Goal: Transaction & Acquisition: Book appointment/travel/reservation

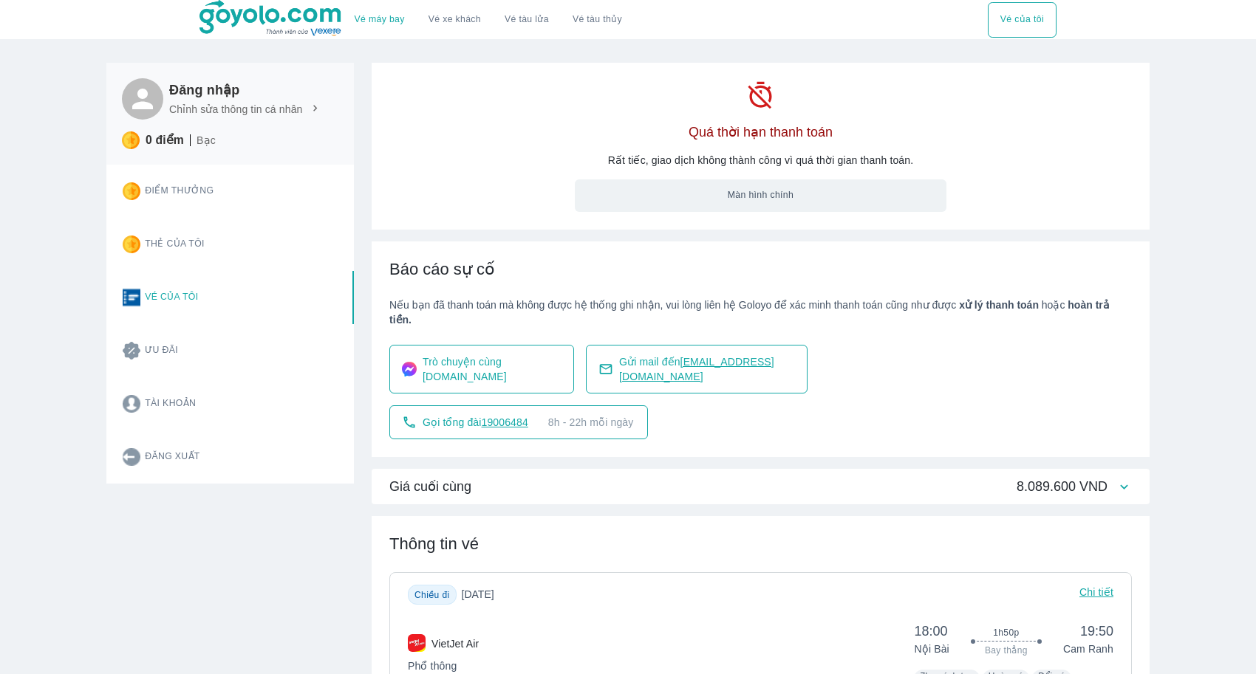
click at [247, 20] on img at bounding box center [270, 18] width 143 height 37
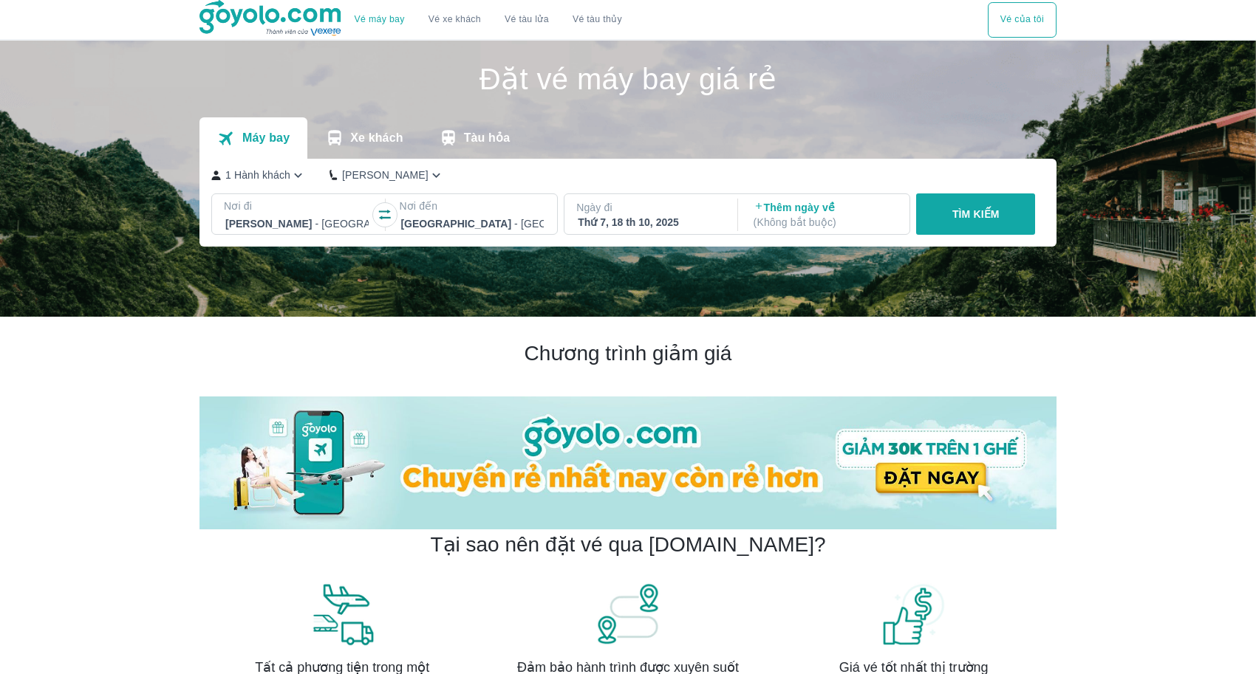
click at [380, 215] on icon "button" at bounding box center [384, 215] width 15 height 15
click at [326, 219] on div at bounding box center [296, 224] width 143 height 18
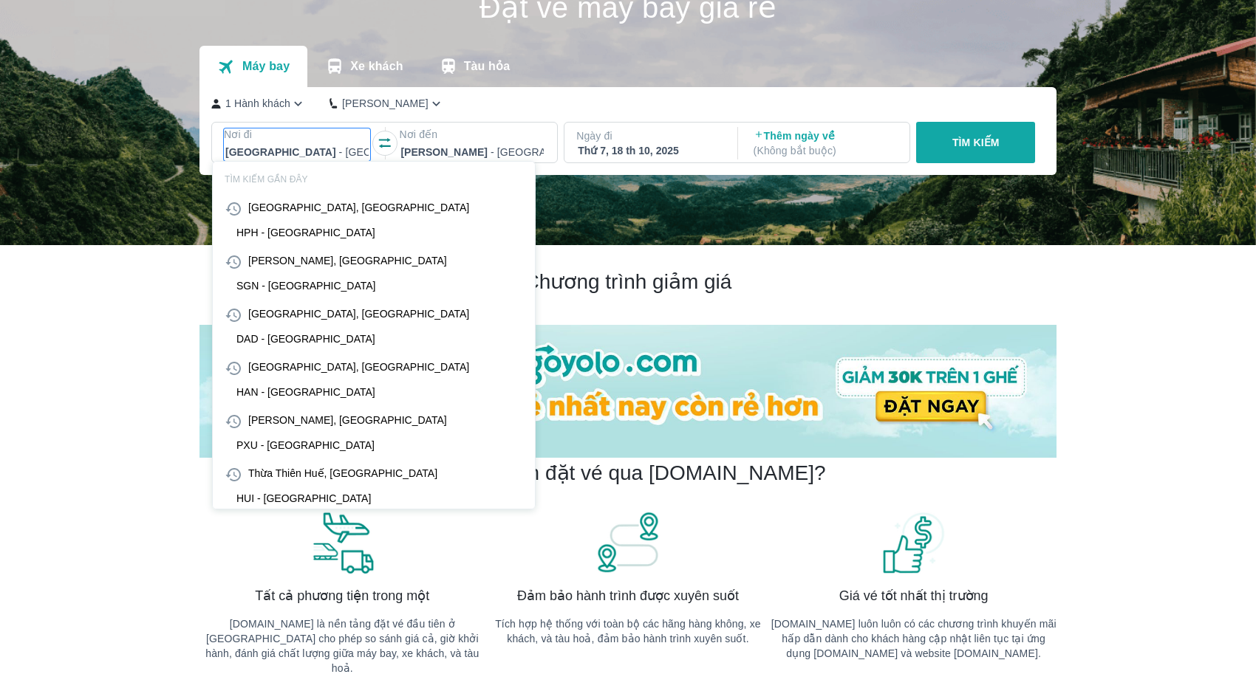
scroll to position [85, 0]
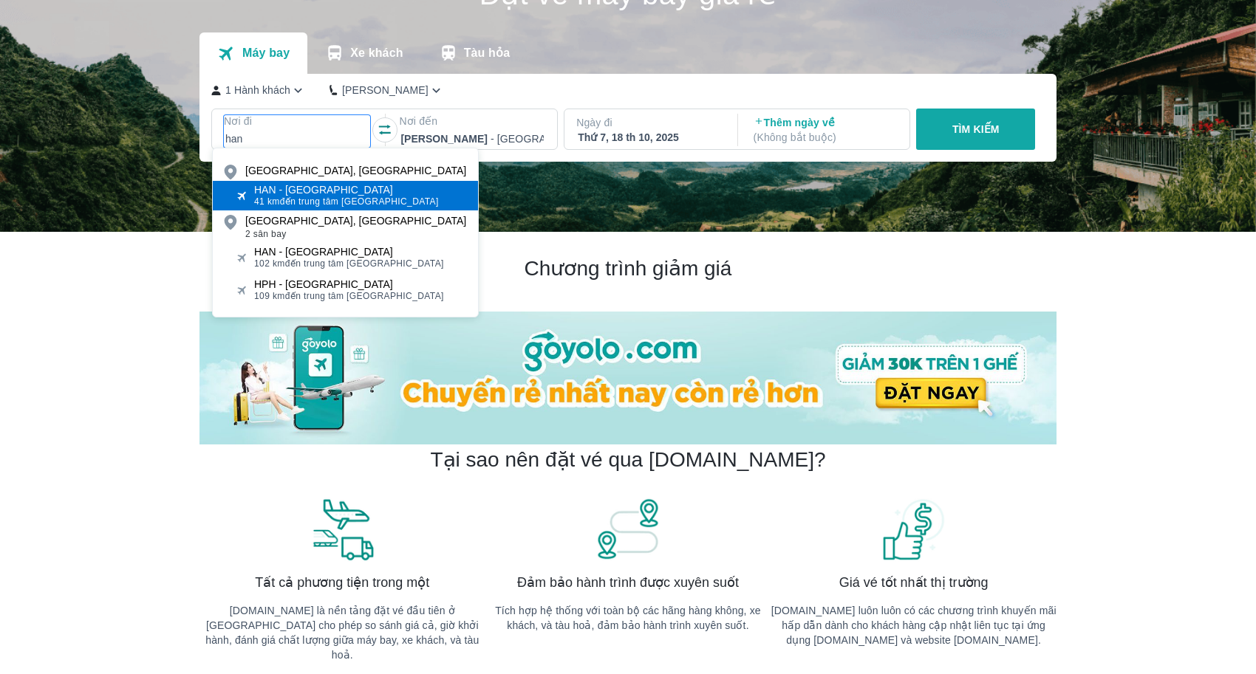
type input "han"
click at [342, 188] on div "HAN - Sân bay Nội Bài" at bounding box center [346, 190] width 185 height 12
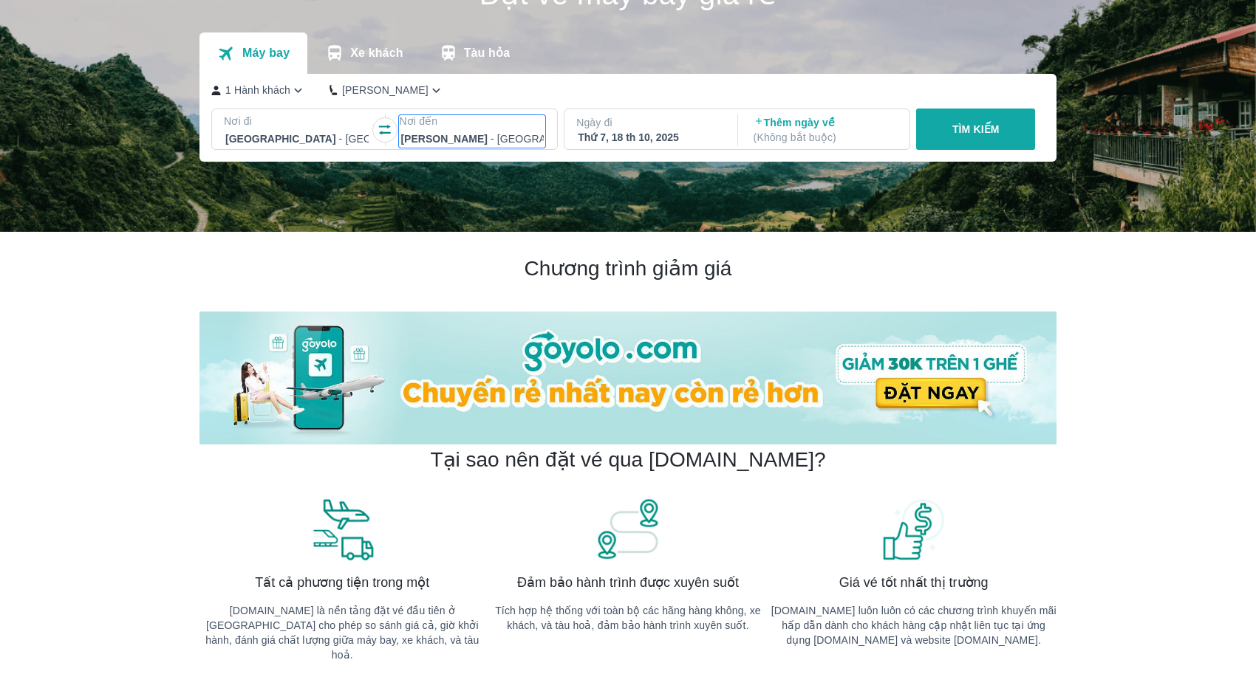
click at [463, 140] on div at bounding box center [471, 139] width 143 height 18
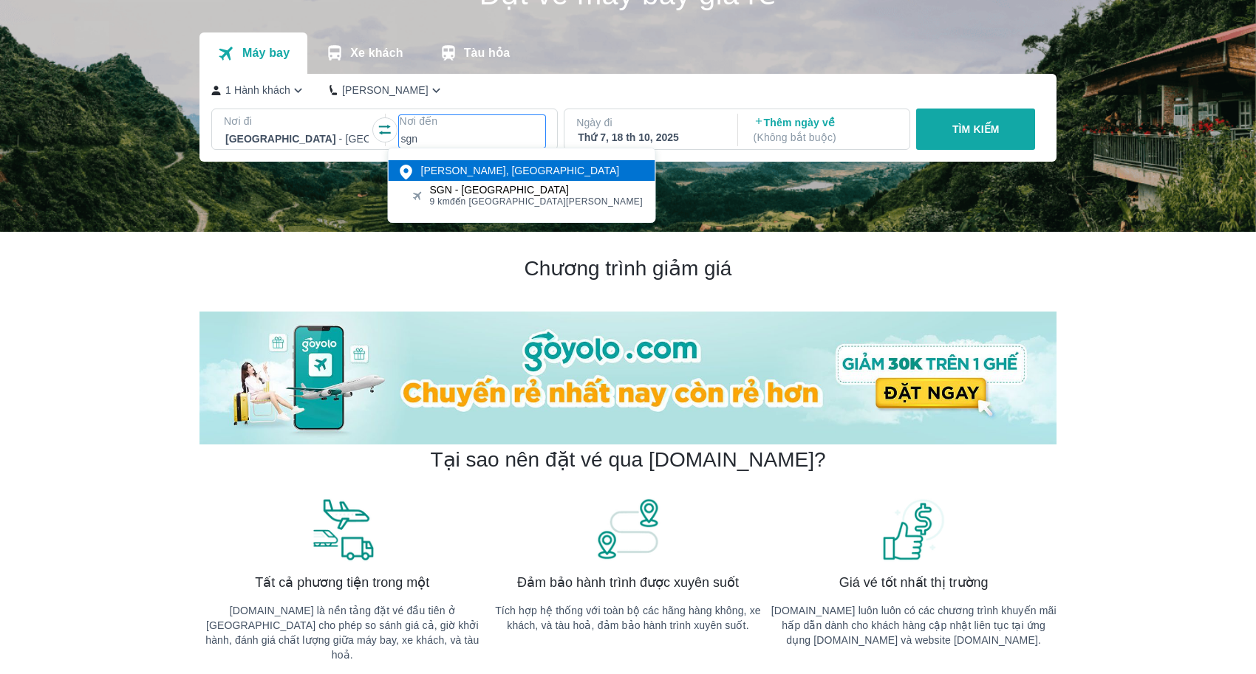
type input "sgn"
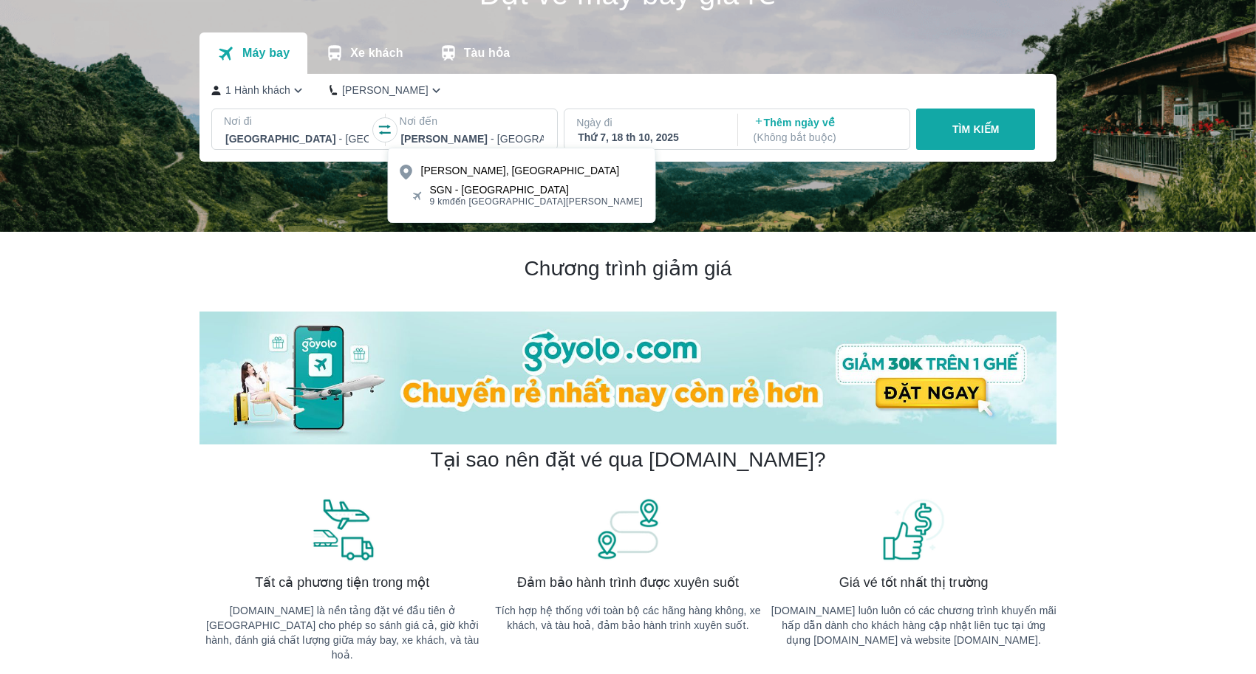
click at [487, 194] on div "SGN - Sân bay Tân Sơn Nhất" at bounding box center [536, 190] width 213 height 12
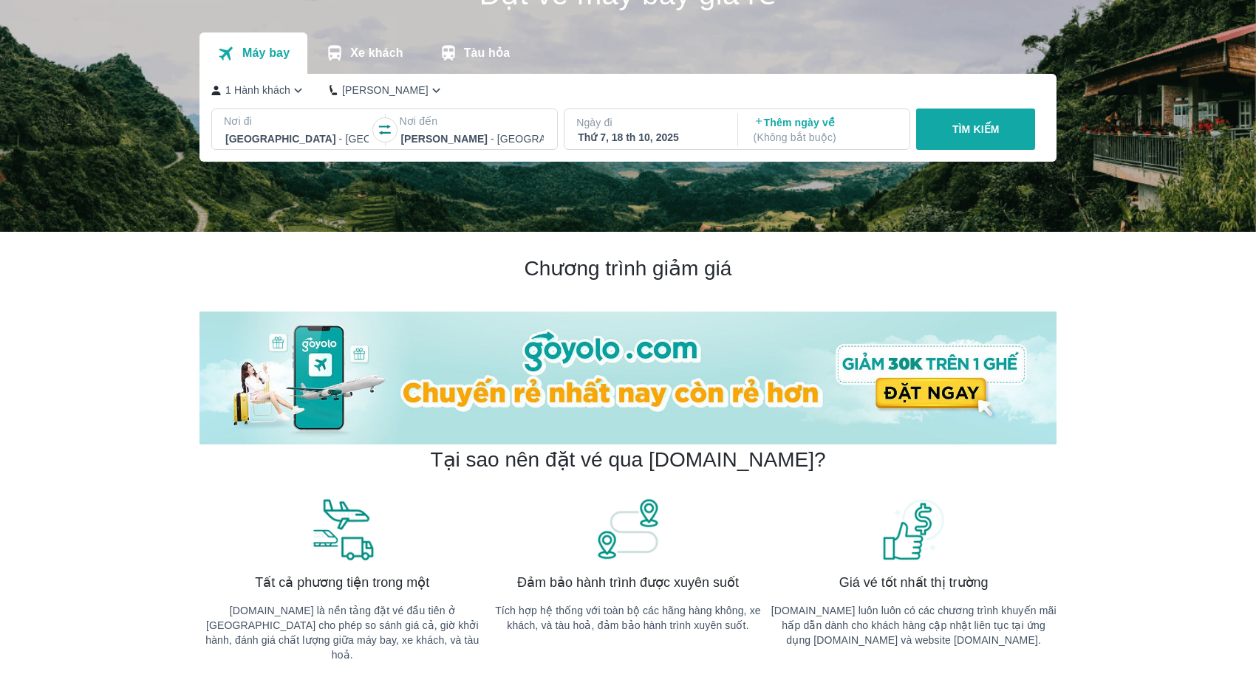
click at [635, 140] on div "Thứ 7, 18 th 10, 2025" at bounding box center [649, 137] width 143 height 15
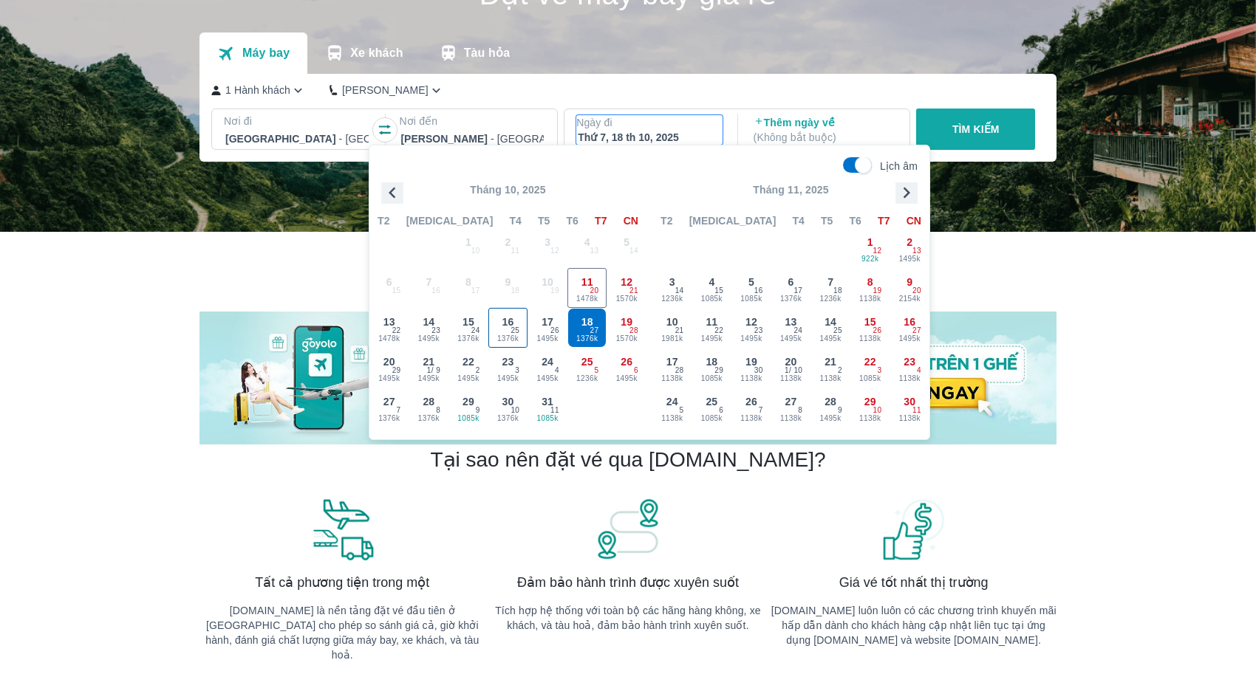
click at [517, 331] on span "25" at bounding box center [514, 331] width 9 height 12
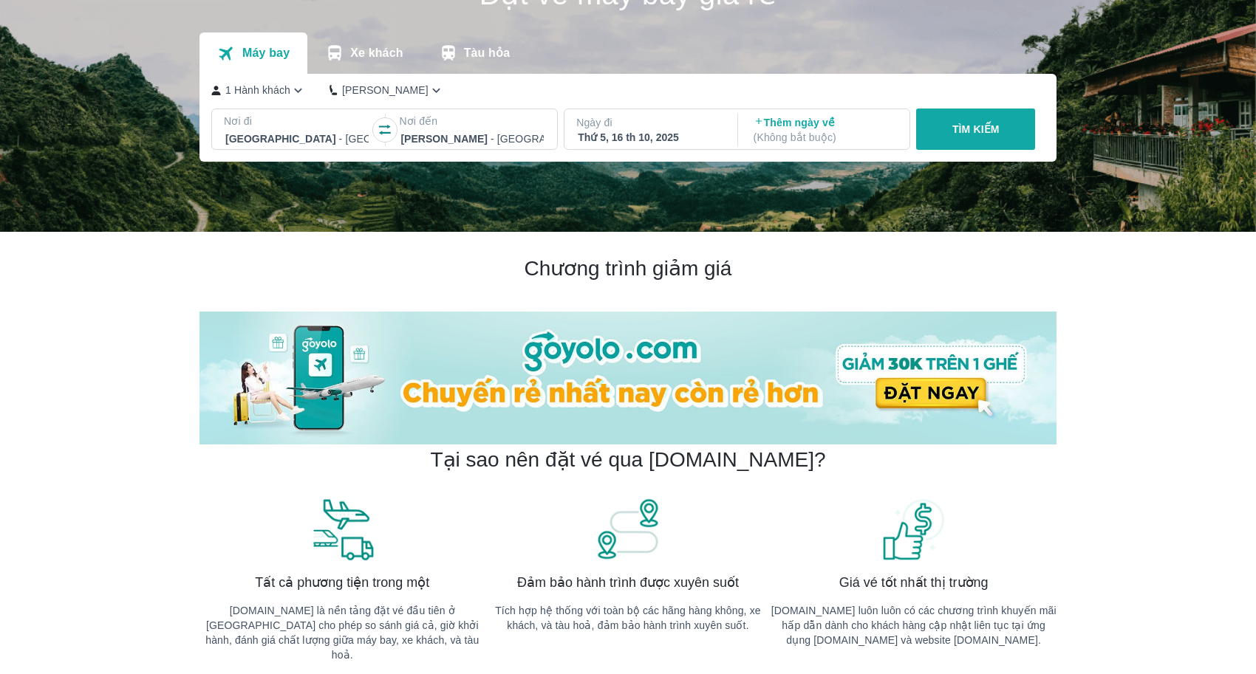
click at [293, 88] on icon "button" at bounding box center [298, 91] width 16 height 16
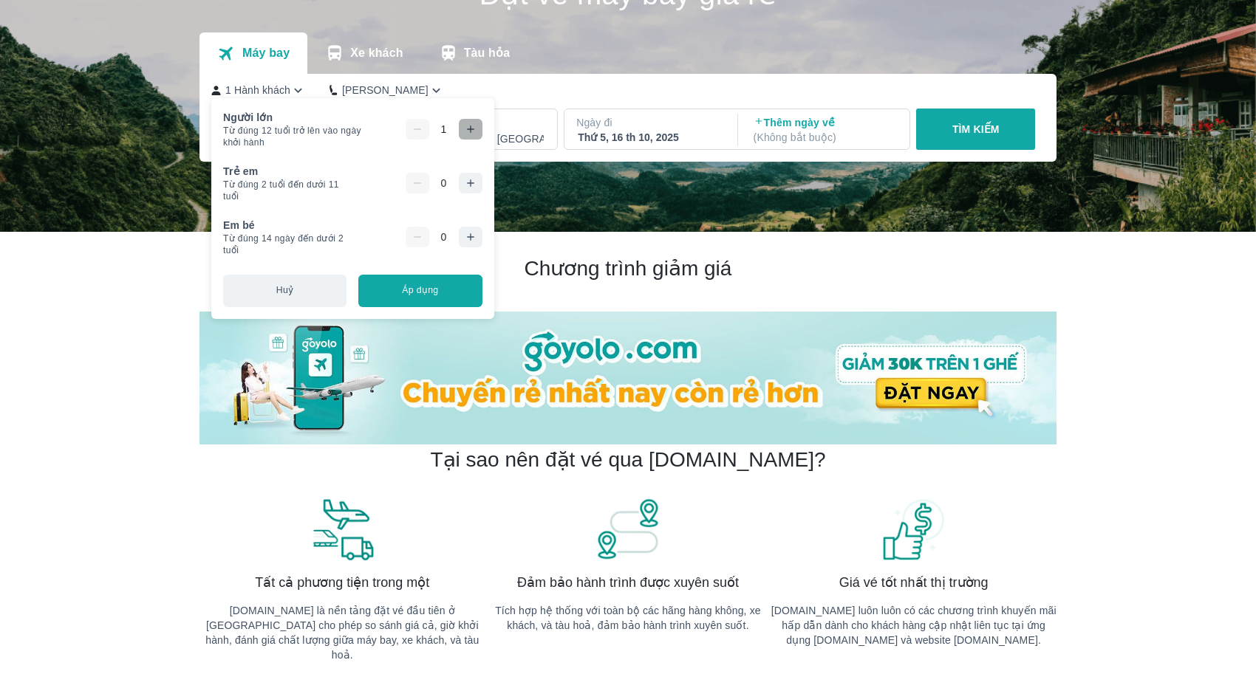
click at [482, 133] on button "button" at bounding box center [471, 129] width 24 height 21
click at [482, 180] on button "button" at bounding box center [471, 183] width 24 height 21
click at [465, 292] on button "Áp dụng" at bounding box center [419, 291] width 123 height 32
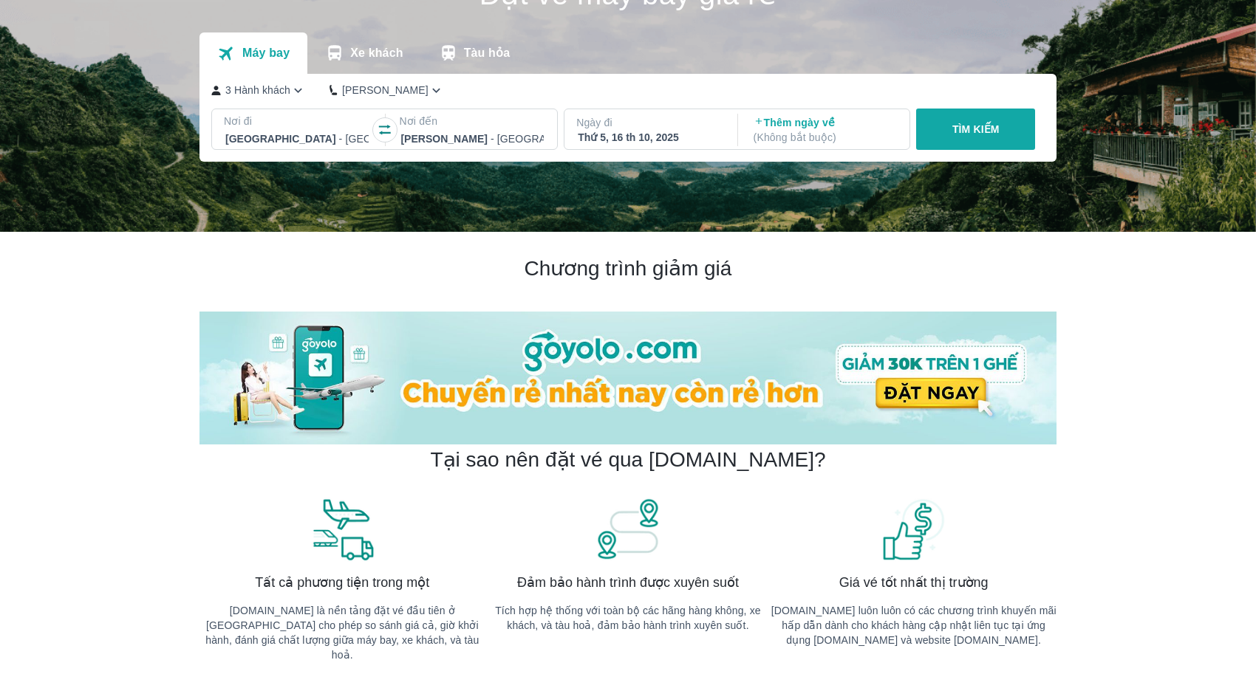
click at [1013, 142] on button "TÌM KIẾM" at bounding box center [975, 129] width 119 height 41
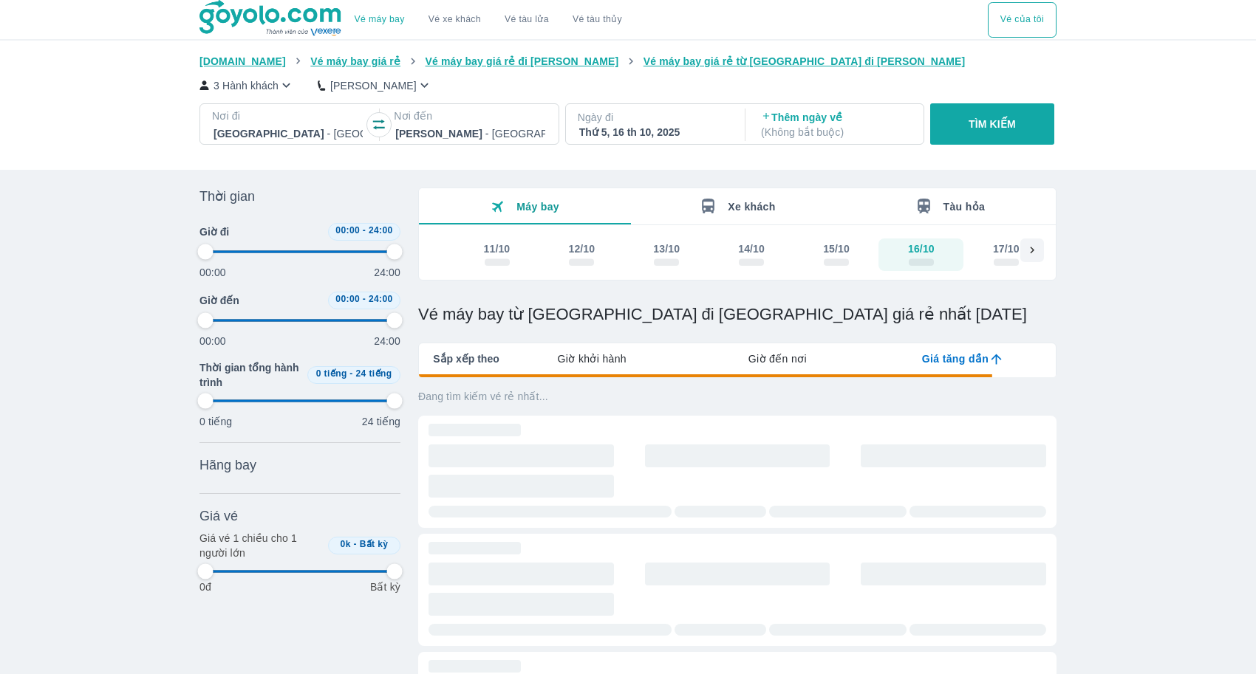
type input "97.9166666666667"
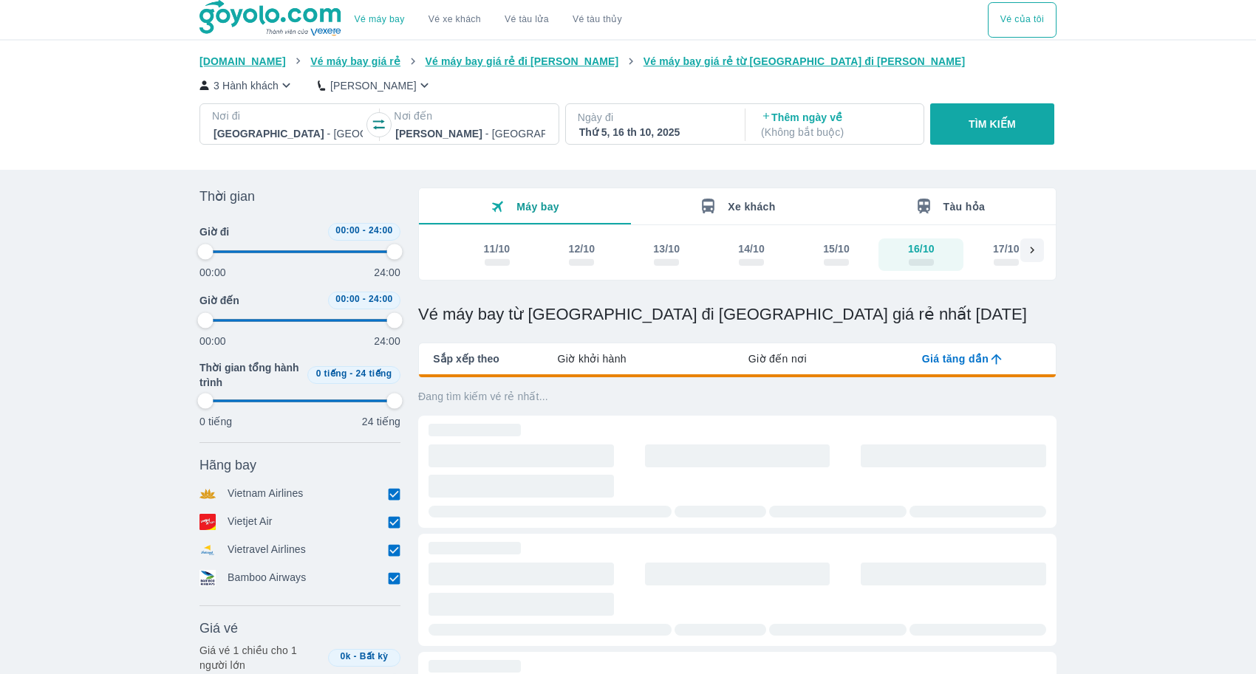
type input "97.9166666666667"
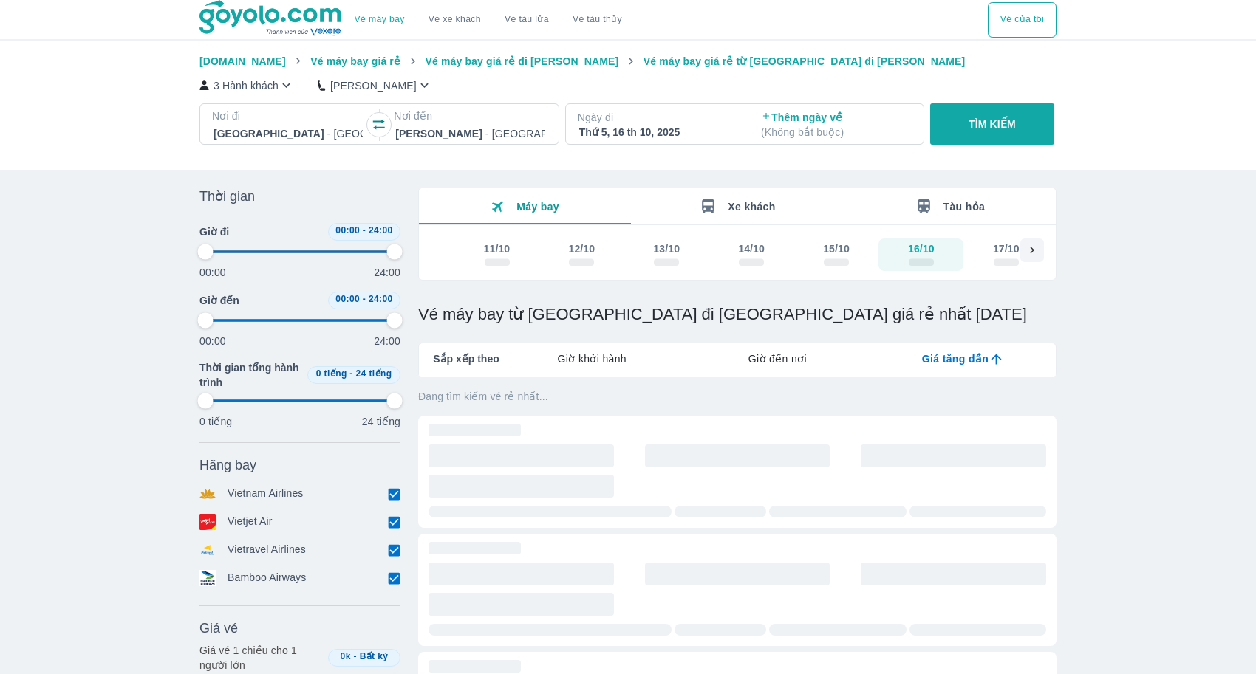
type input "97.9166666666667"
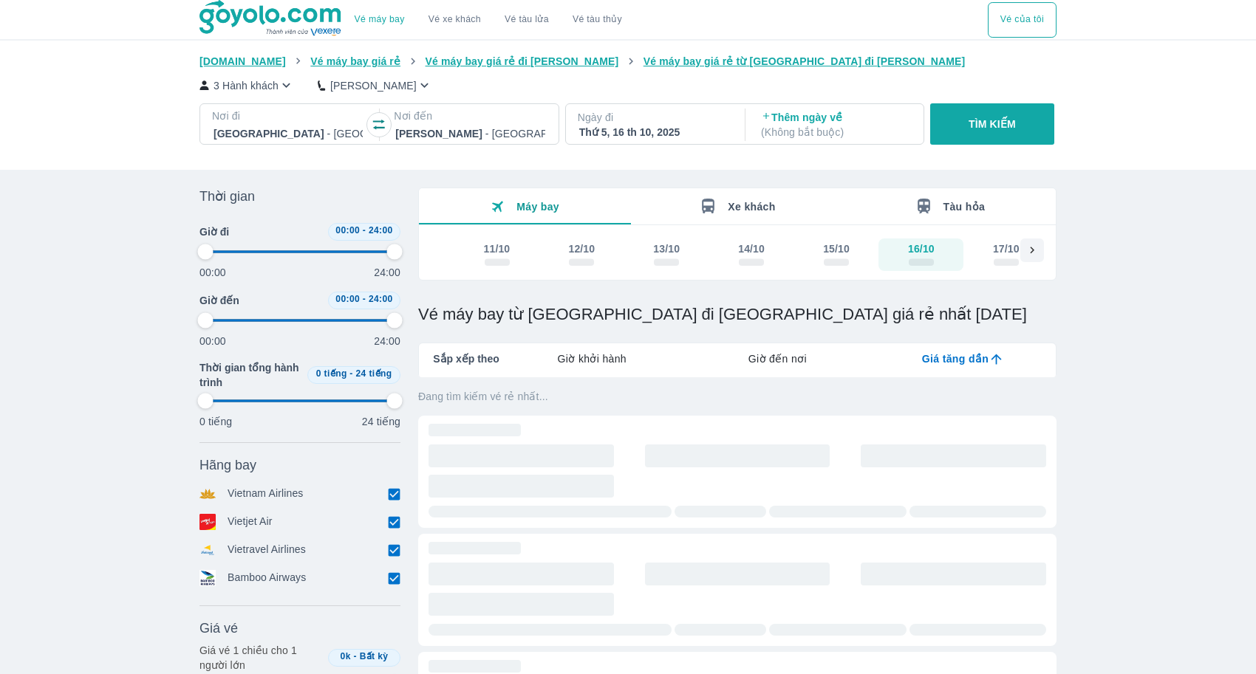
type input "97.9166666666667"
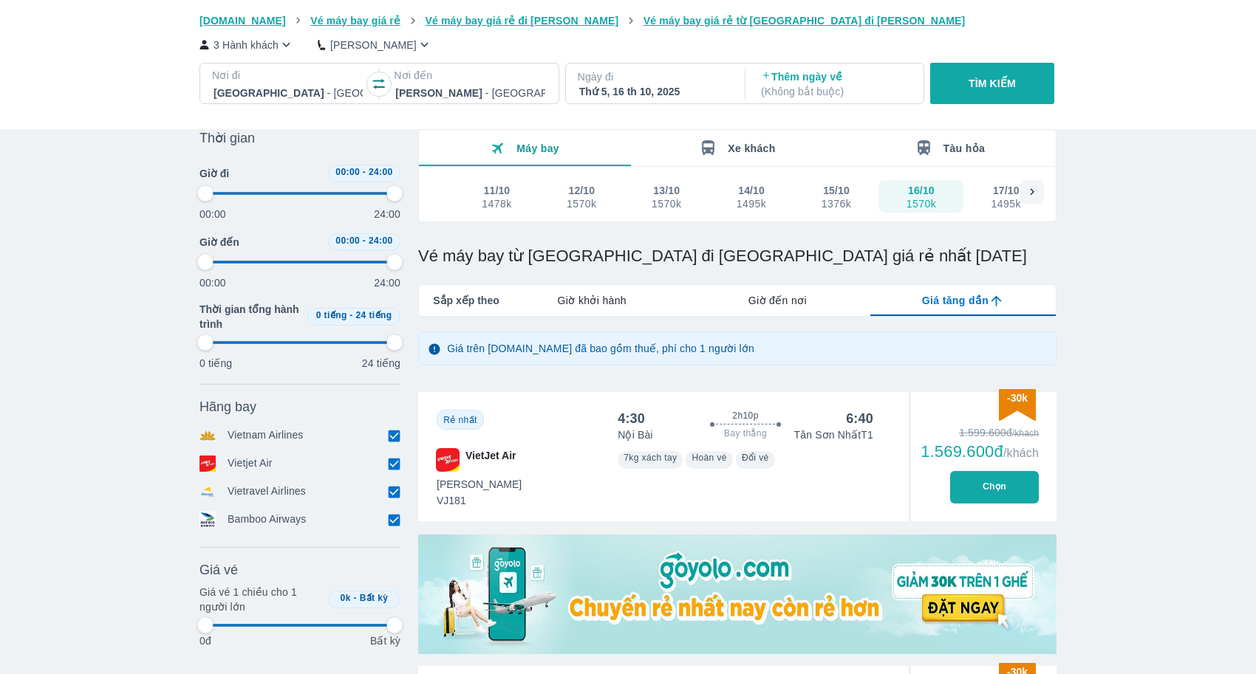
scroll to position [56, 0]
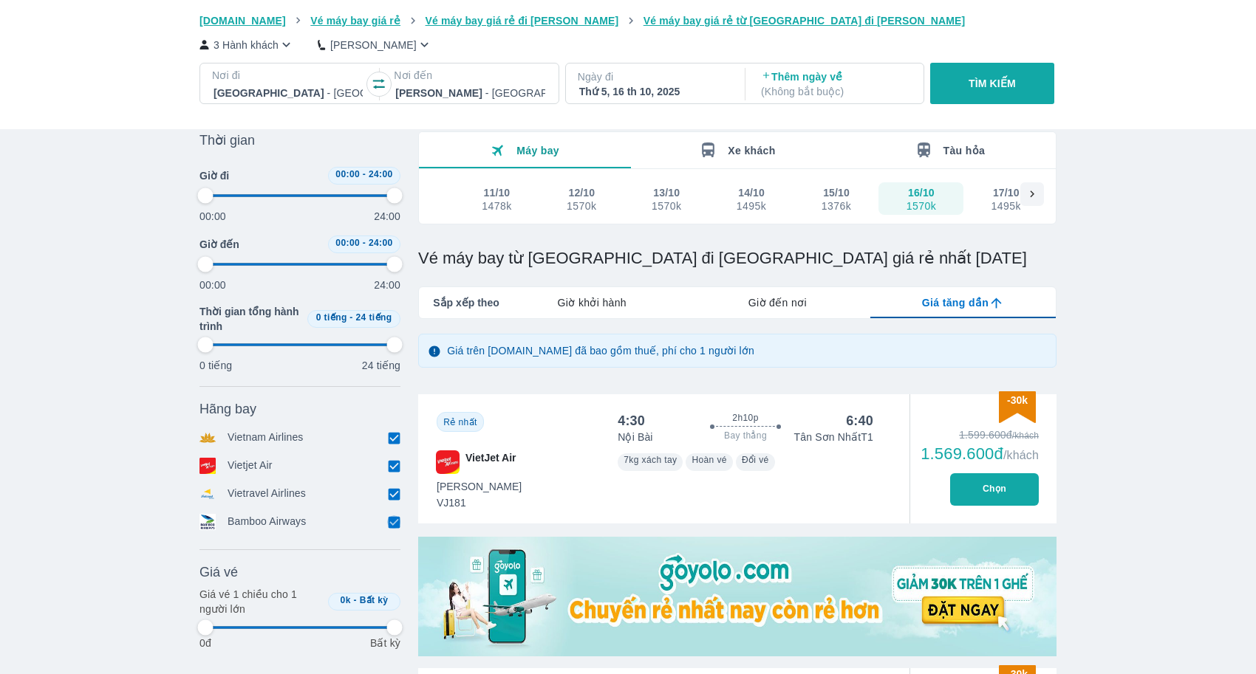
click at [393, 521] on input "checkbox" at bounding box center [393, 522] width 13 height 13
checkbox input "false"
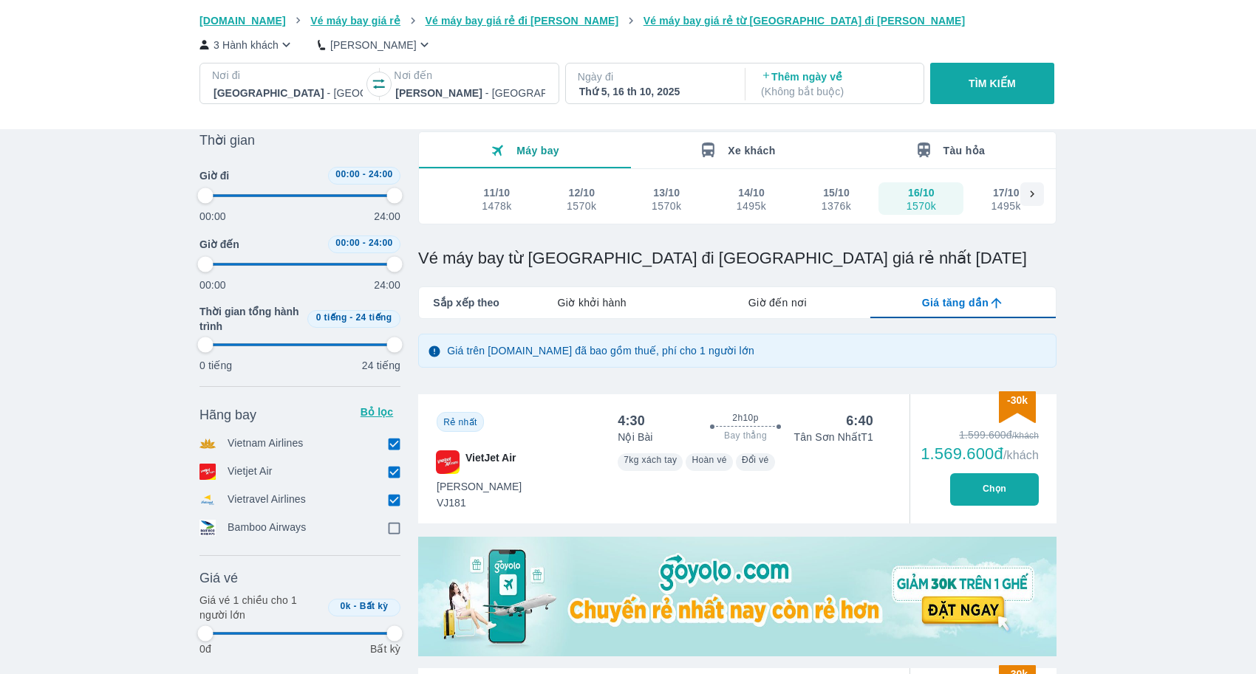
type input "97.9166666666667"
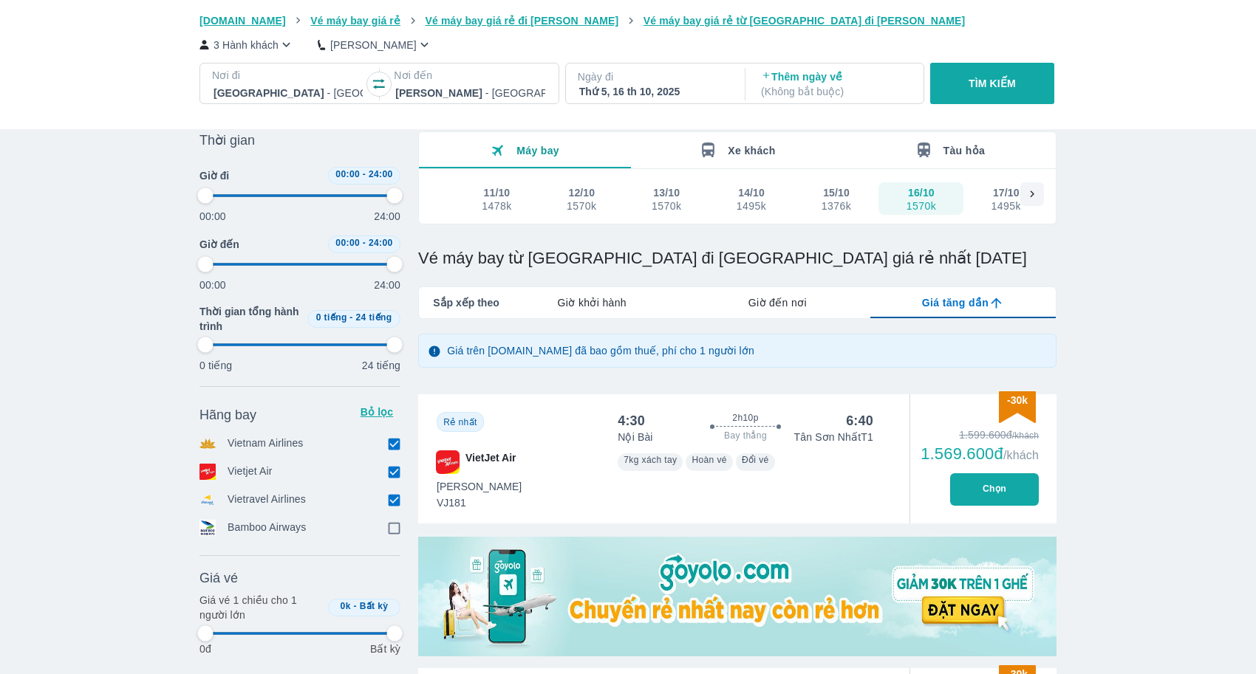
type input "97.9166666666667"
click at [393, 473] on input "checkbox" at bounding box center [393, 471] width 13 height 13
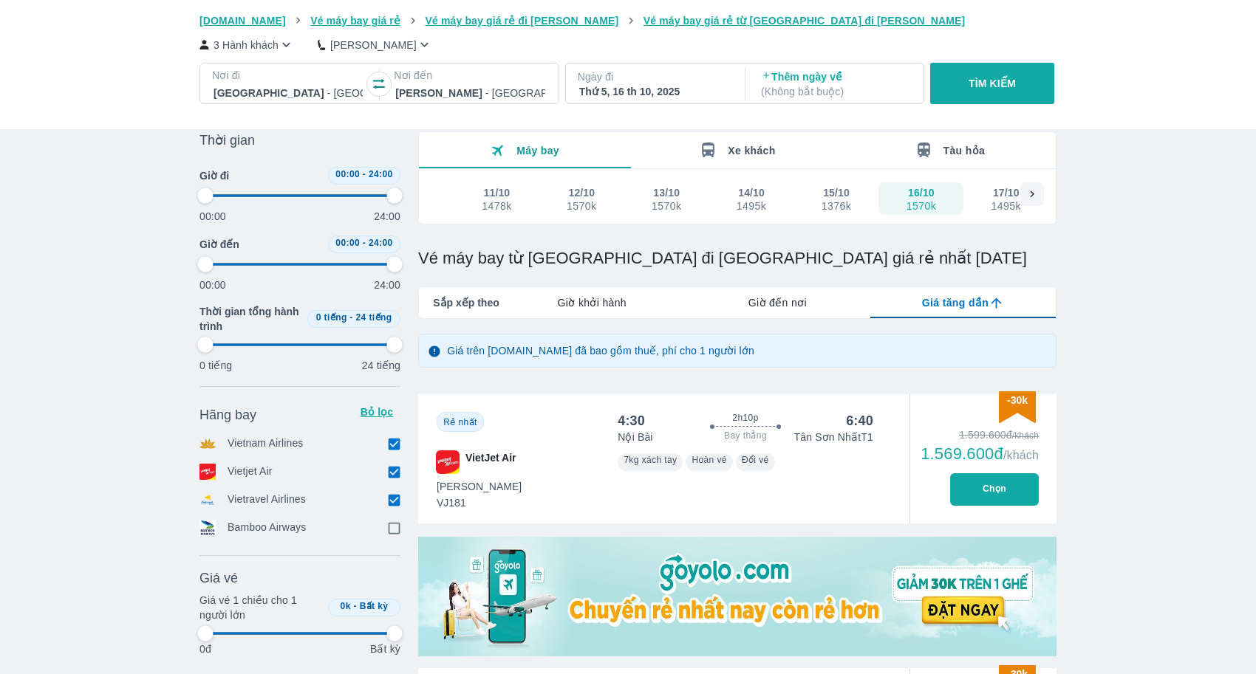
checkbox input "false"
type input "97.9166666666667"
checkbox input "true"
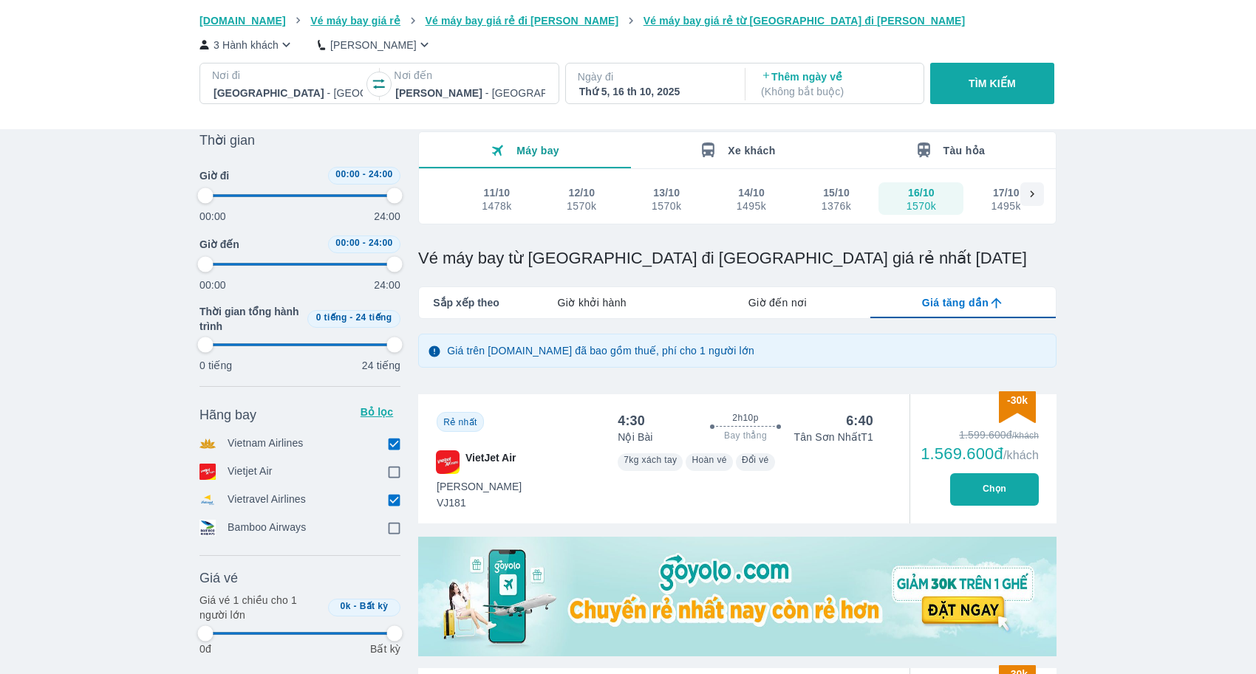
type input "97.9166666666667"
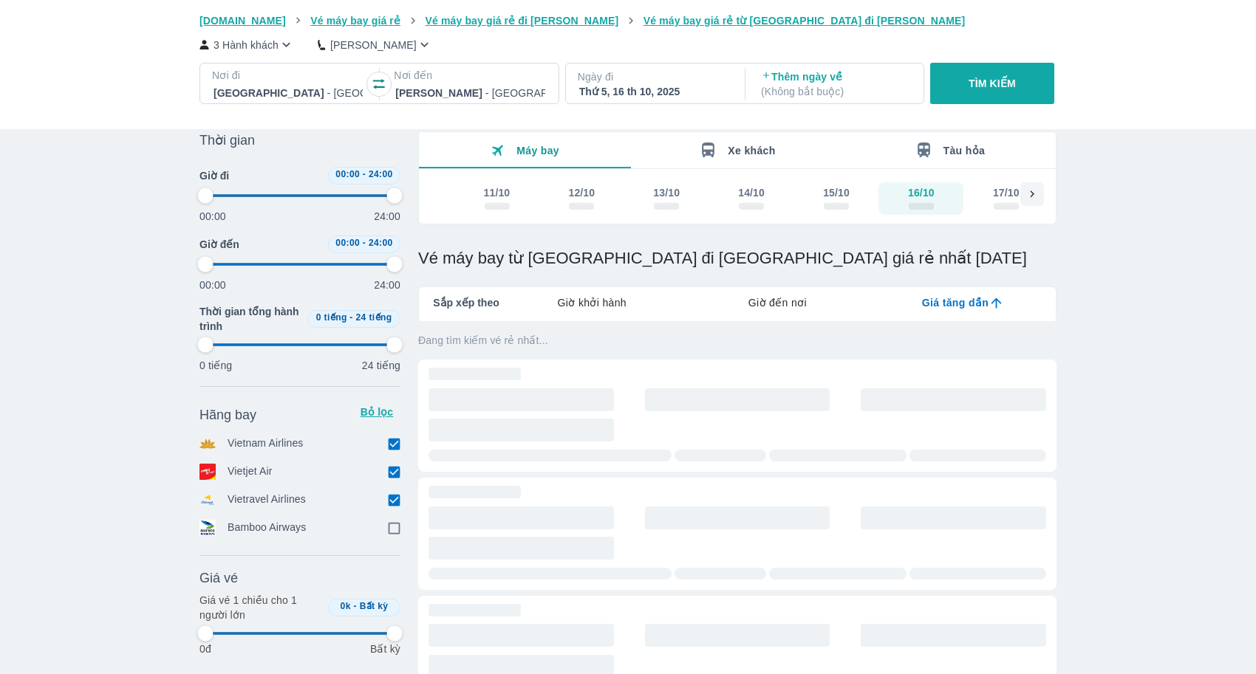
type input "97.9166666666667"
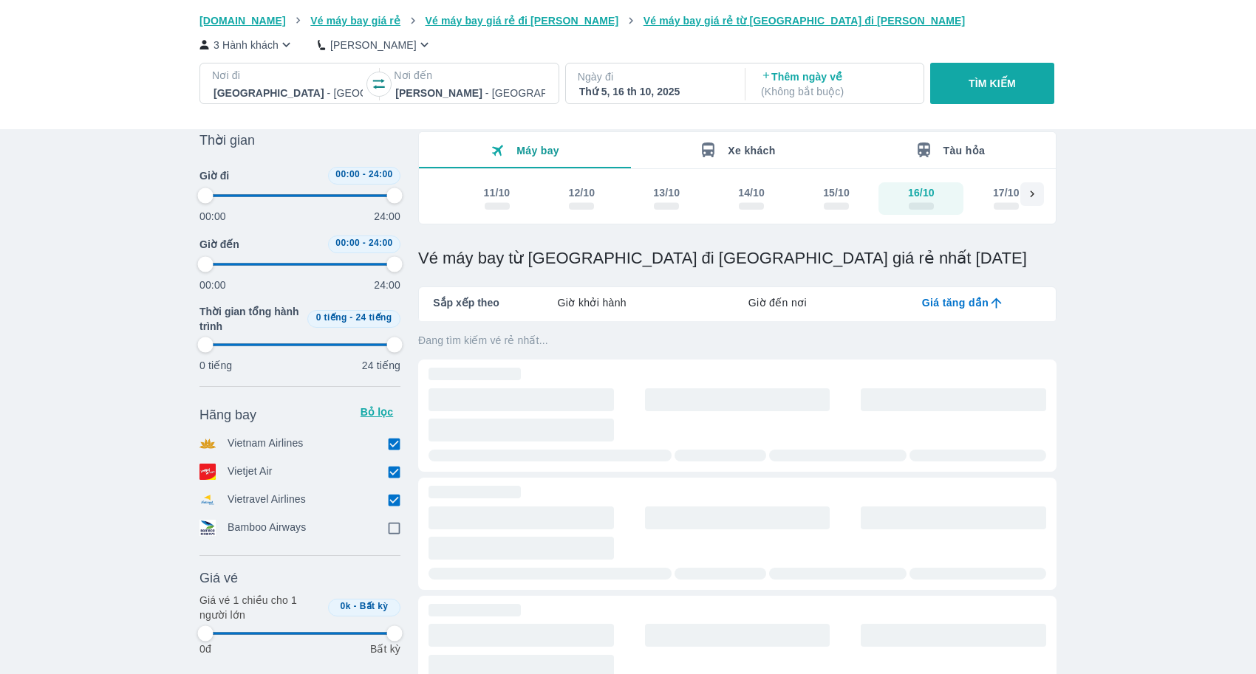
type input "97.9166666666667"
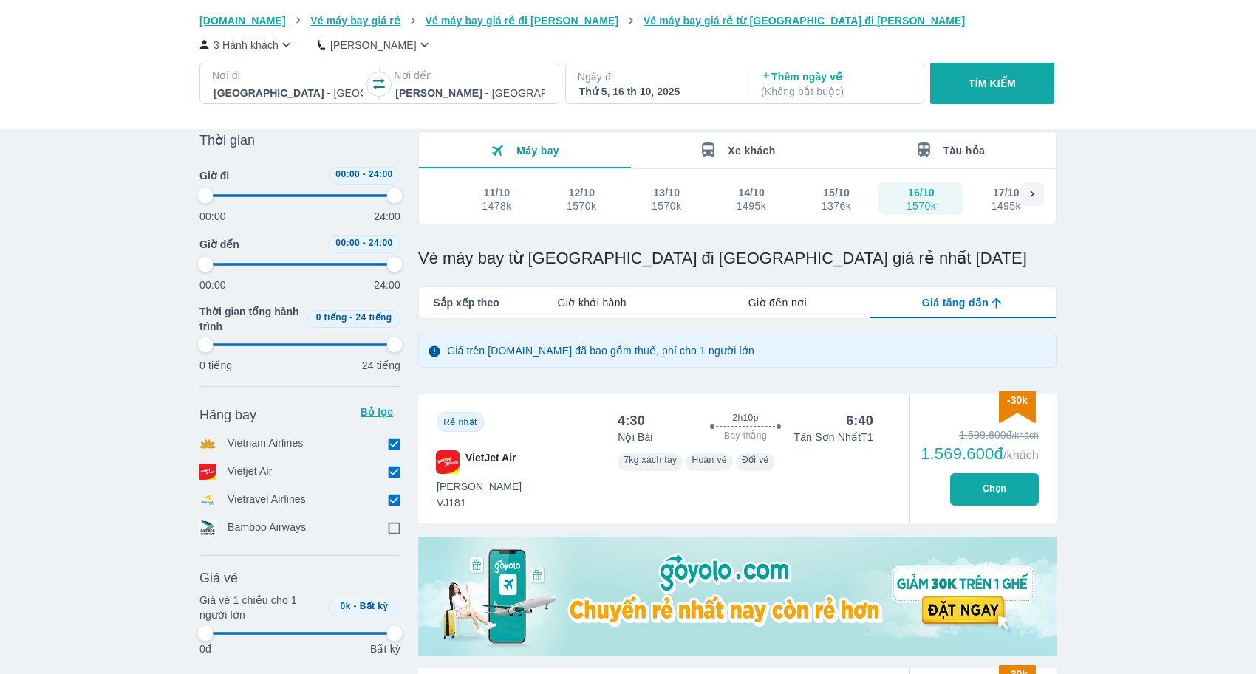
type input "97.9166666666667"
checkbox input "false"
type input "97.9166666666667"
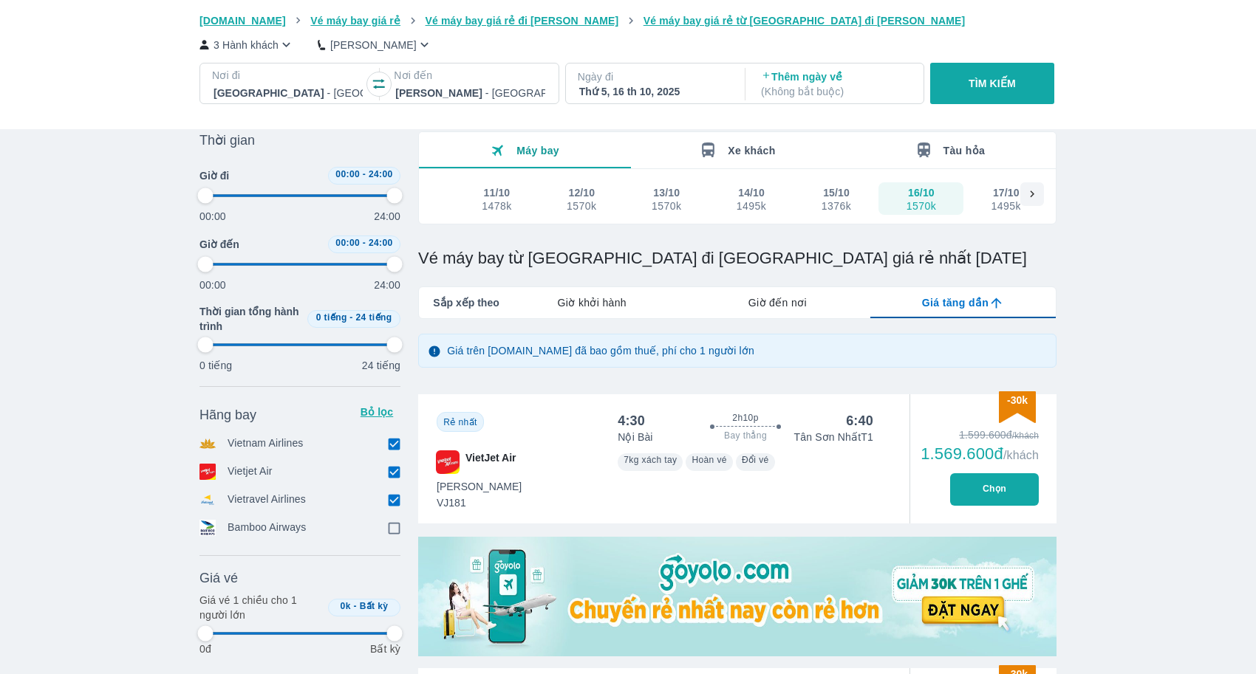
type input "97.9166666666667"
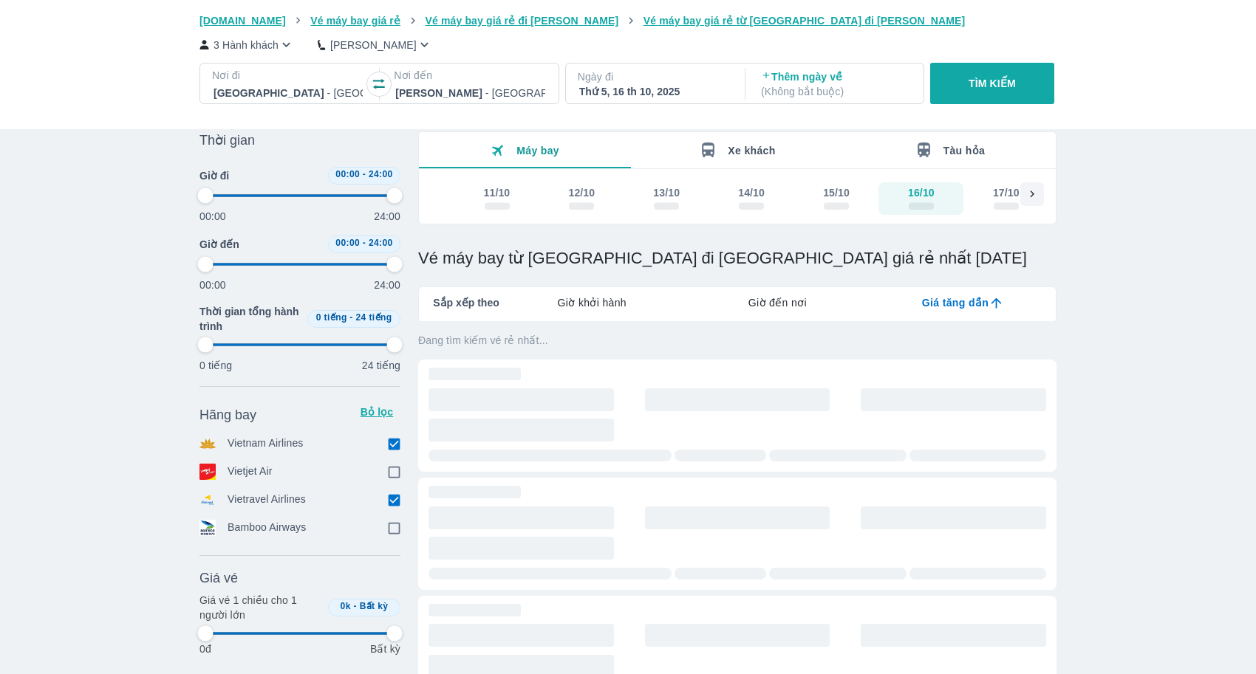
click at [395, 440] on input "checkbox" at bounding box center [393, 443] width 13 height 13
checkbox input "false"
type input "97.9166666666667"
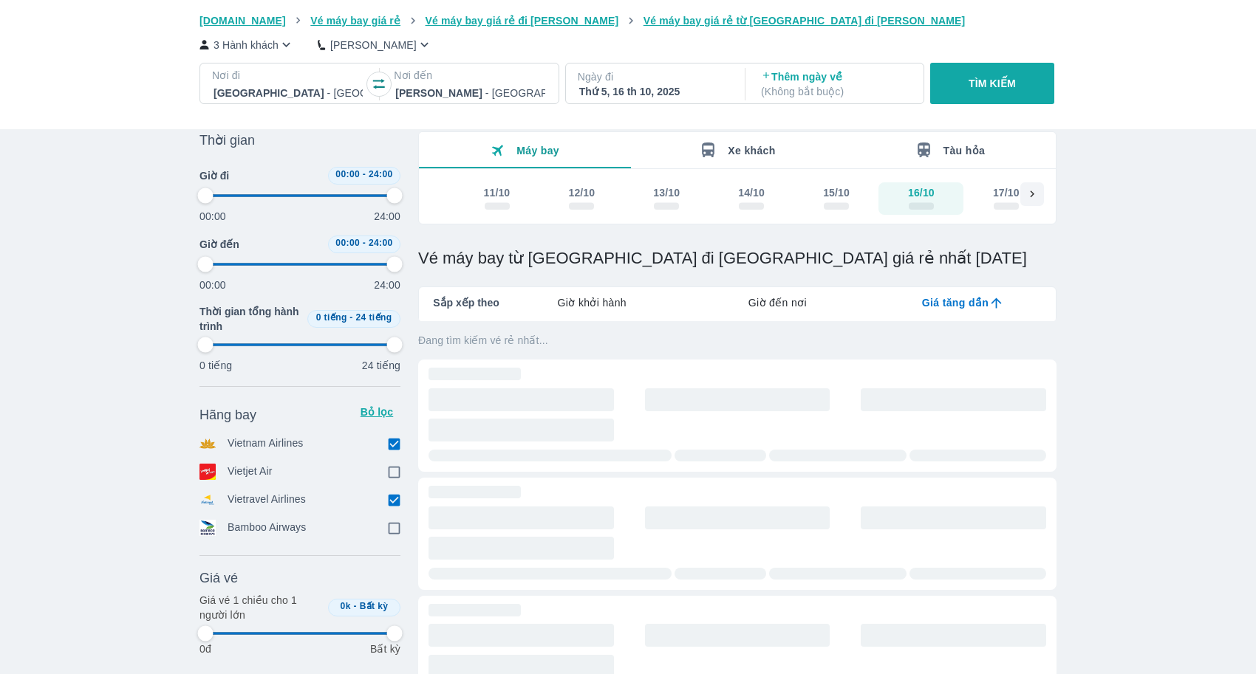
type input "97.9166666666667"
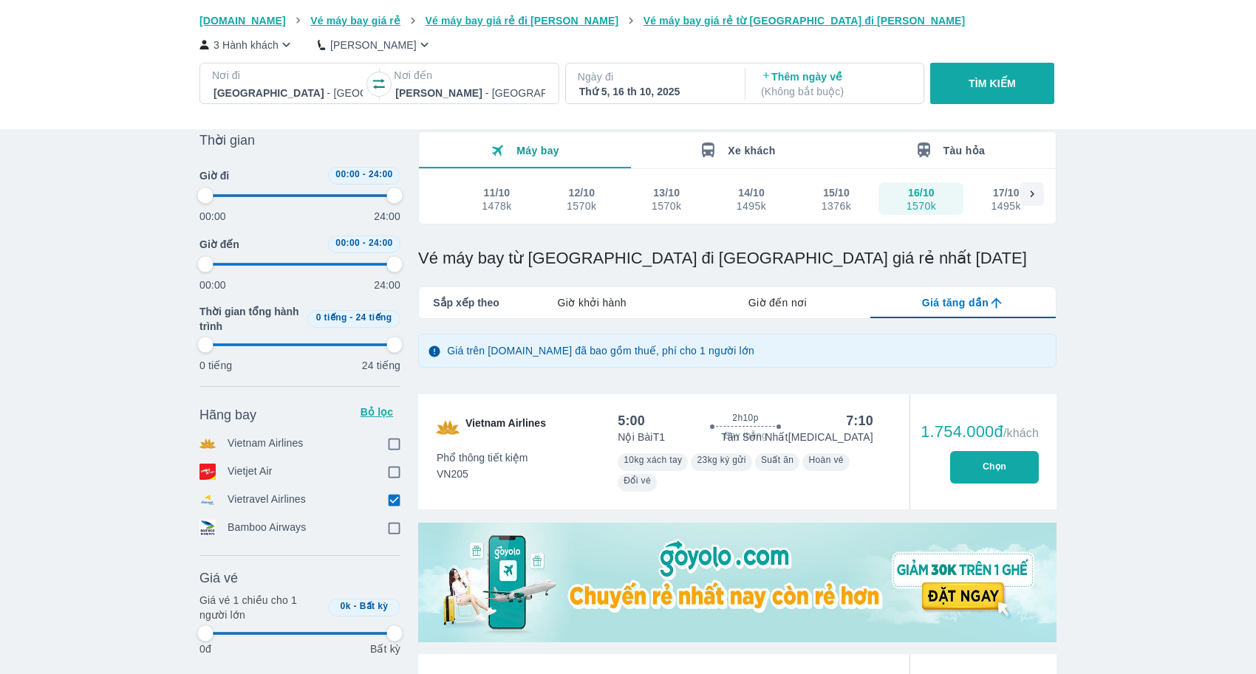
type input "97.9166666666667"
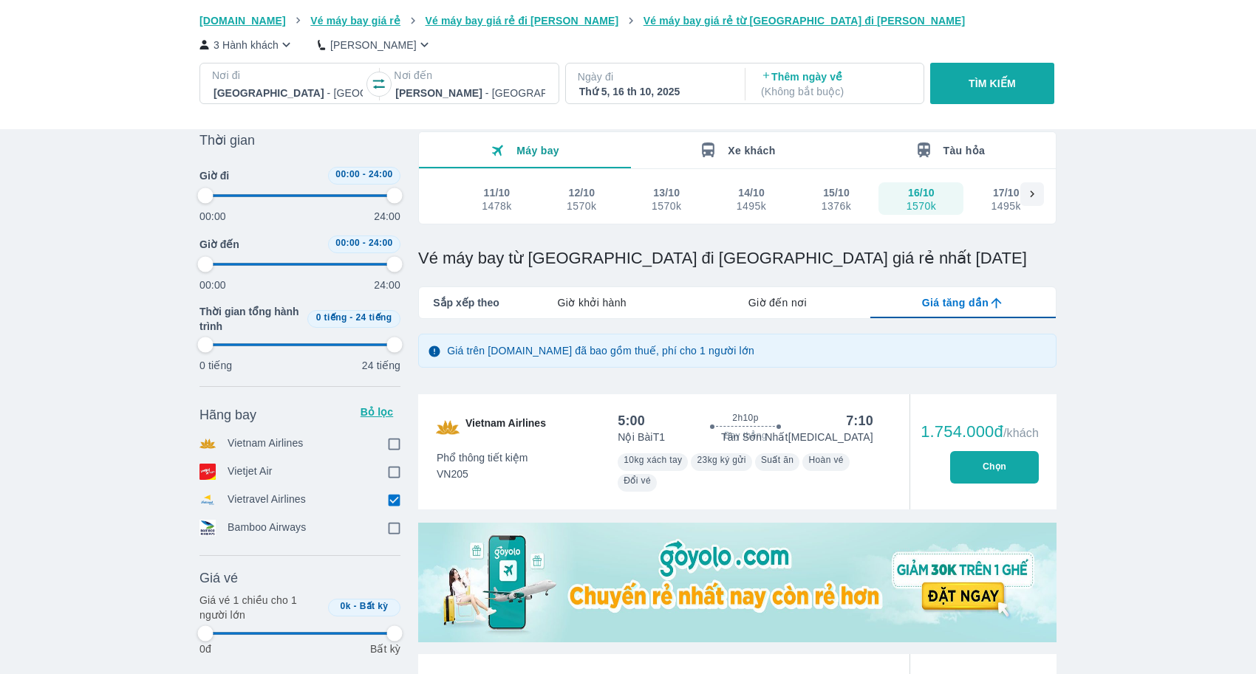
type input "97.9166666666667"
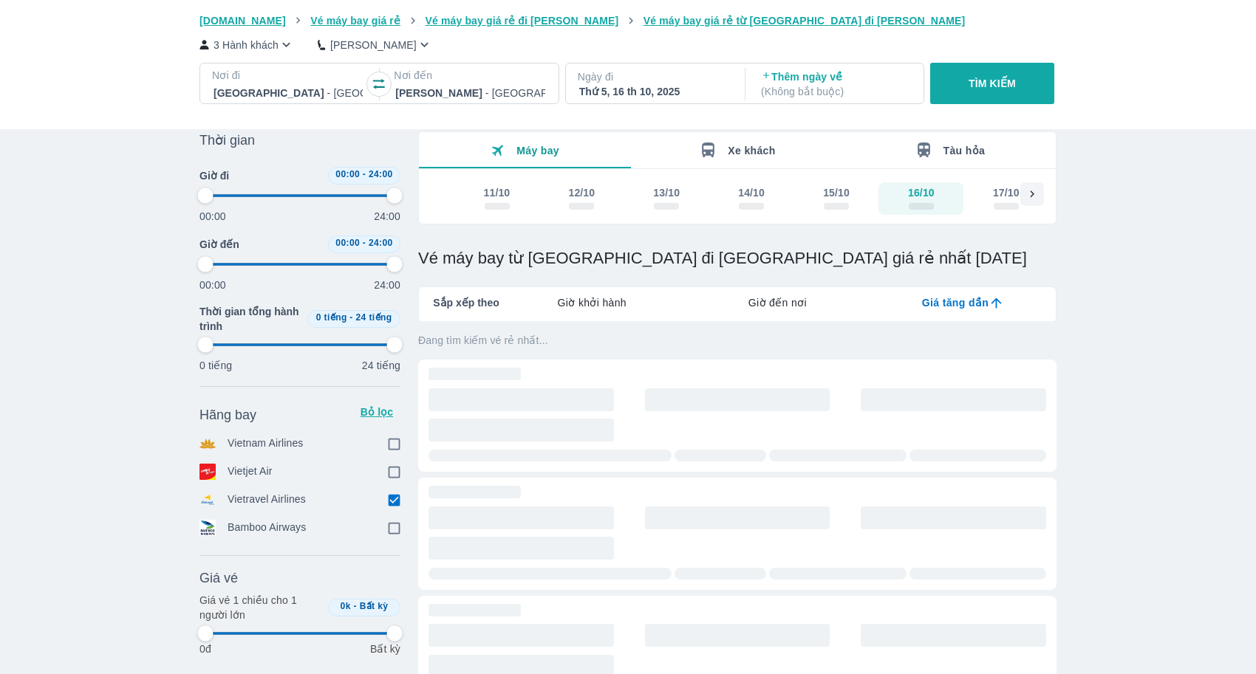
type input "97.9166666666667"
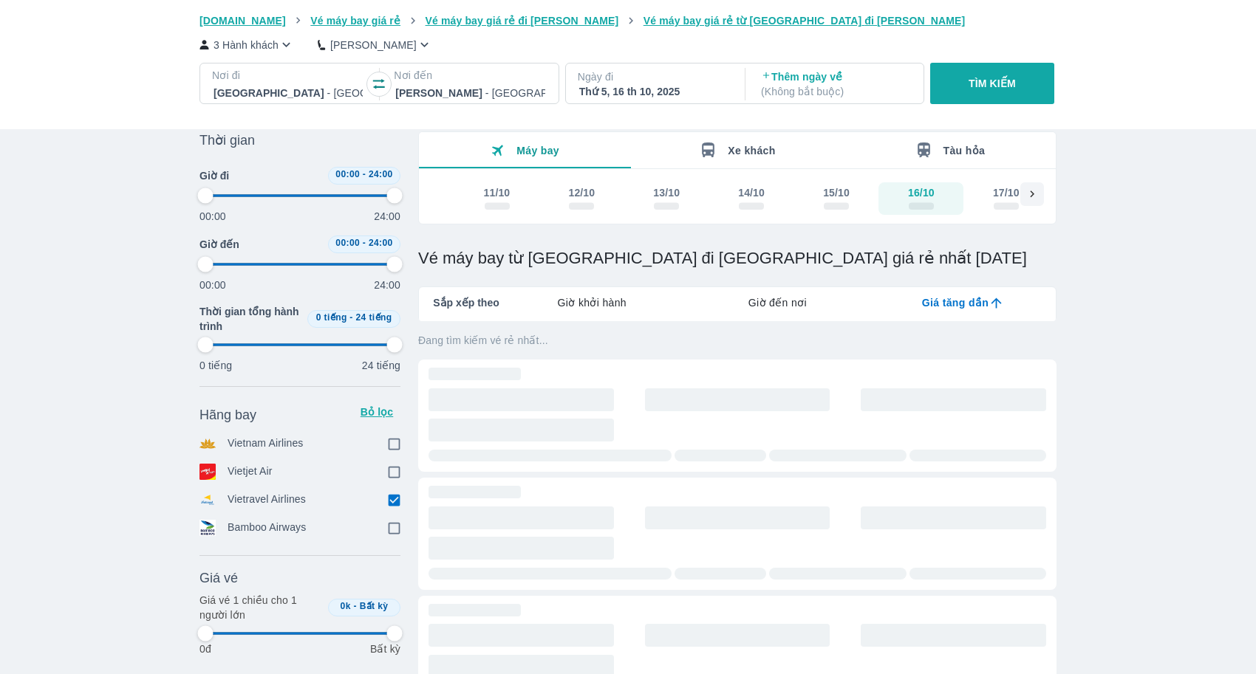
type input "97.9166666666667"
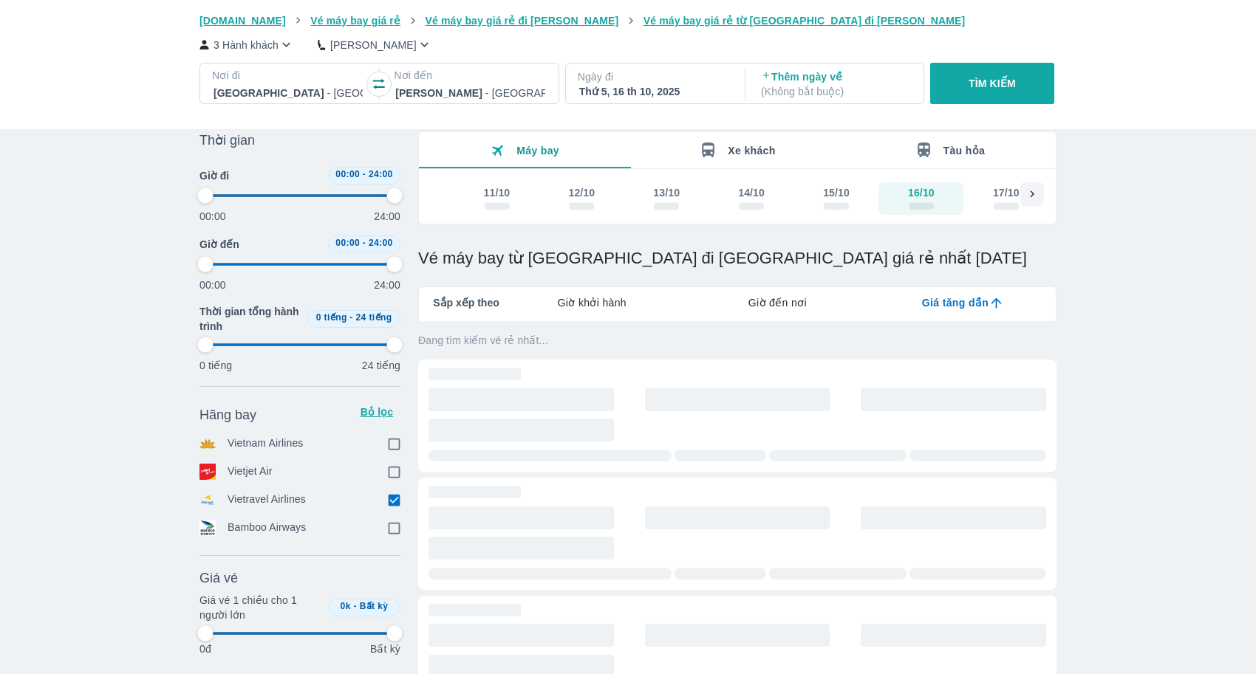
type input "97.9166666666667"
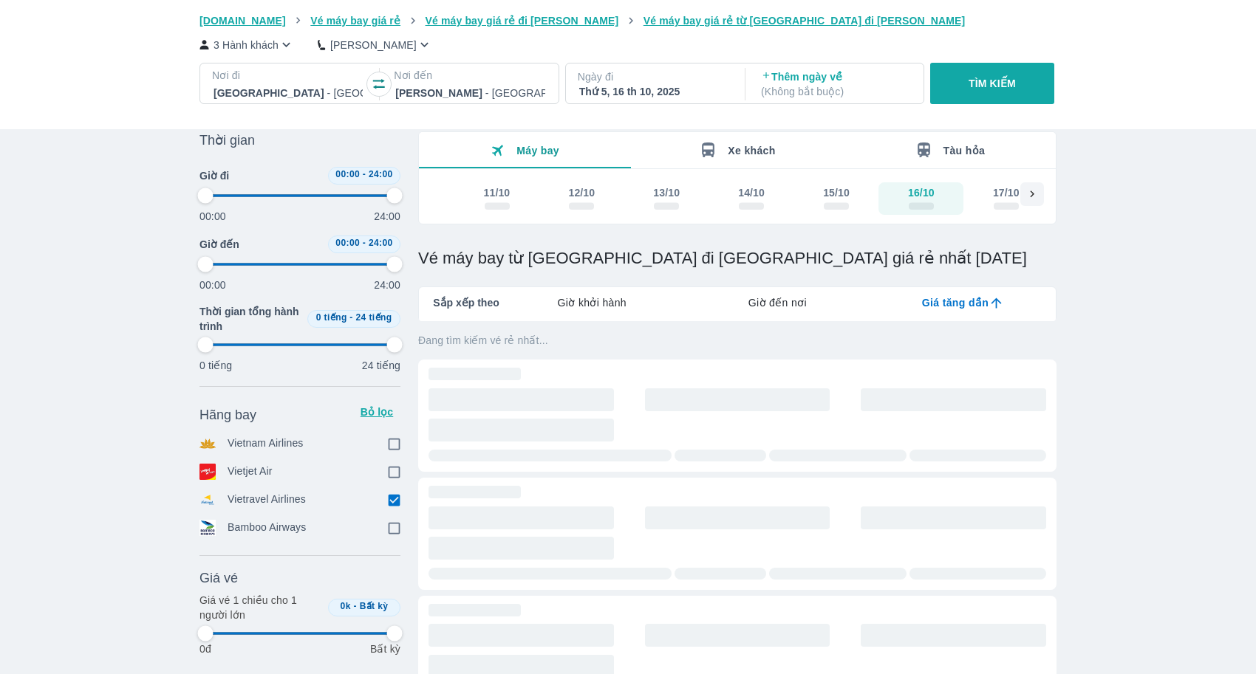
type input "97.9166666666667"
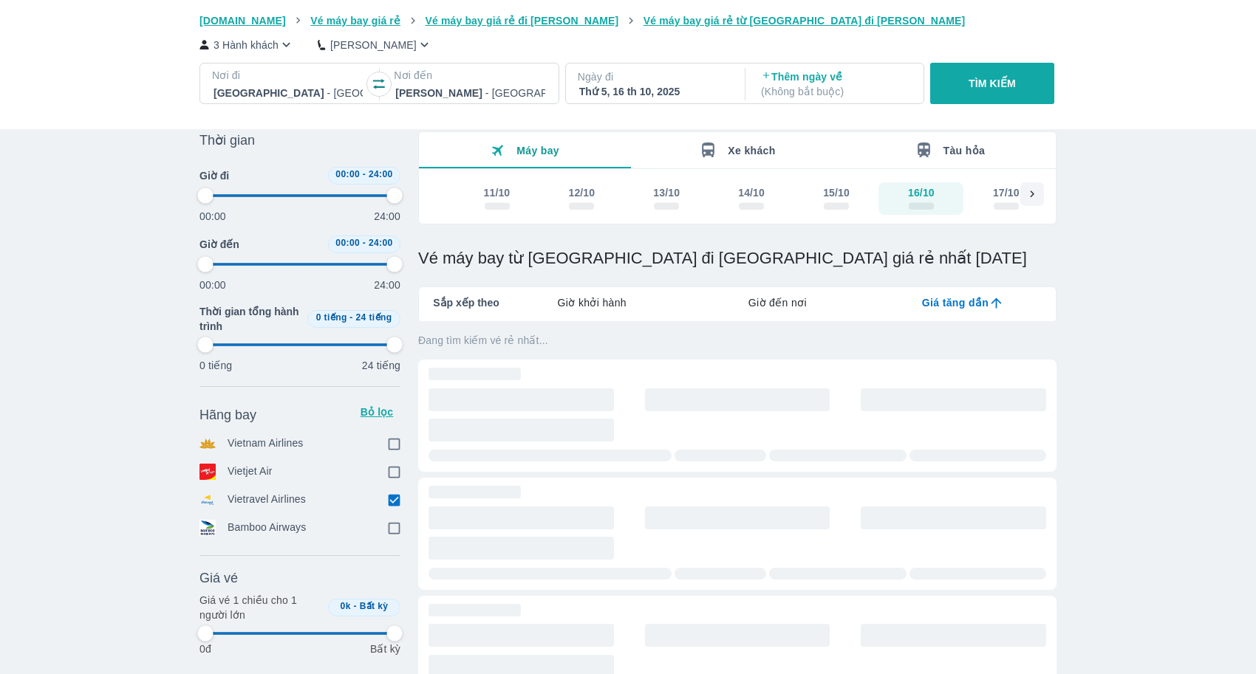
type input "97.9166666666667"
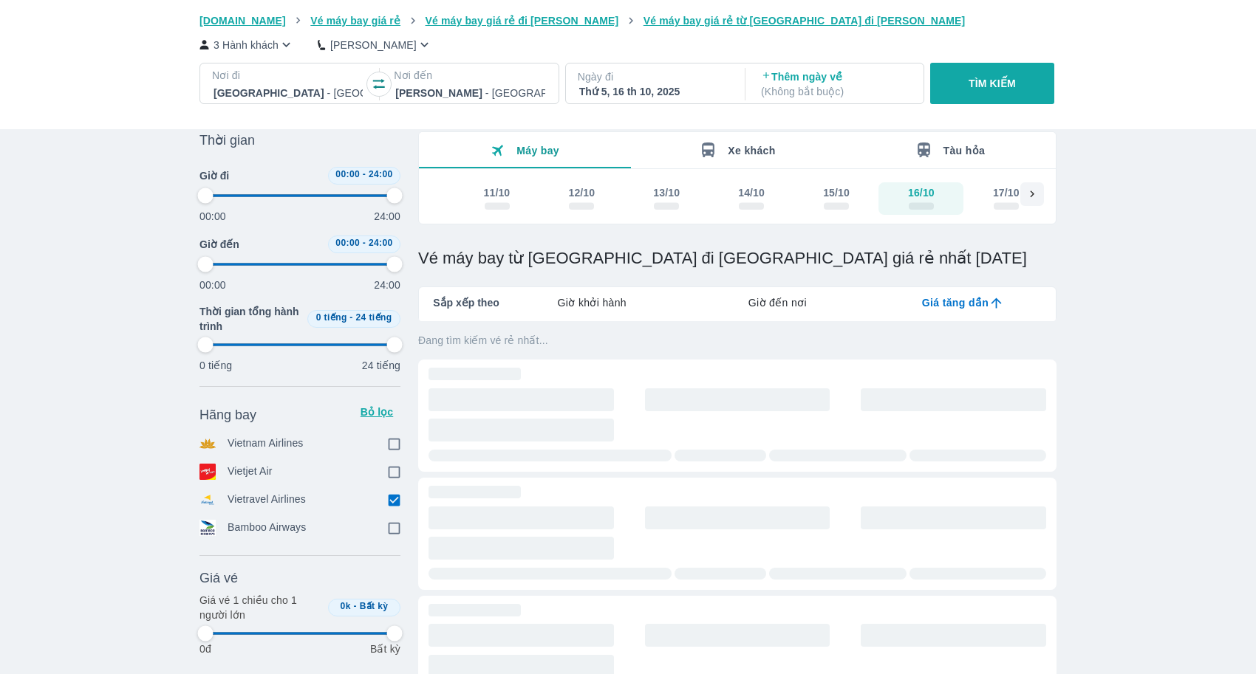
type input "97.9166666666667"
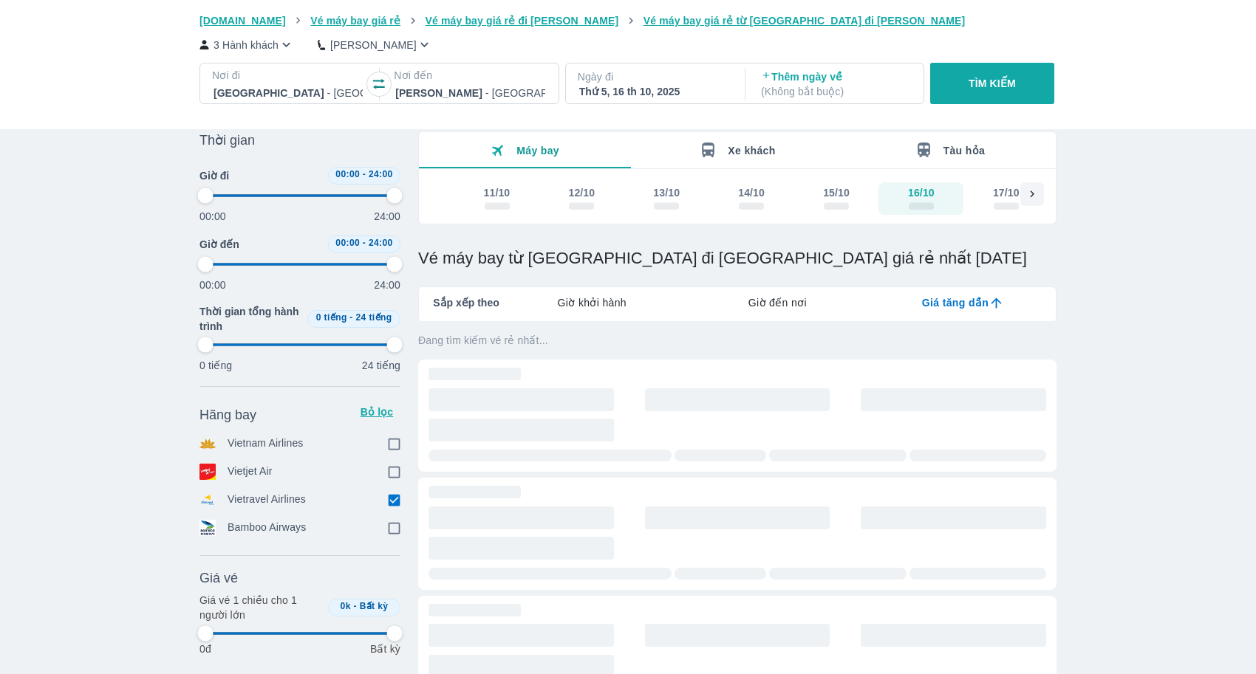
type input "97.9166666666667"
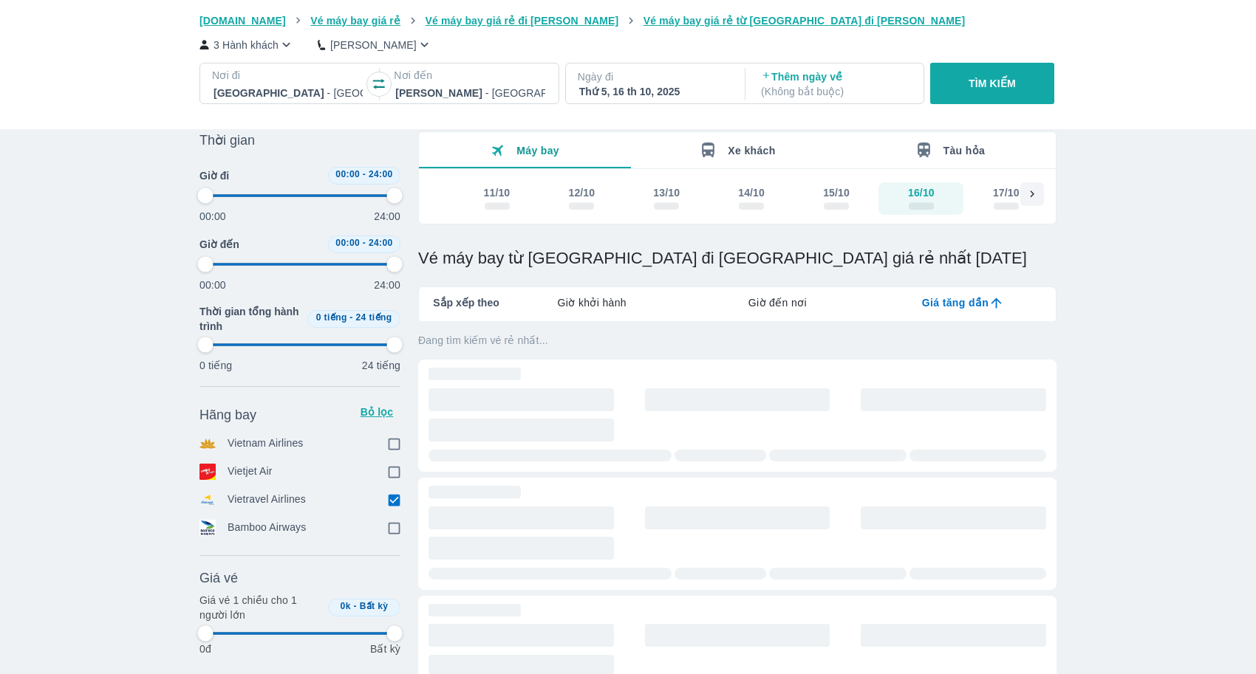
type input "97.9166666666667"
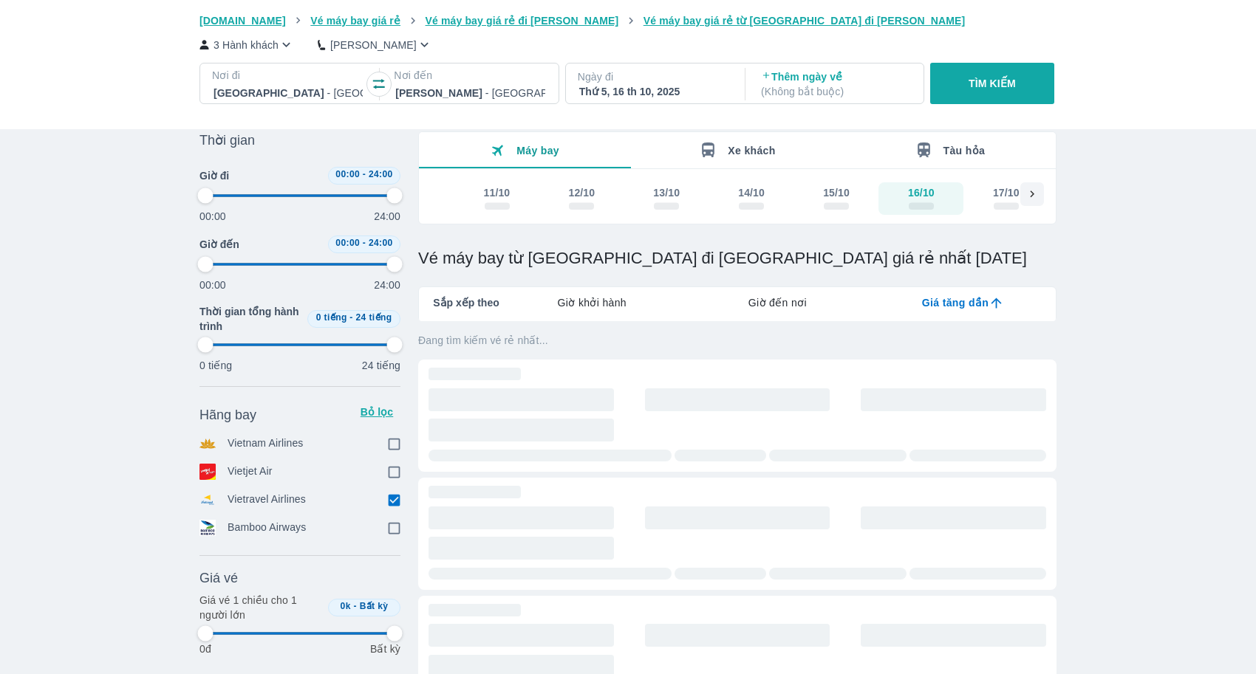
type input "97.9166666666667"
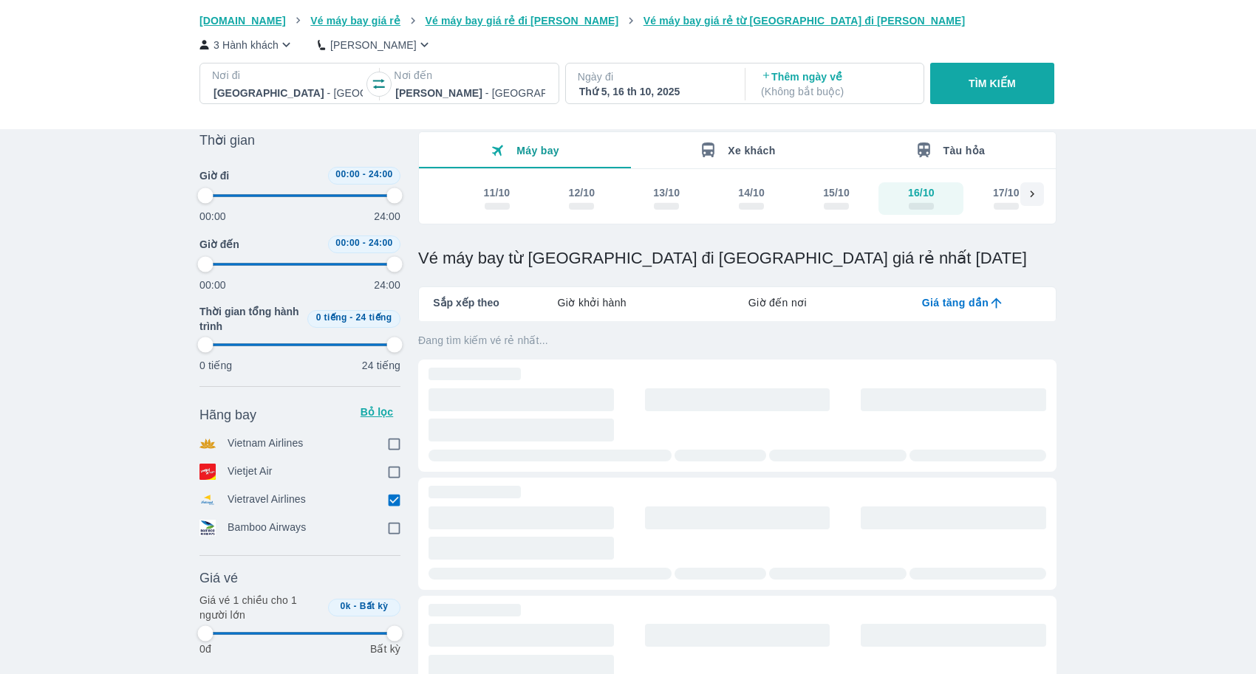
type input "97.9166666666667"
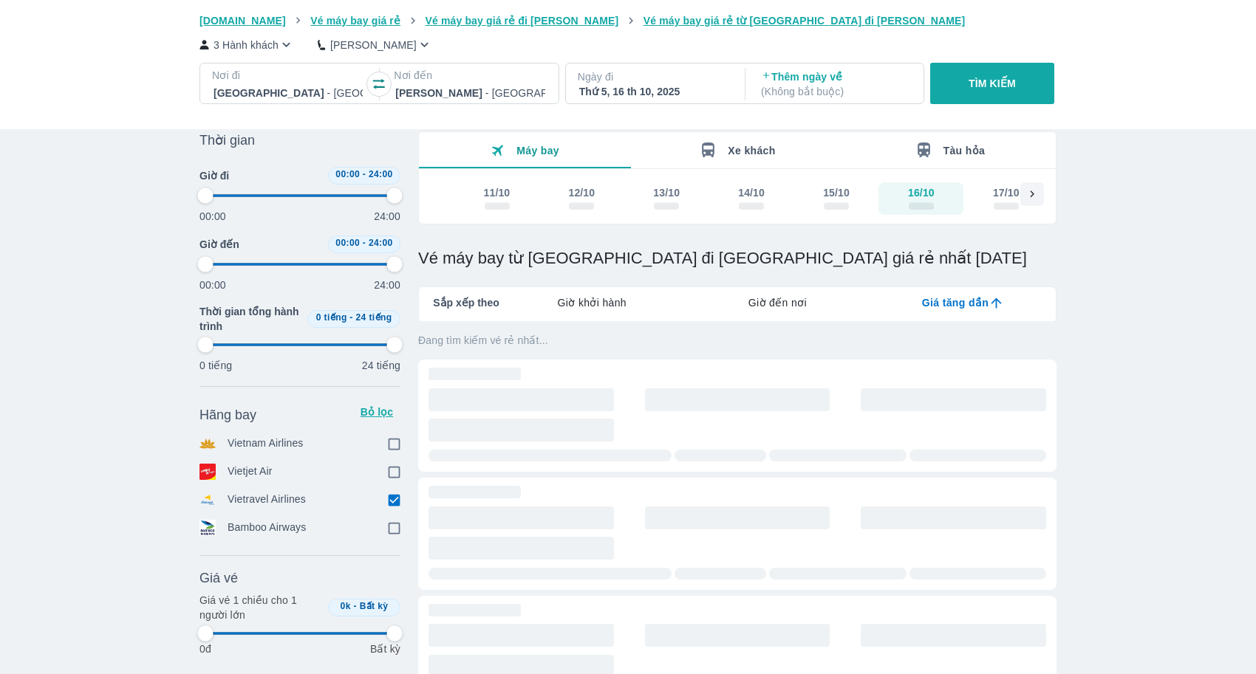
type input "97.9166666666667"
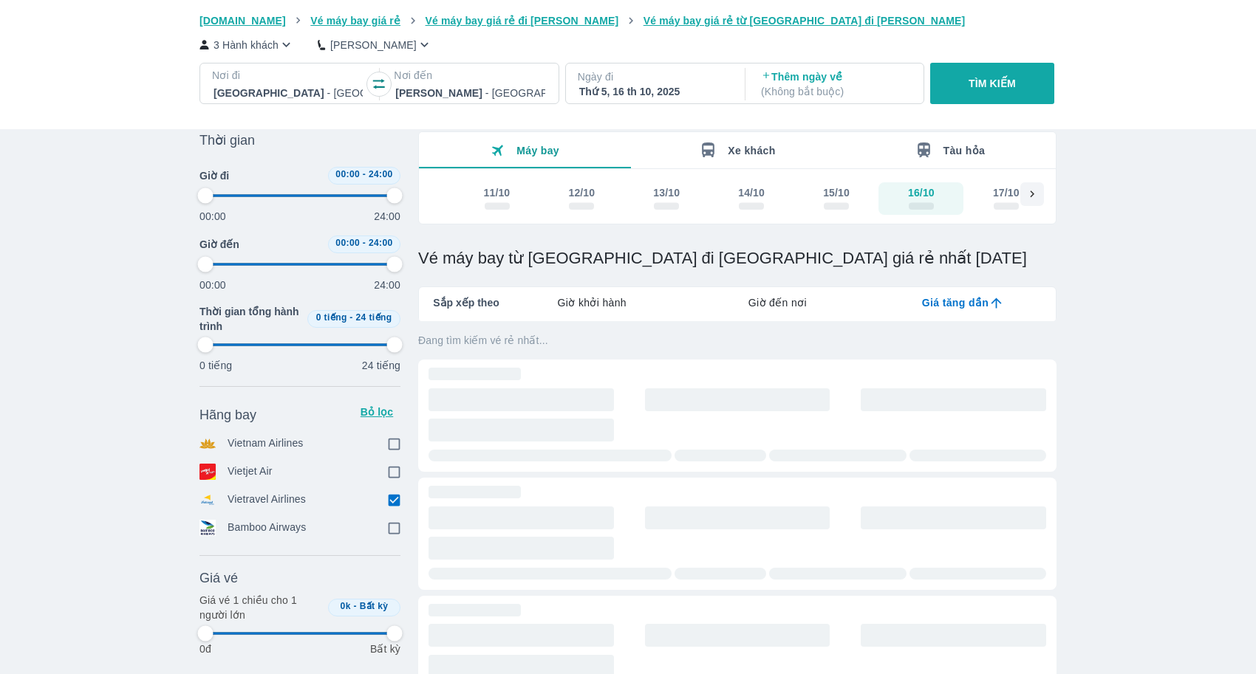
type input "97.9166666666667"
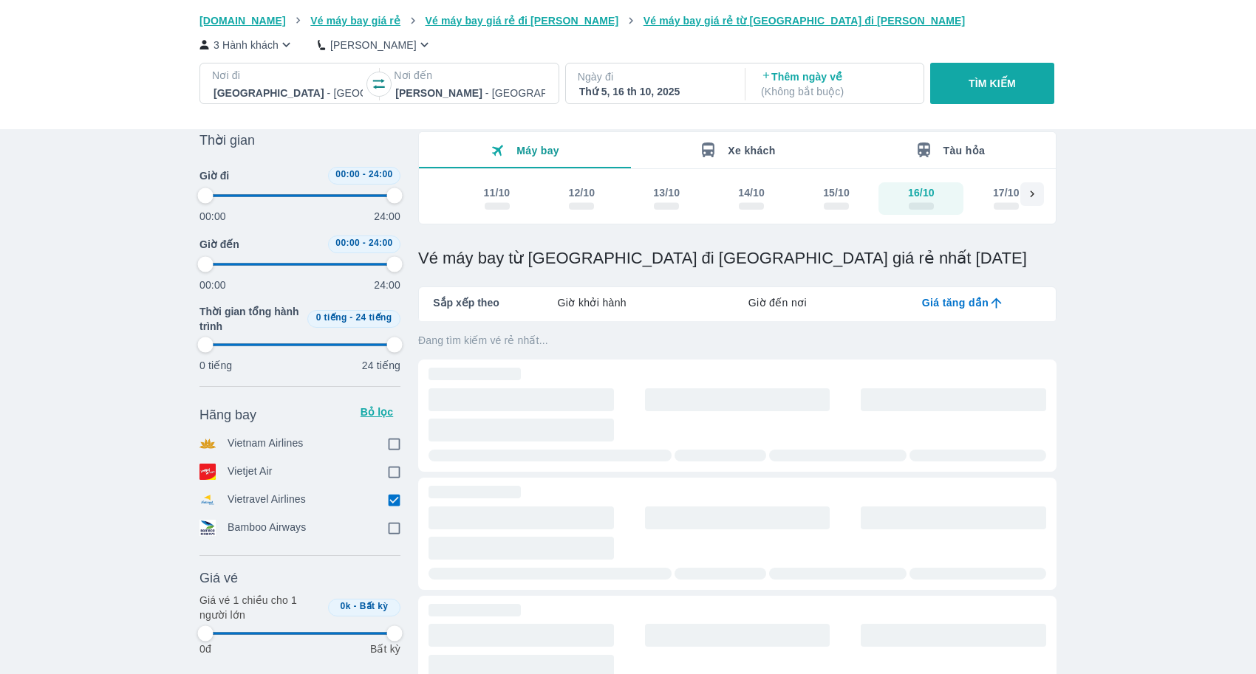
type input "97.9166666666667"
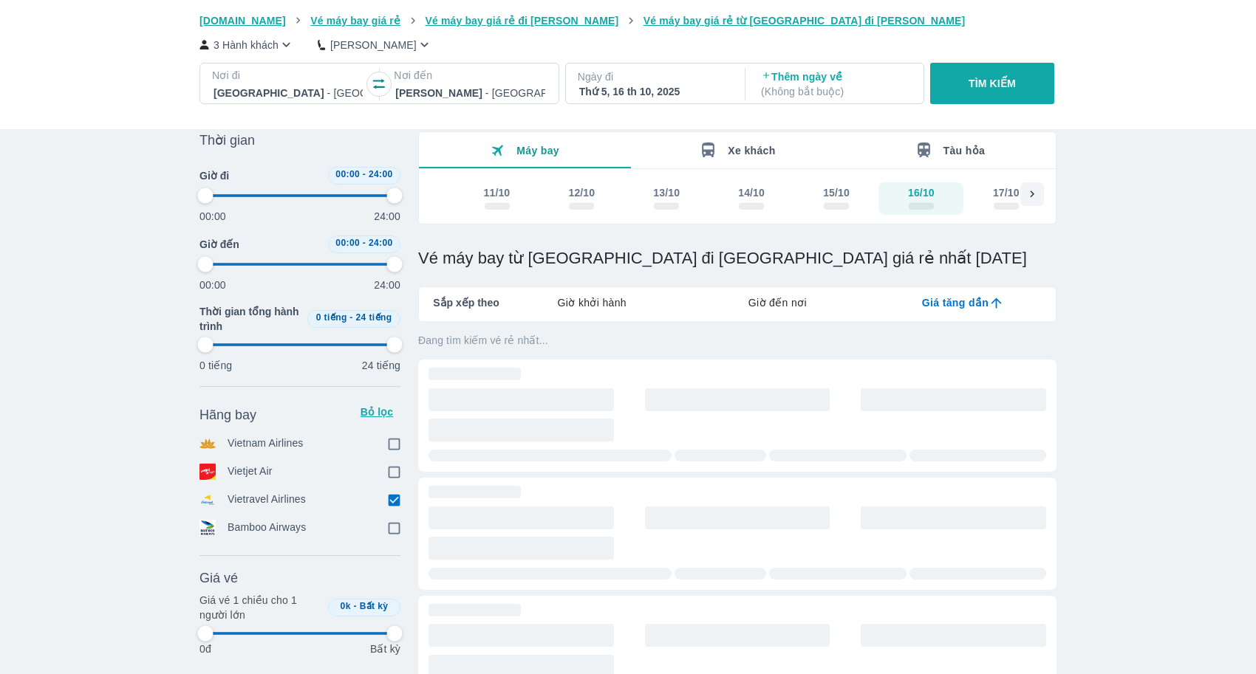
type input "97.9166666666667"
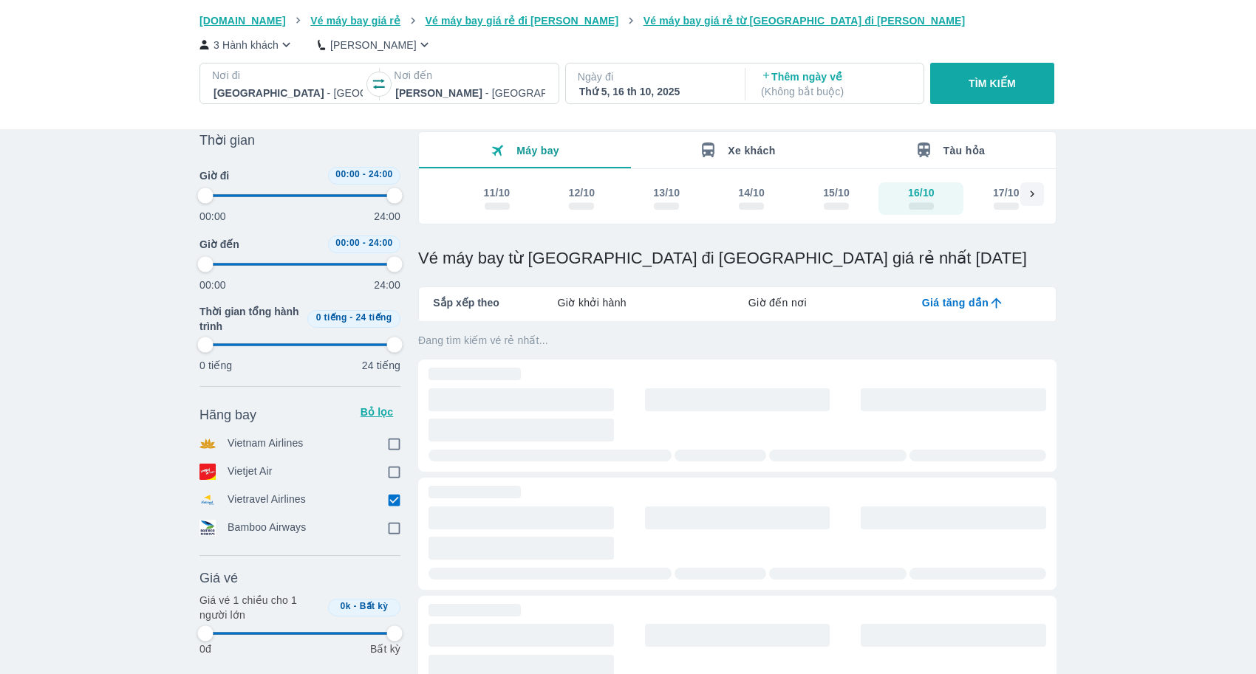
type input "97.9166666666667"
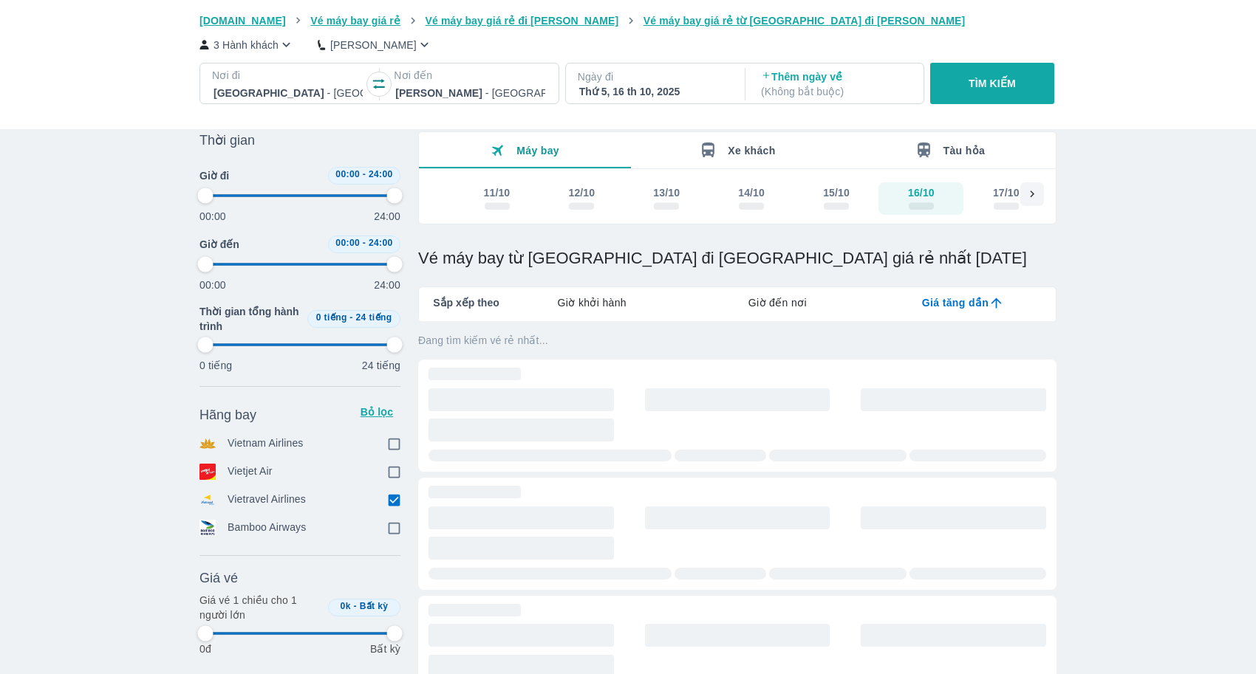
type input "97.9166666666667"
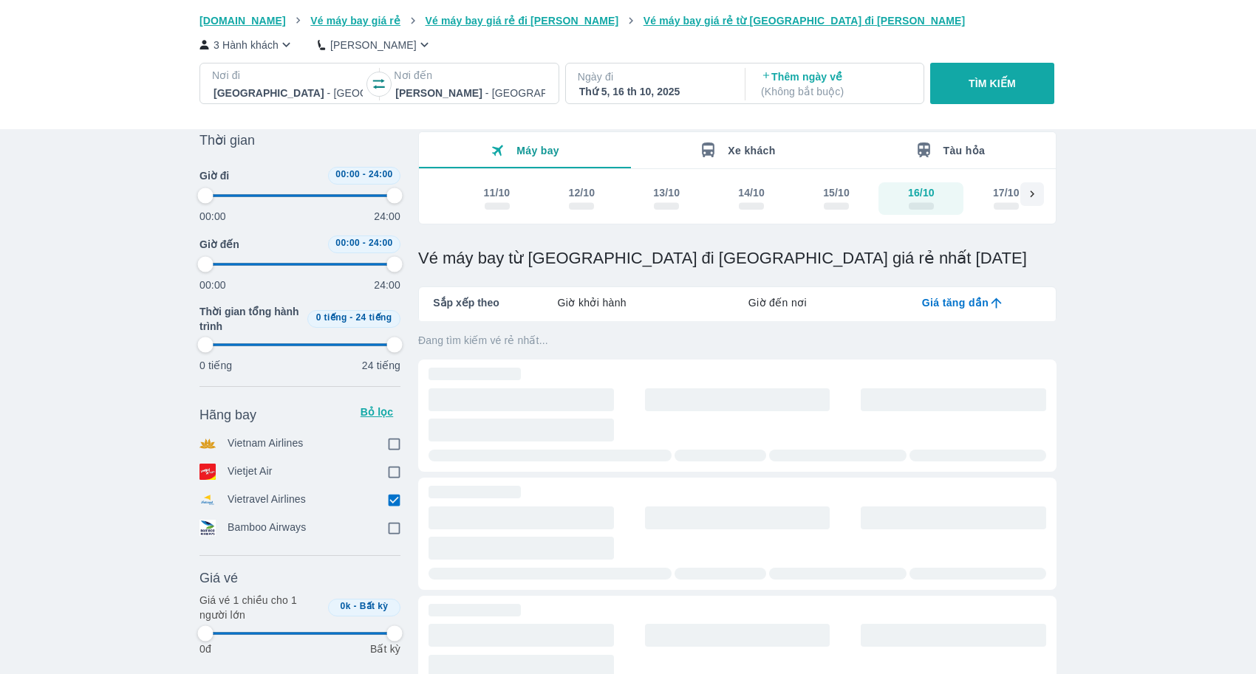
type input "97.9166666666667"
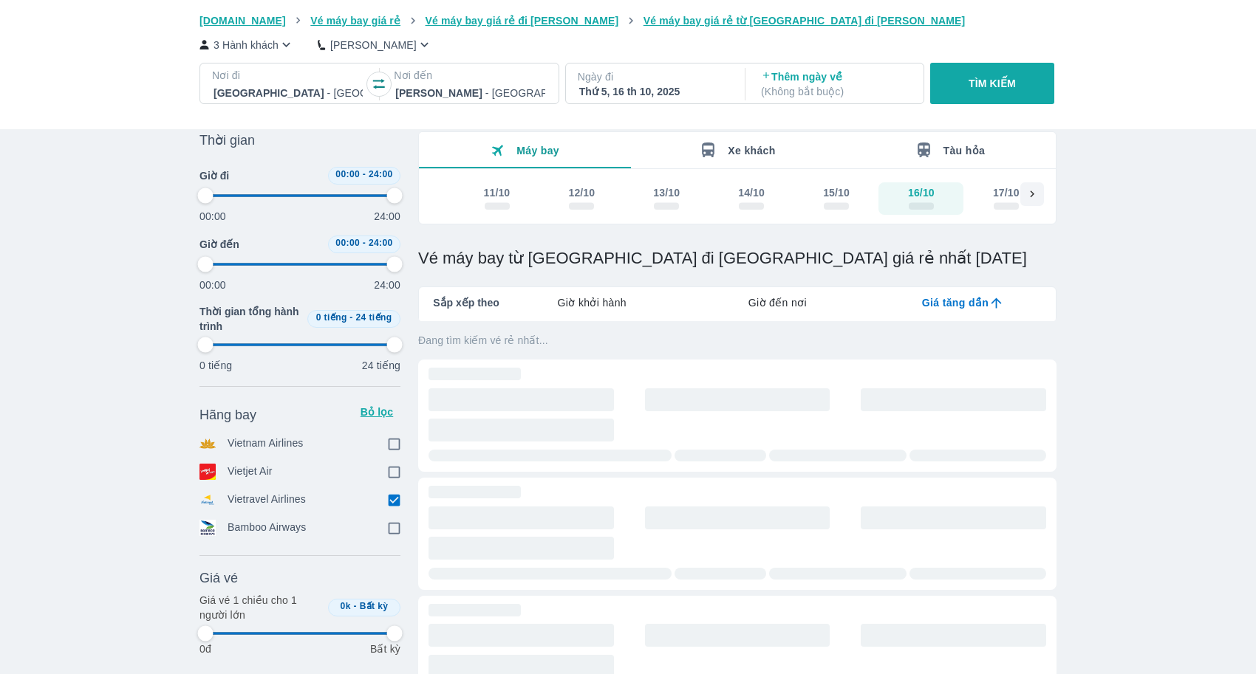
type input "97.9166666666667"
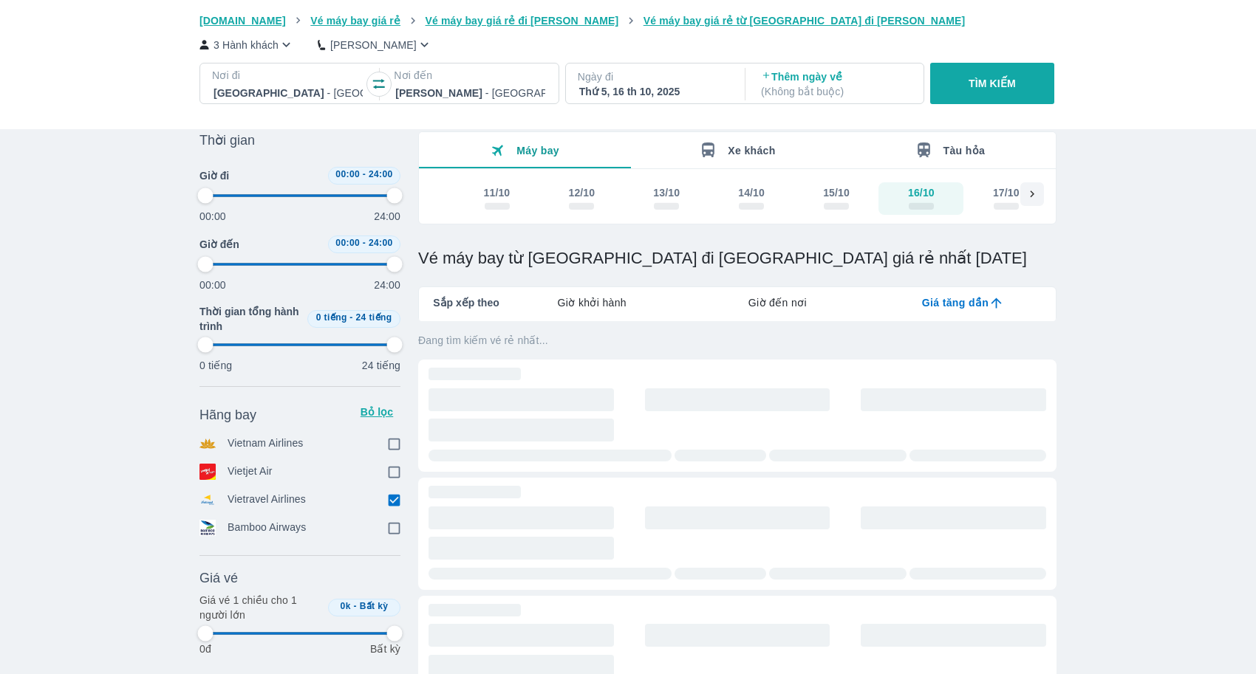
type input "97.9166666666667"
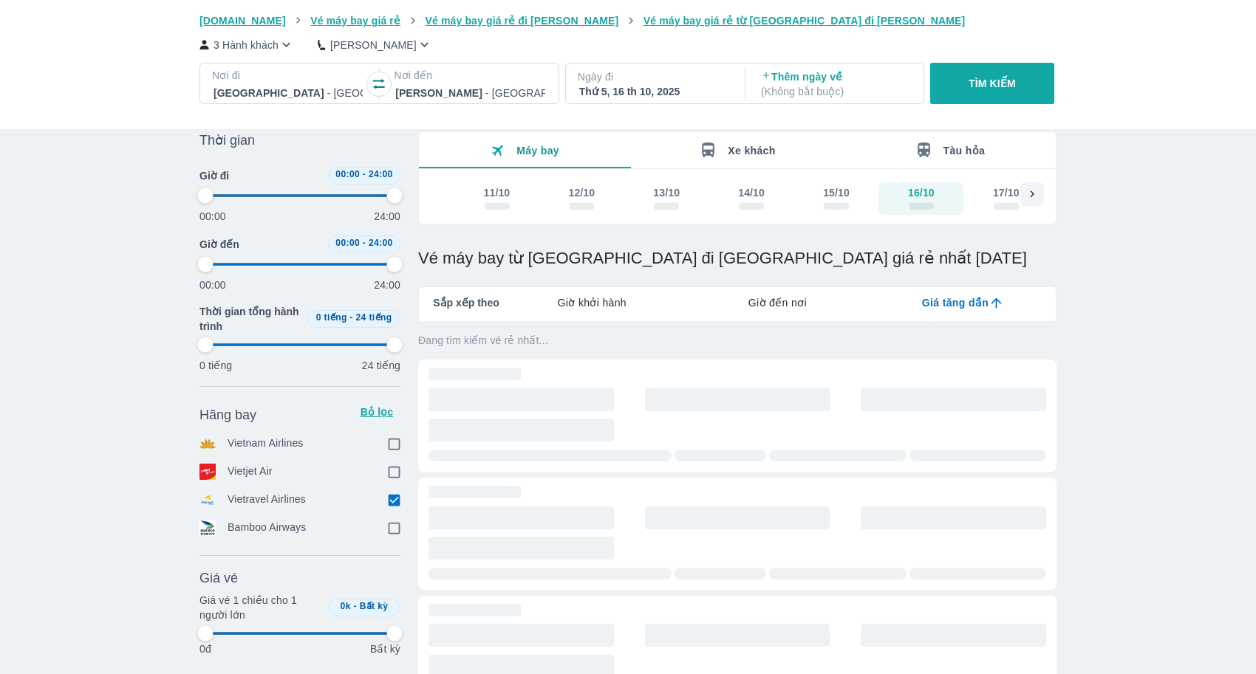
type input "97.9166666666667"
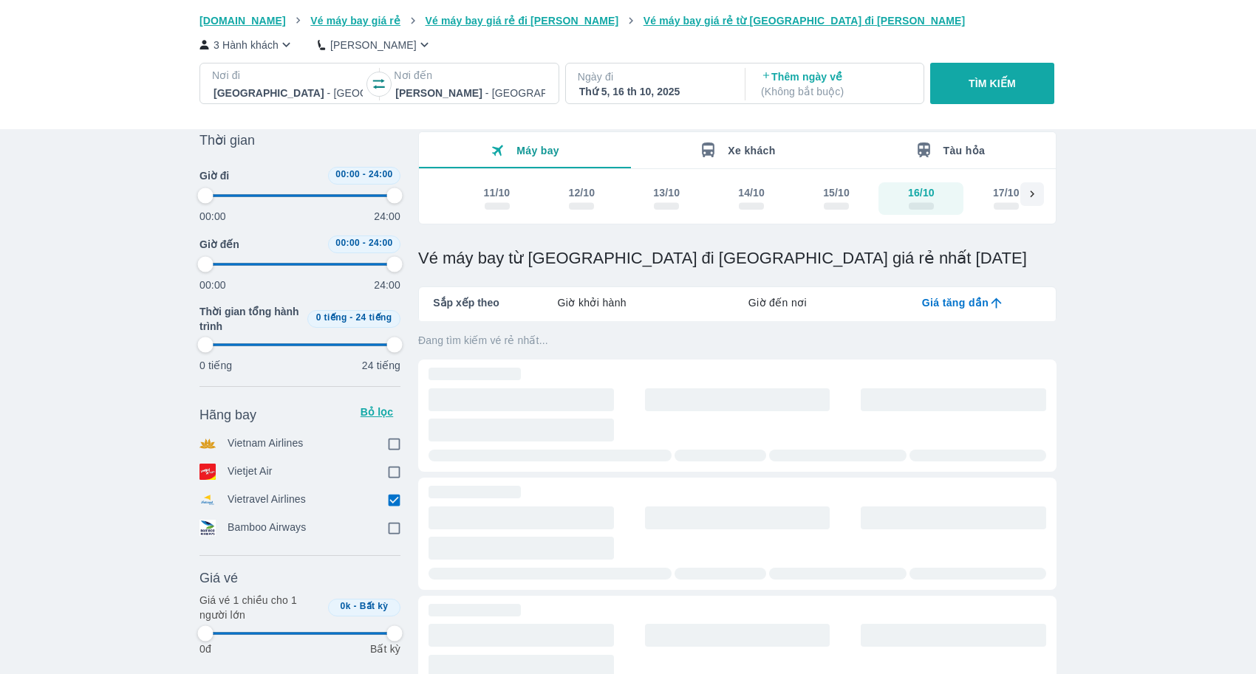
type input "97.9166666666667"
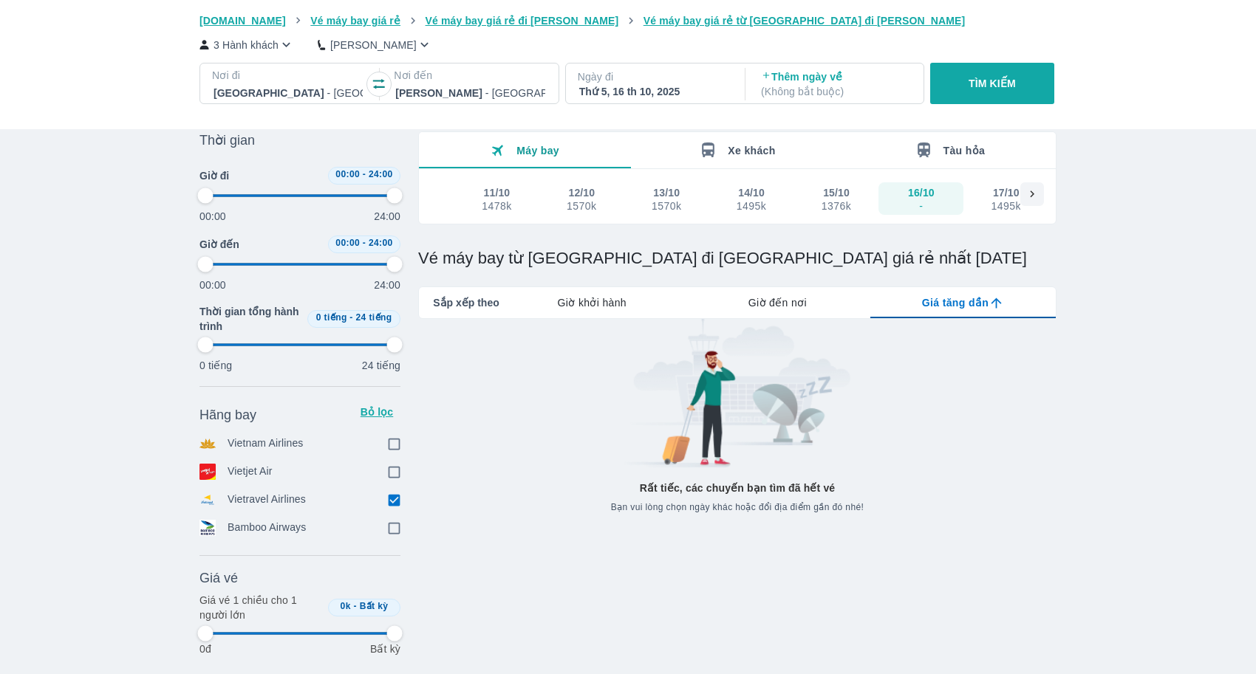
type input "97.9166666666667"
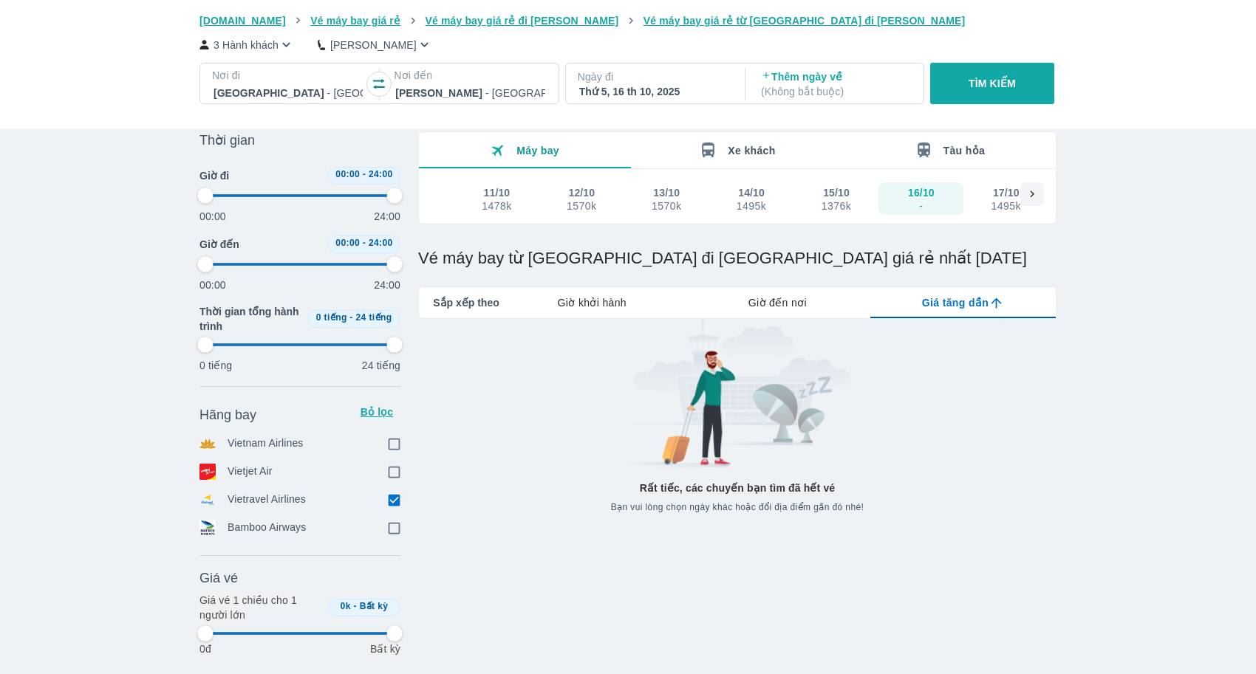
type input "97.9166666666667"
click at [398, 499] on input "checkbox" at bounding box center [393, 499] width 13 height 13
checkbox input "true"
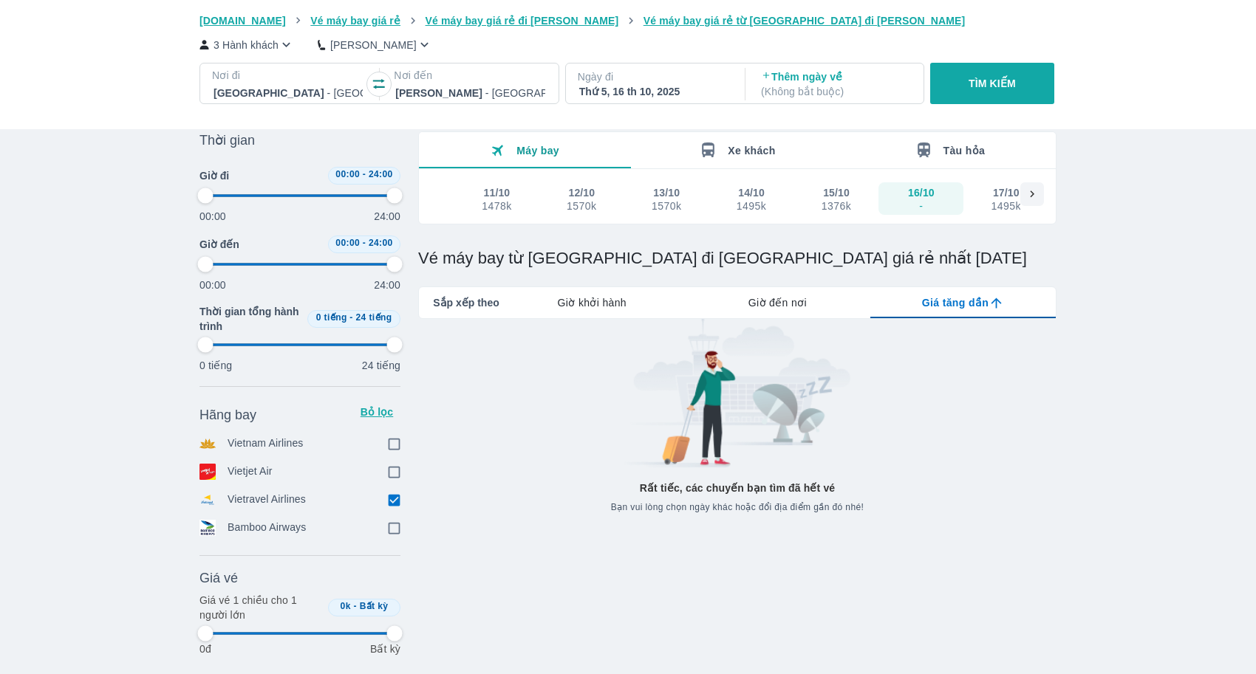
checkbox input "true"
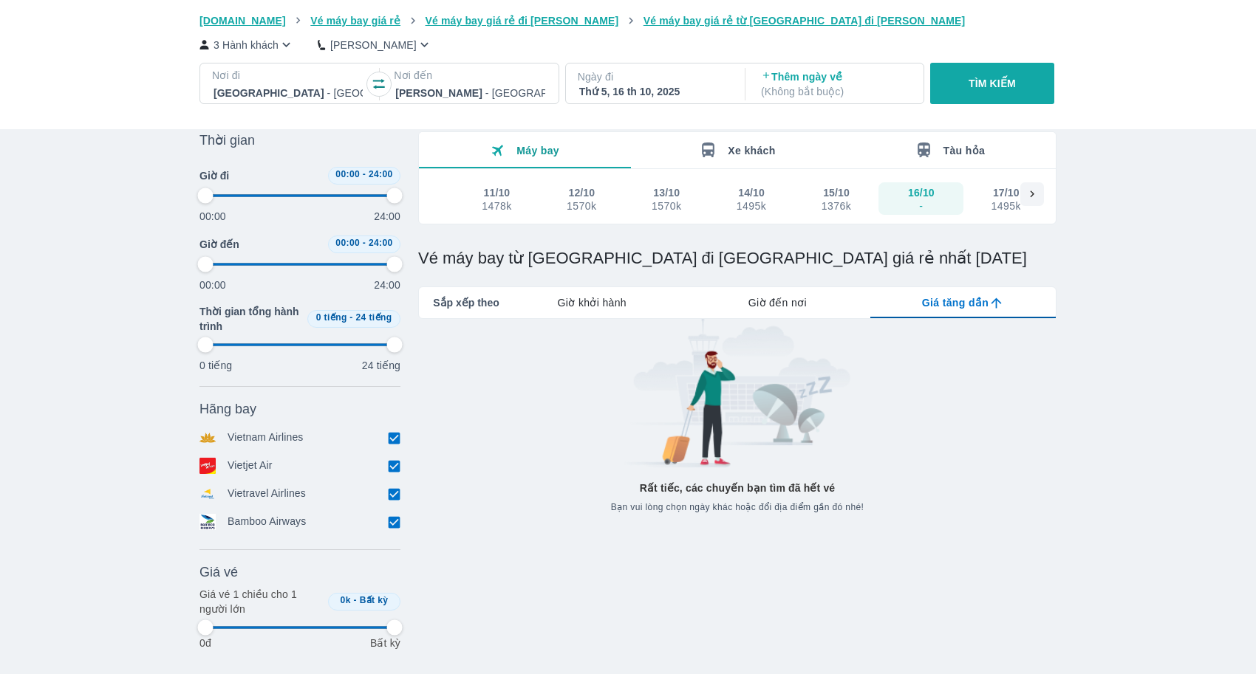
type input "97.9166666666667"
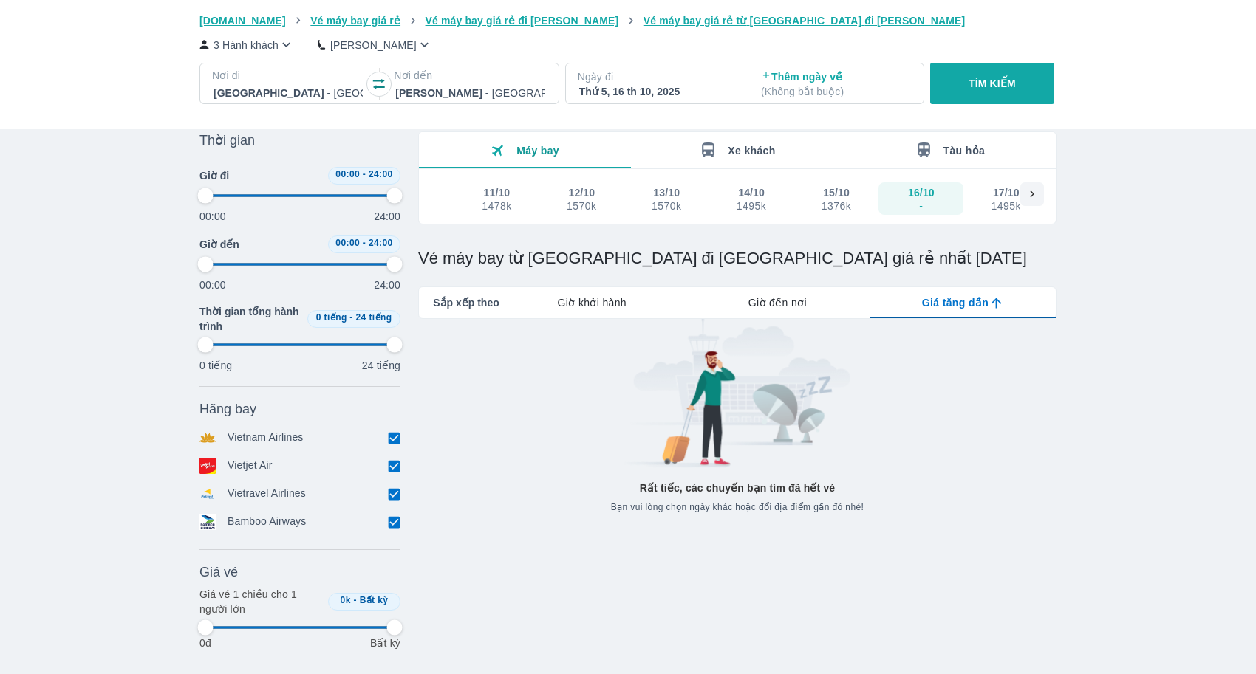
type input "97.9166666666667"
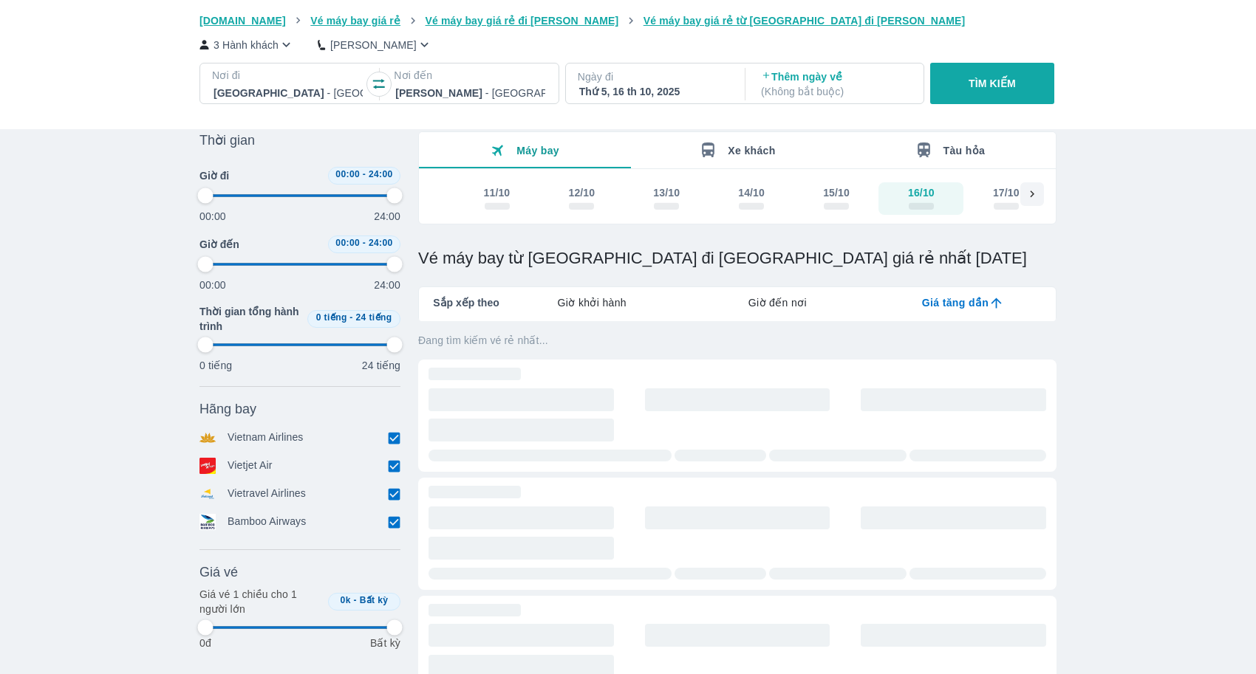
type input "97.9166666666667"
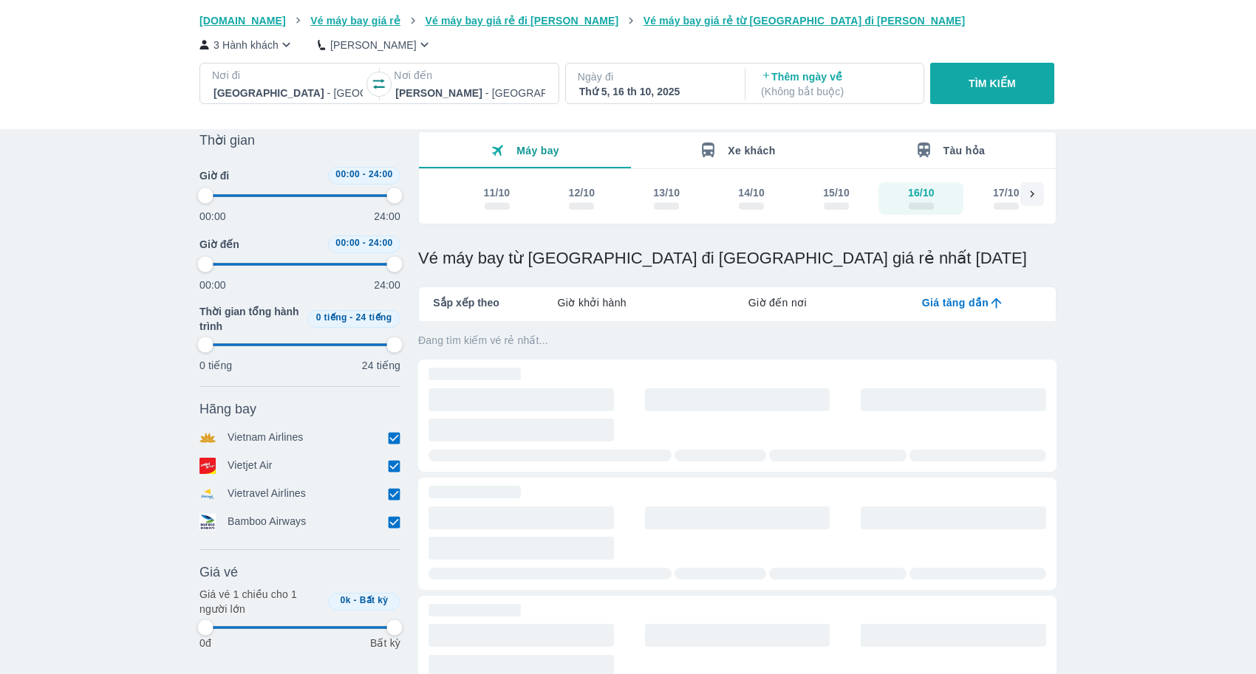
type input "97.9166666666667"
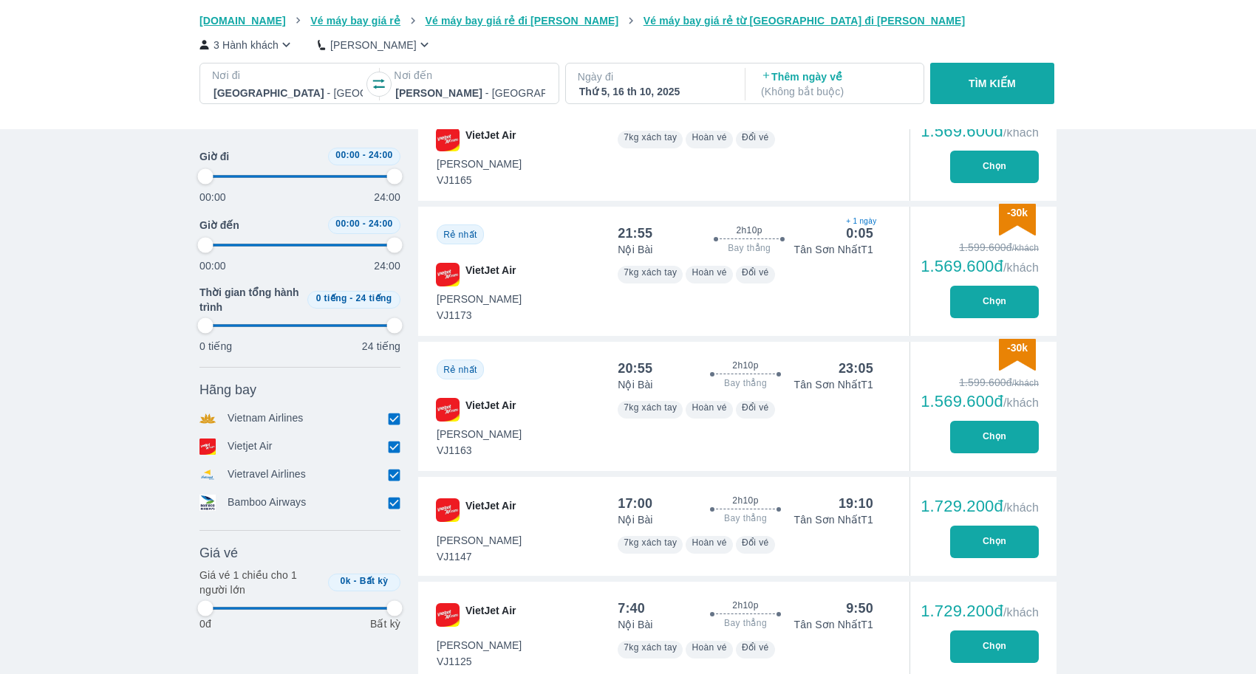
type input "97.9166666666667"
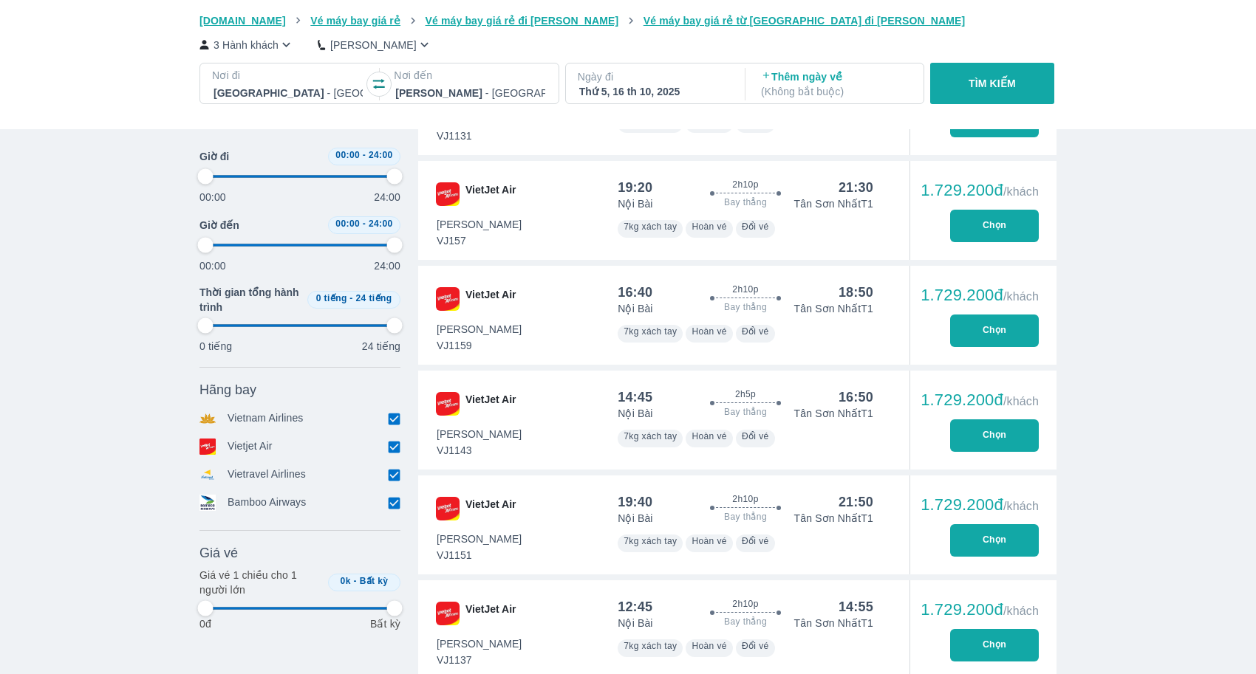
type input "97.9166666666667"
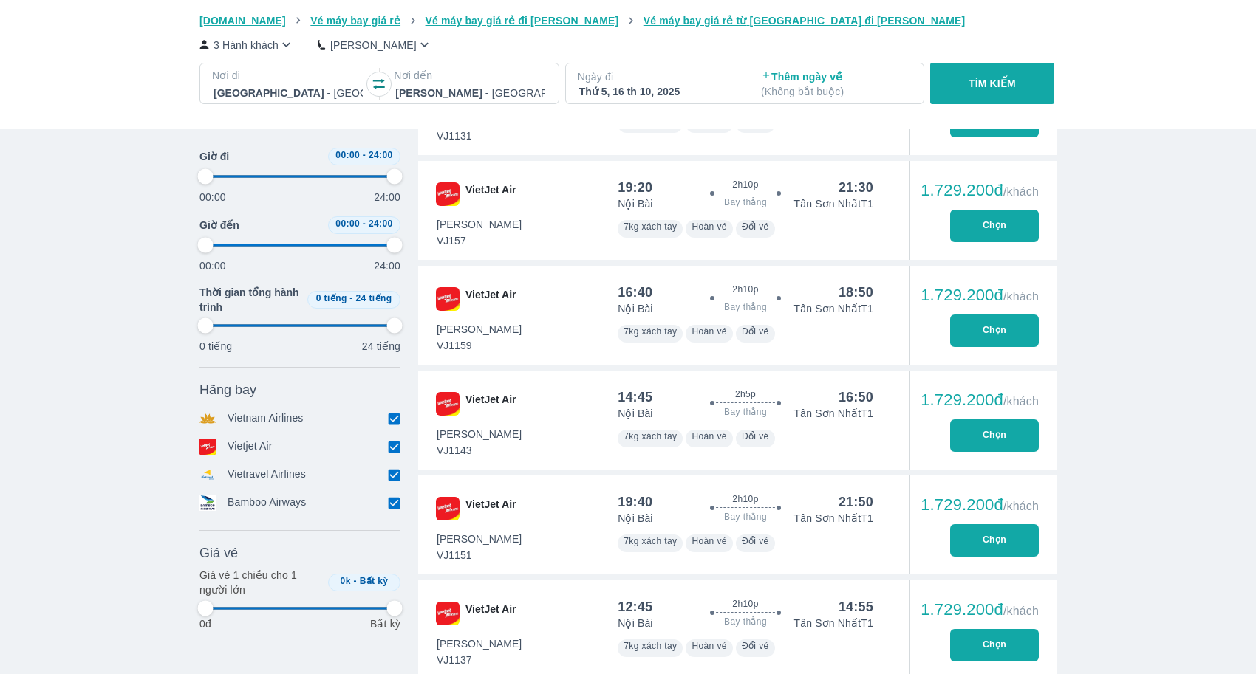
type input "97.9166666666667"
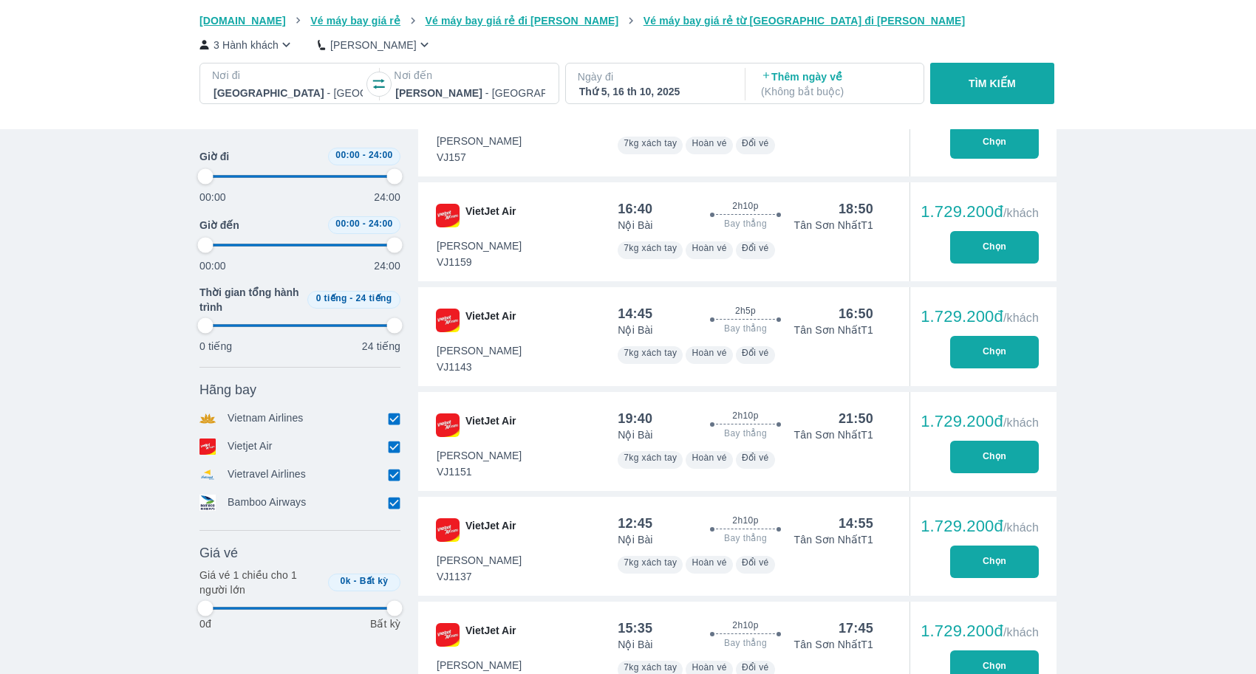
type input "97.9166666666667"
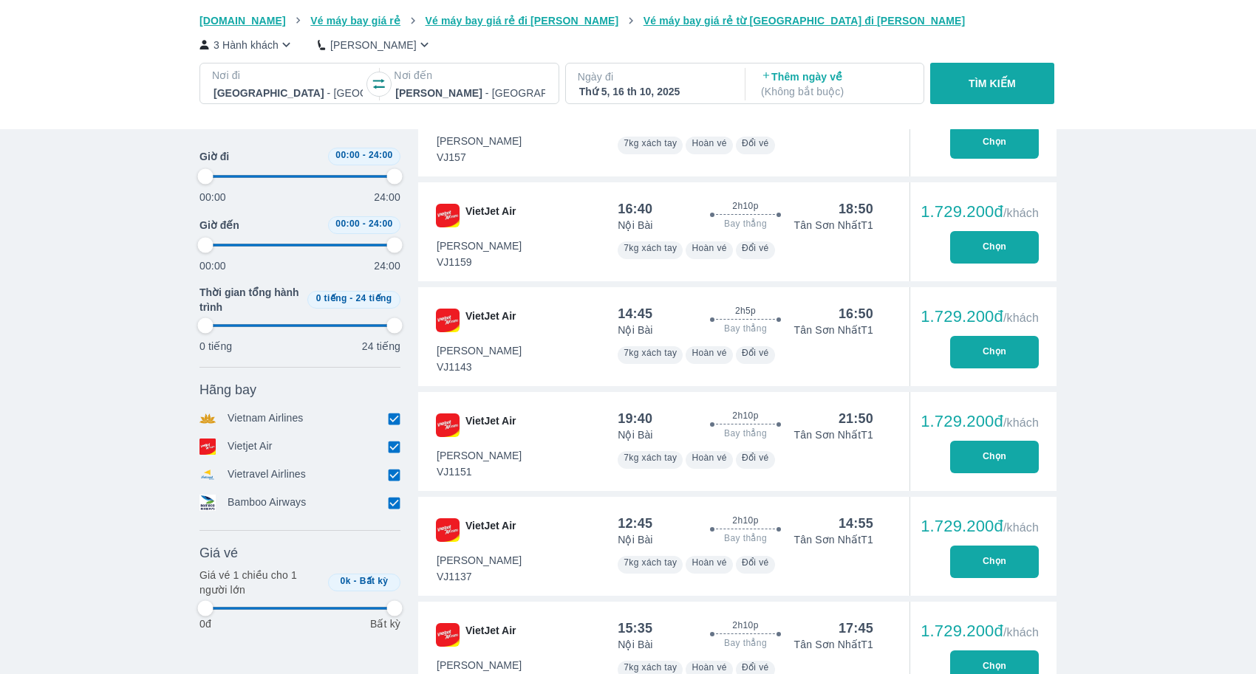
type input "97.9166666666667"
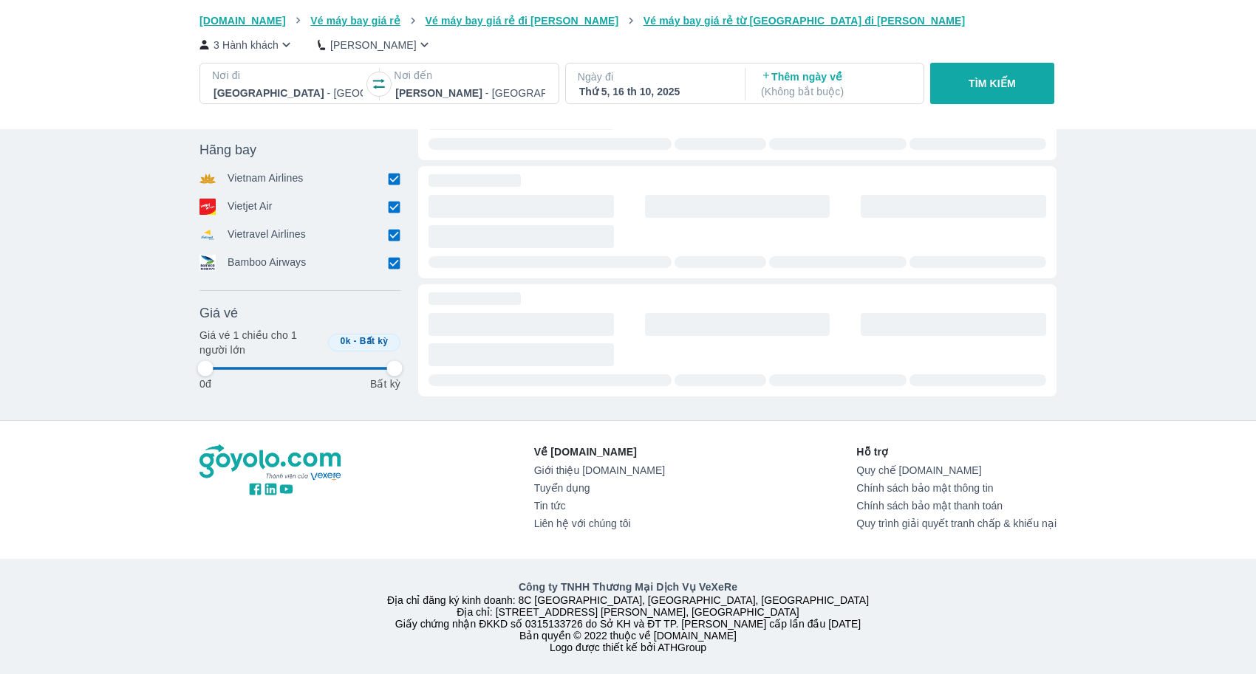
type input "97.9166666666667"
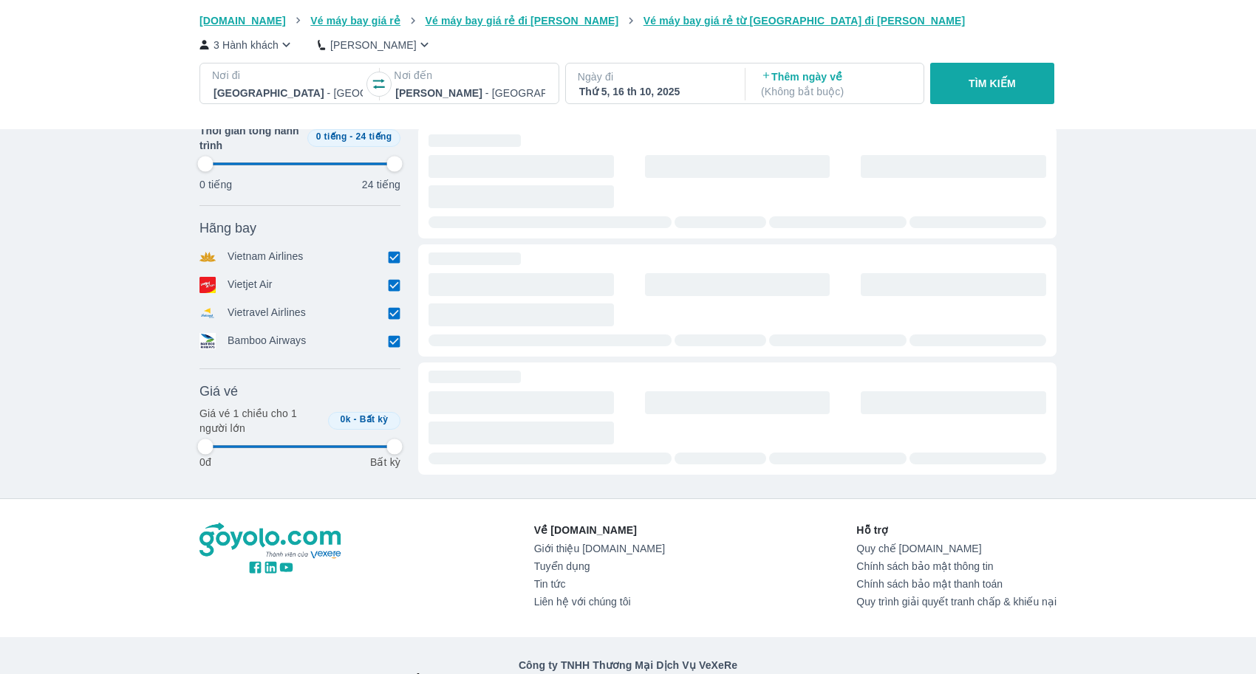
click at [389, 284] on input "checkbox" at bounding box center [393, 284] width 13 height 13
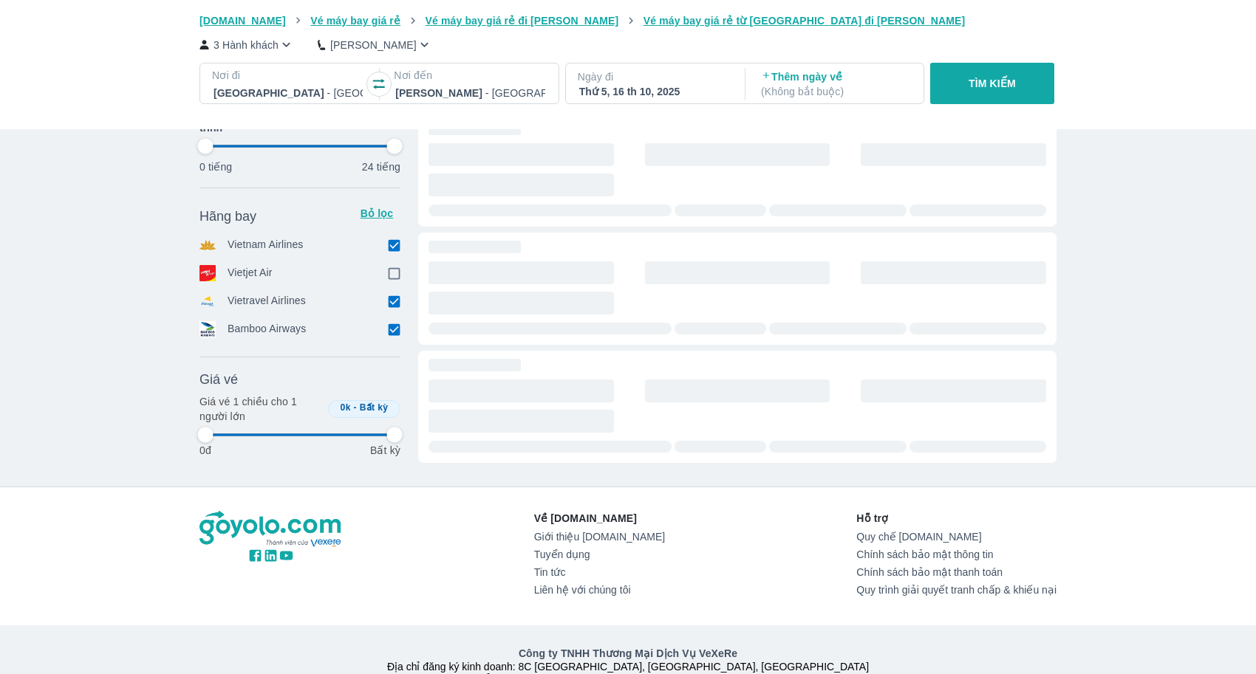
scroll to position [2962, 0]
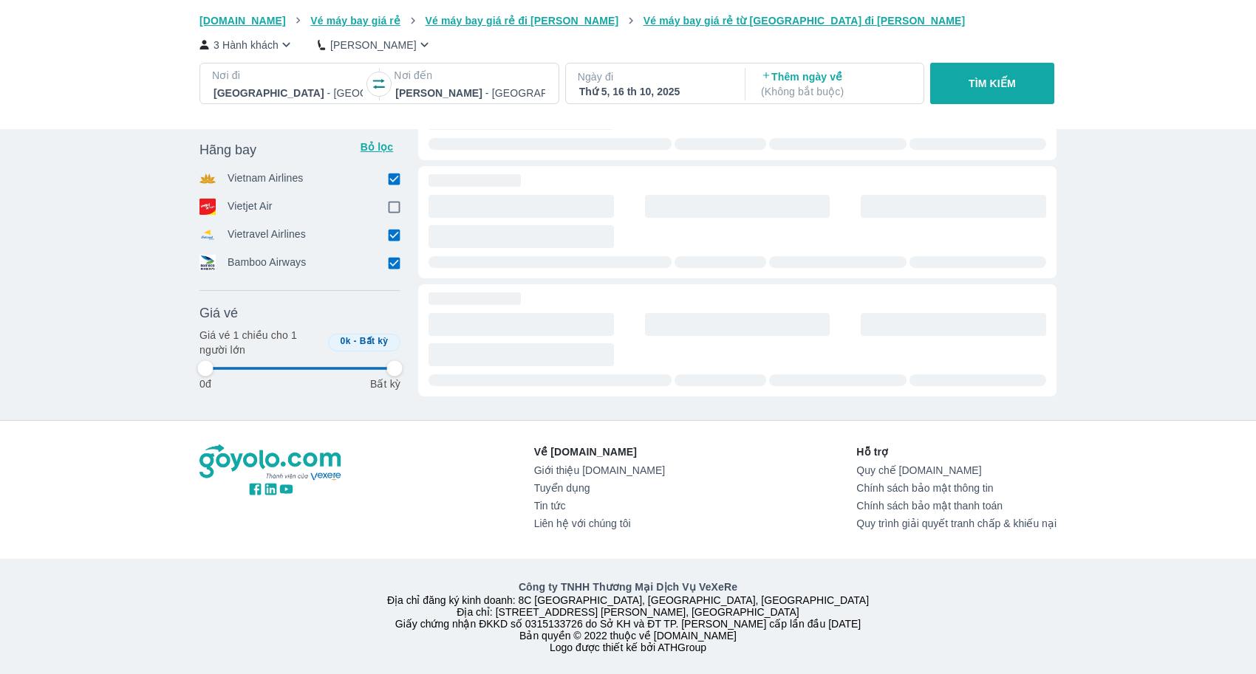
click at [394, 174] on input "checkbox" at bounding box center [393, 178] width 13 height 13
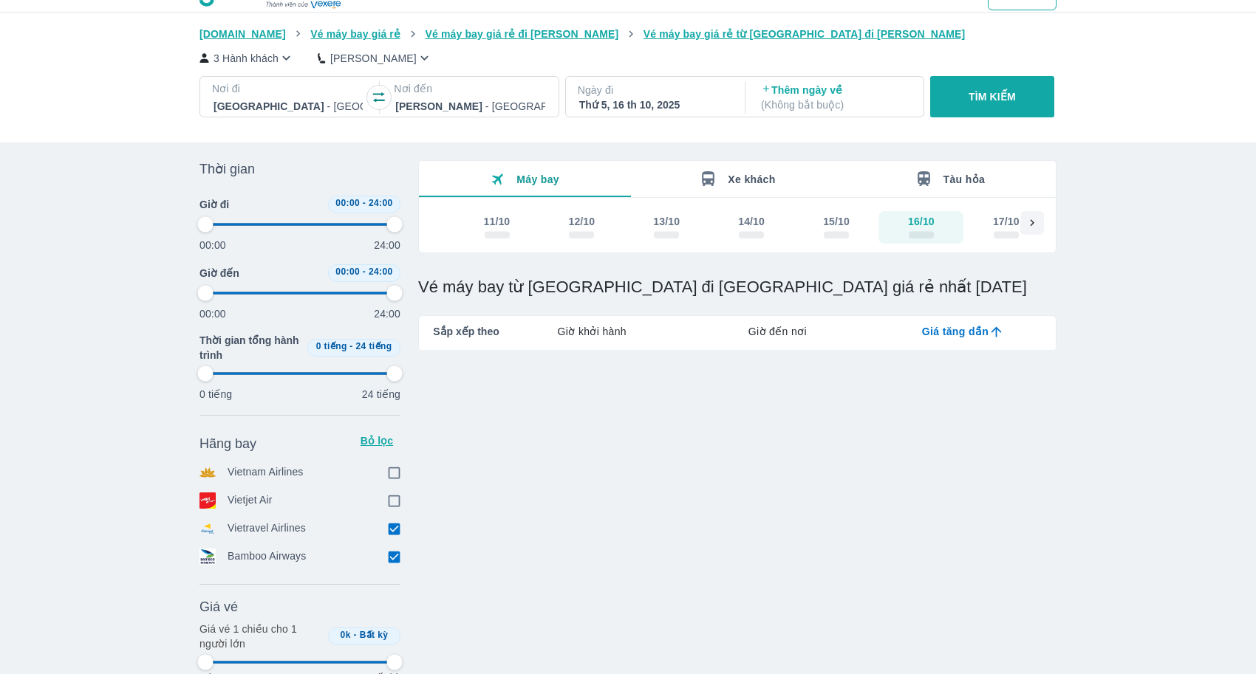
scroll to position [0, 0]
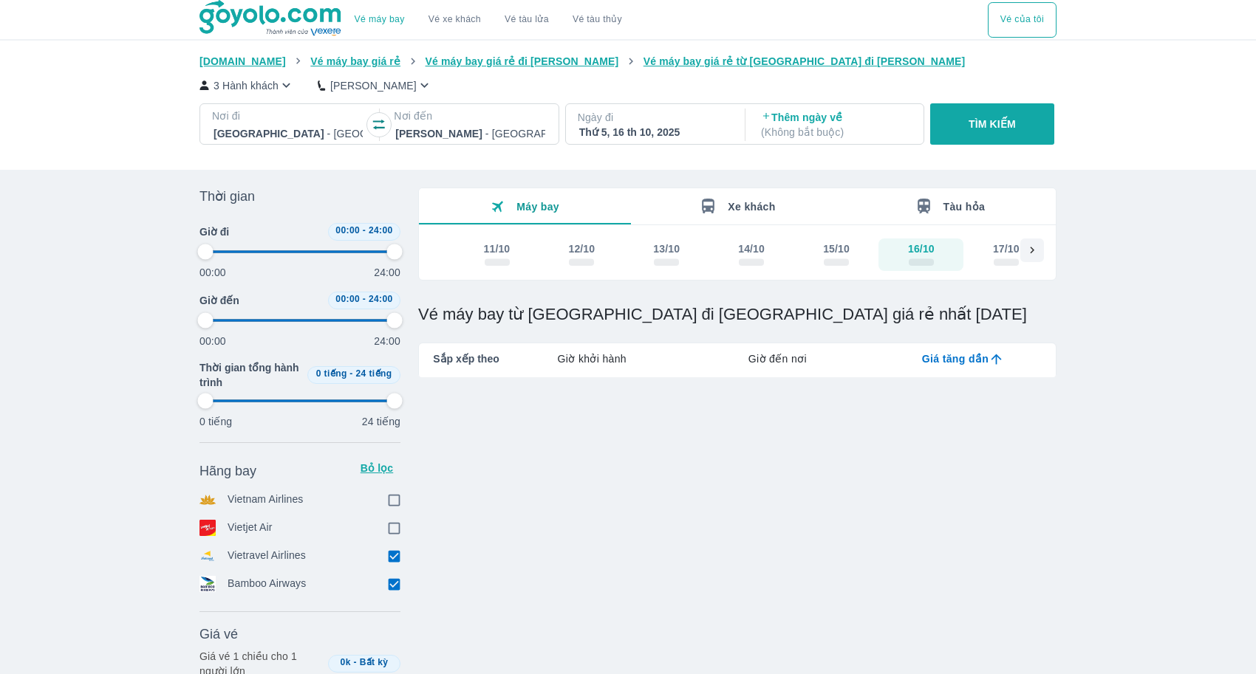
click at [393, 578] on input "checkbox" at bounding box center [393, 584] width 13 height 13
click at [395, 574] on div "Hãng bay Bỏ lọc Vietnam Airlines Vietjet Air Vietravel Airlines Bamboo Airways" at bounding box center [299, 527] width 201 height 142
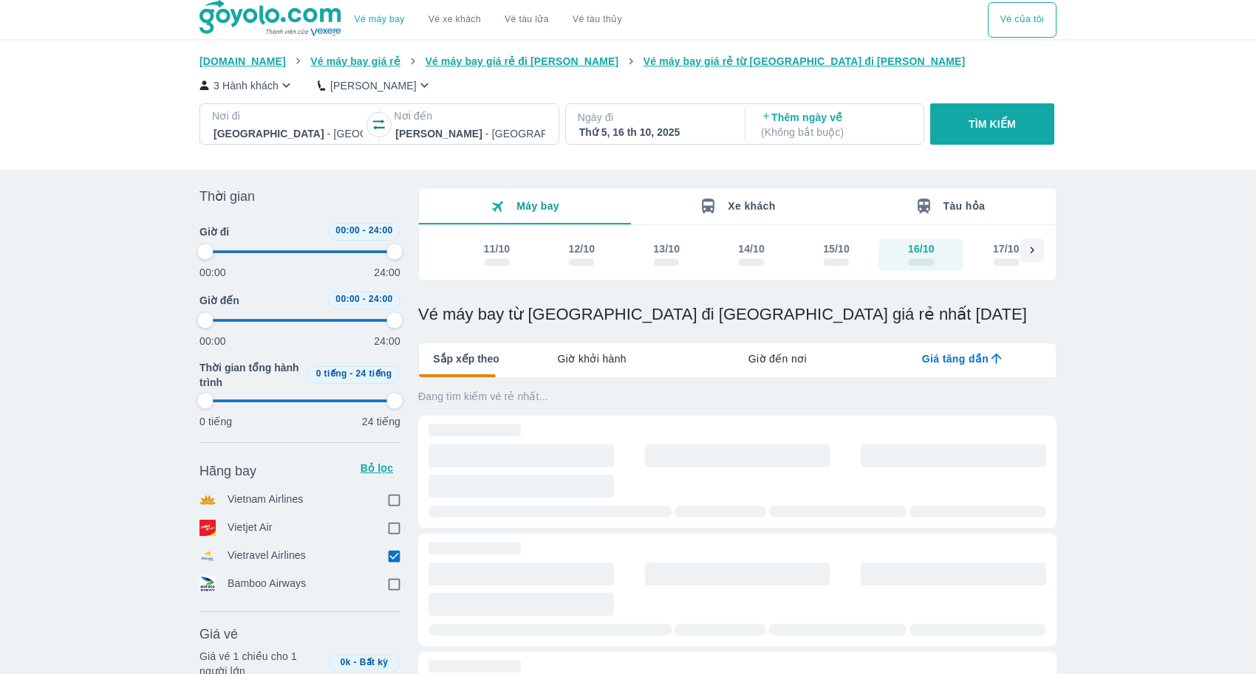
type input "97.9166666666667"
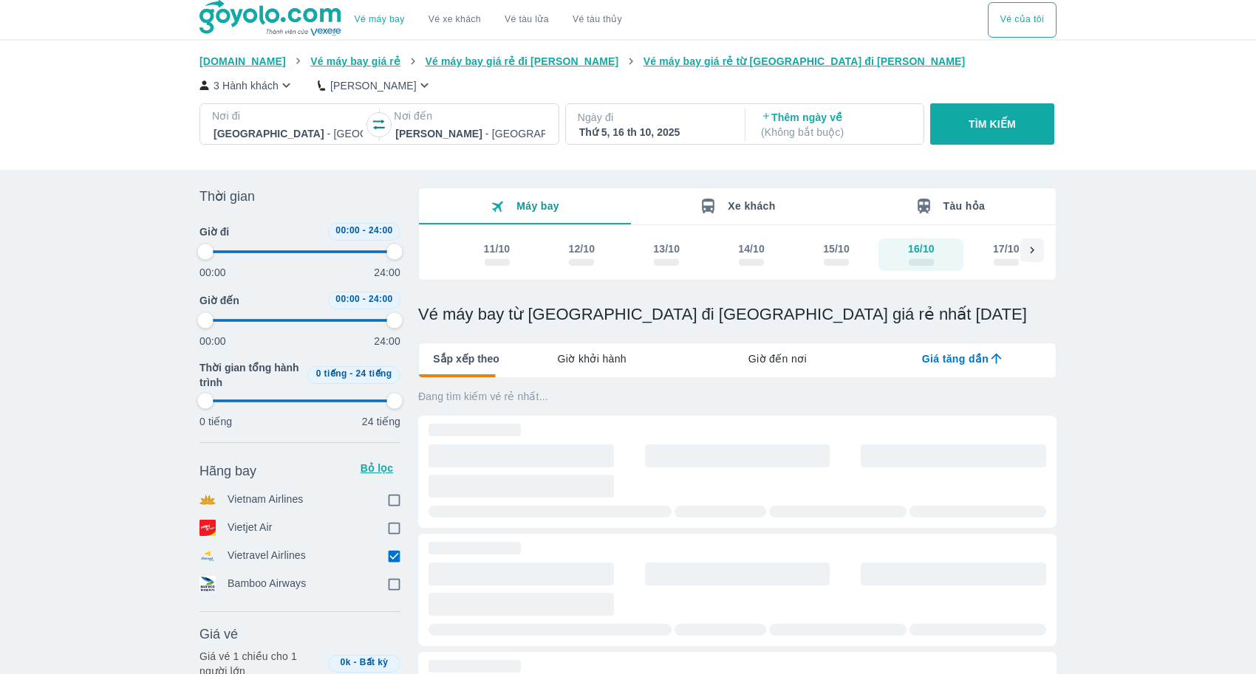
type input "97.9166666666667"
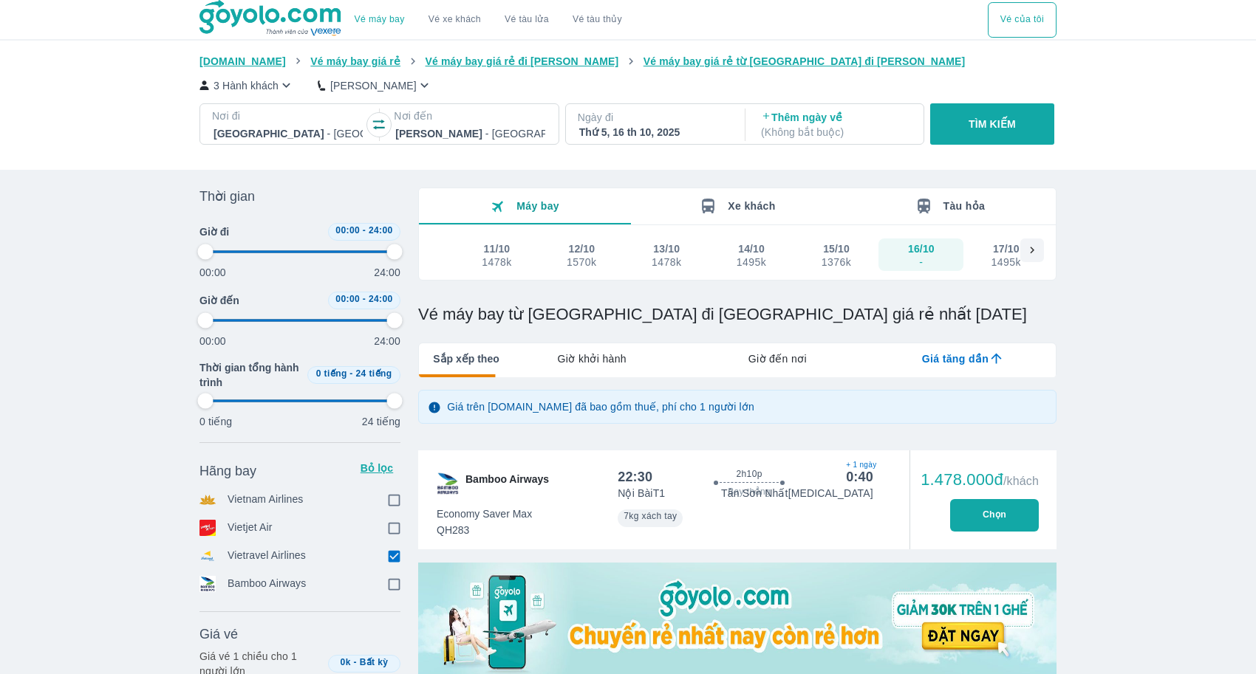
type input "97.9166666666667"
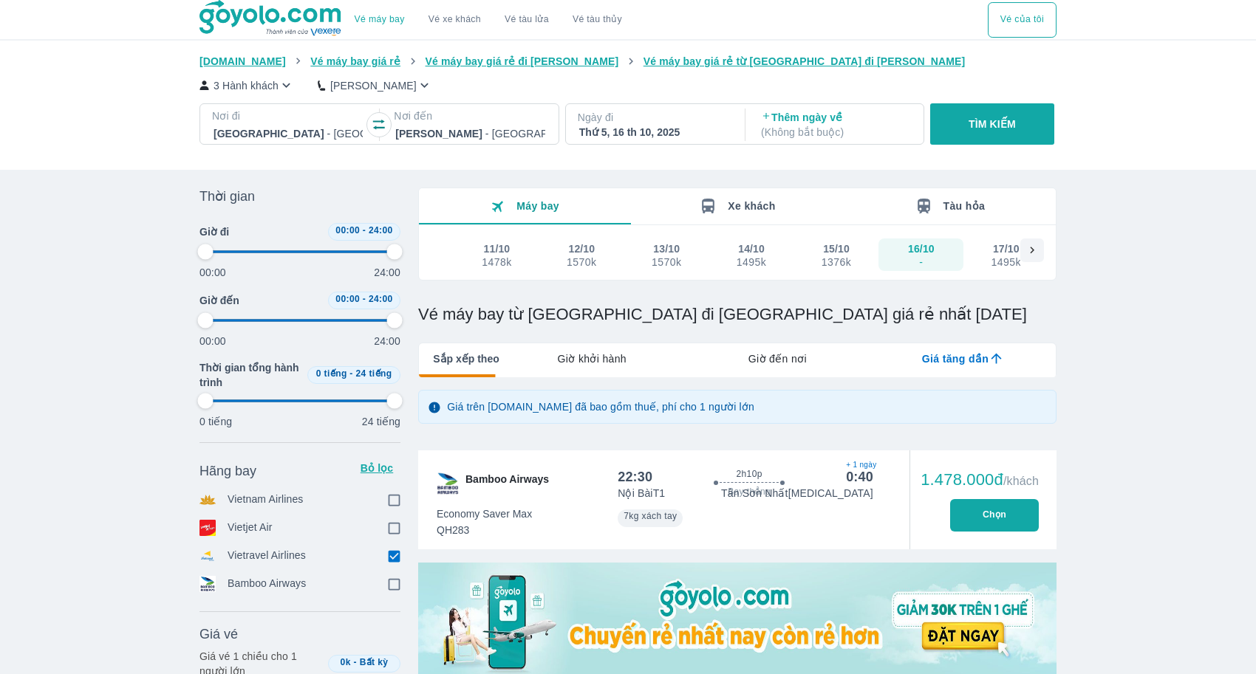
type input "97.9166666666667"
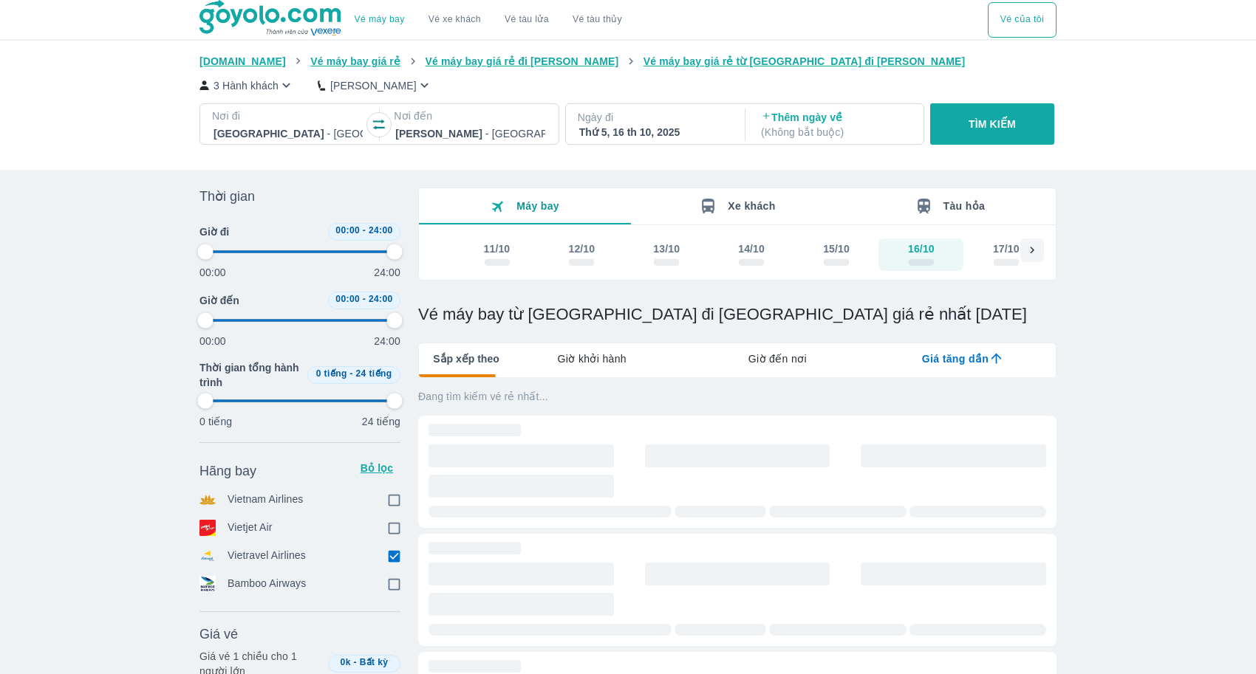
type input "97.9166666666667"
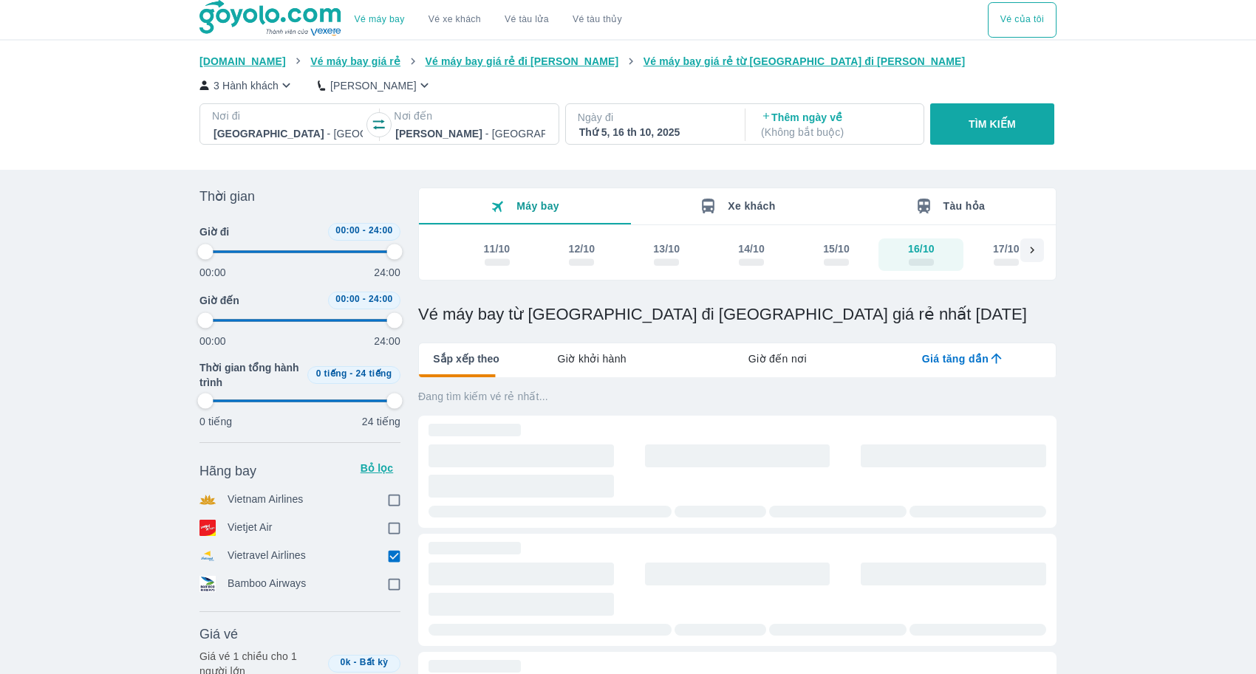
type input "97.9166666666667"
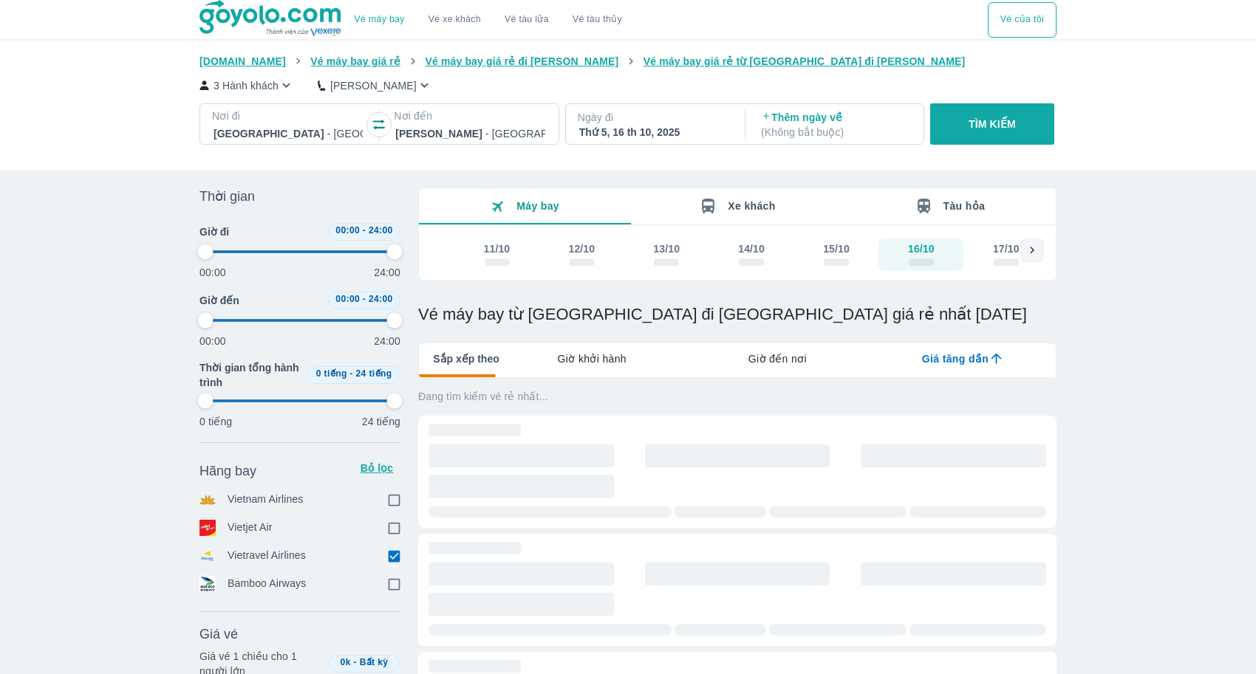
type input "97.9166666666667"
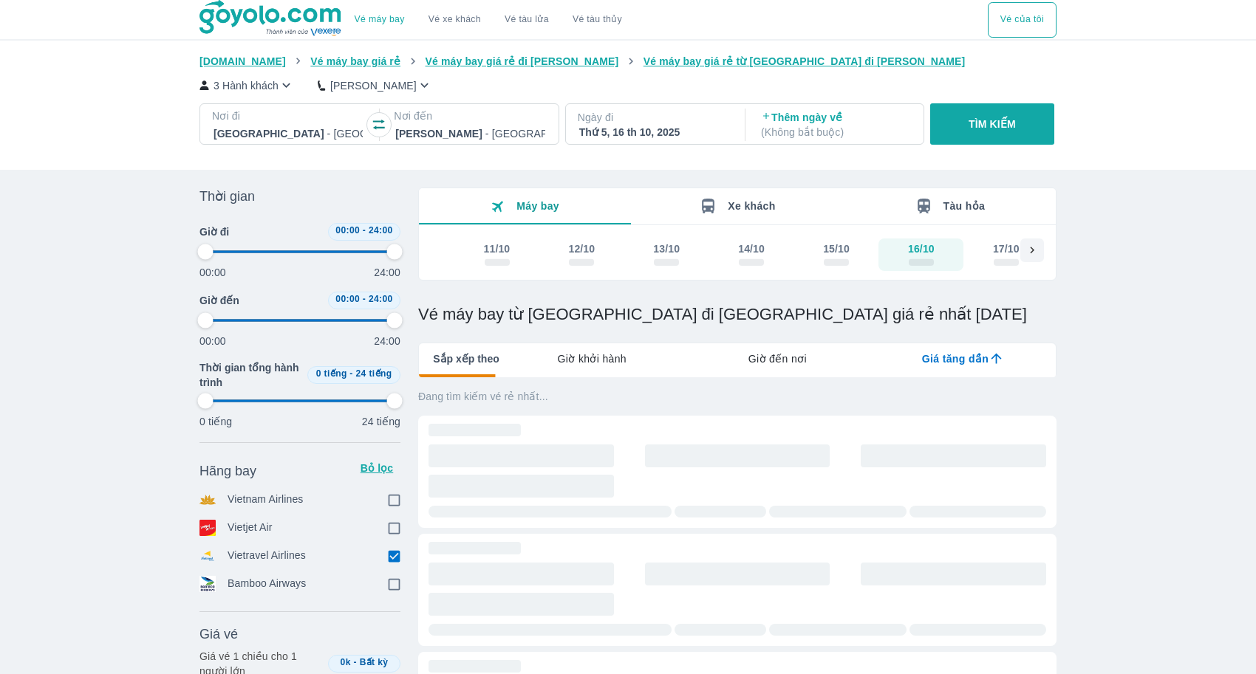
type input "97.9166666666667"
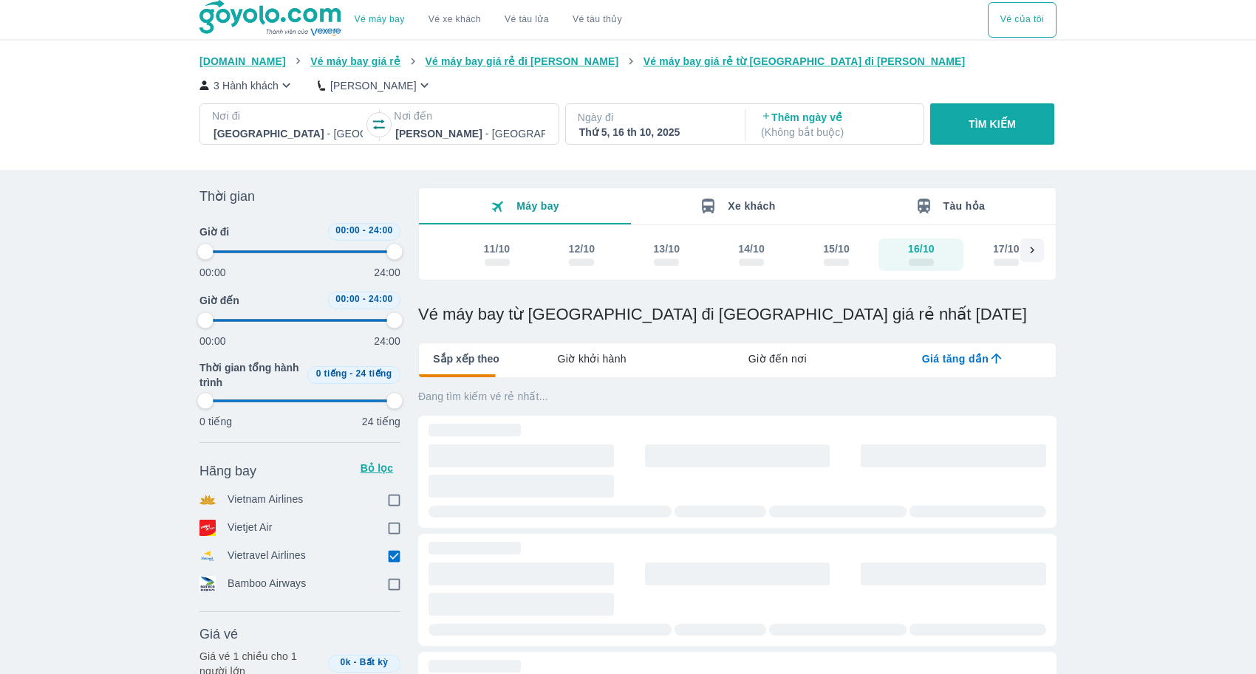
type input "97.9166666666667"
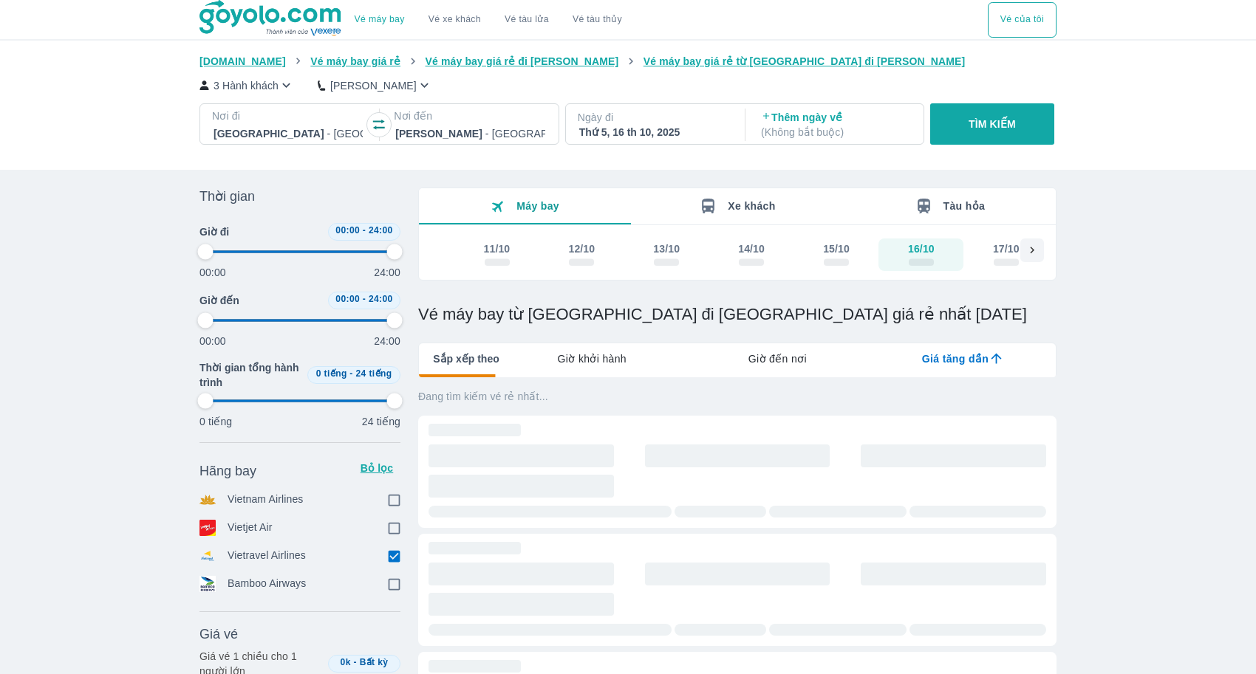
type input "97.9166666666667"
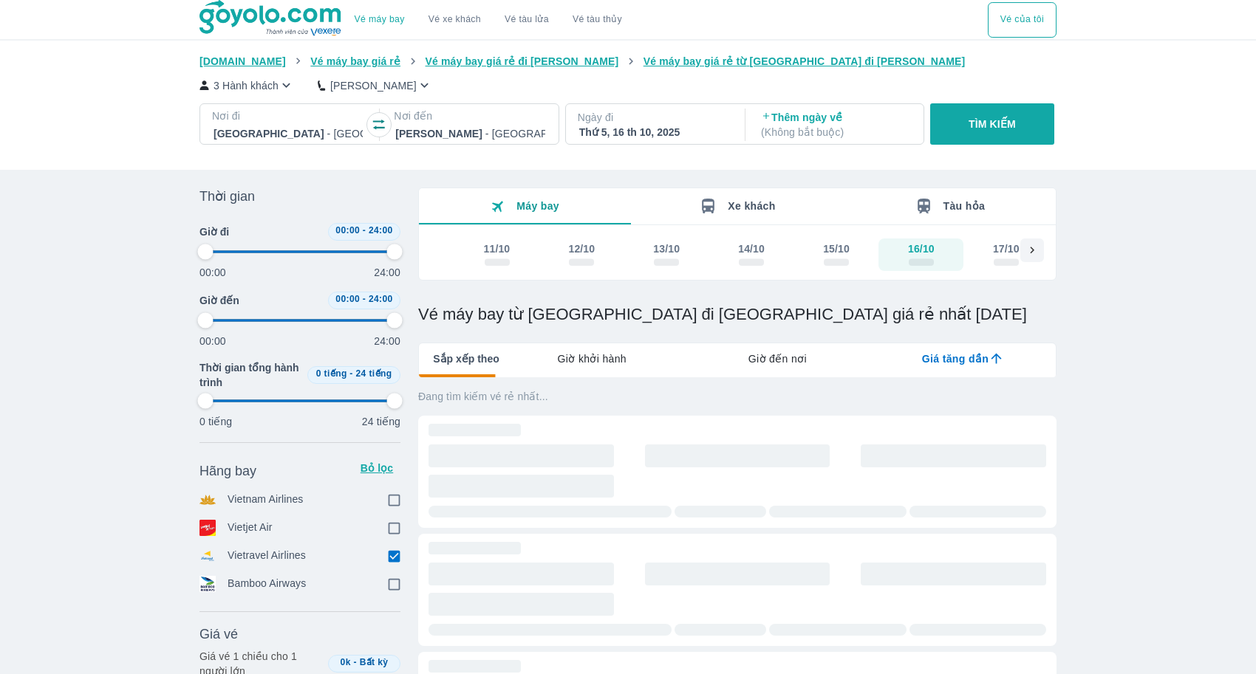
type input "97.9166666666667"
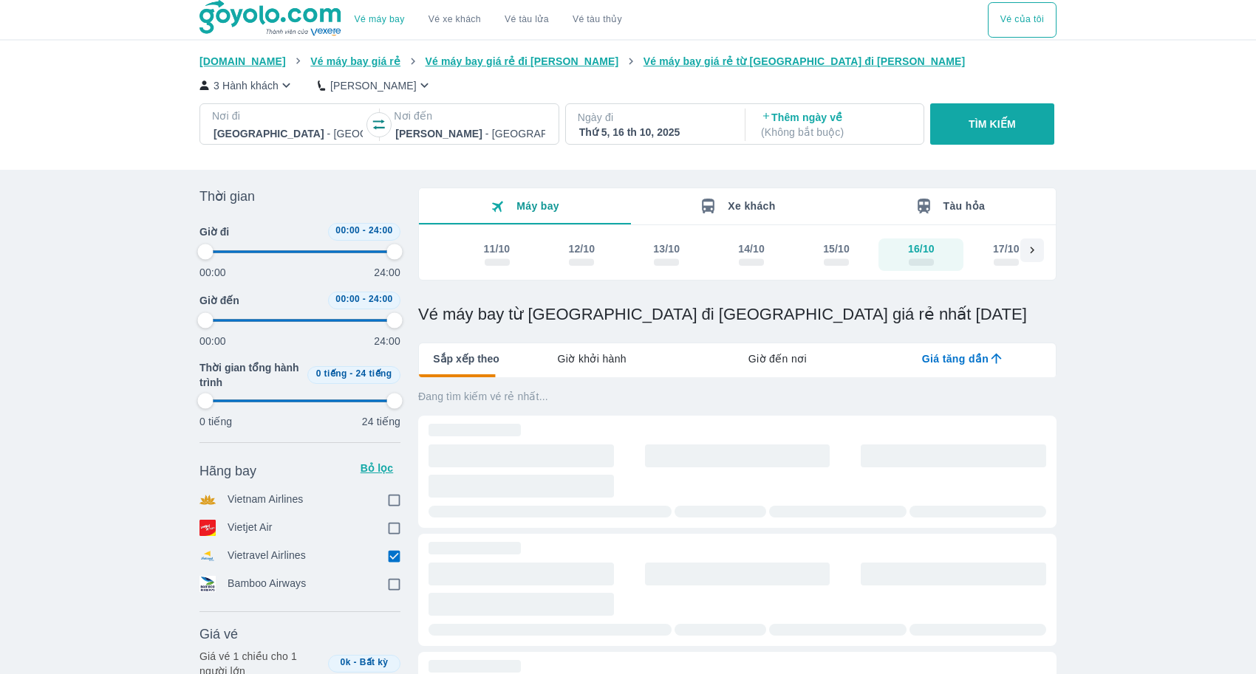
type input "97.9166666666667"
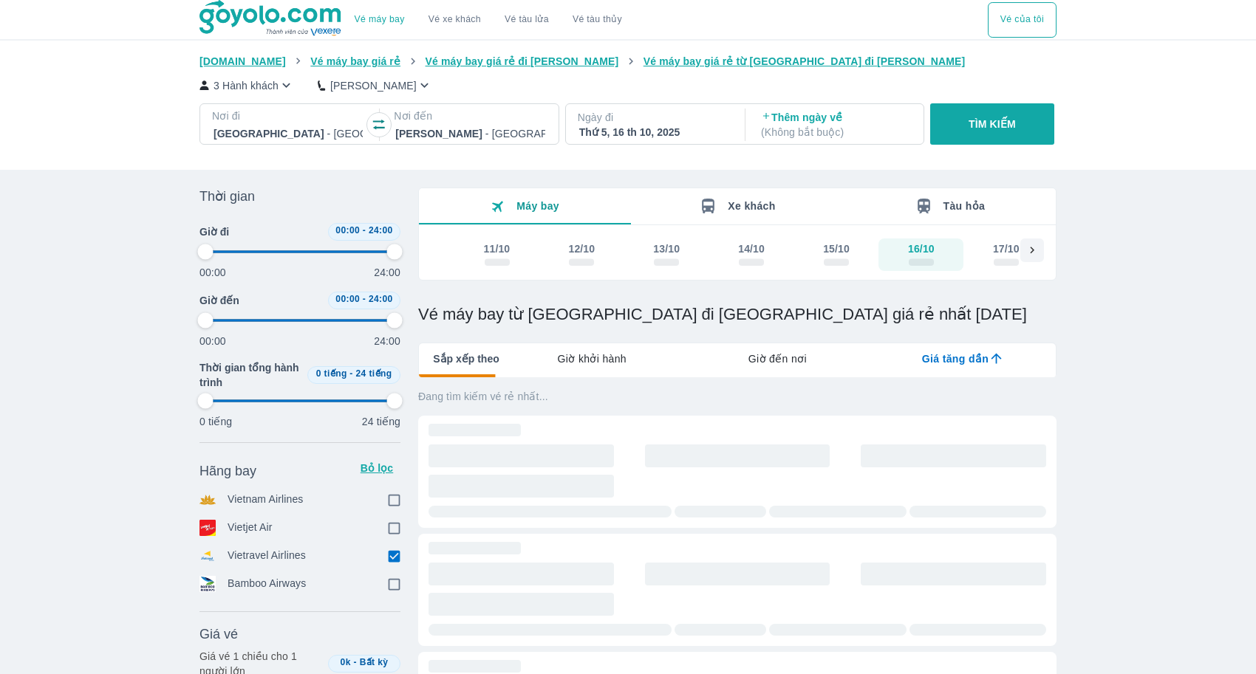
type input "97.9166666666667"
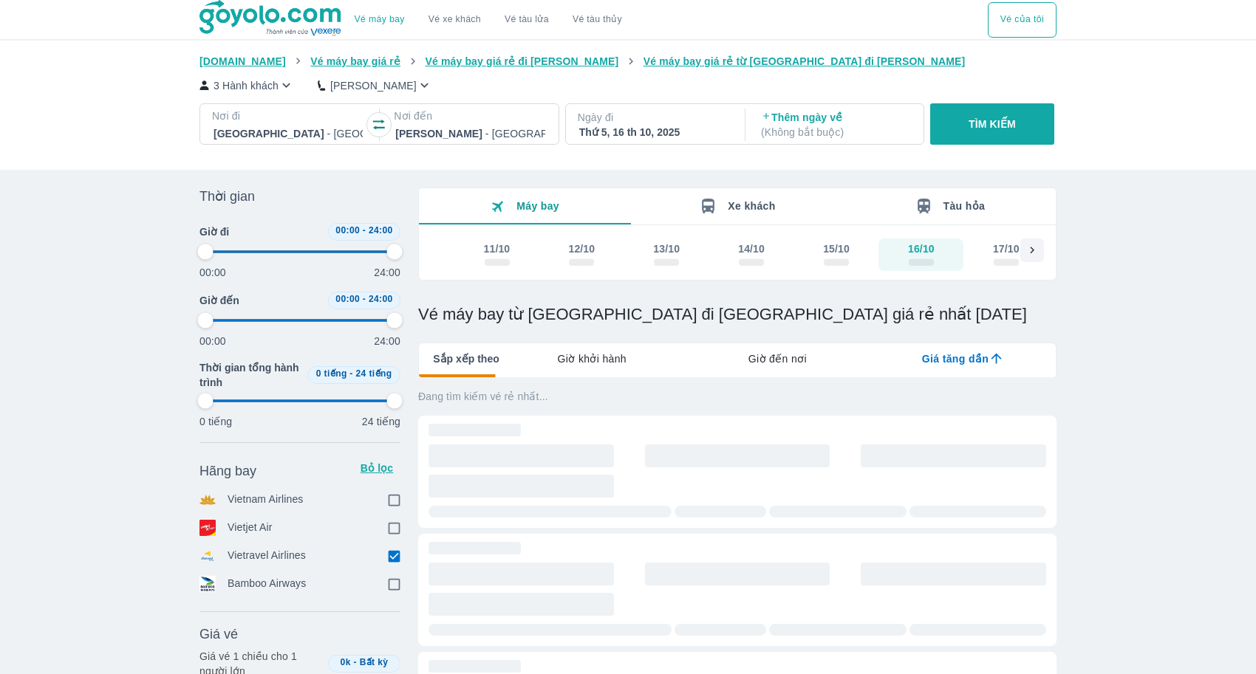
type input "97.9166666666667"
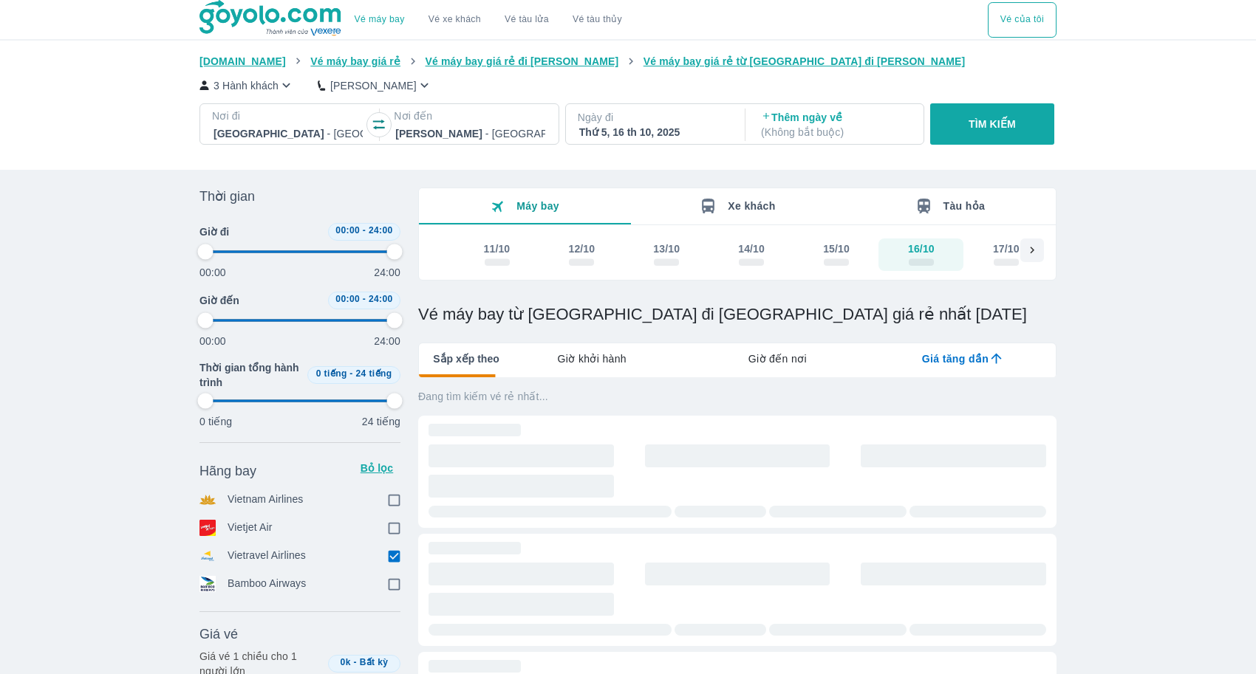
type input "97.9166666666667"
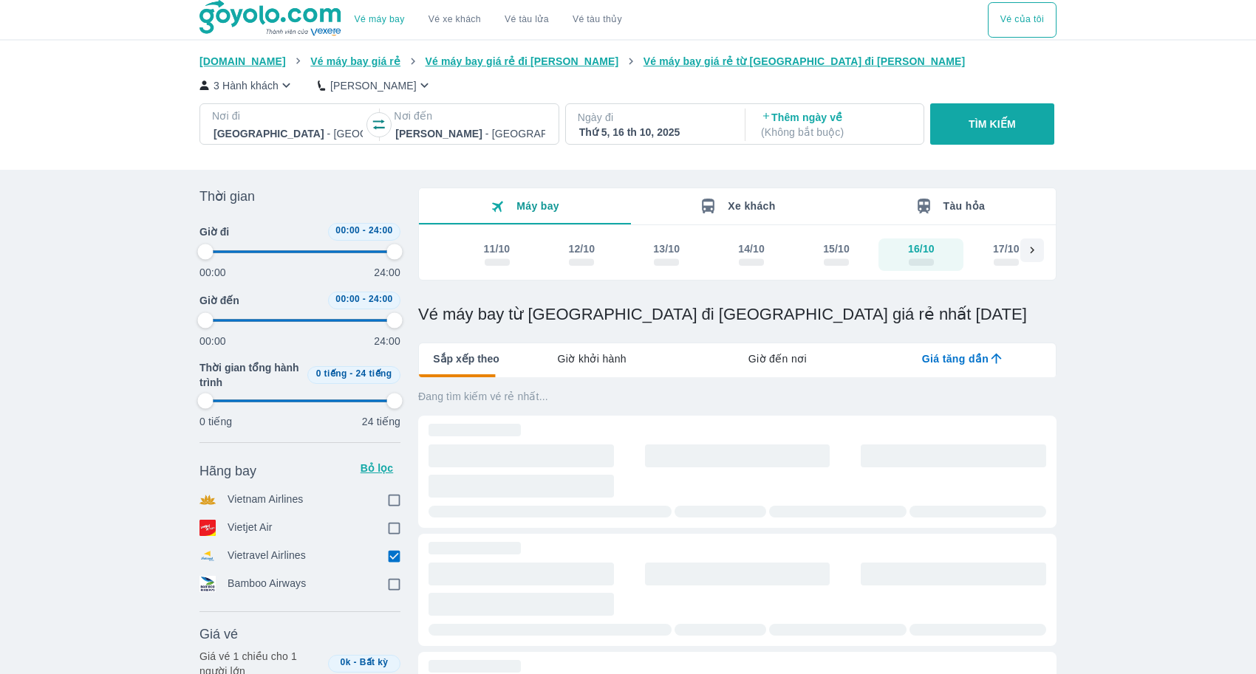
type input "97.9166666666667"
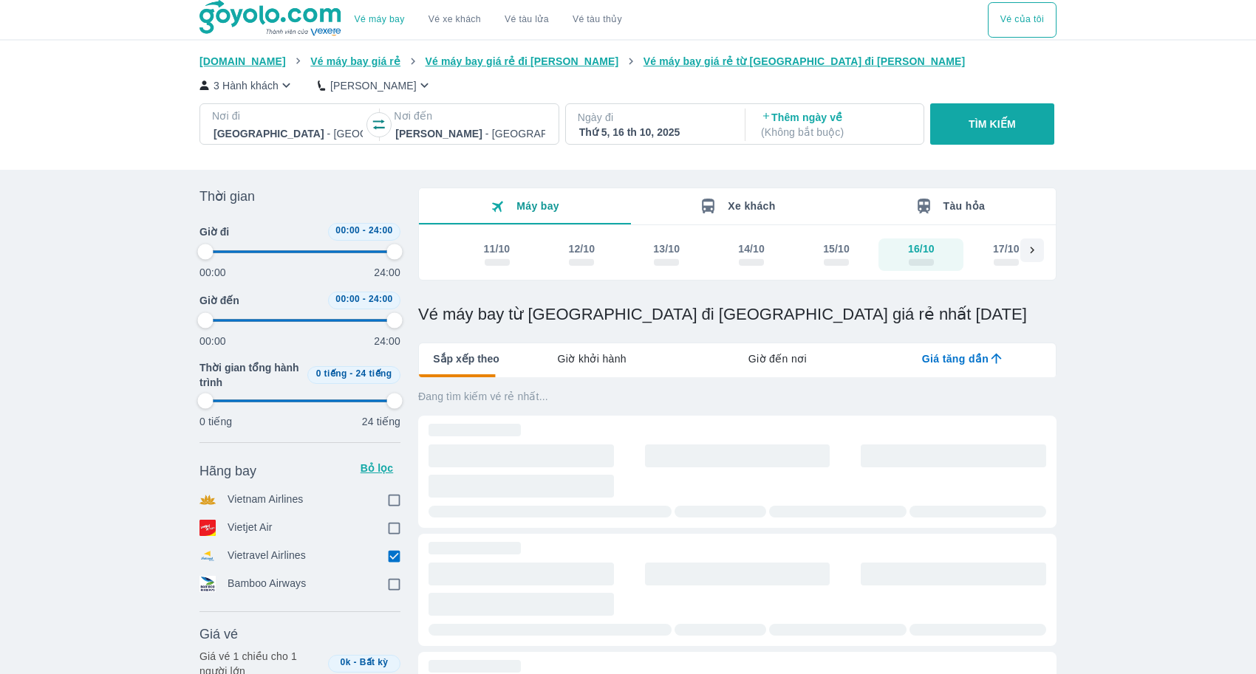
type input "97.9166666666667"
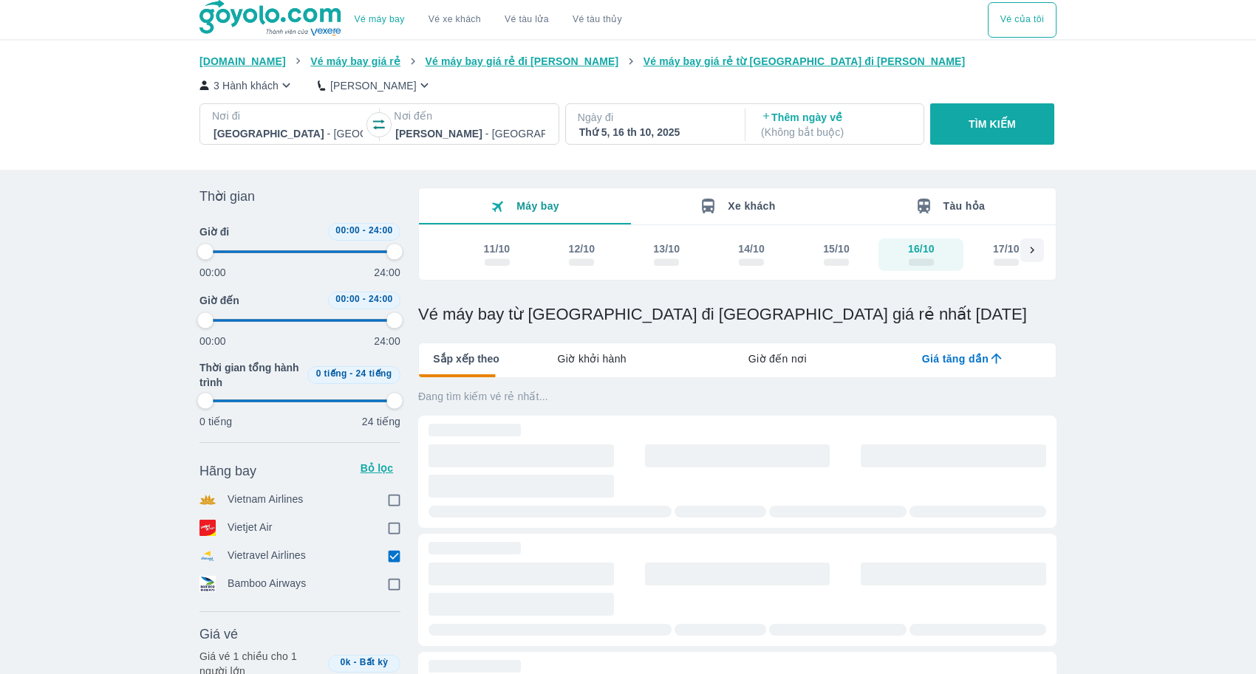
type input "97.9166666666667"
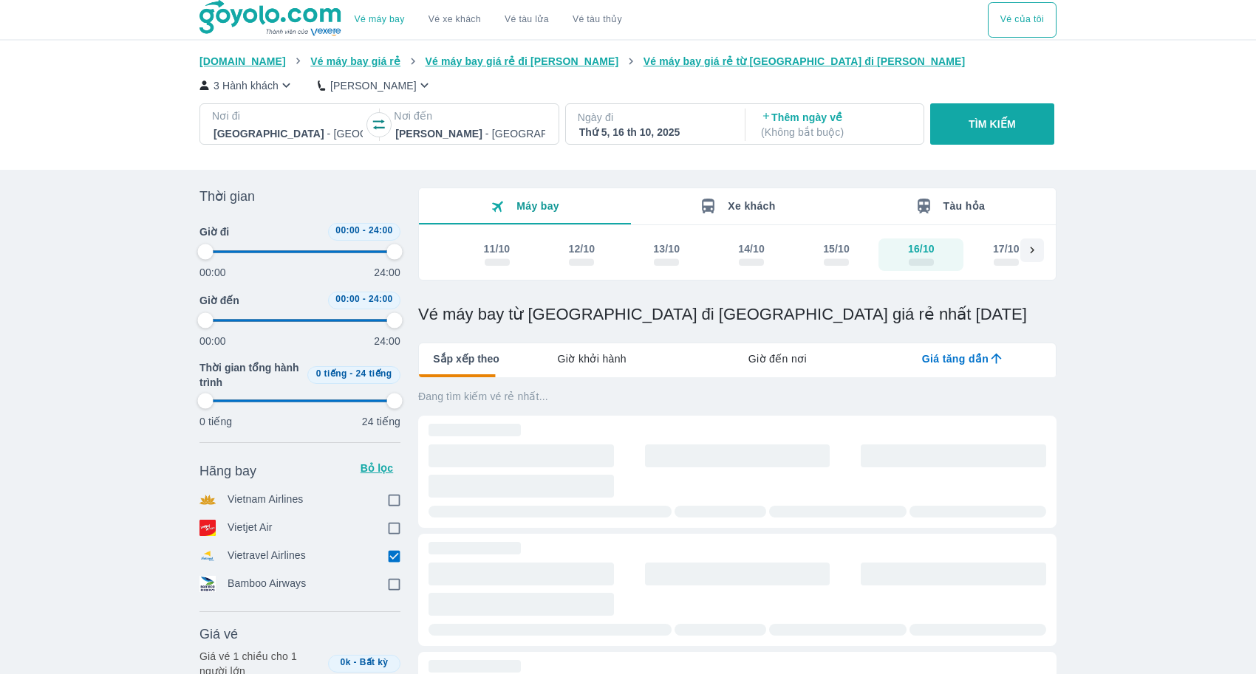
type input "97.9166666666667"
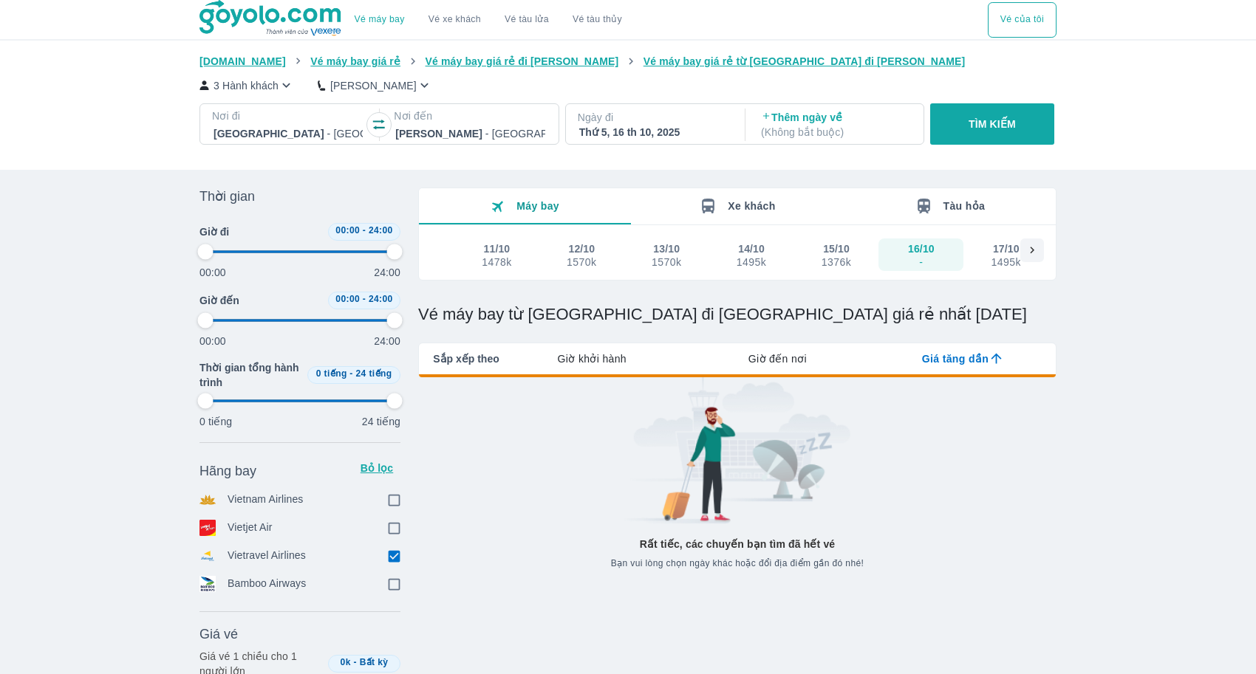
type input "97.9166666666667"
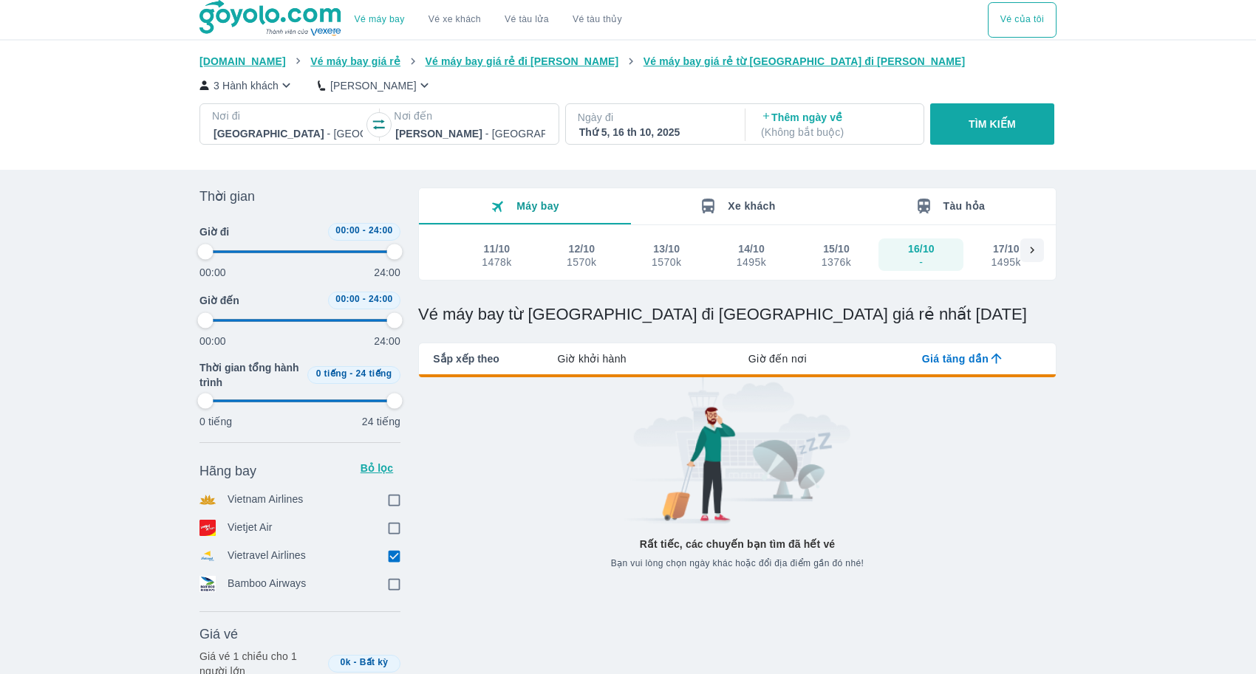
type input "97.9166666666667"
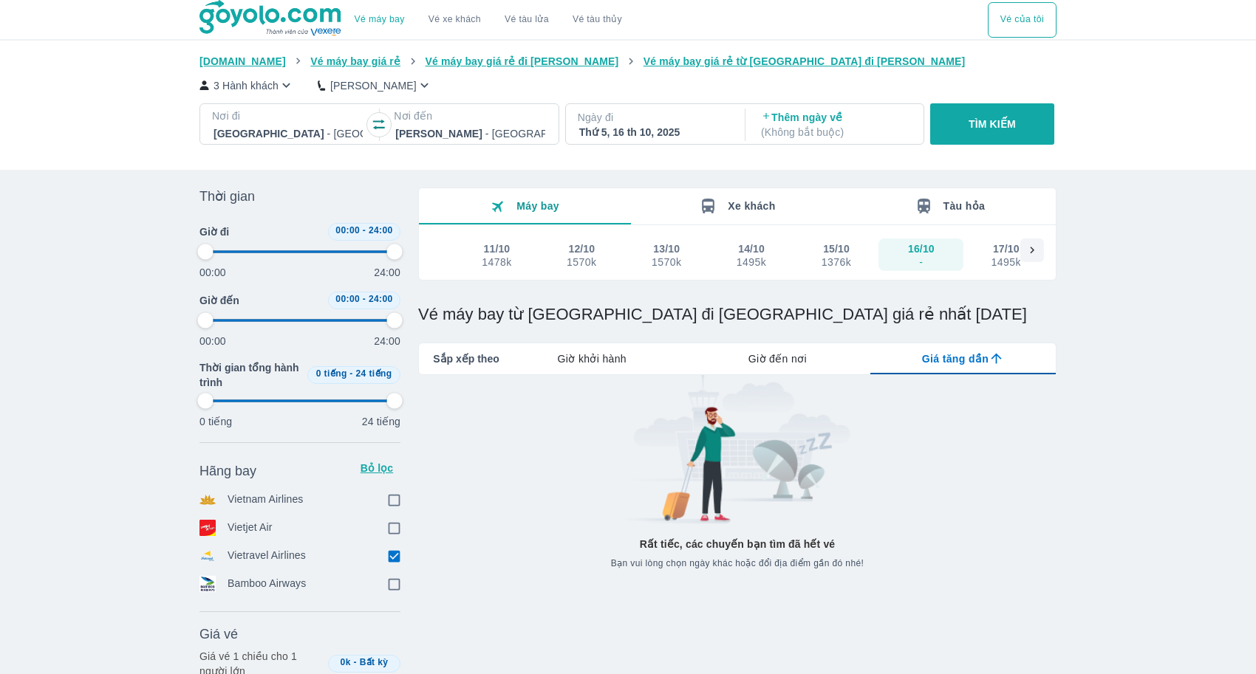
type input "97.9166666666667"
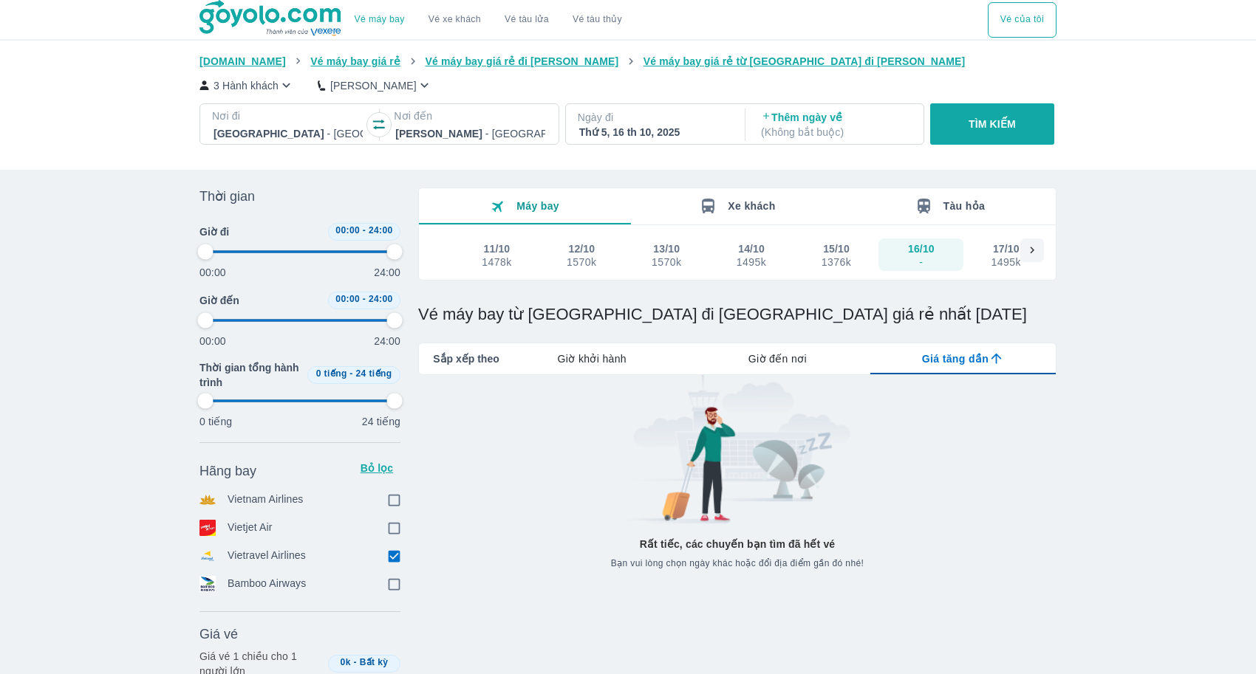
type input "97.9166666666667"
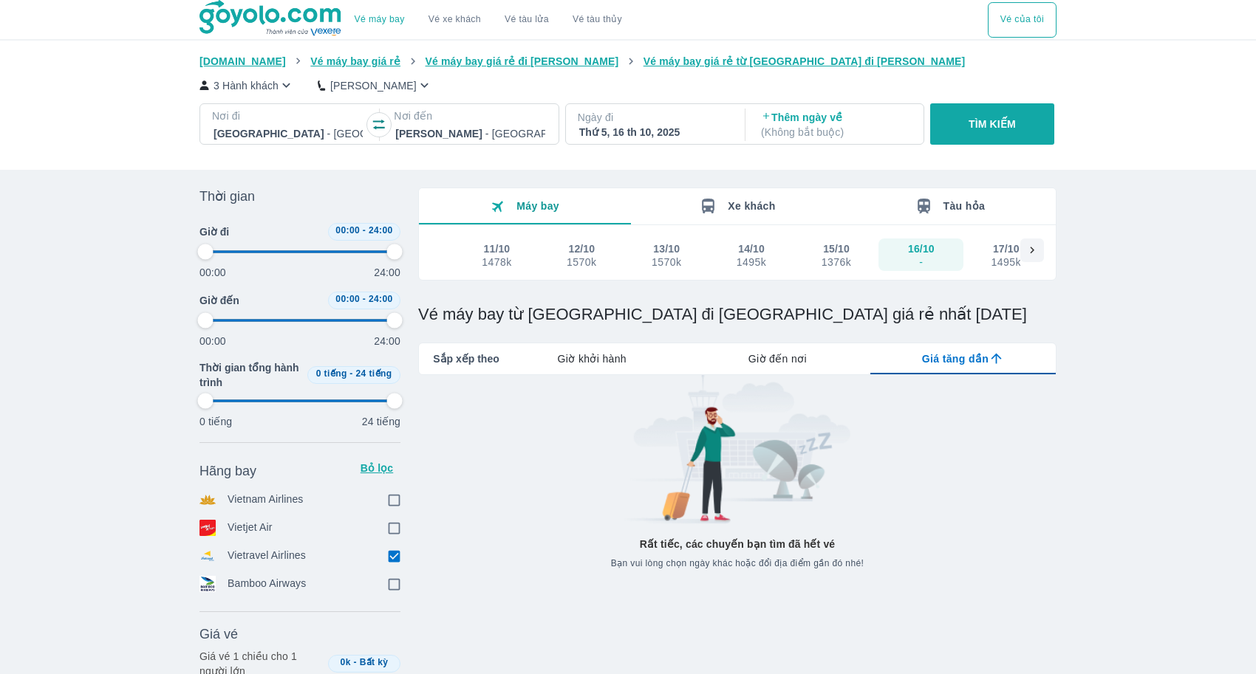
type input "97.9166666666667"
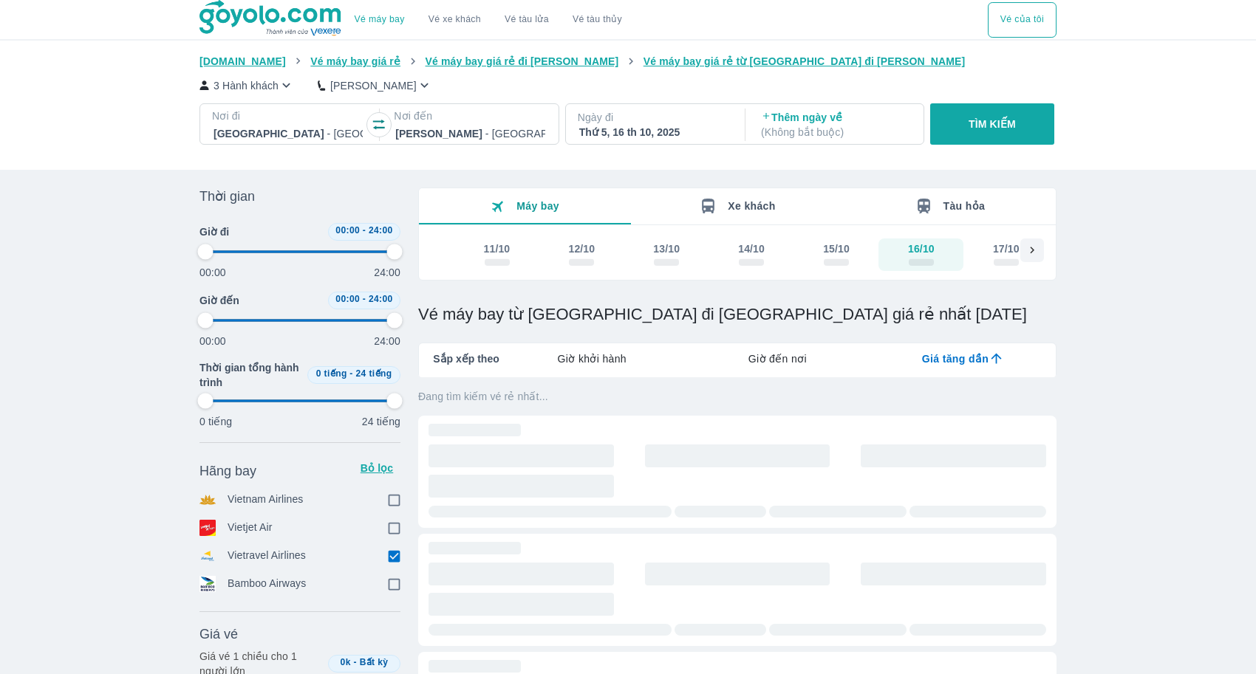
type input "97.9166666666667"
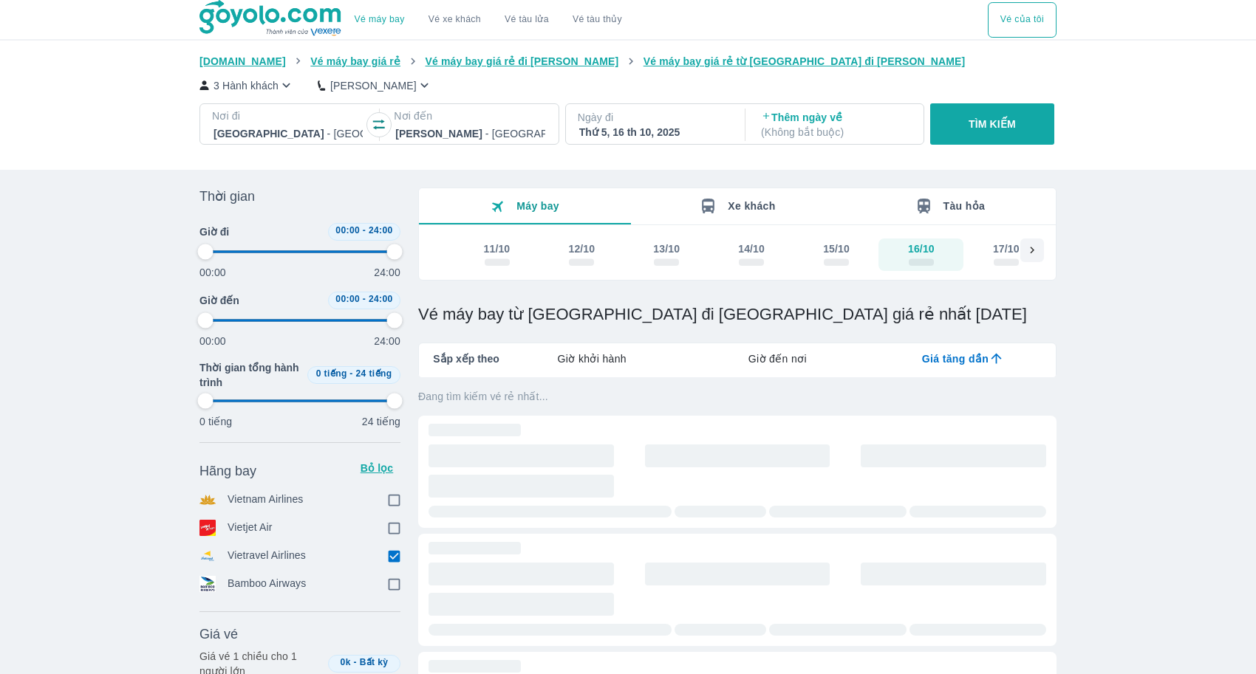
type input "97.9166666666667"
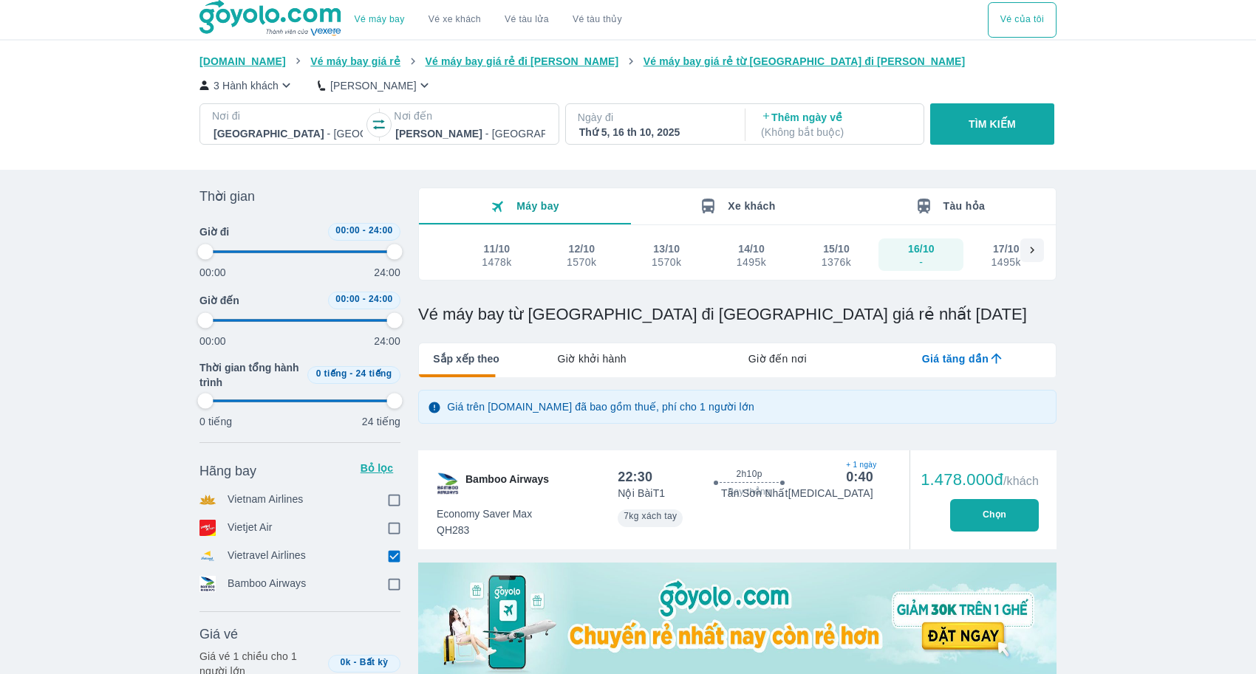
type input "97.9166666666667"
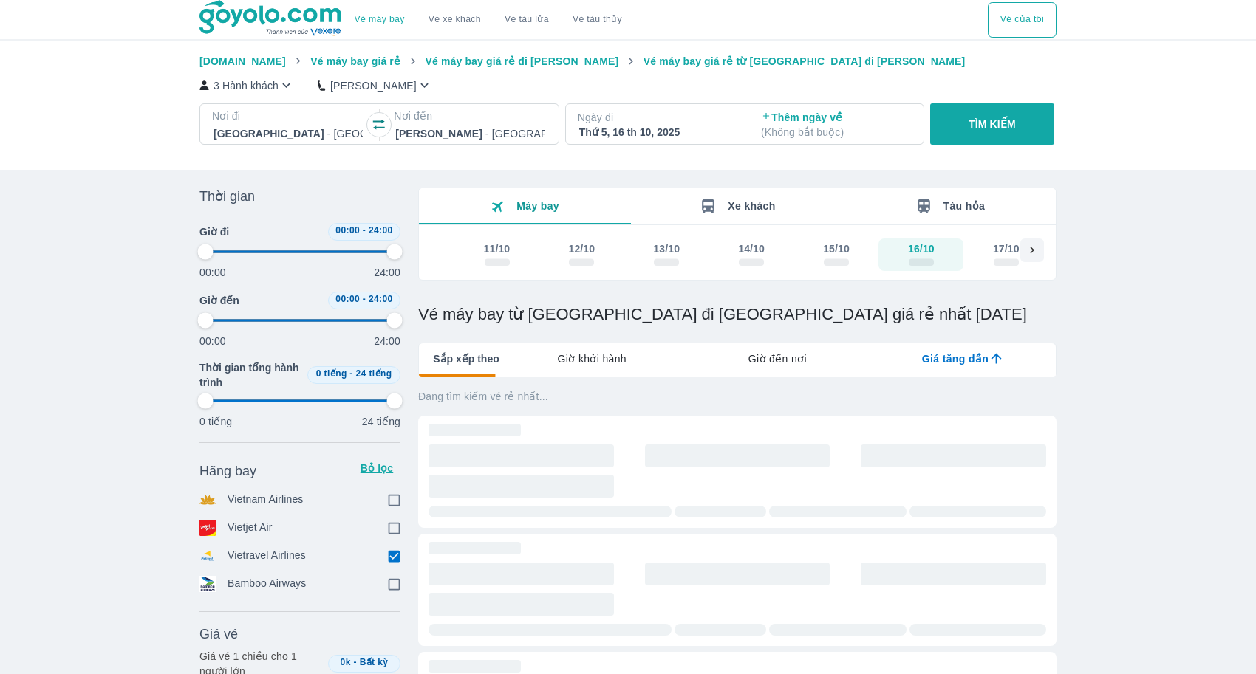
type input "97.9166666666667"
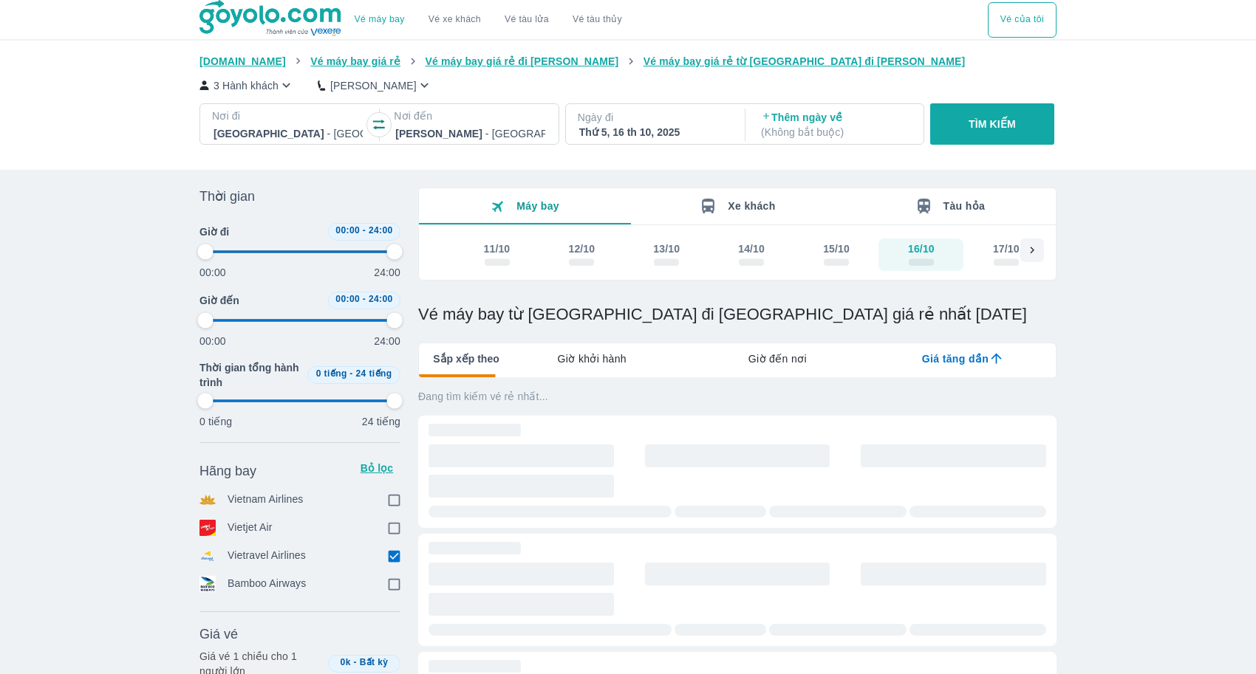
type input "97.9166666666667"
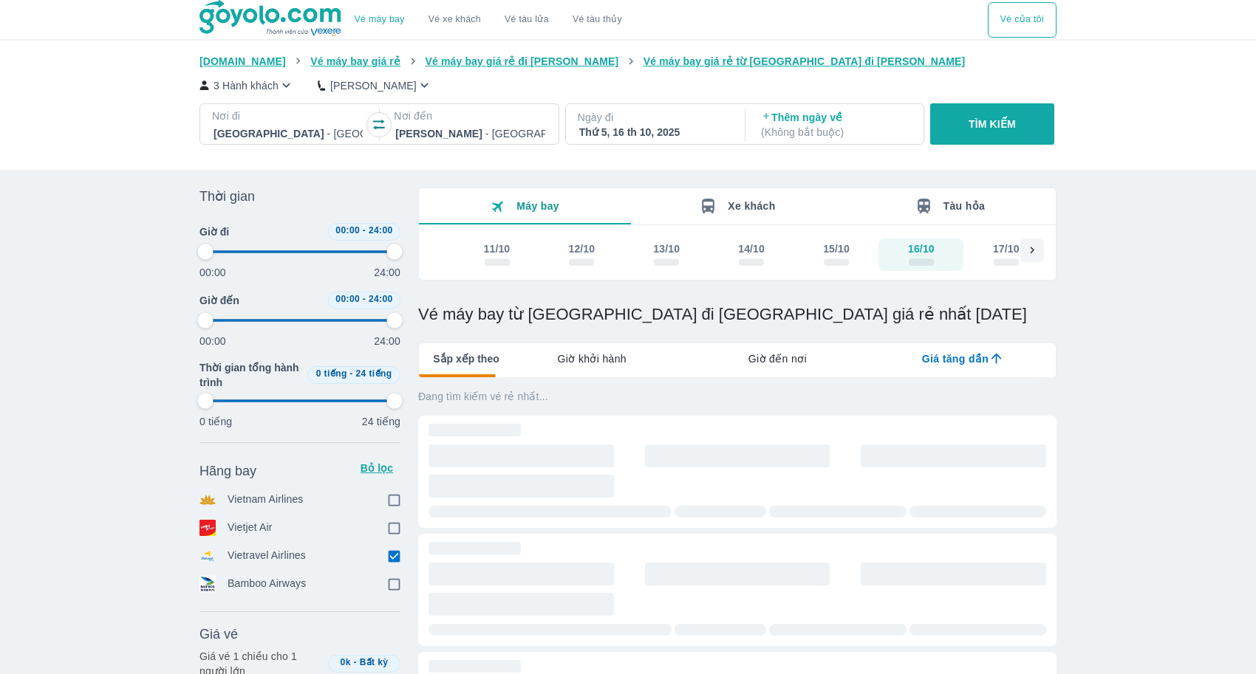
type input "97.9166666666667"
click at [983, 135] on button "TÌM KIẾM" at bounding box center [991, 123] width 123 height 41
type input "97.9166666666667"
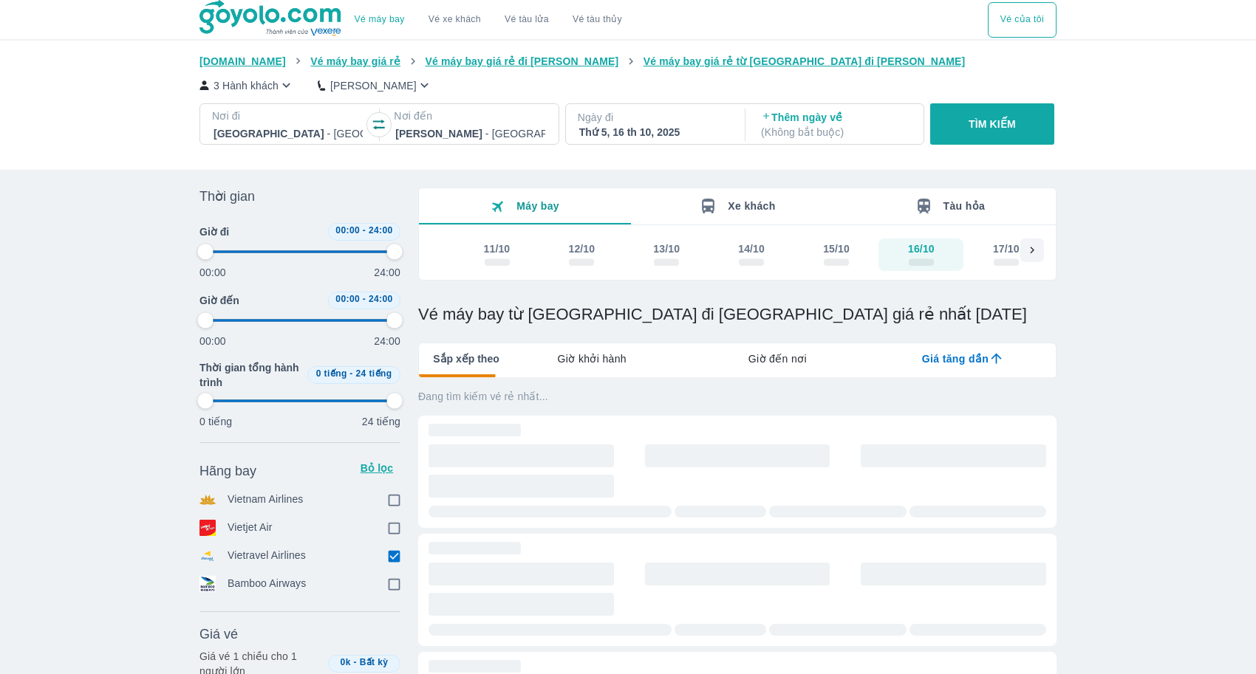
type input "97.9166666666667"
checkbox input "true"
type input "97.9166666666667"
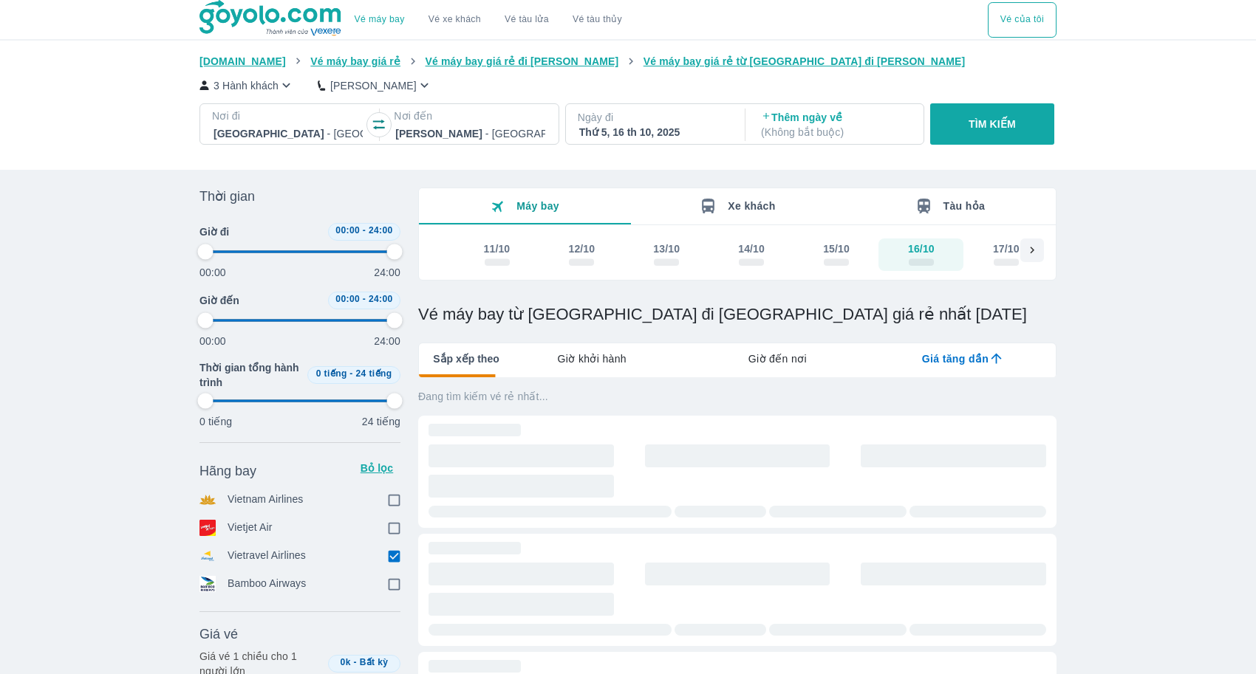
type input "97.9166666666667"
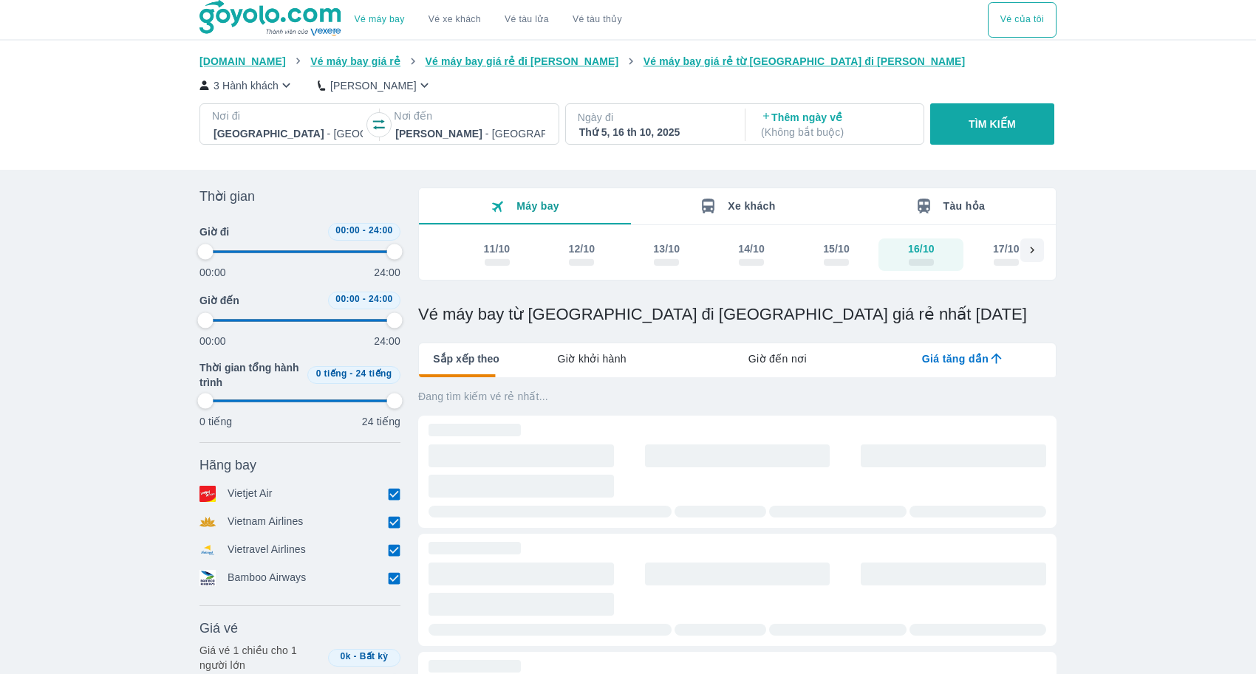
type input "97.9166666666667"
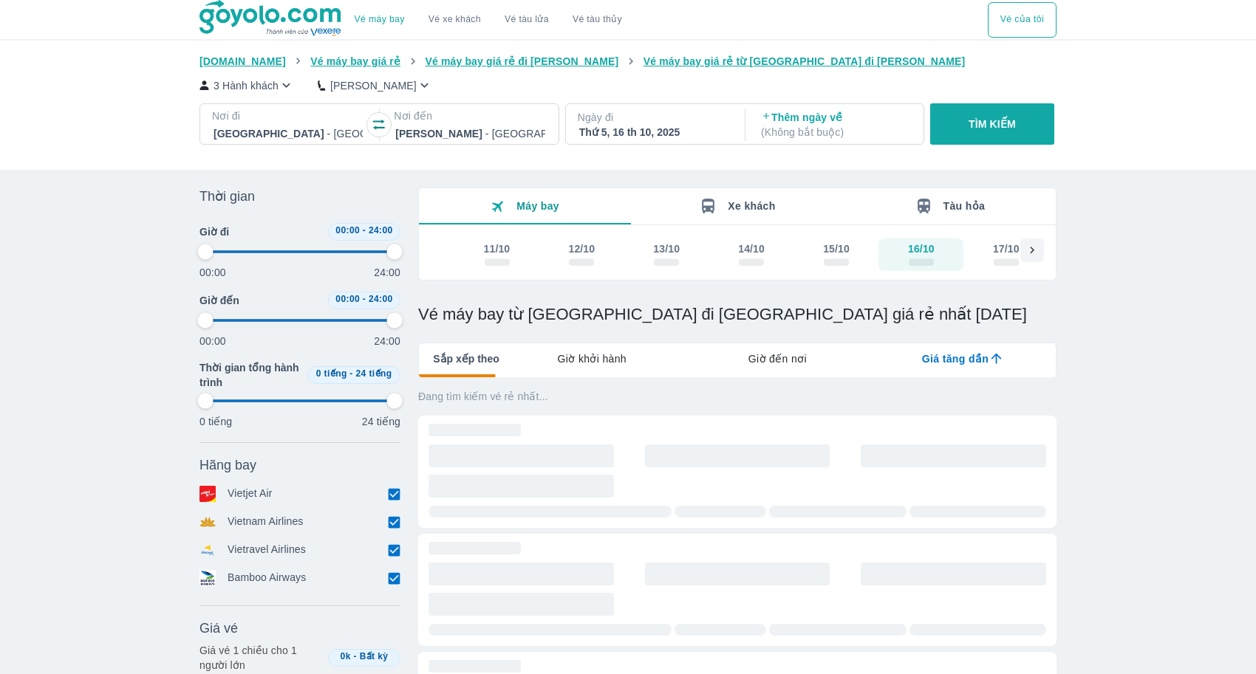
type input "97.9166666666667"
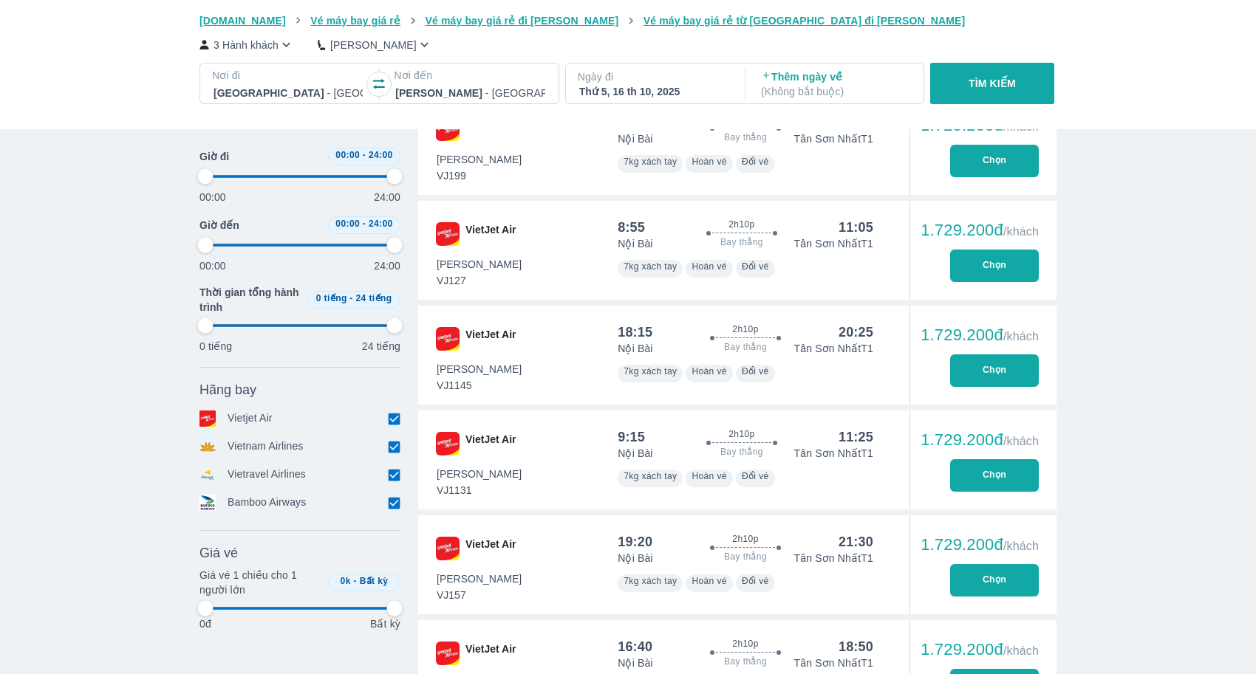
type input "97.9166666666667"
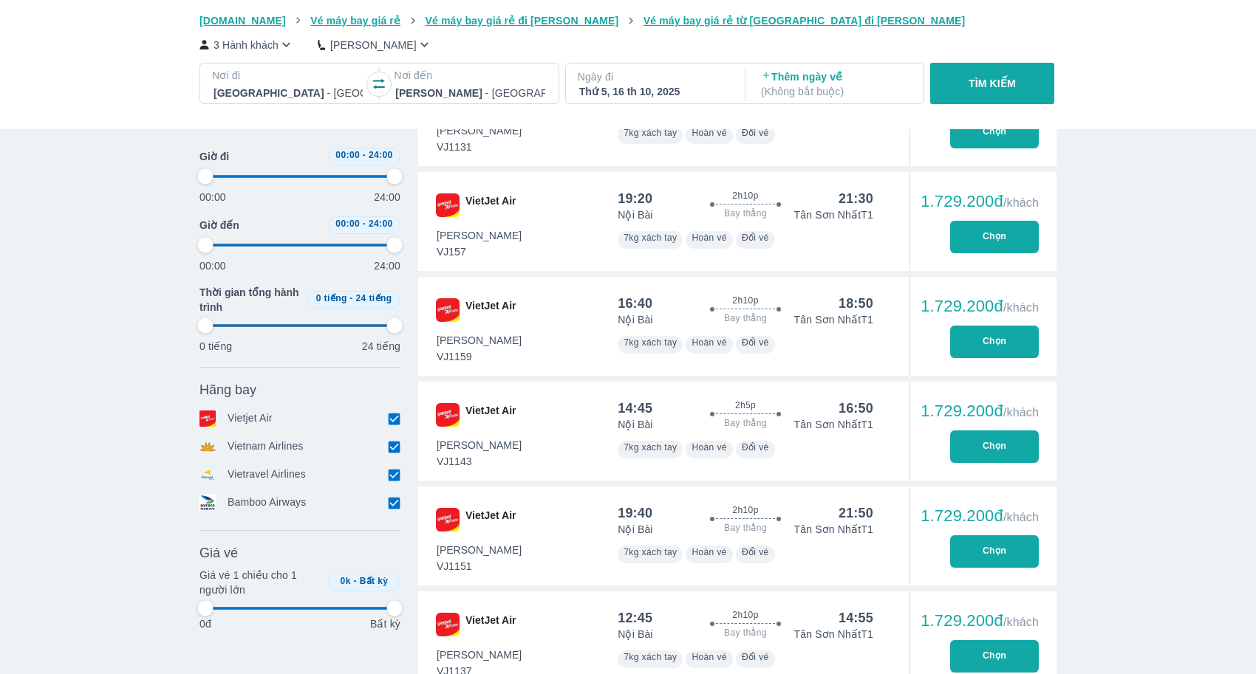
type input "97.9166666666667"
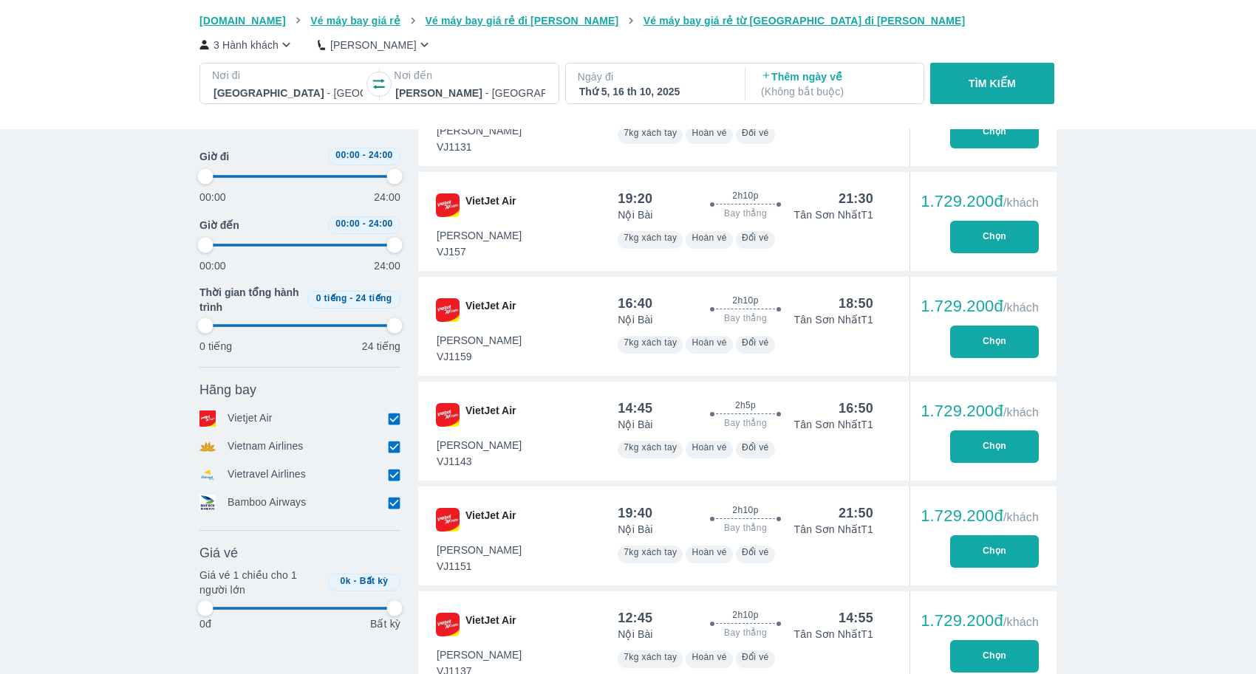
type input "97.9166666666667"
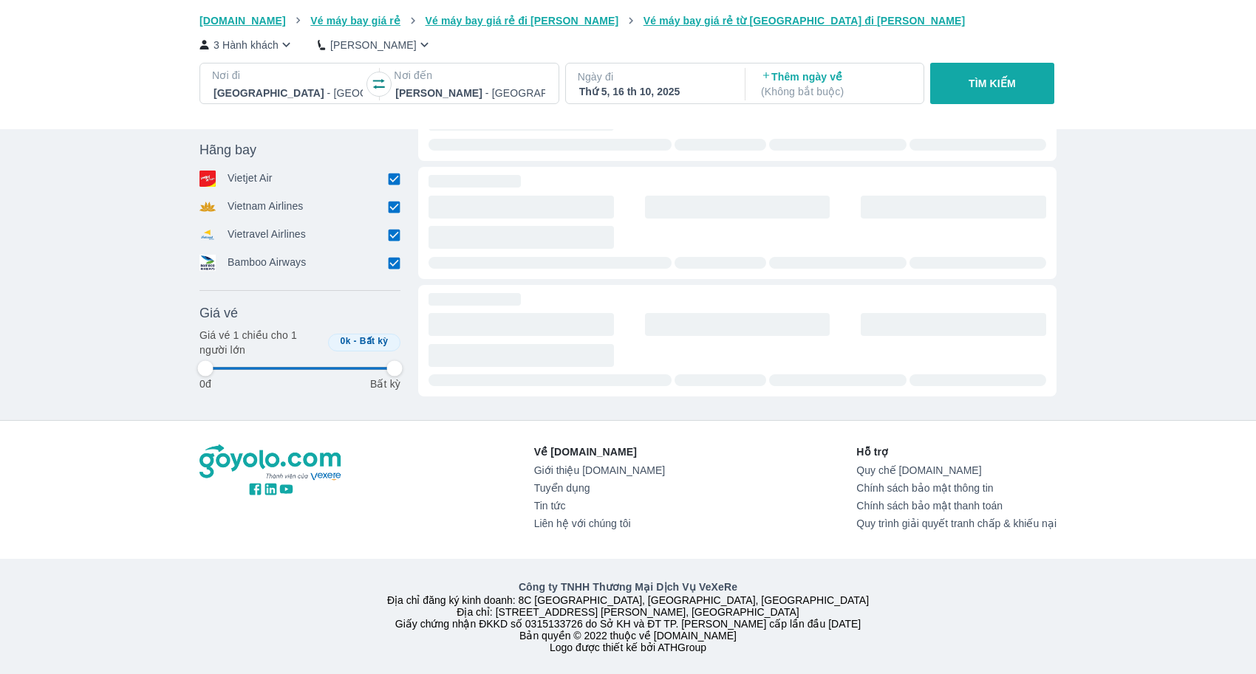
type input "97.9166666666667"
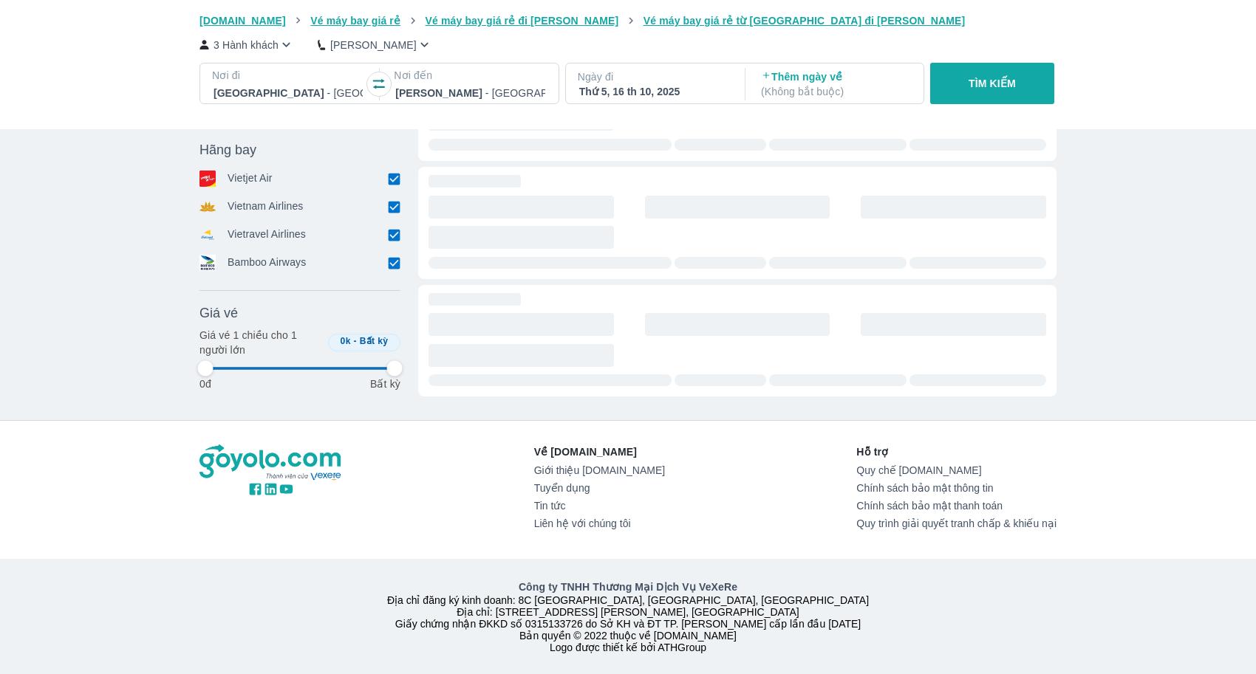
type input "97.9166666666667"
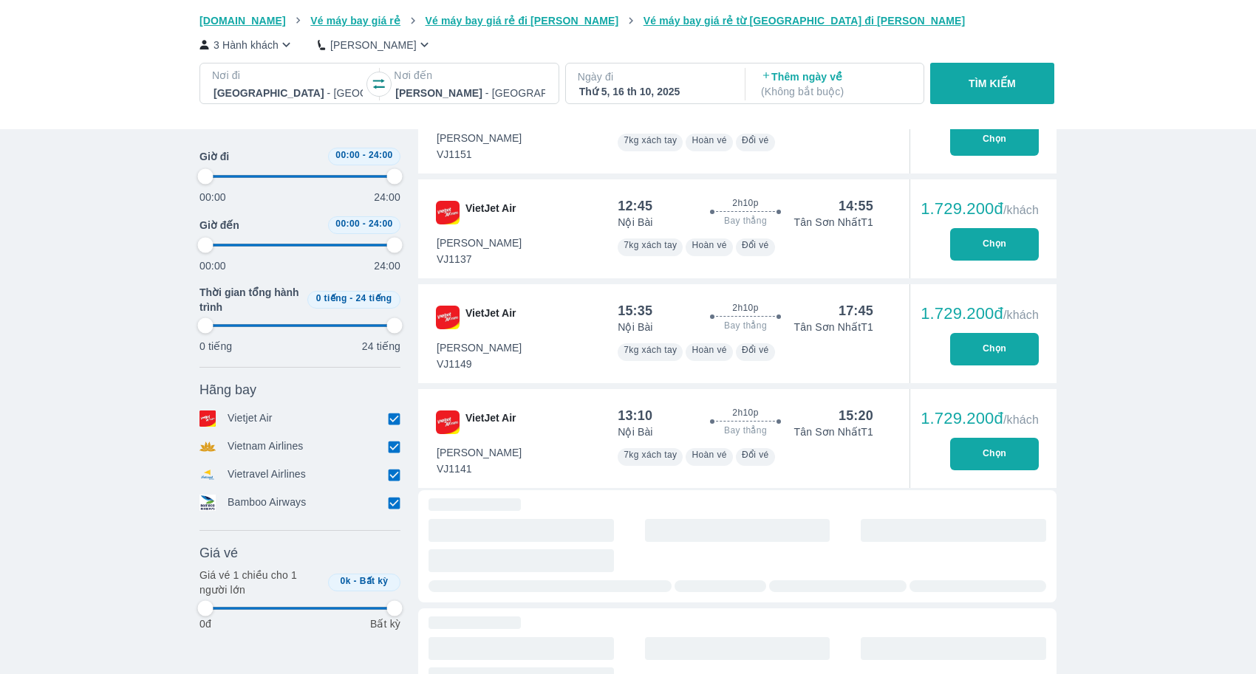
scroll to position [2262, 0]
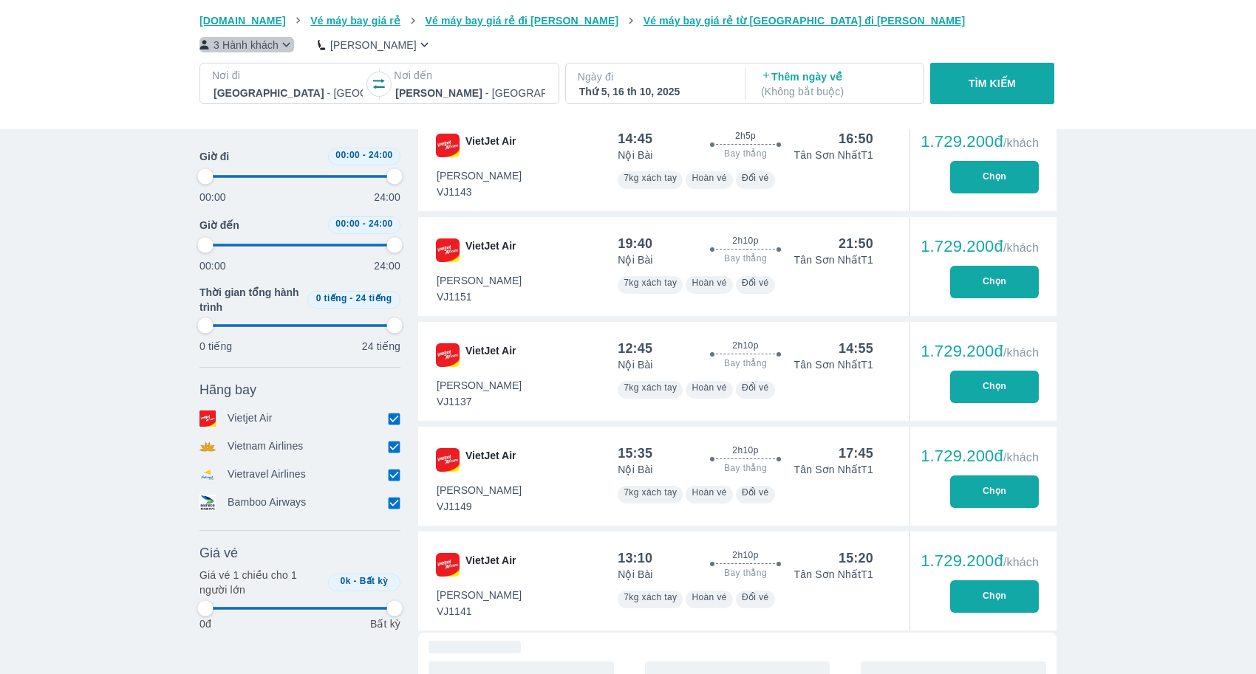
click at [286, 45] on icon "button" at bounding box center [286, 45] width 16 height 16
type input "97.9166666666667"
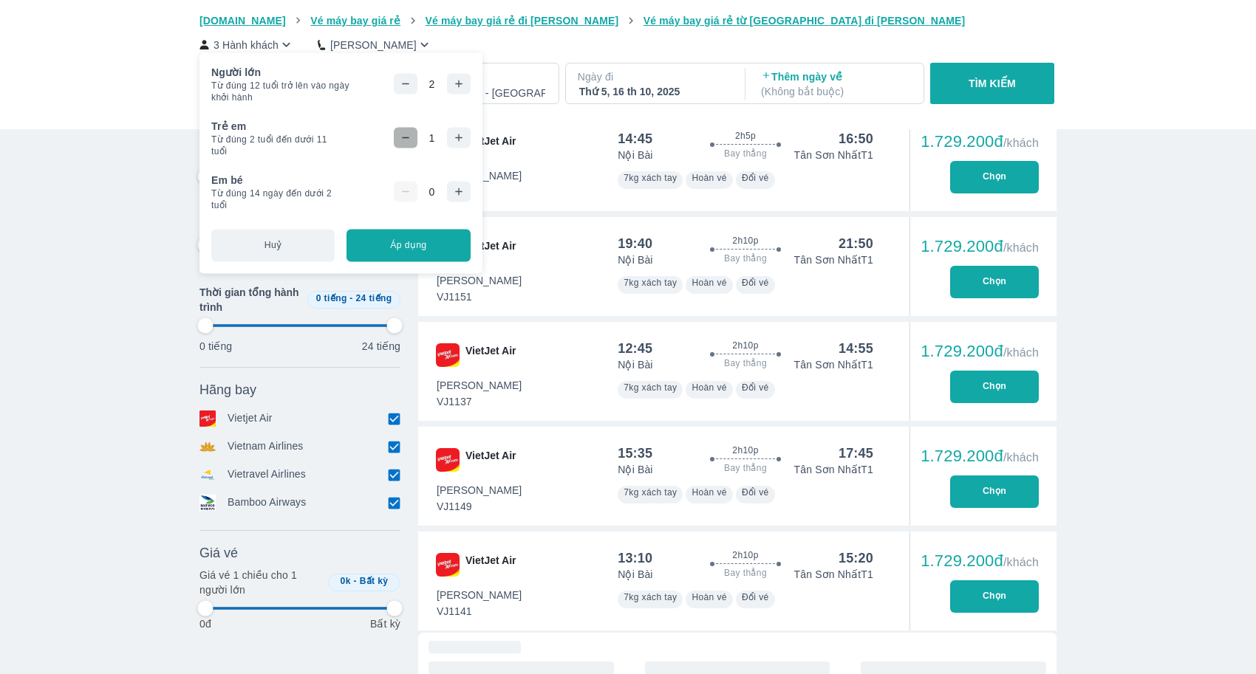
click at [408, 138] on icon "button" at bounding box center [406, 138] width 12 height 12
type input "97.9166666666667"
click at [417, 234] on button "Áp dụng" at bounding box center [407, 245] width 123 height 32
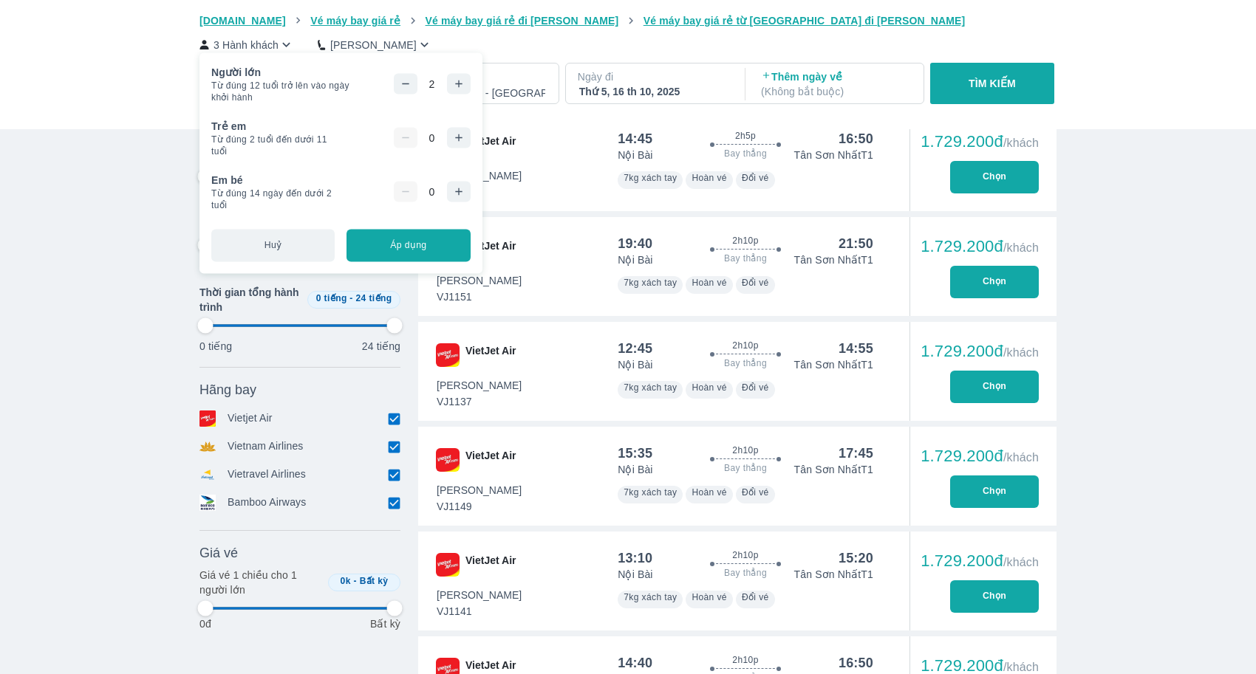
type input "97.9166666666667"
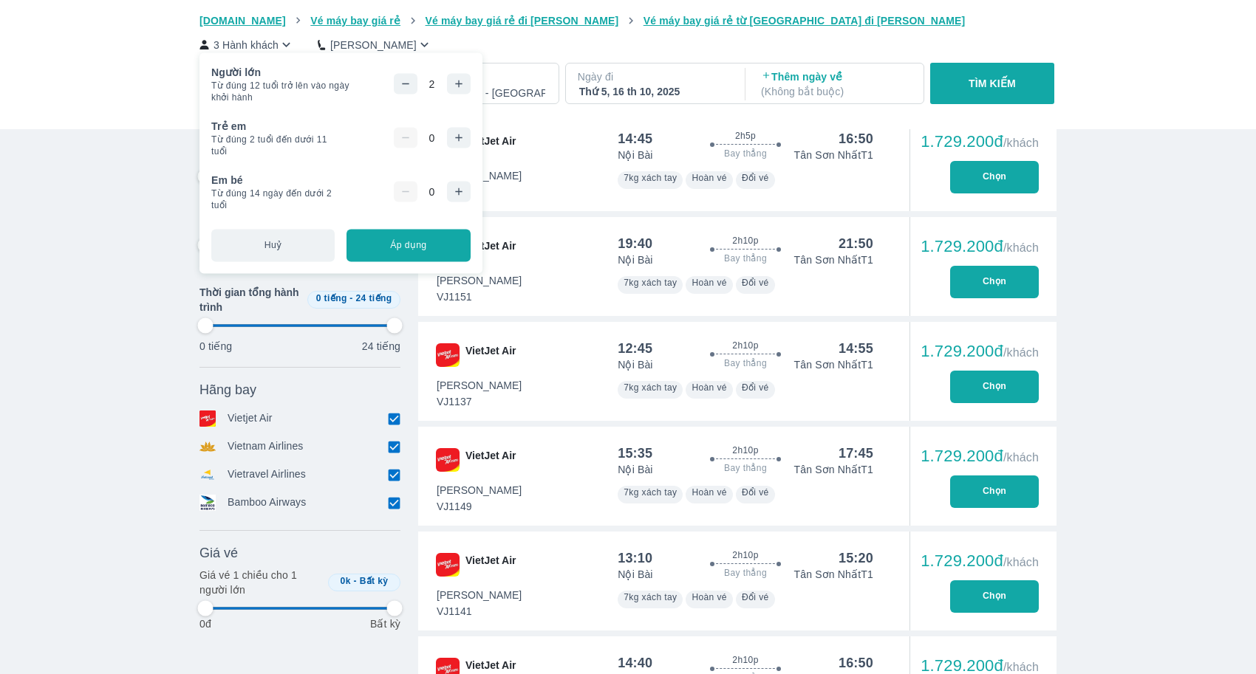
type input "97.9166666666667"
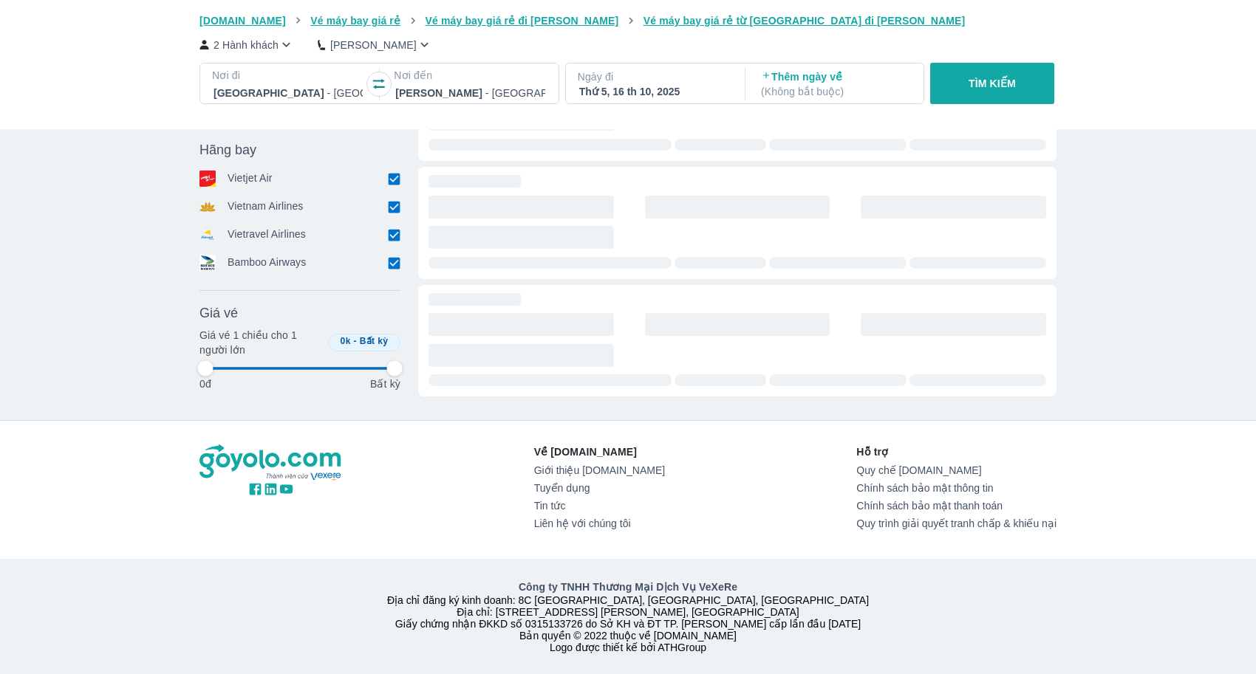
type input "97.9166666666667"
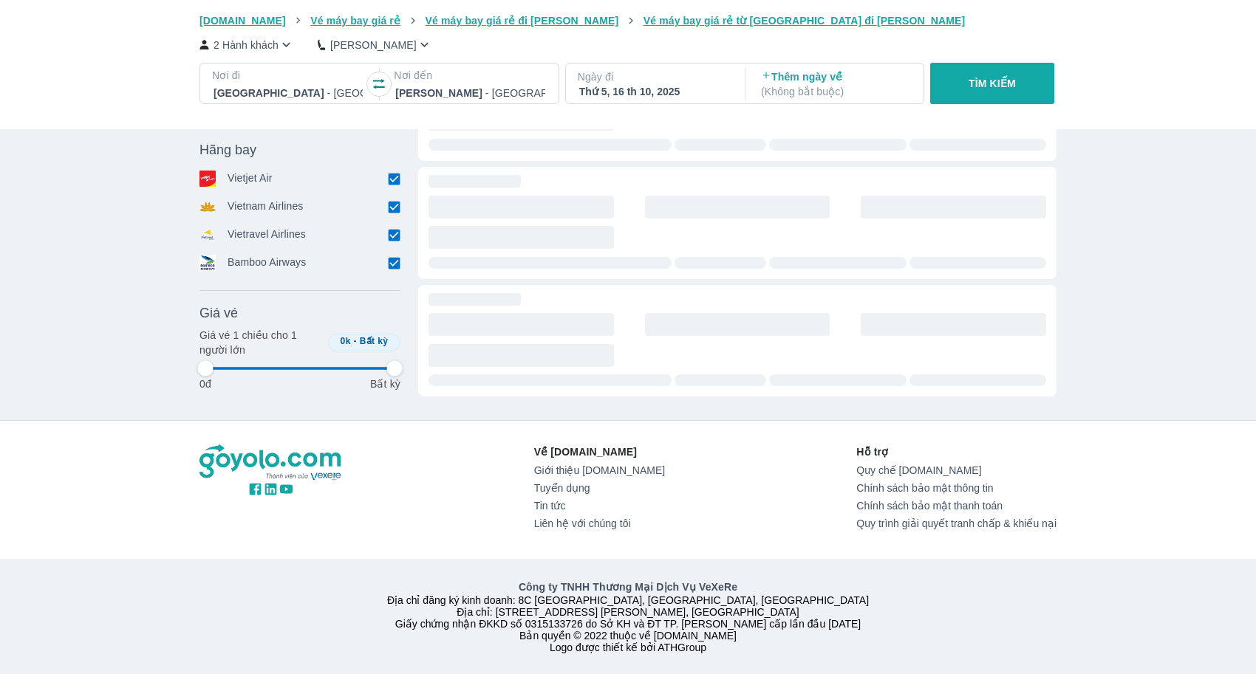
type input "97.9166666666667"
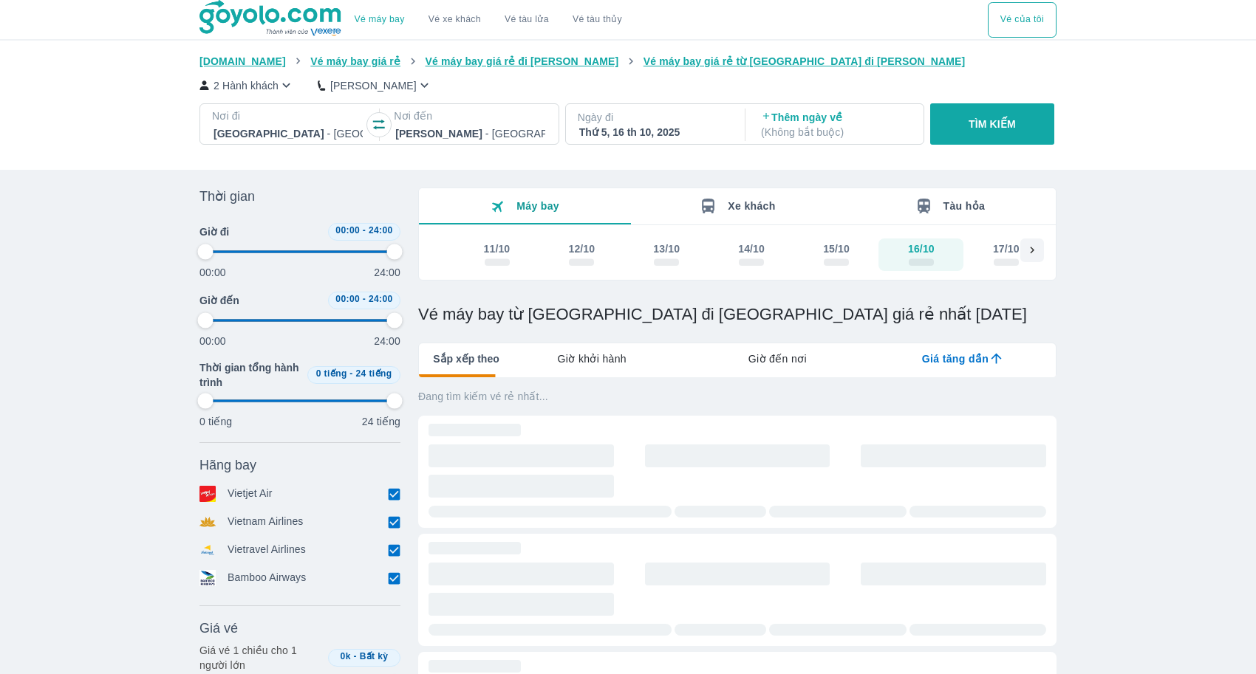
type input "97.9166666666667"
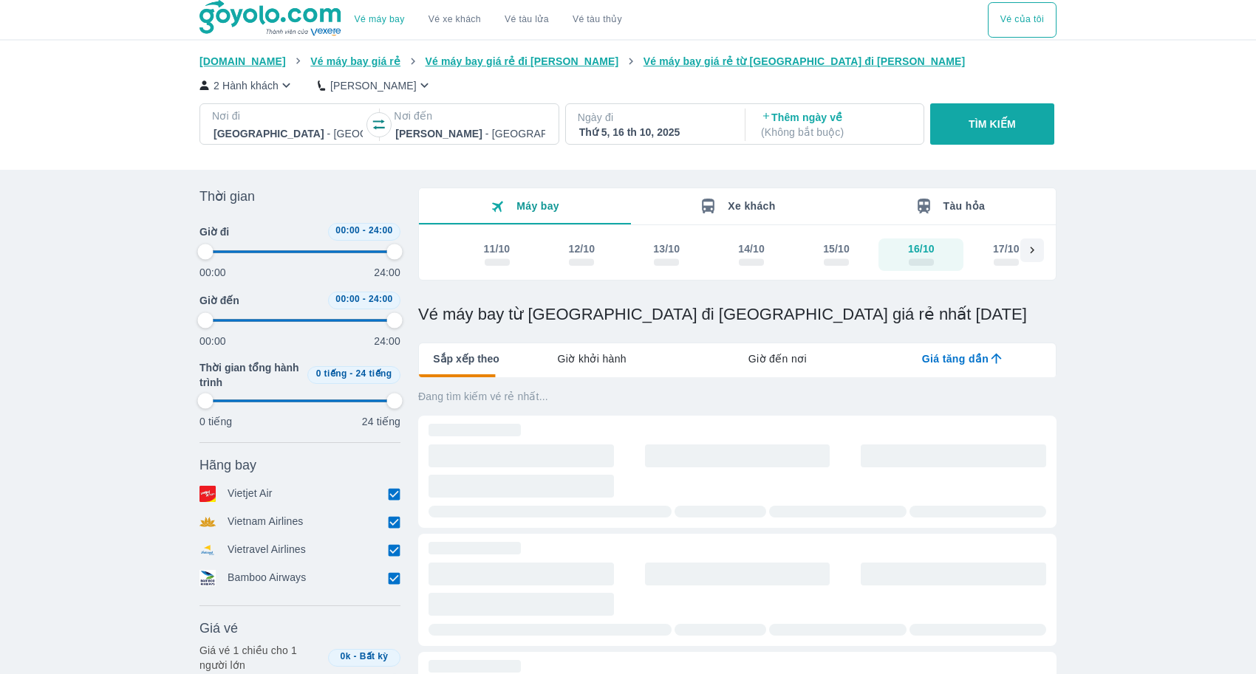
type input "97.9166666666667"
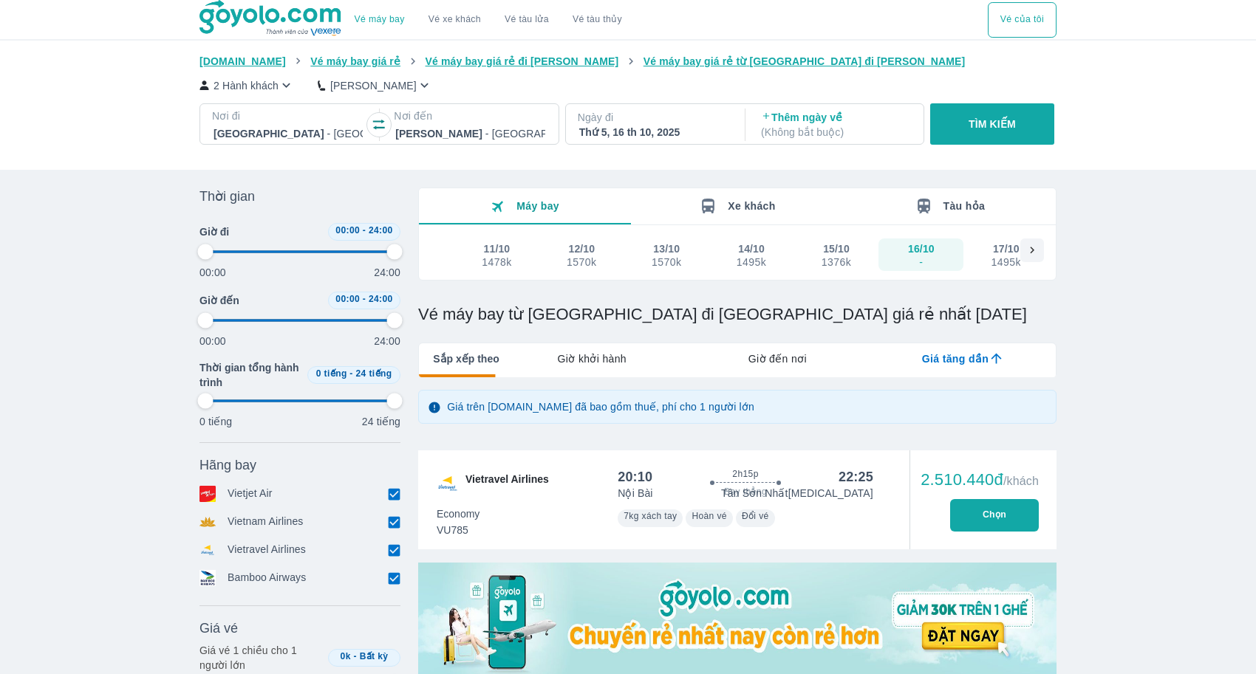
type input "97.9166666666667"
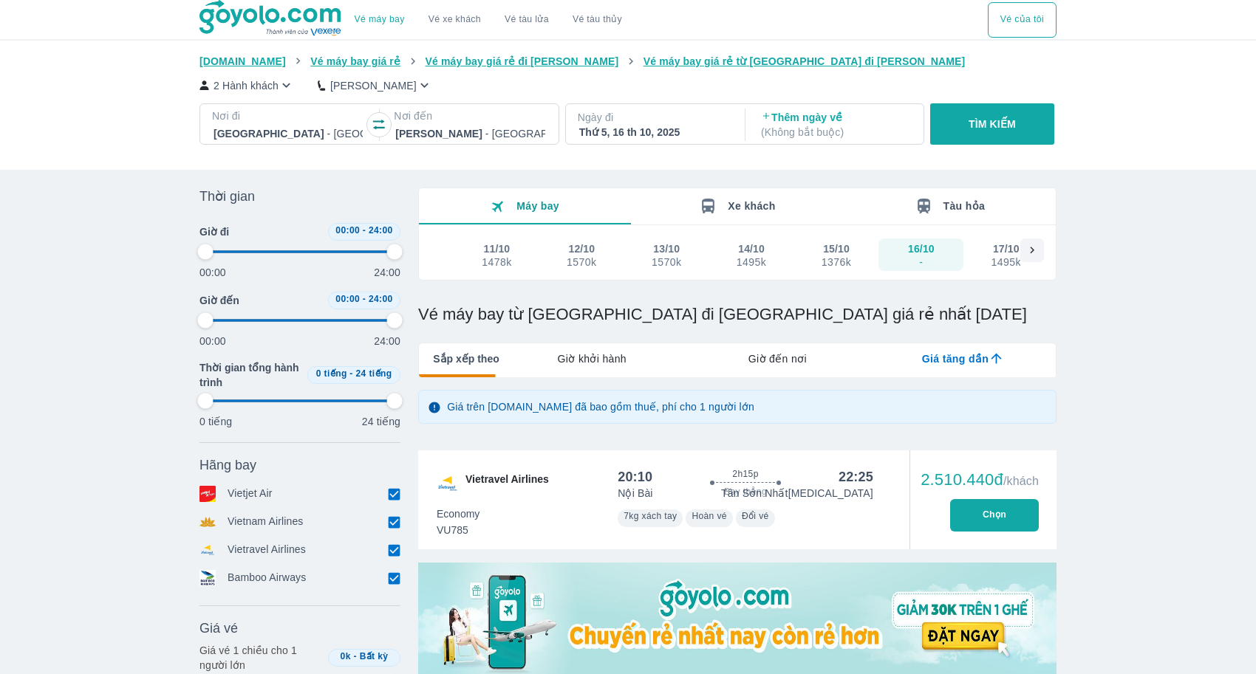
type input "97.9166666666667"
click at [285, 88] on icon "button" at bounding box center [286, 86] width 16 height 16
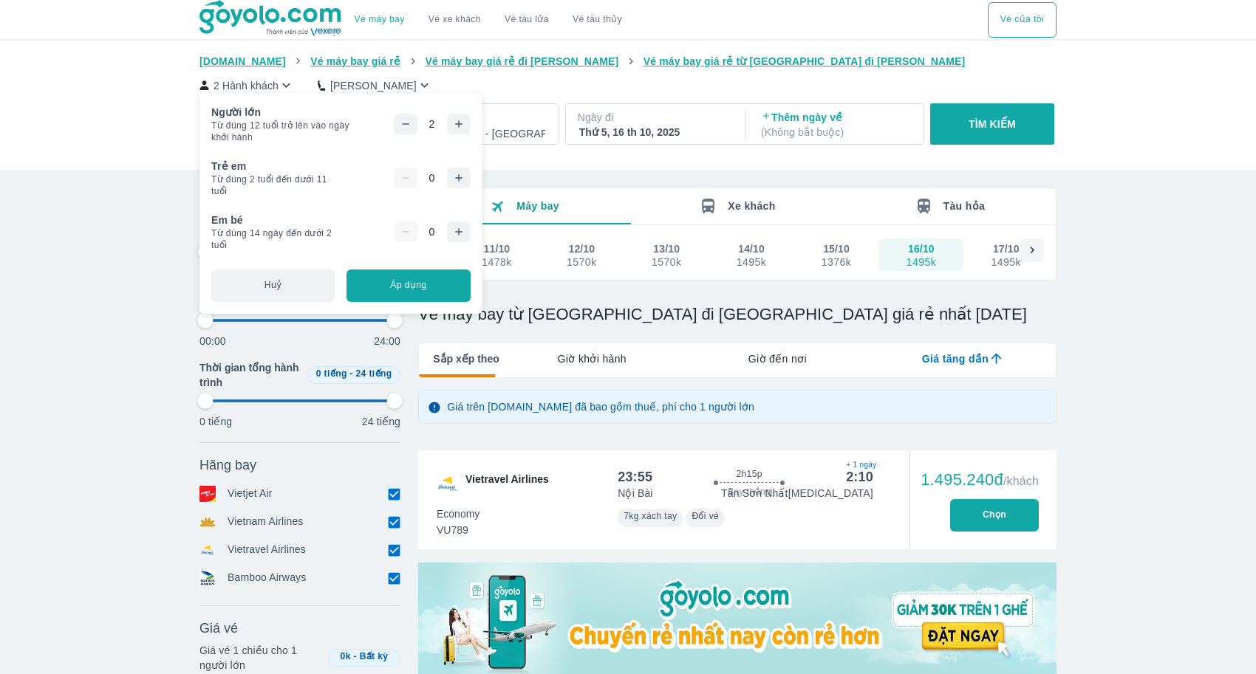
type input "97.9166666666667"
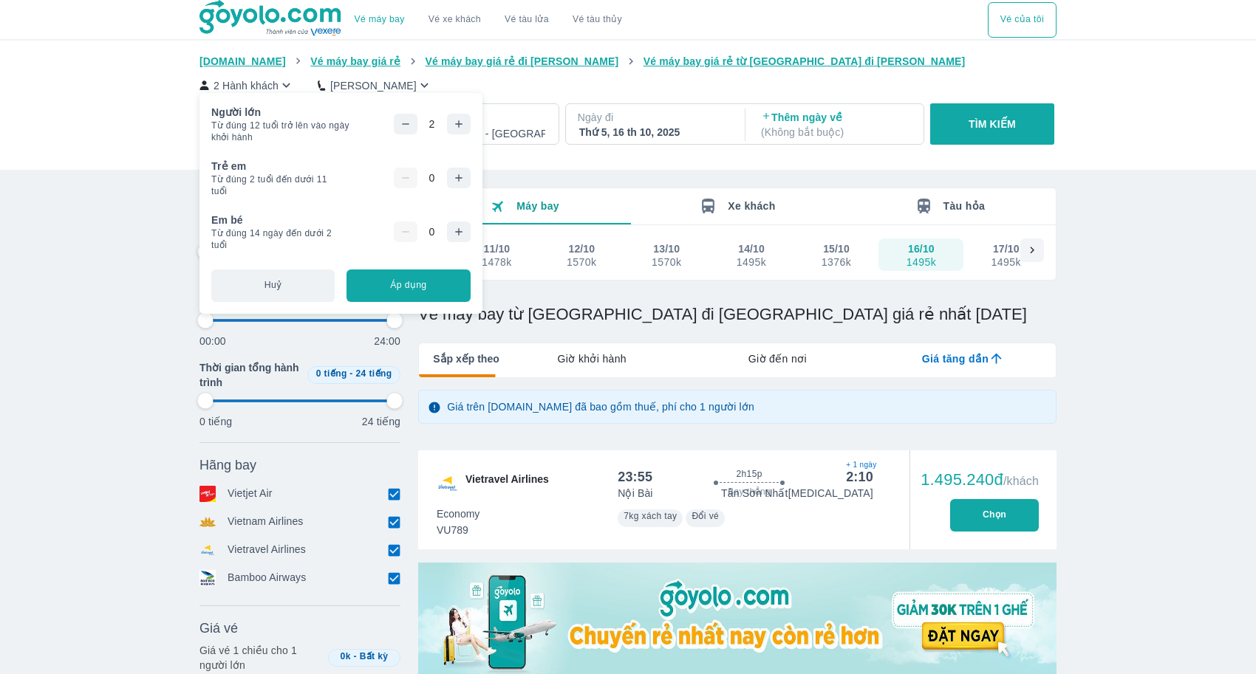
type input "97.9166666666667"
click at [1037, 383] on div "Giá trên [DOMAIN_NAME] đã bao gồm thuế, phí cho 1 người lớn" at bounding box center [737, 407] width 638 height 64
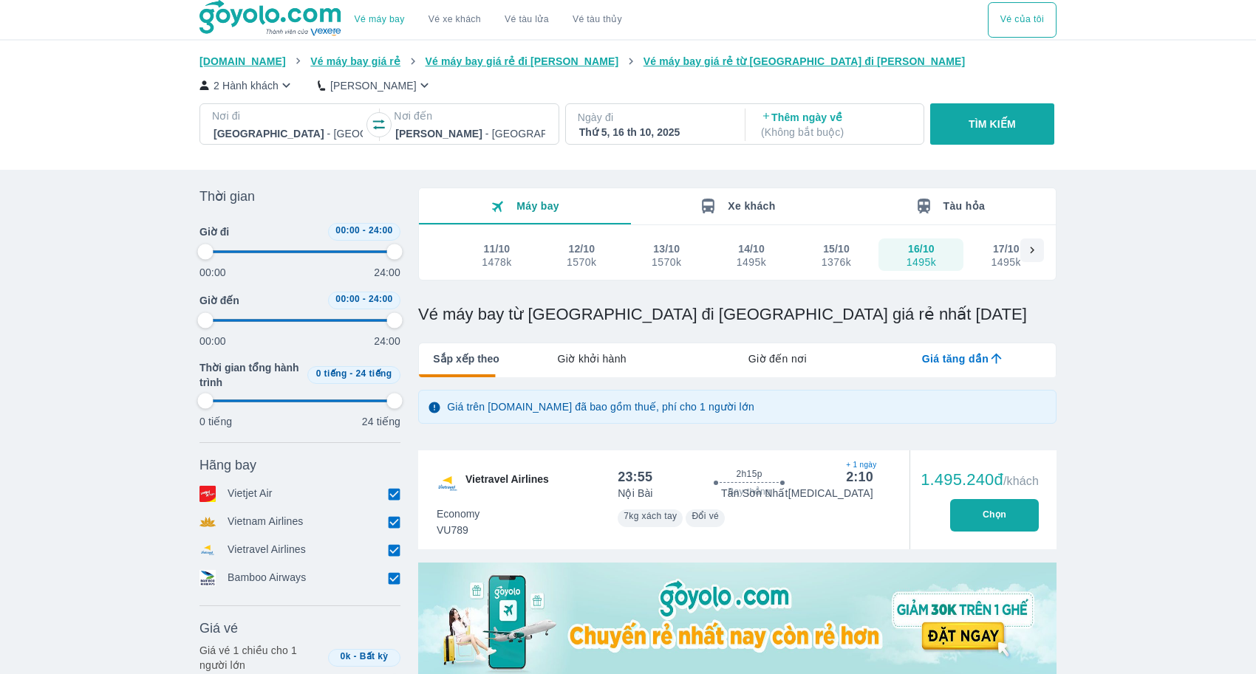
type input "97.9166666666667"
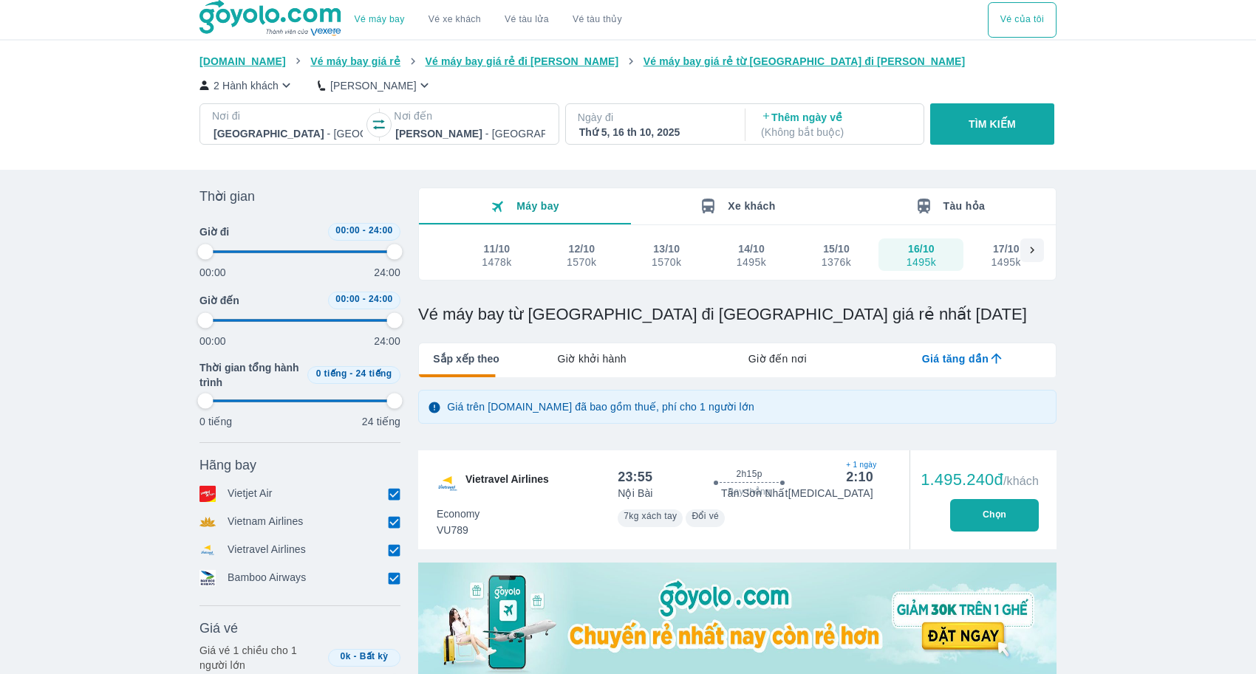
type input "97.9166666666667"
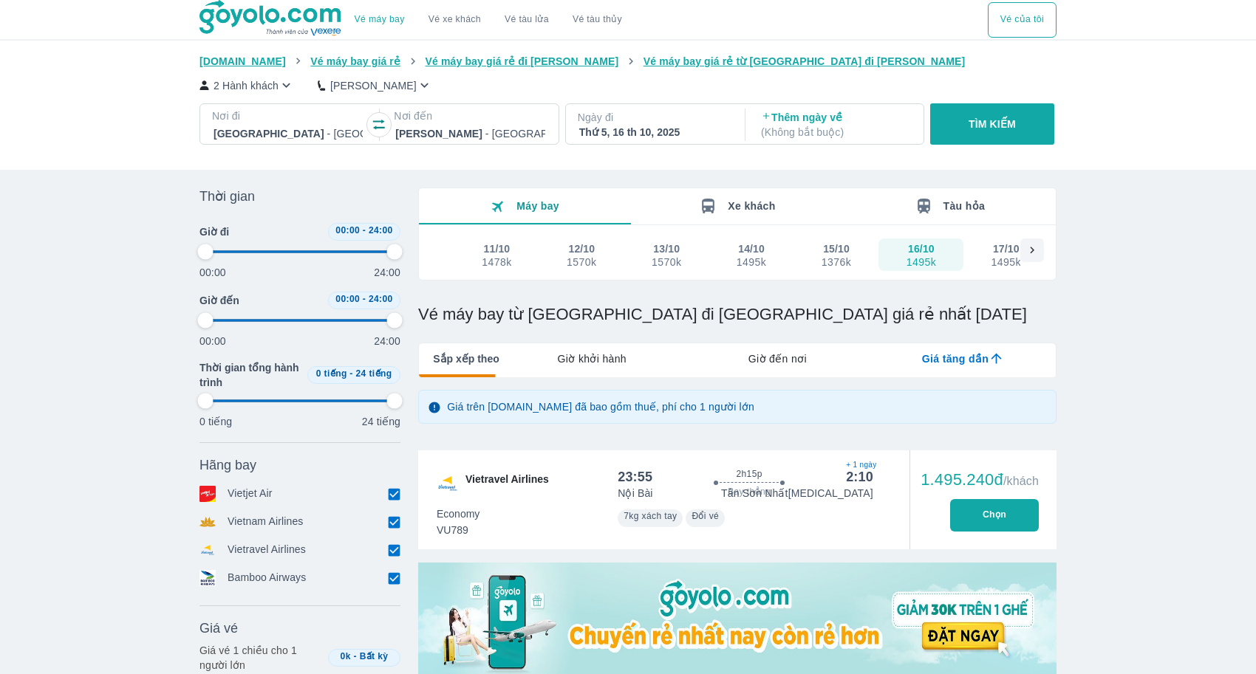
type input "97.9166666666667"
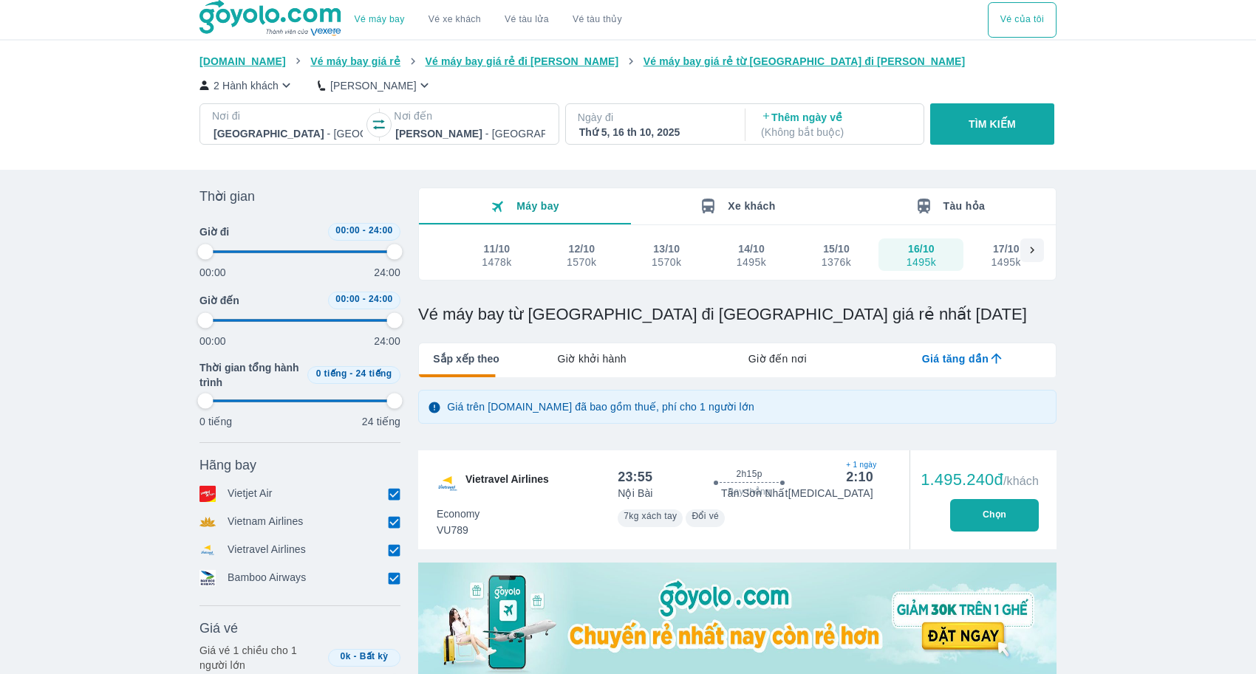
type input "97.9166666666667"
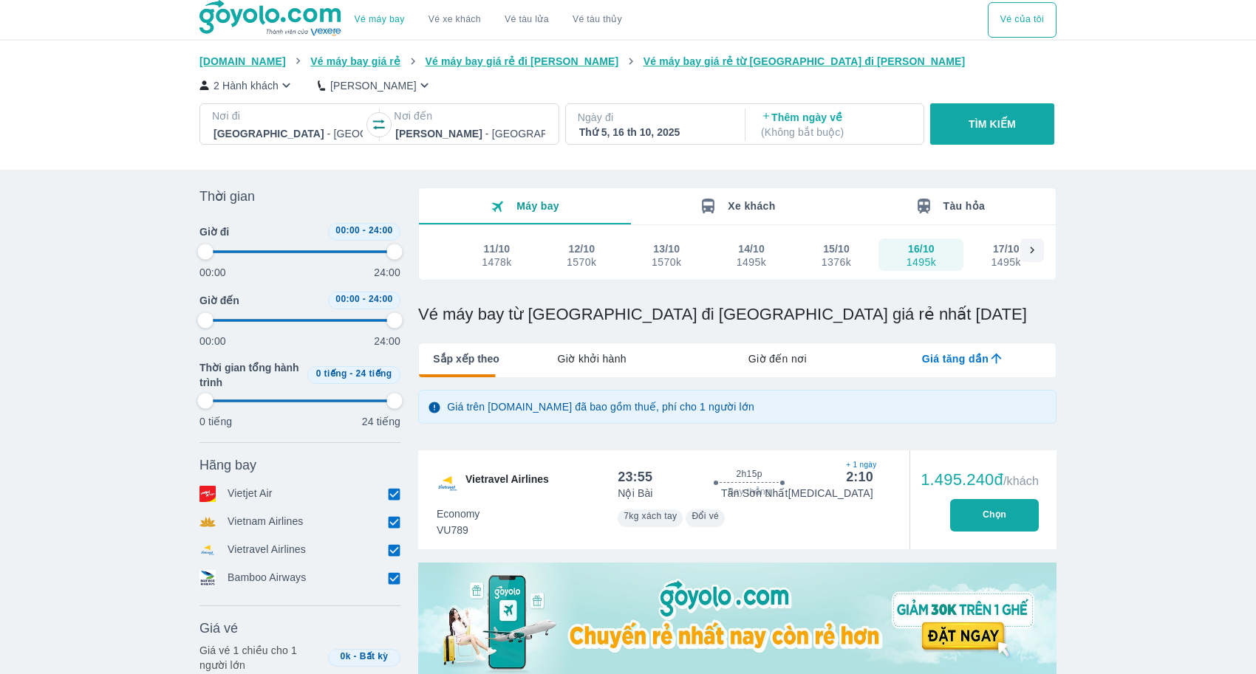
type input "97.9166666666667"
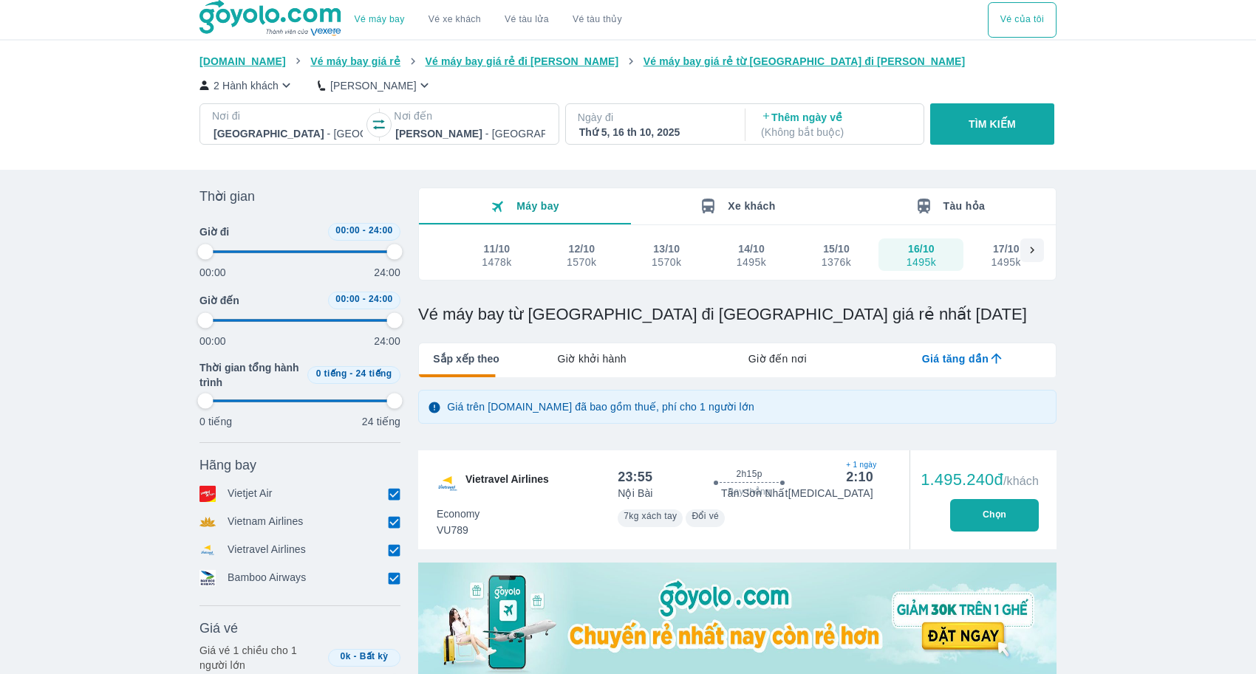
type input "97.9166666666667"
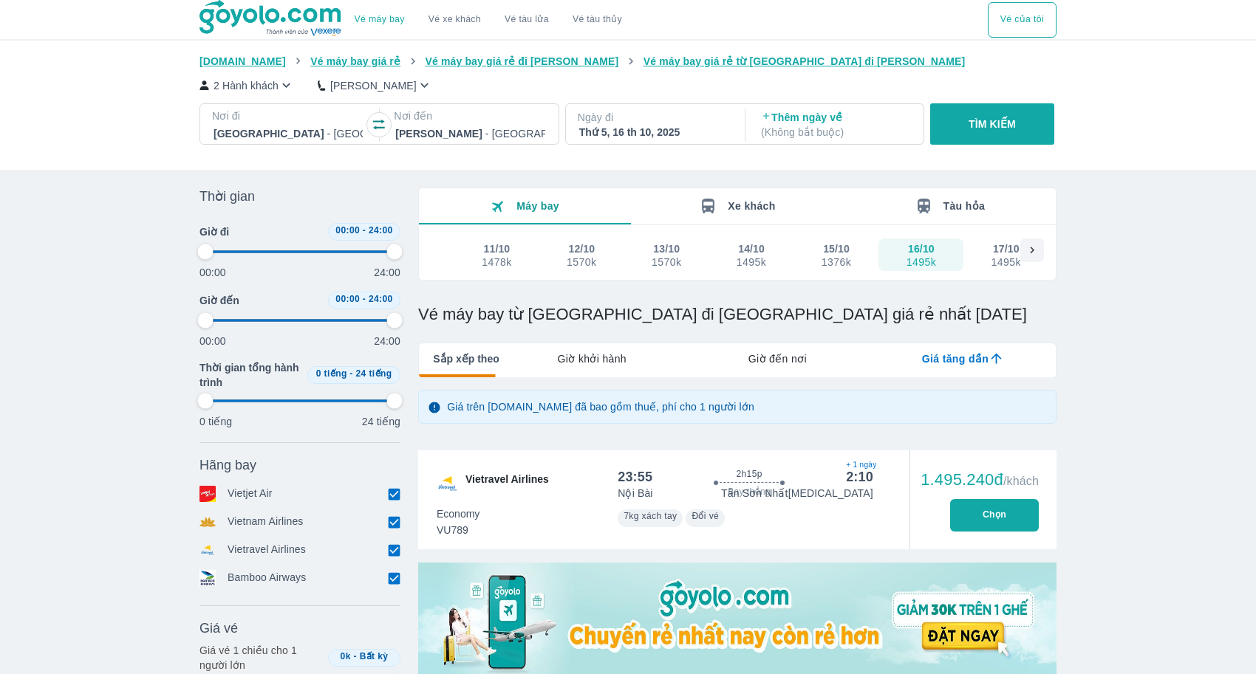
type input "97.9166666666667"
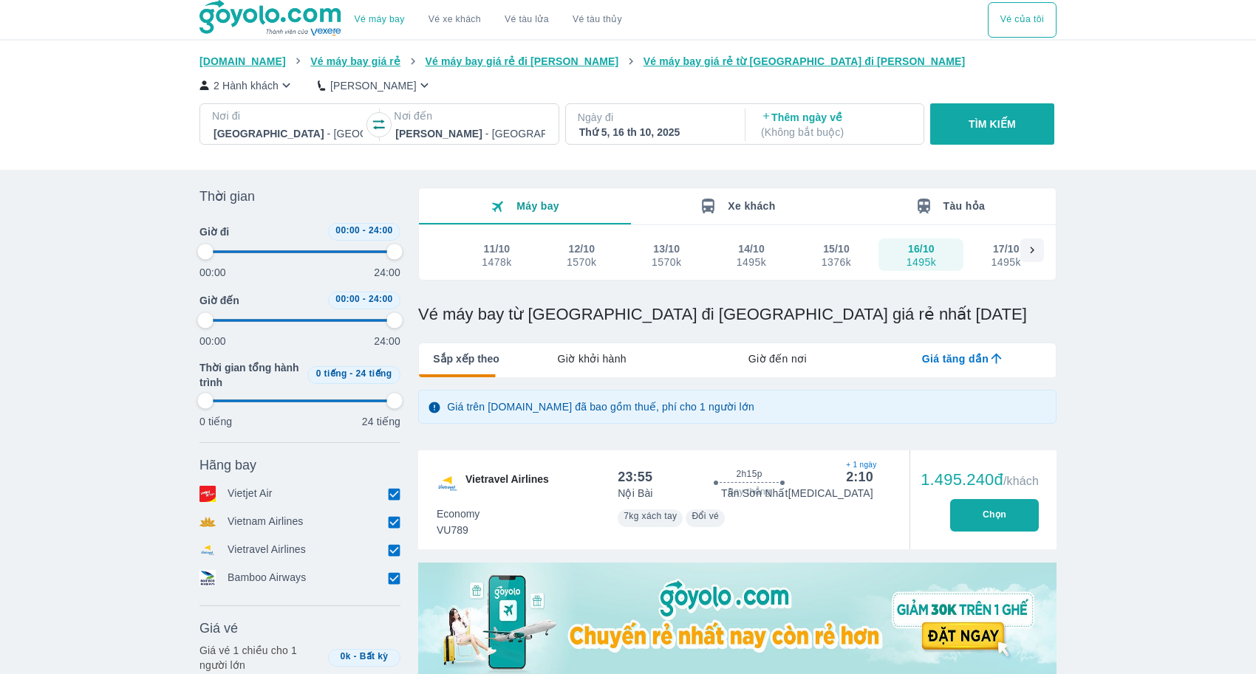
type input "97.9166666666667"
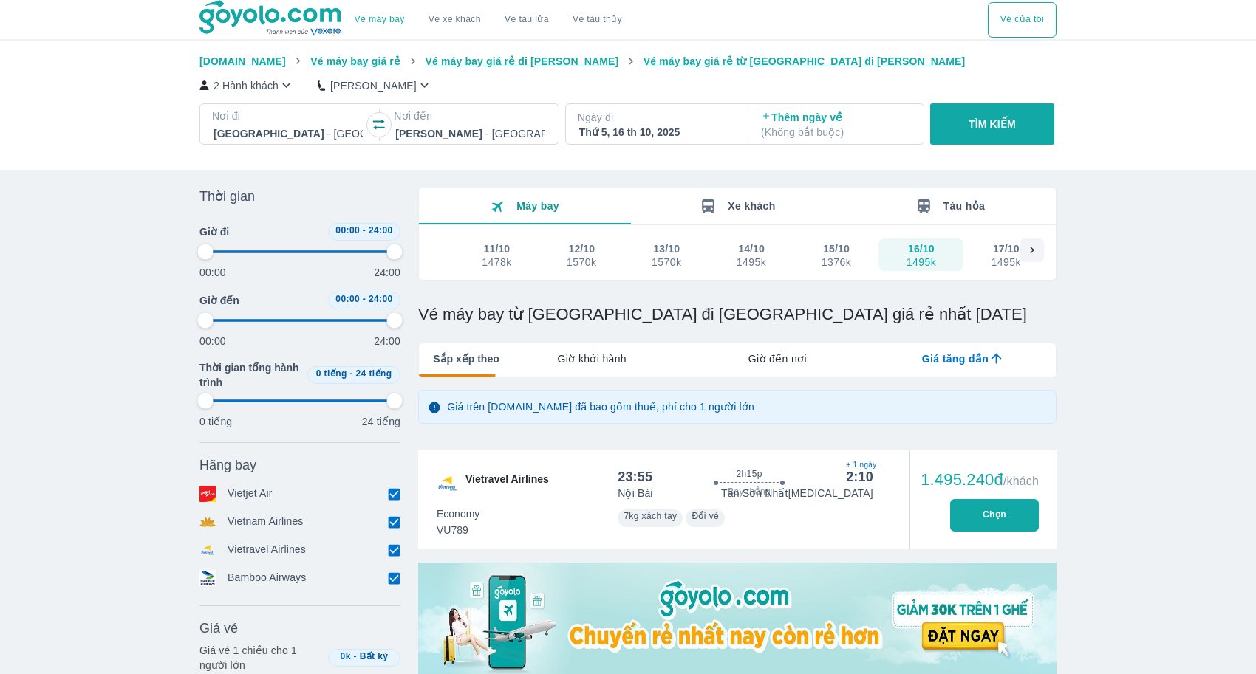
type input "97.9166666666667"
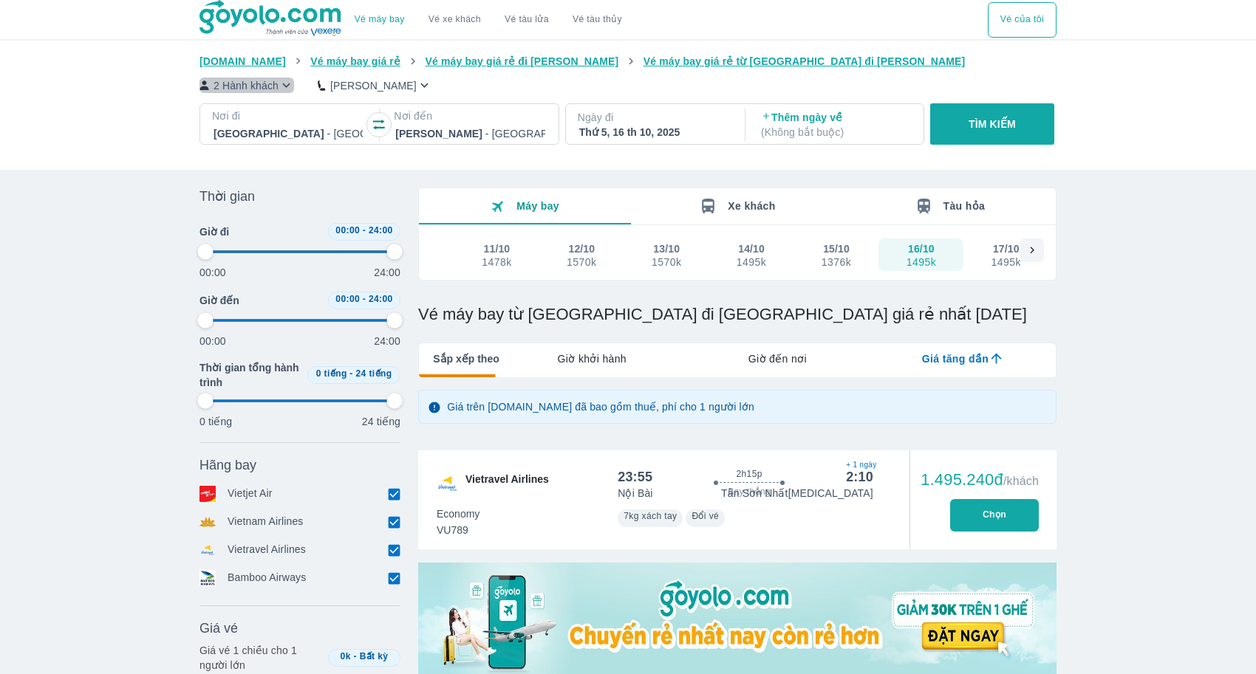
click at [281, 80] on icon "button" at bounding box center [286, 86] width 16 height 16
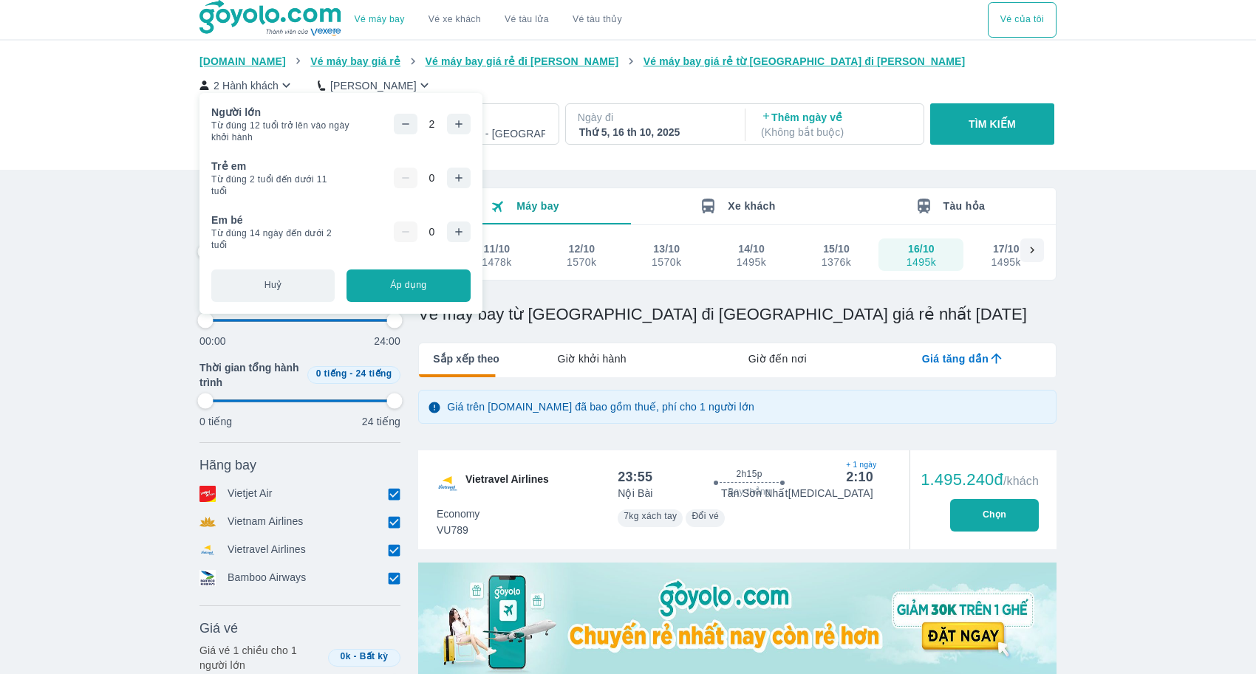
type input "97.9166666666667"
click at [462, 174] on icon "button" at bounding box center [458, 177] width 7 height 7
click at [448, 283] on button "Áp dụng" at bounding box center [407, 286] width 123 height 32
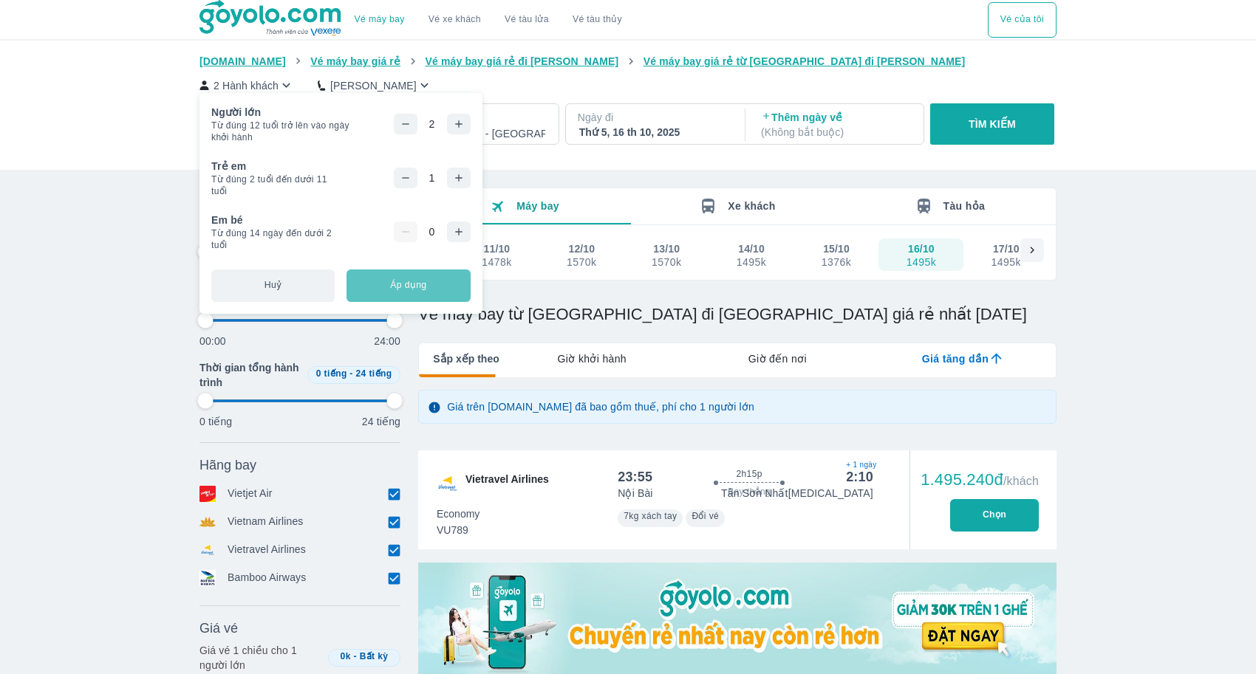
type input "97.9166666666667"
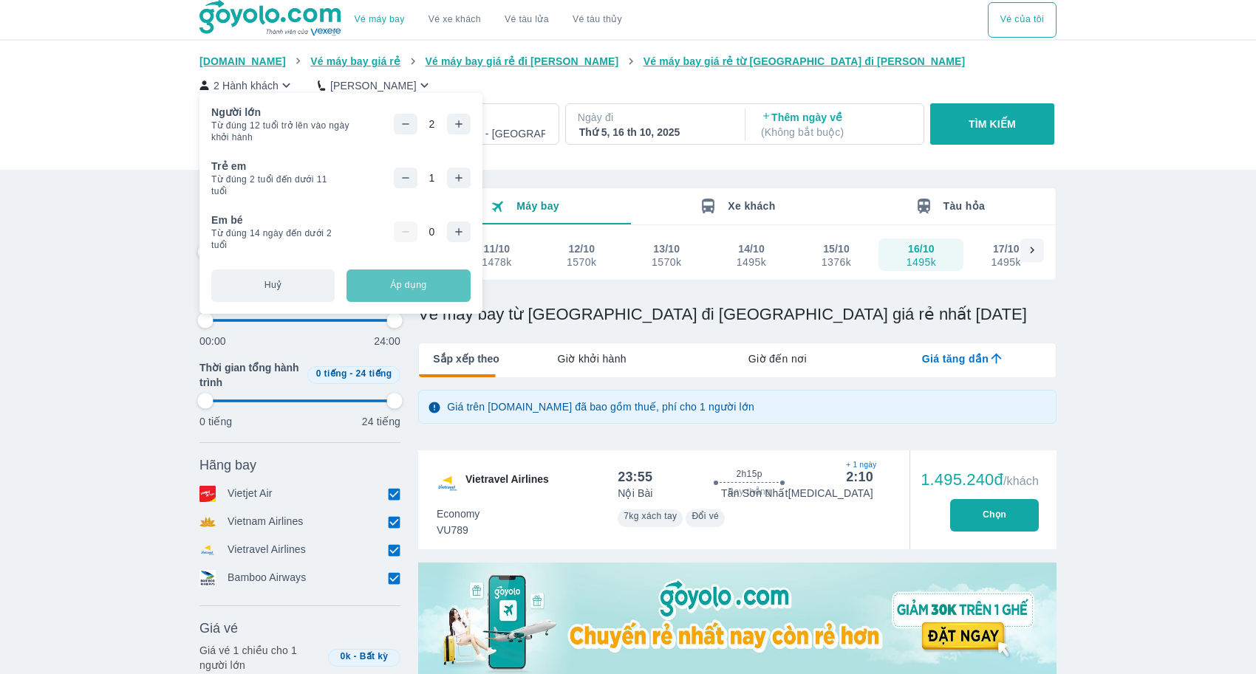
type input "97.9166666666667"
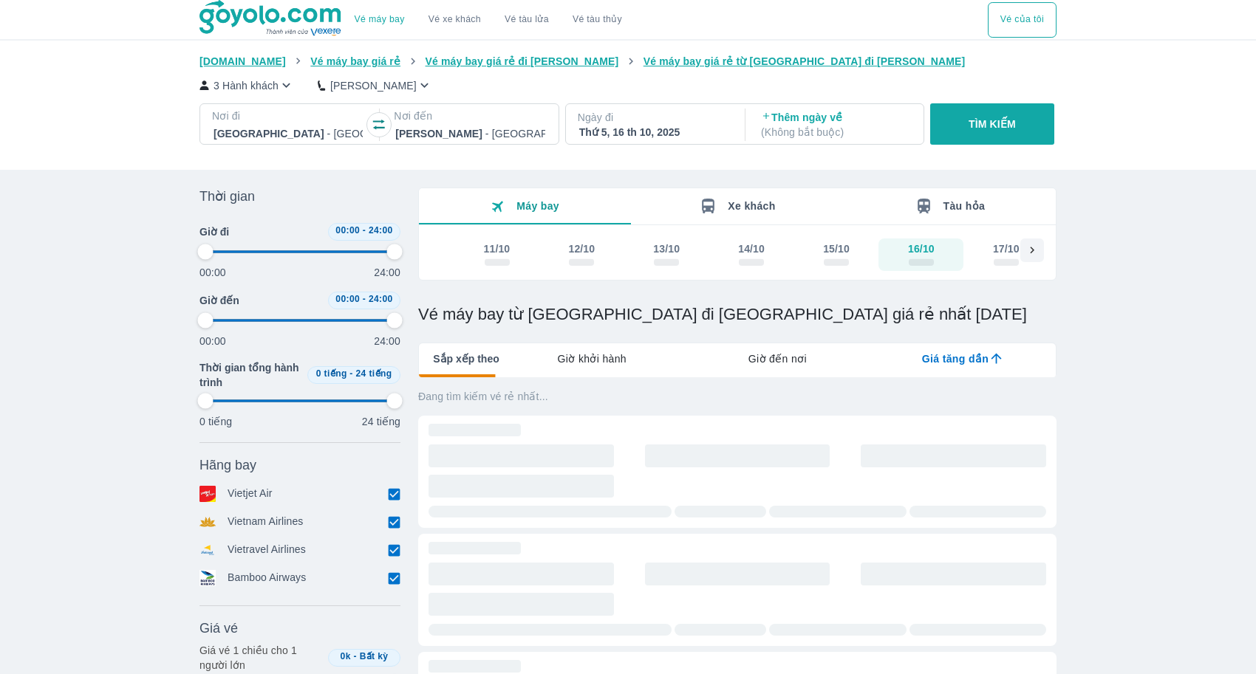
type input "97.9166666666667"
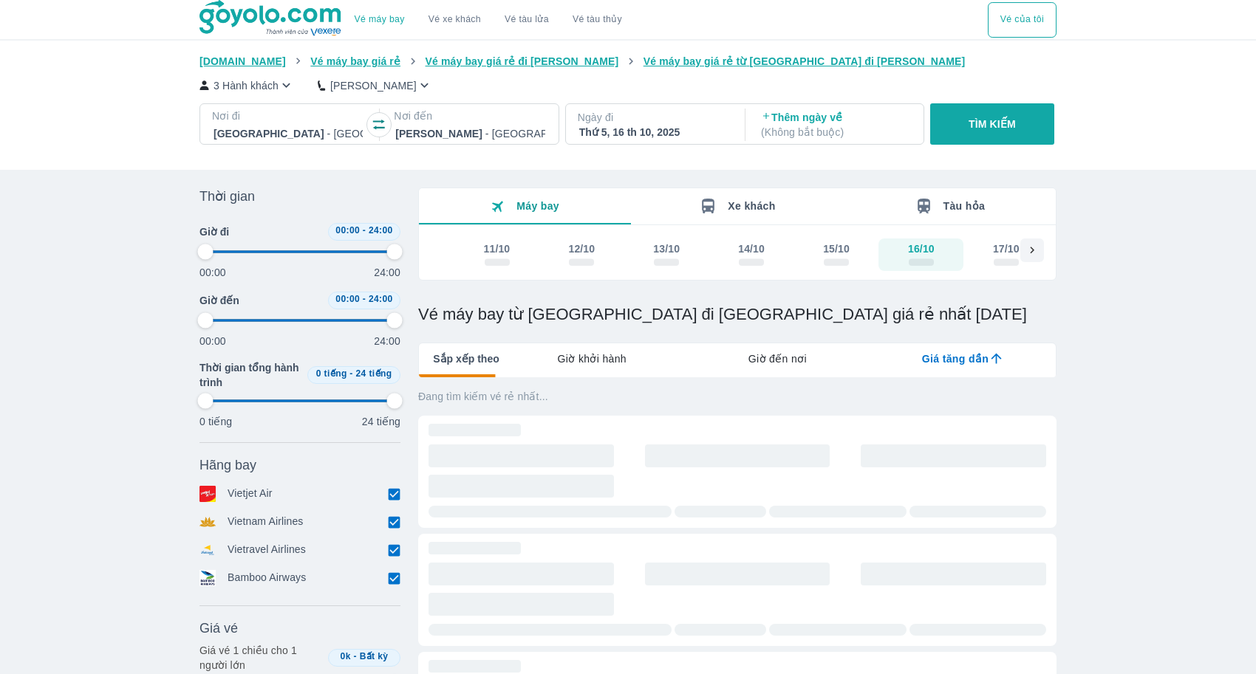
type input "97.9166666666667"
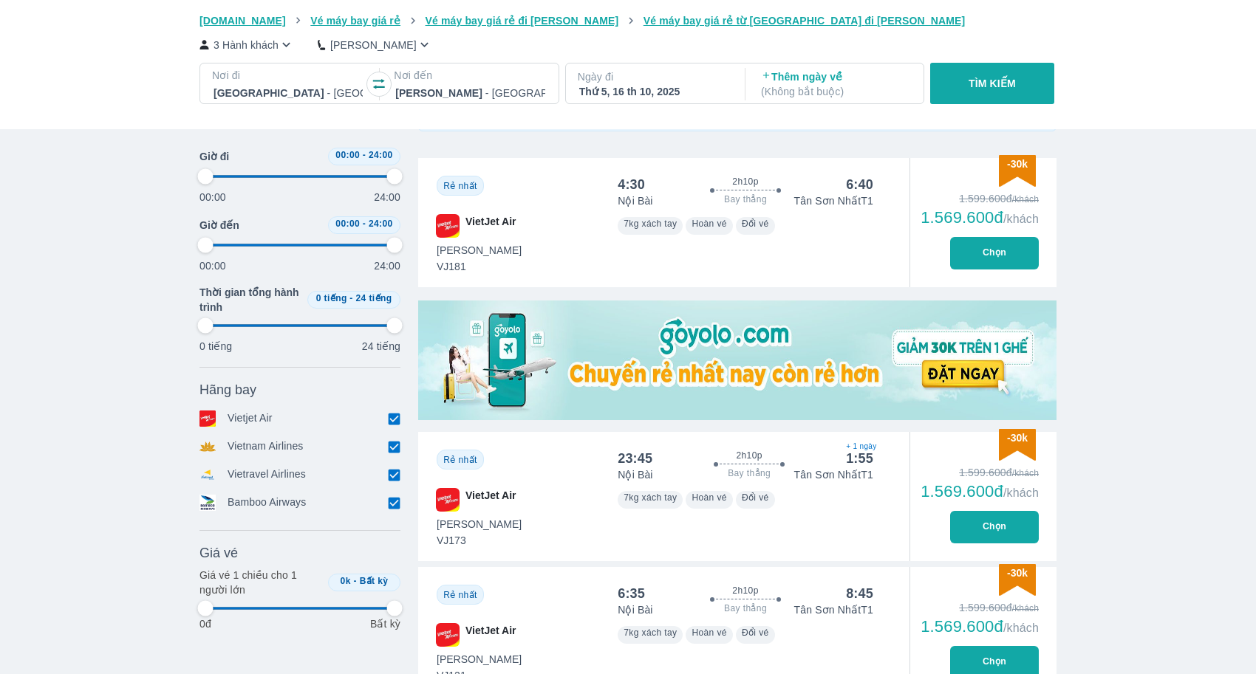
scroll to position [47, 0]
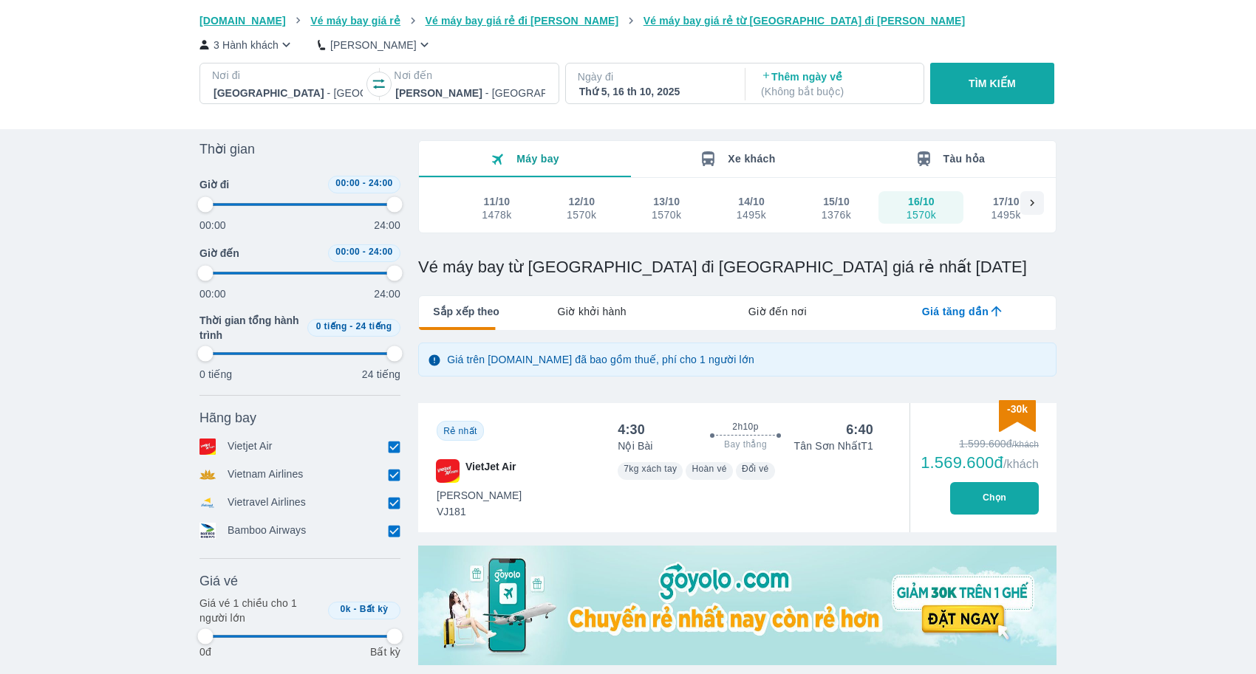
type input "97.9166666666667"
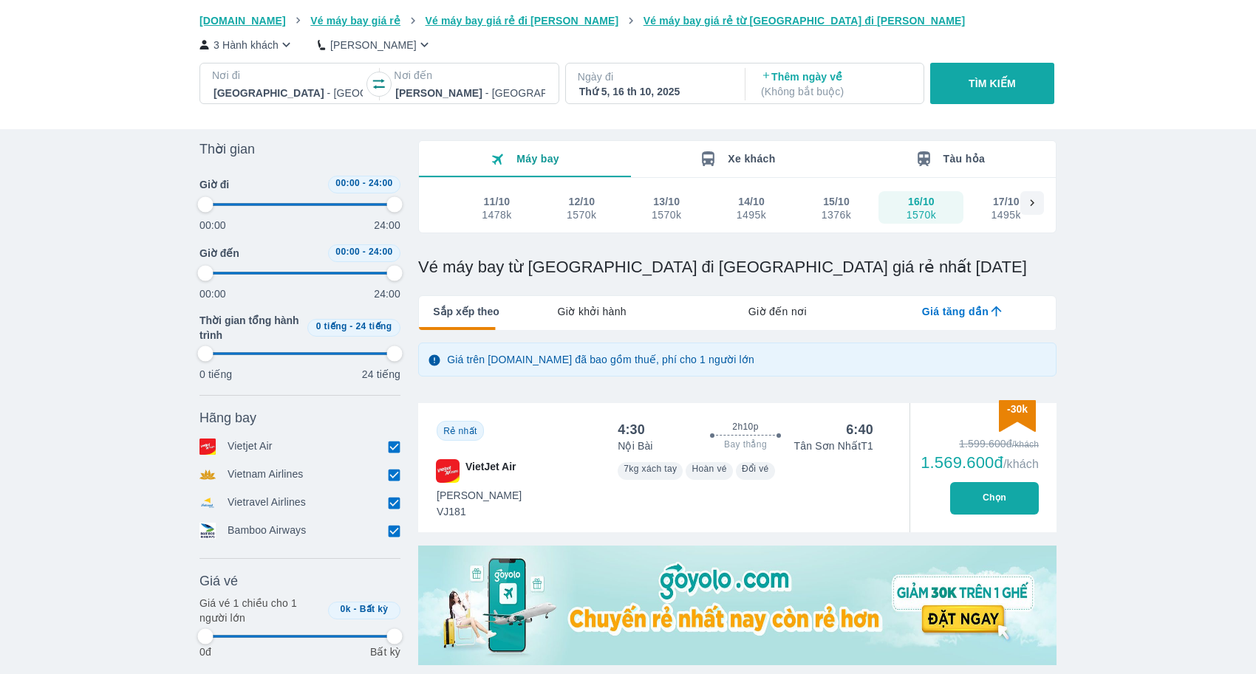
type input "97.9166666666667"
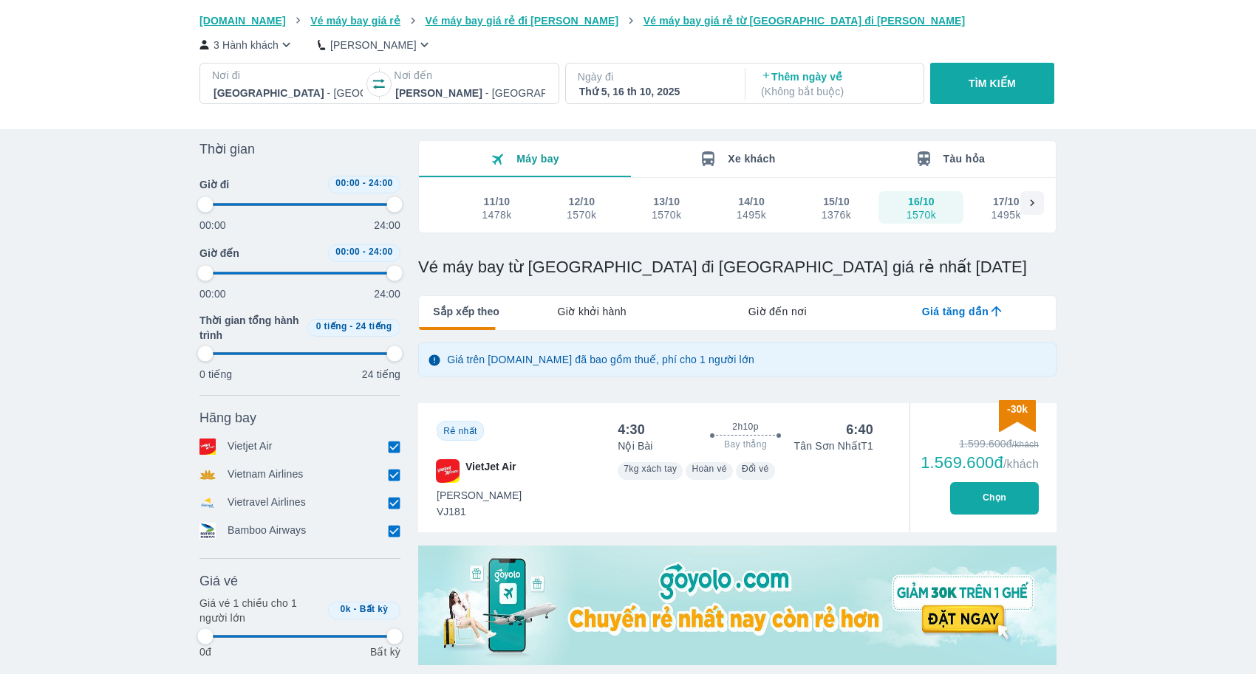
type input "97.9166666666667"
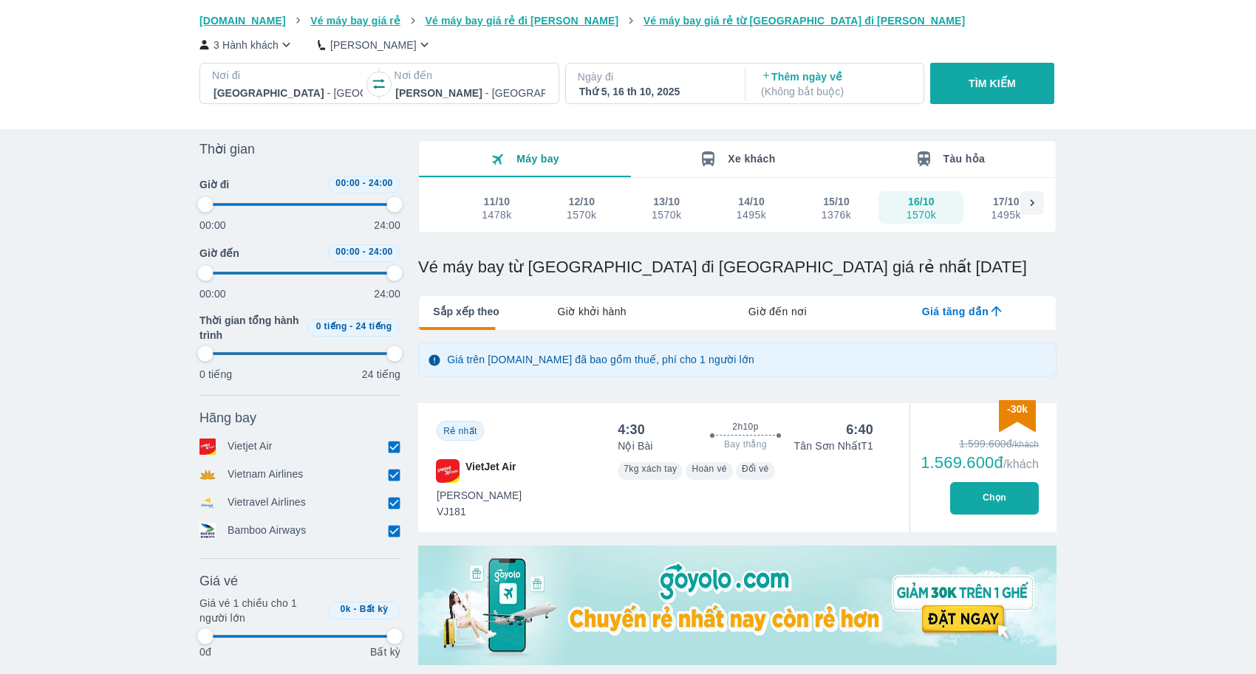
type input "97.9166666666667"
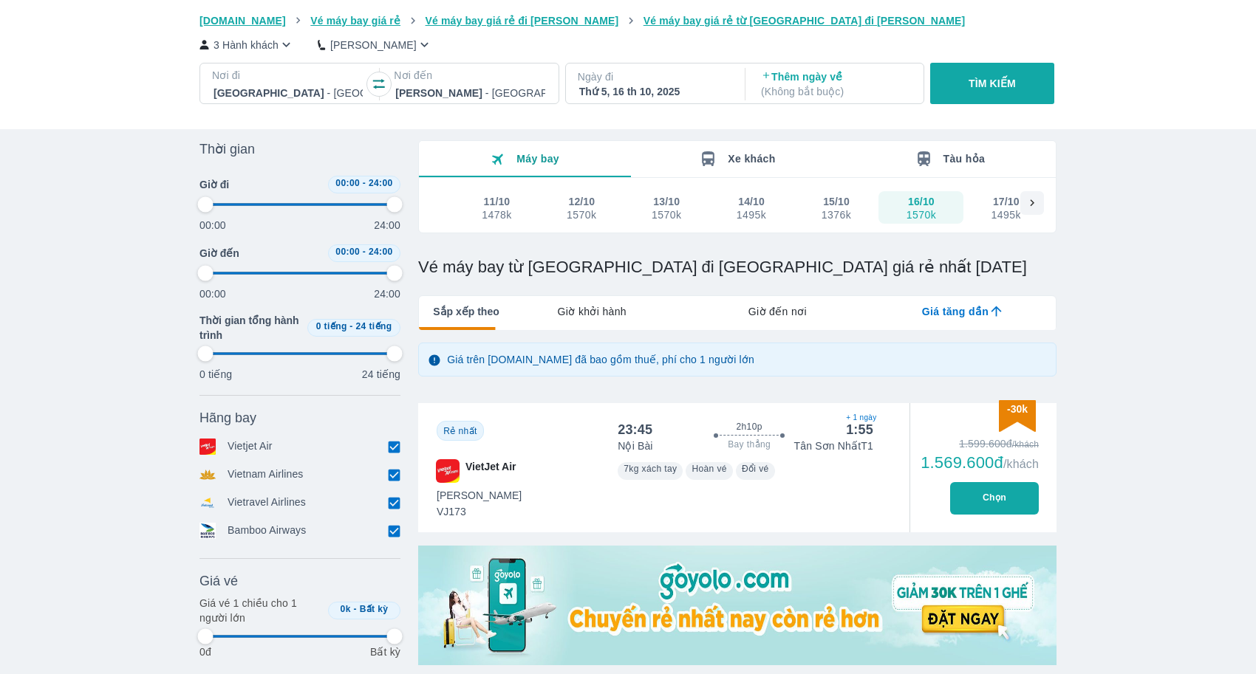
type input "97.9166666666667"
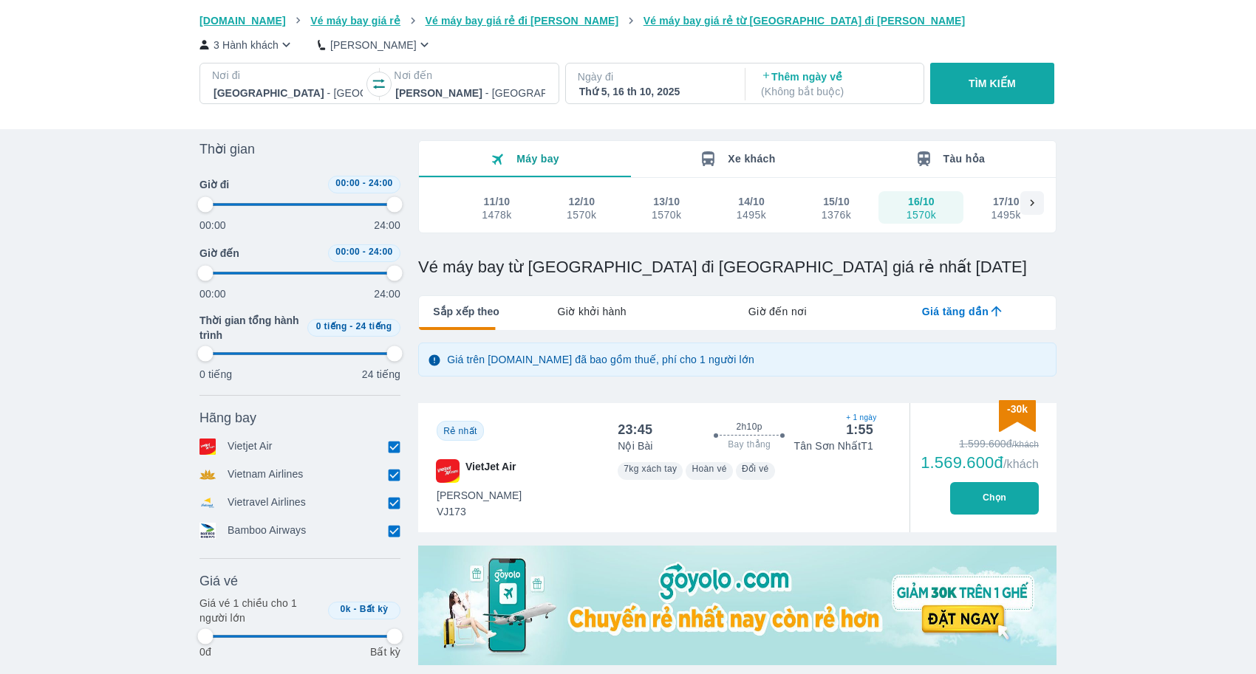
type input "97.9166666666667"
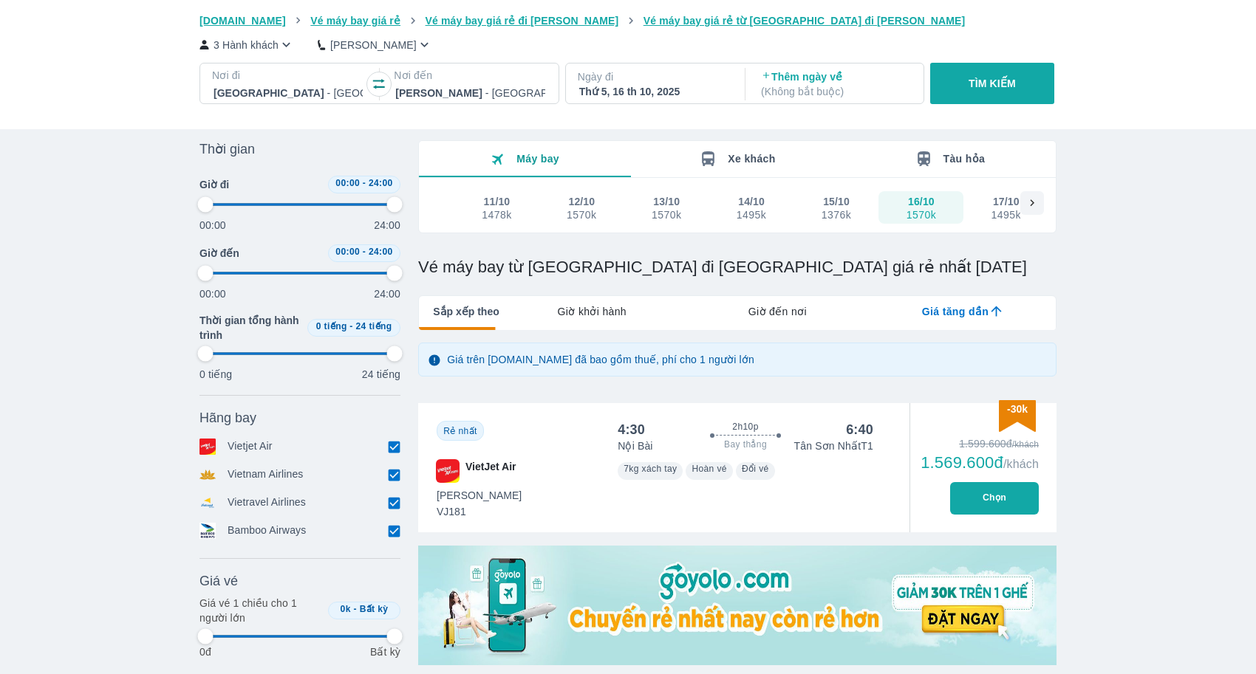
type input "97.9166666666667"
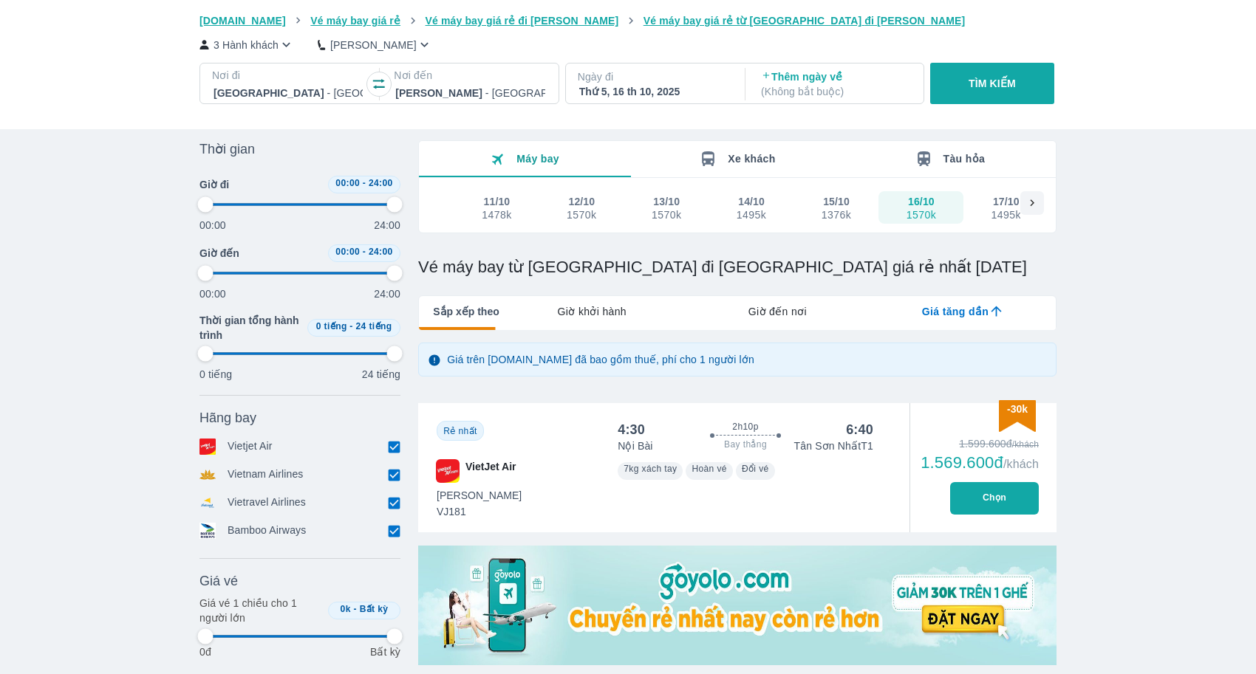
type input "97.9166666666667"
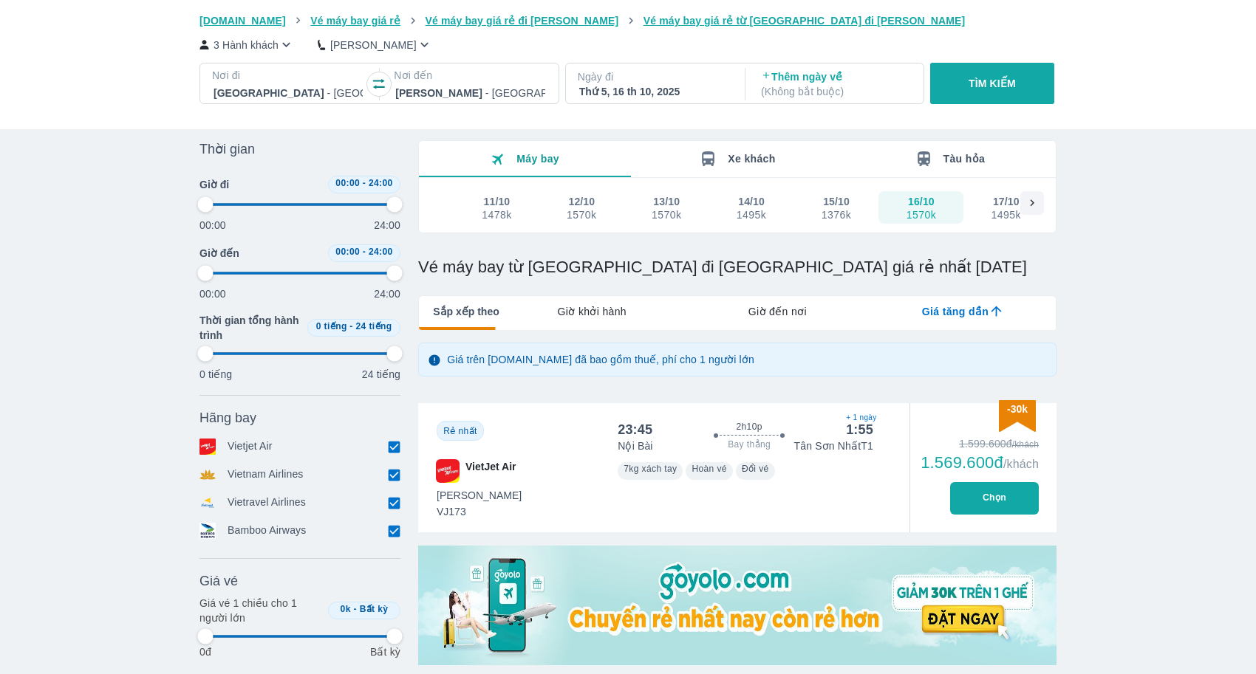
type input "97.9166666666667"
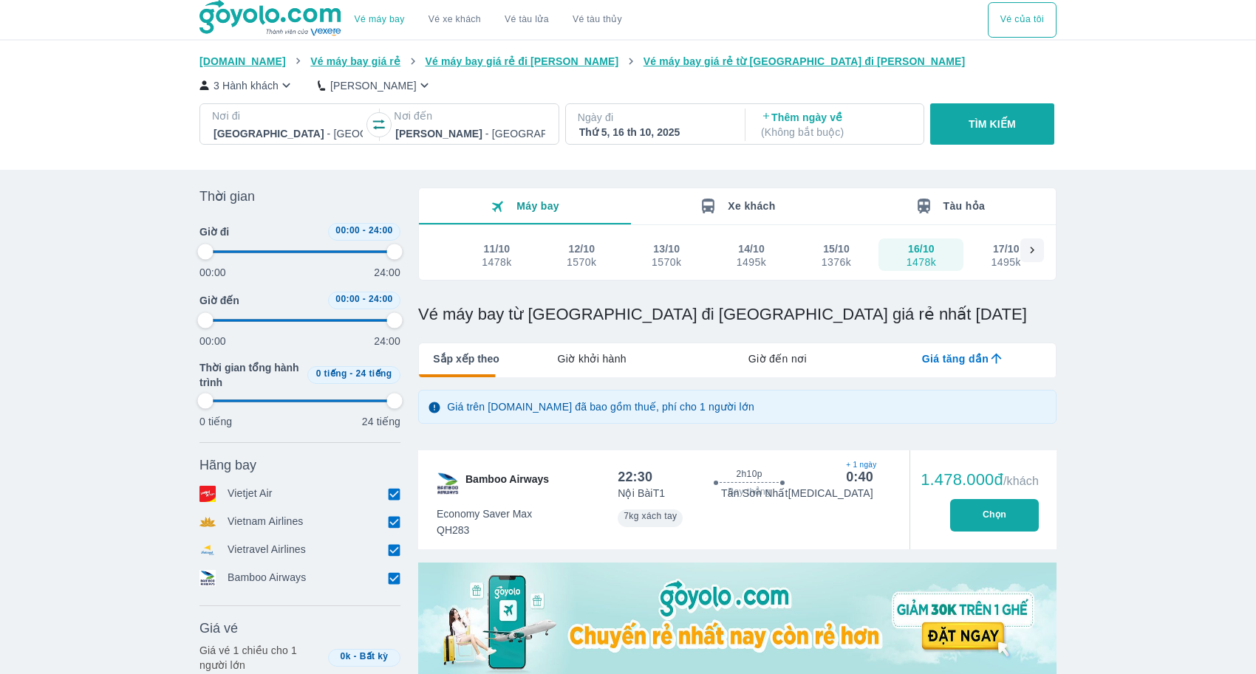
scroll to position [47, 0]
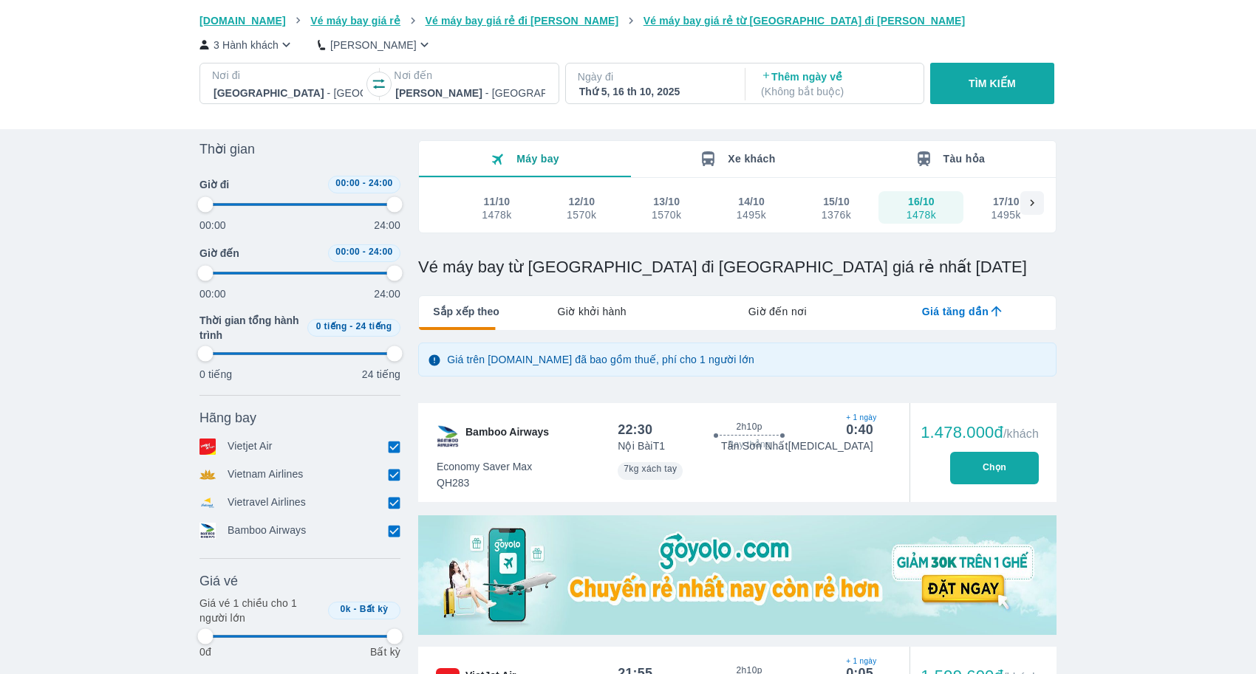
type input "97.9166666666667"
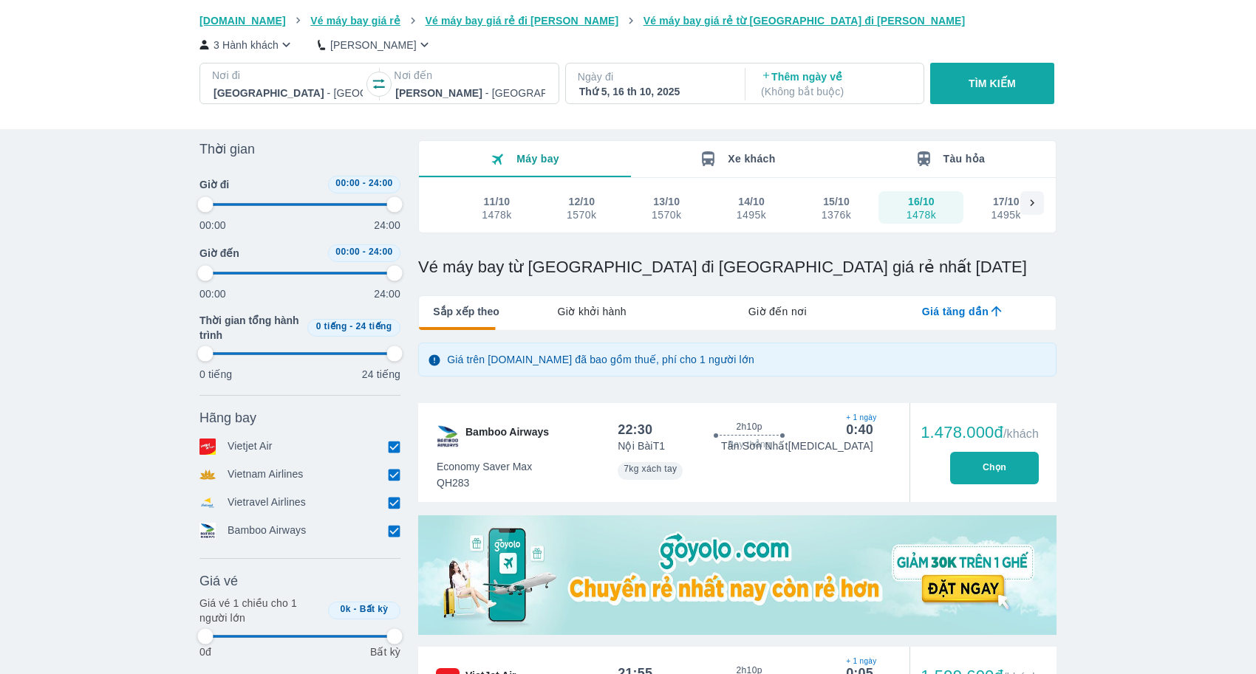
type input "97.9166666666667"
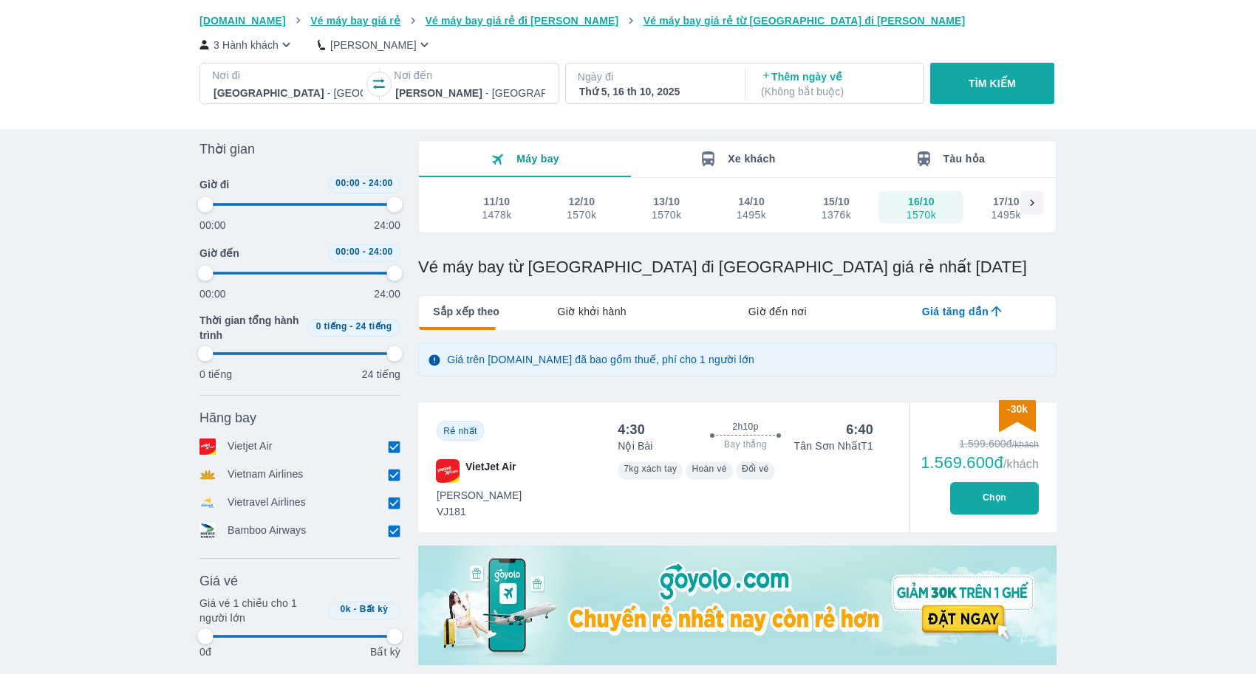
type input "97.9166666666667"
click at [397, 445] on input "checkbox" at bounding box center [393, 446] width 13 height 13
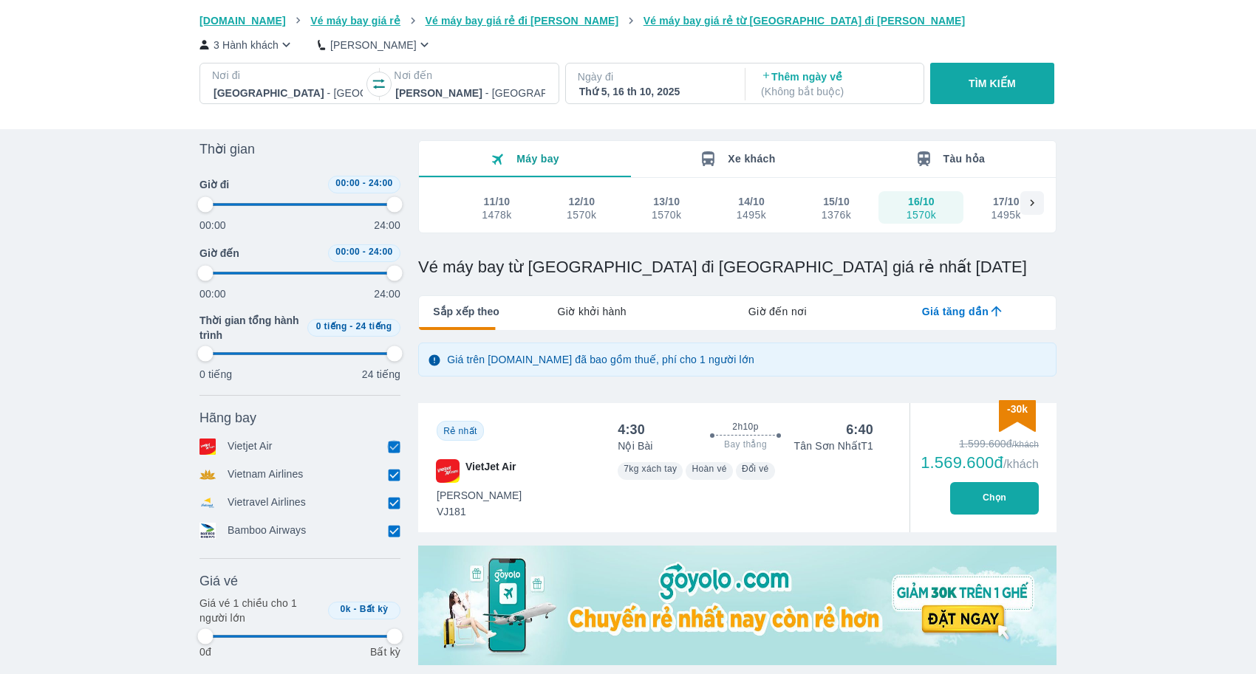
checkbox input "false"
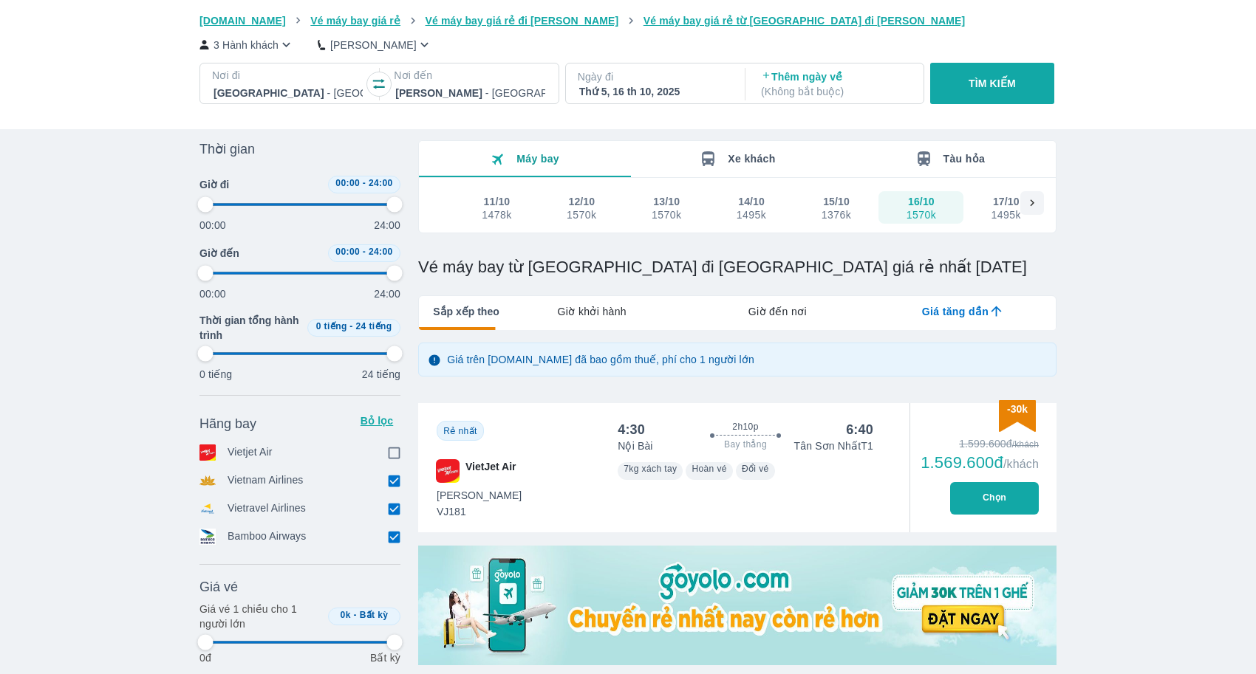
type input "97.9166666666667"
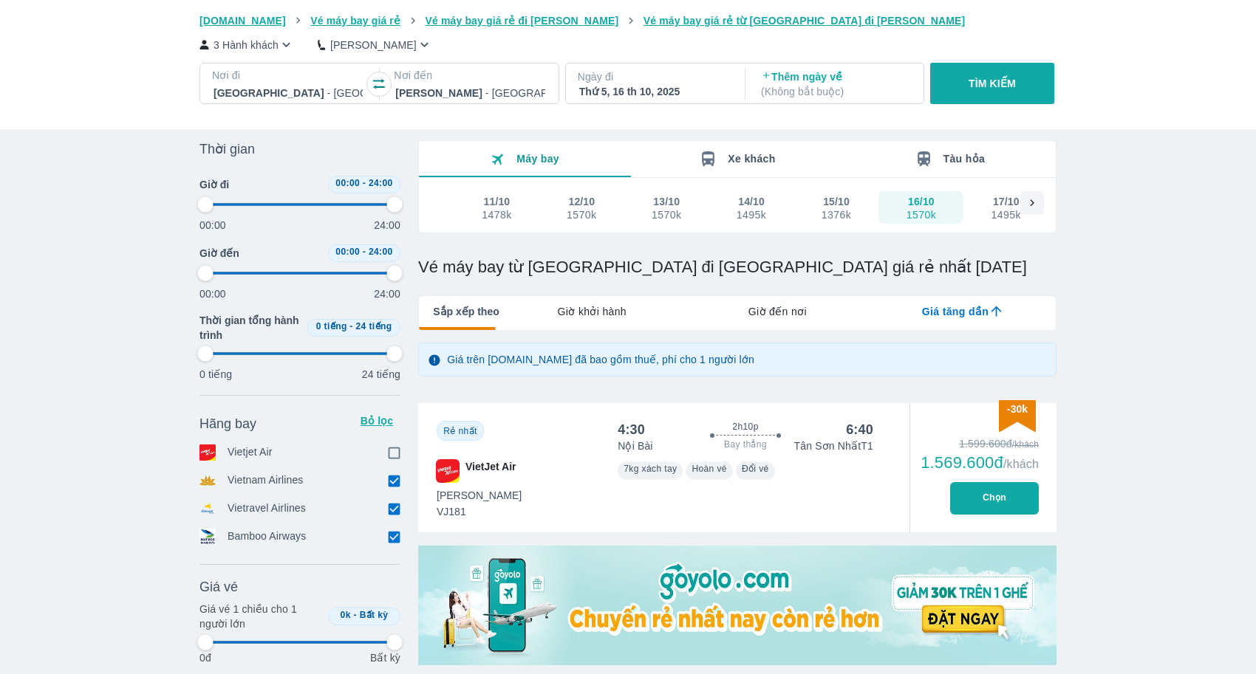
type input "97.9166666666667"
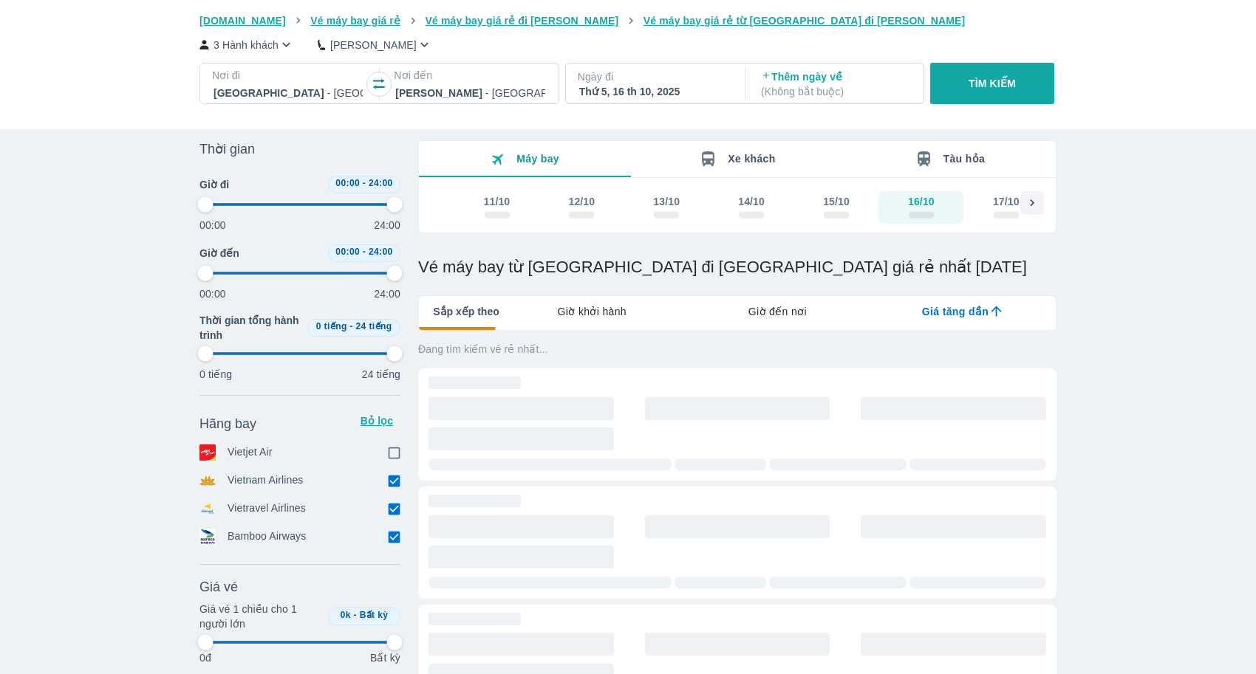
type input "97.9166666666667"
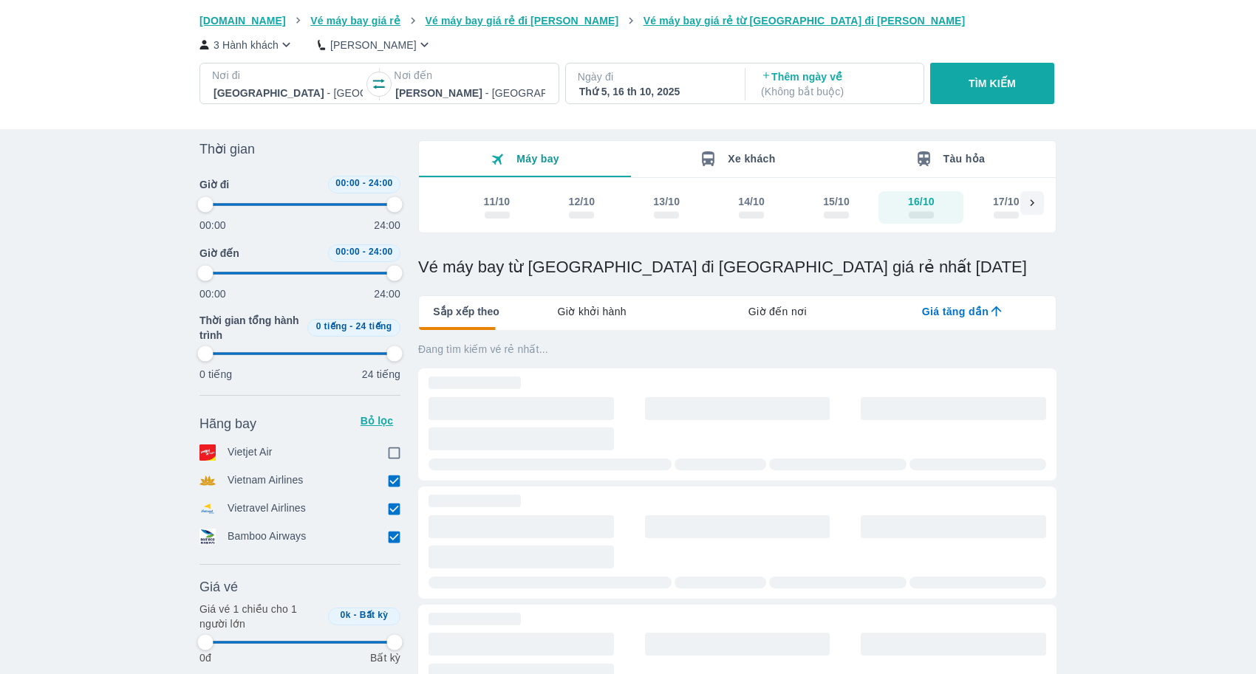
type input "97.9166666666667"
click at [395, 481] on input "checkbox" at bounding box center [393, 480] width 13 height 13
checkbox input "false"
type input "97.9166666666667"
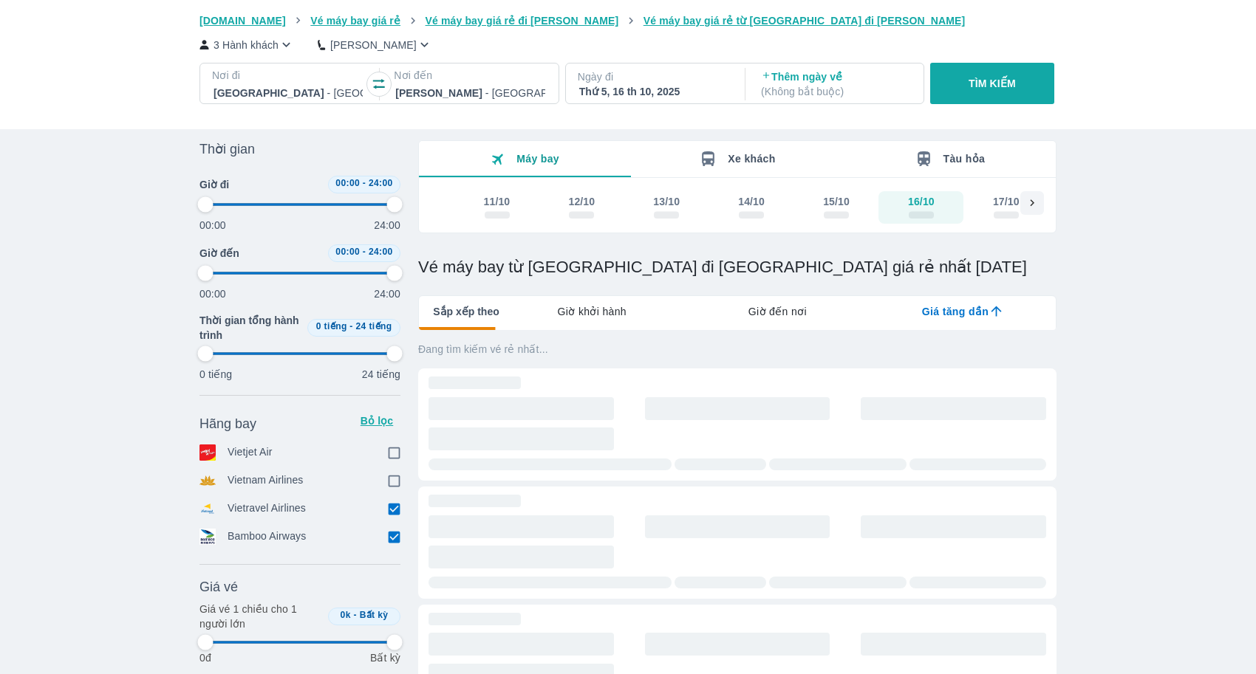
type input "97.9166666666667"
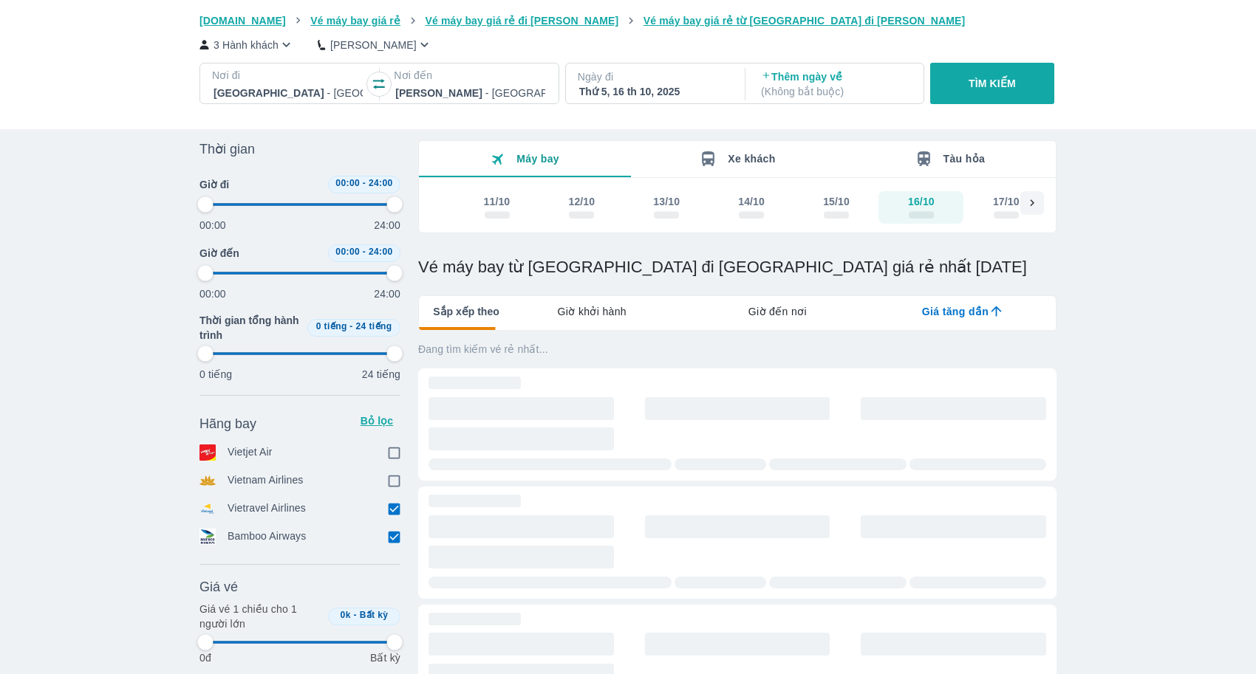
type input "97.9166666666667"
click at [394, 538] on input "checkbox" at bounding box center [393, 536] width 13 height 13
checkbox input "false"
type input "97.9166666666667"
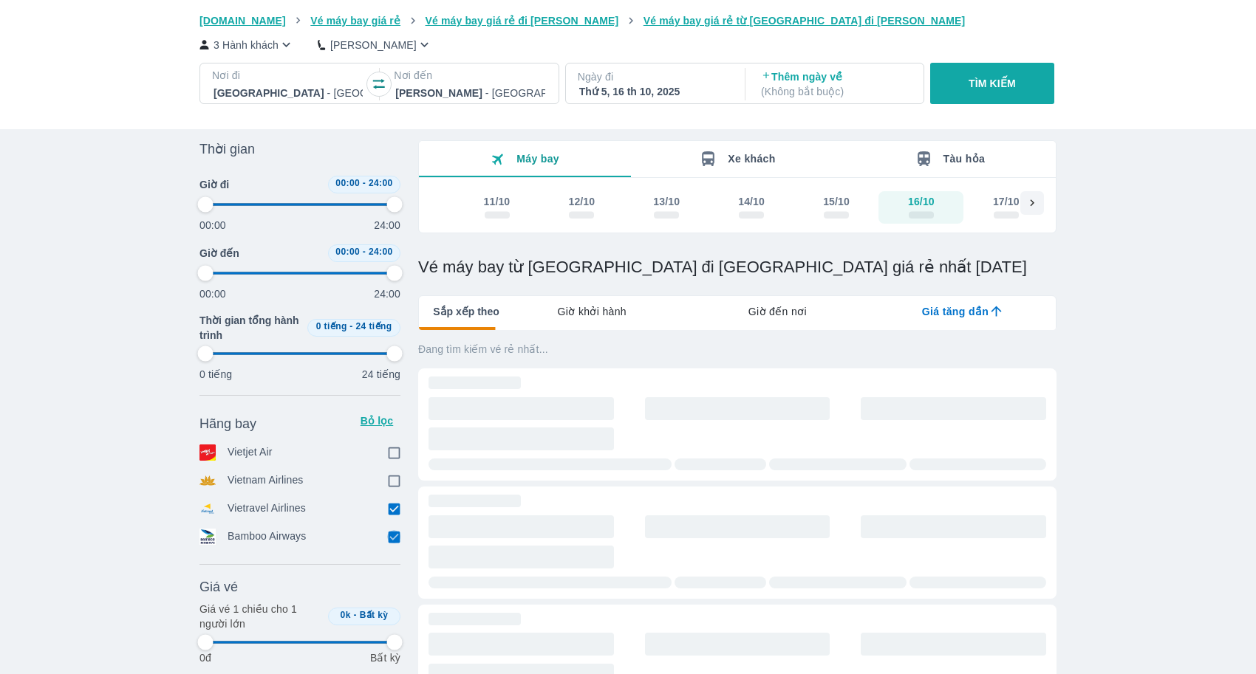
type input "97.9166666666667"
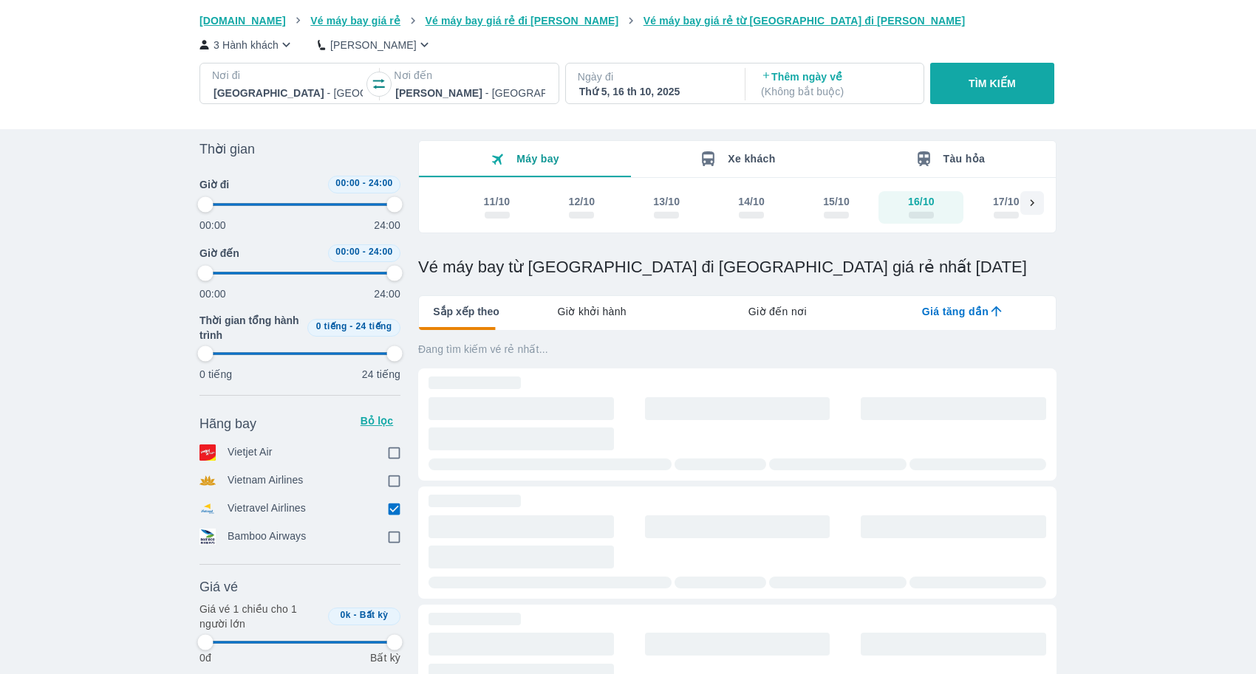
type input "97.9166666666667"
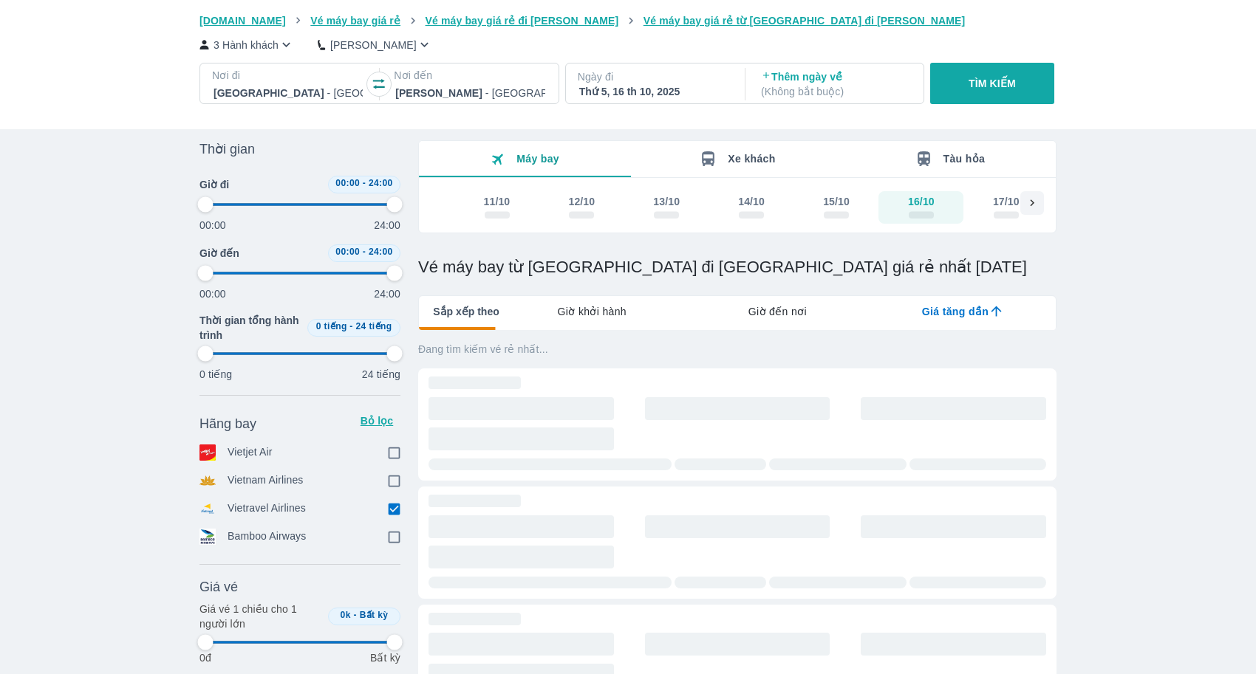
type input "97.9166666666667"
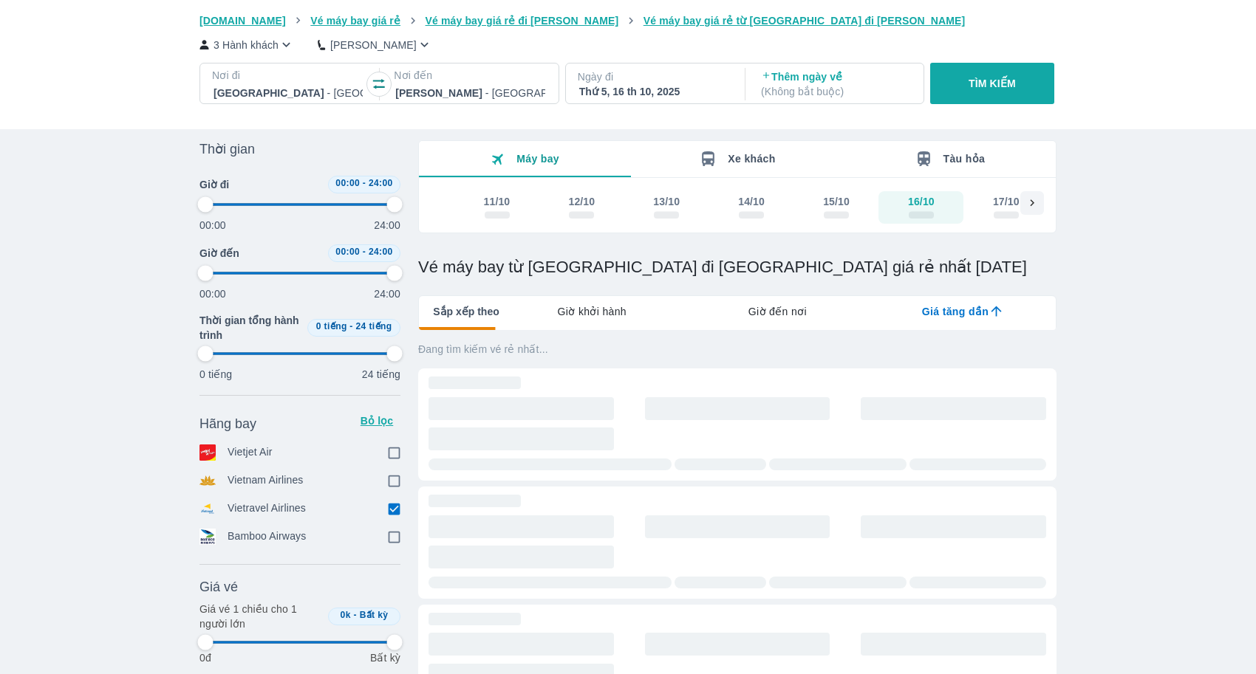
type input "97.9166666666667"
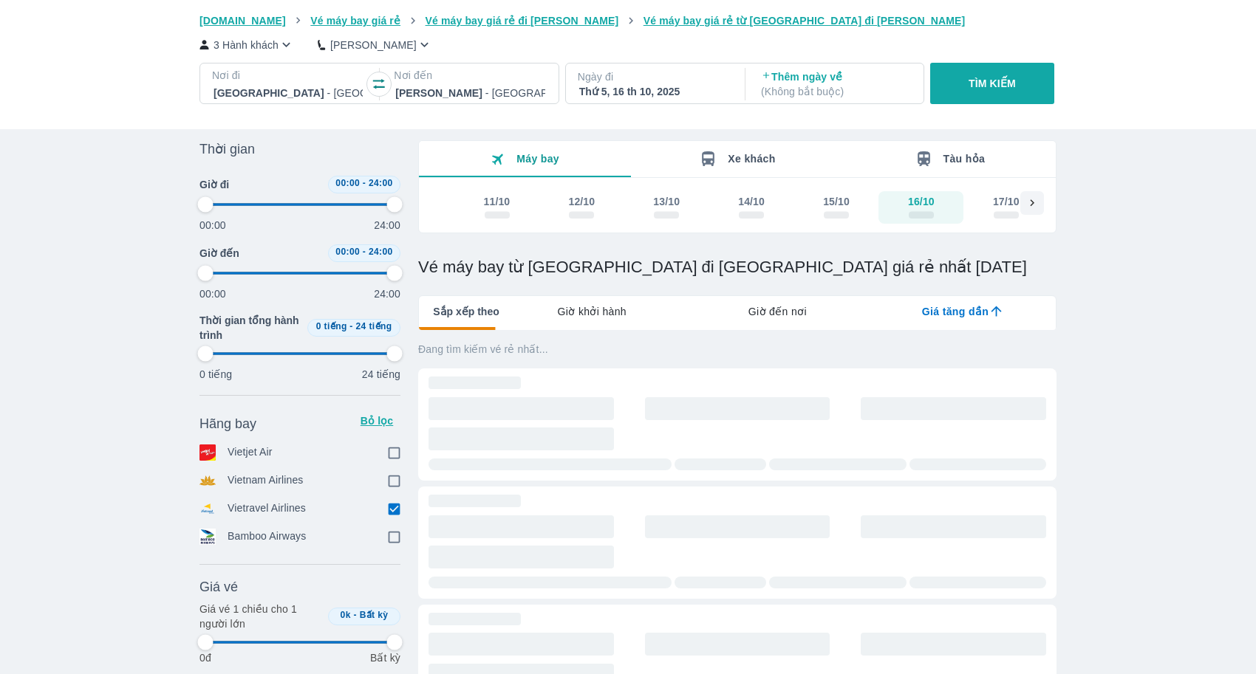
type input "97.9166666666667"
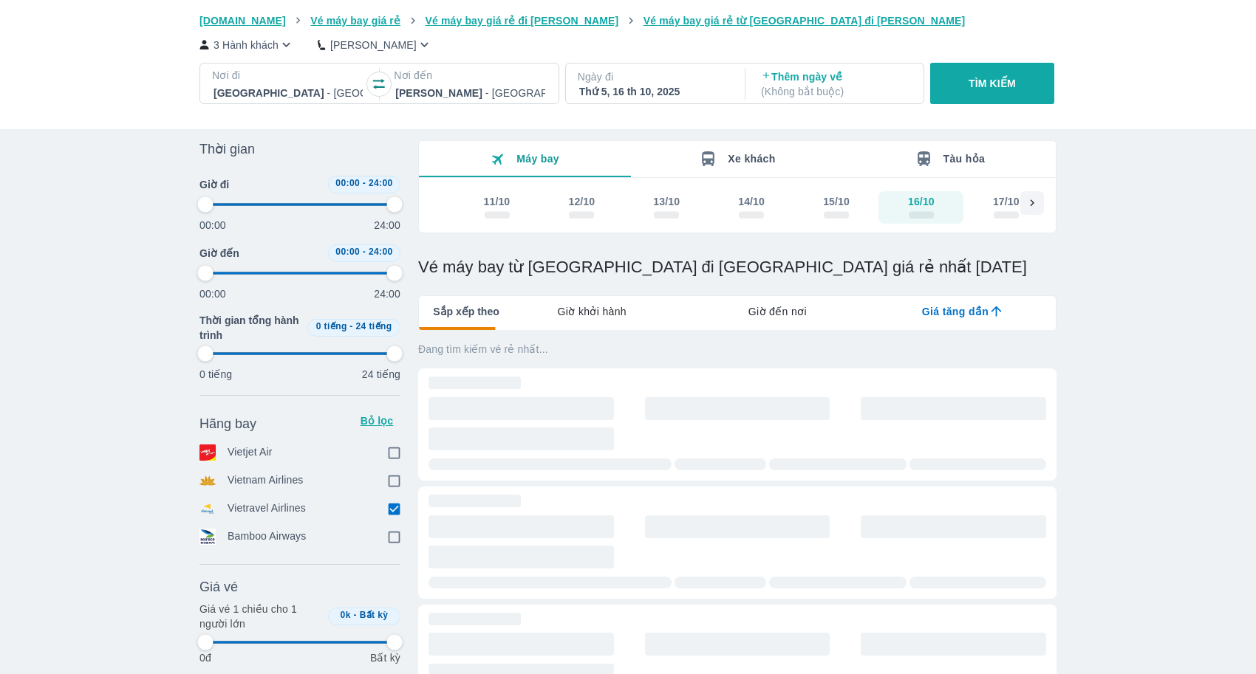
type input "97.9166666666667"
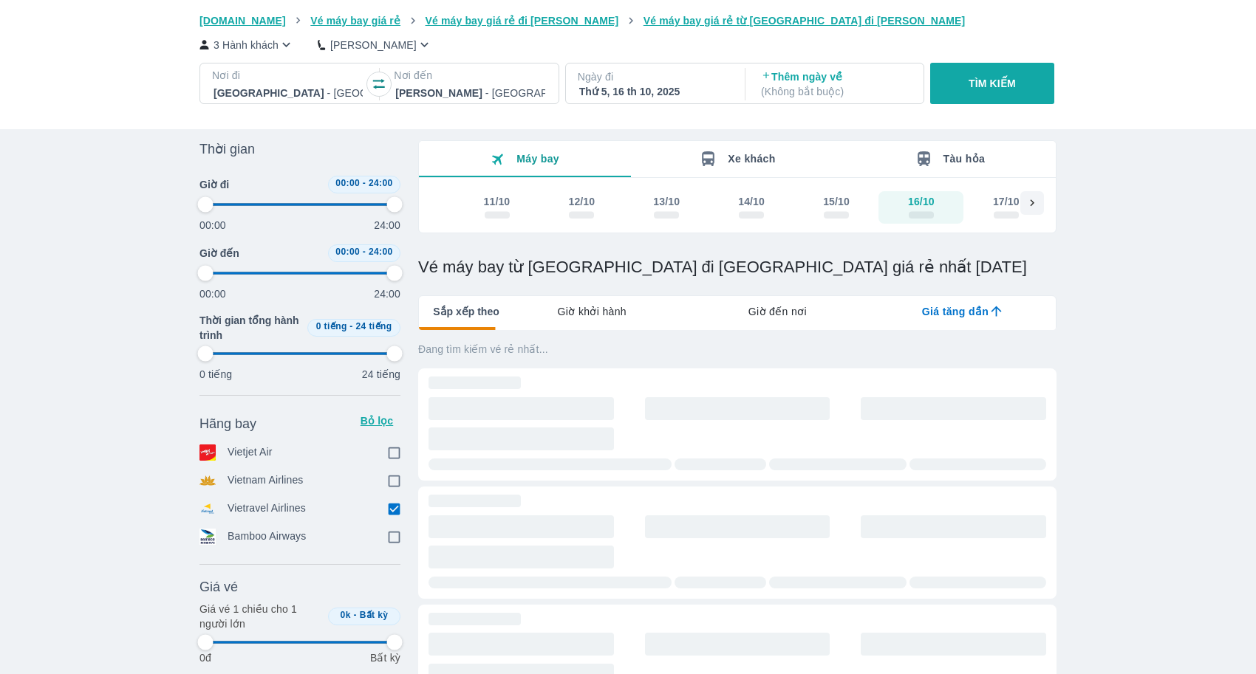
type input "97.9166666666667"
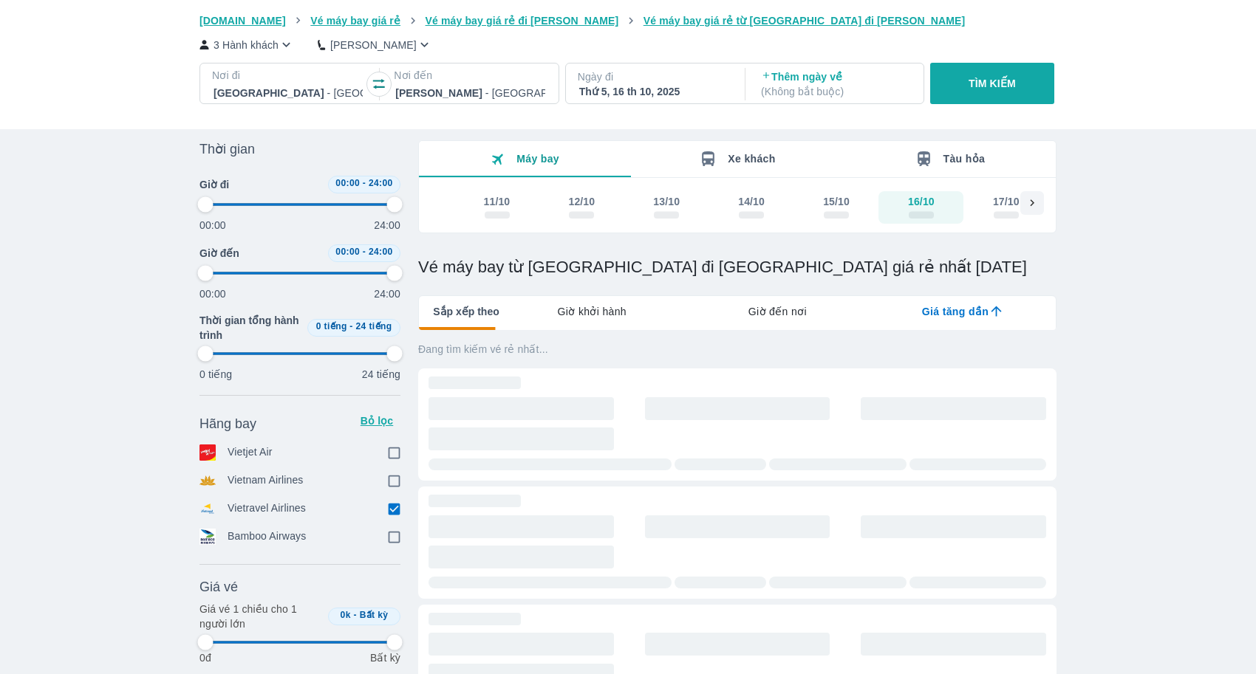
type input "97.9166666666667"
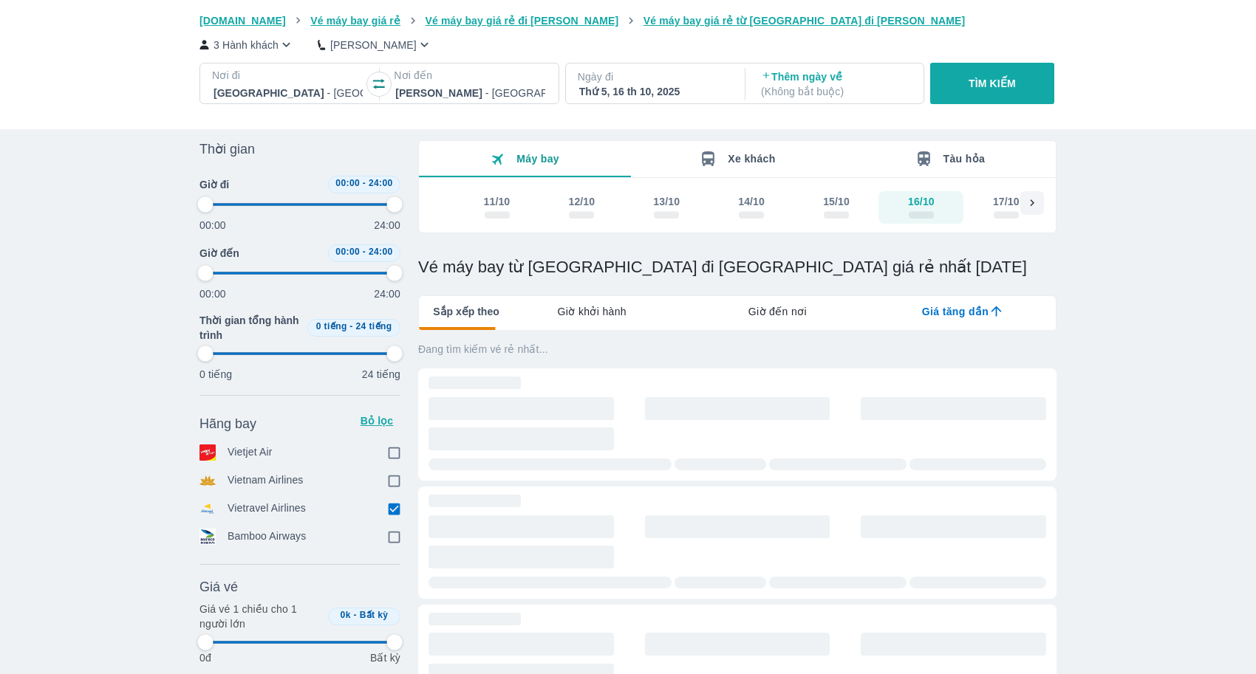
type input "97.9166666666667"
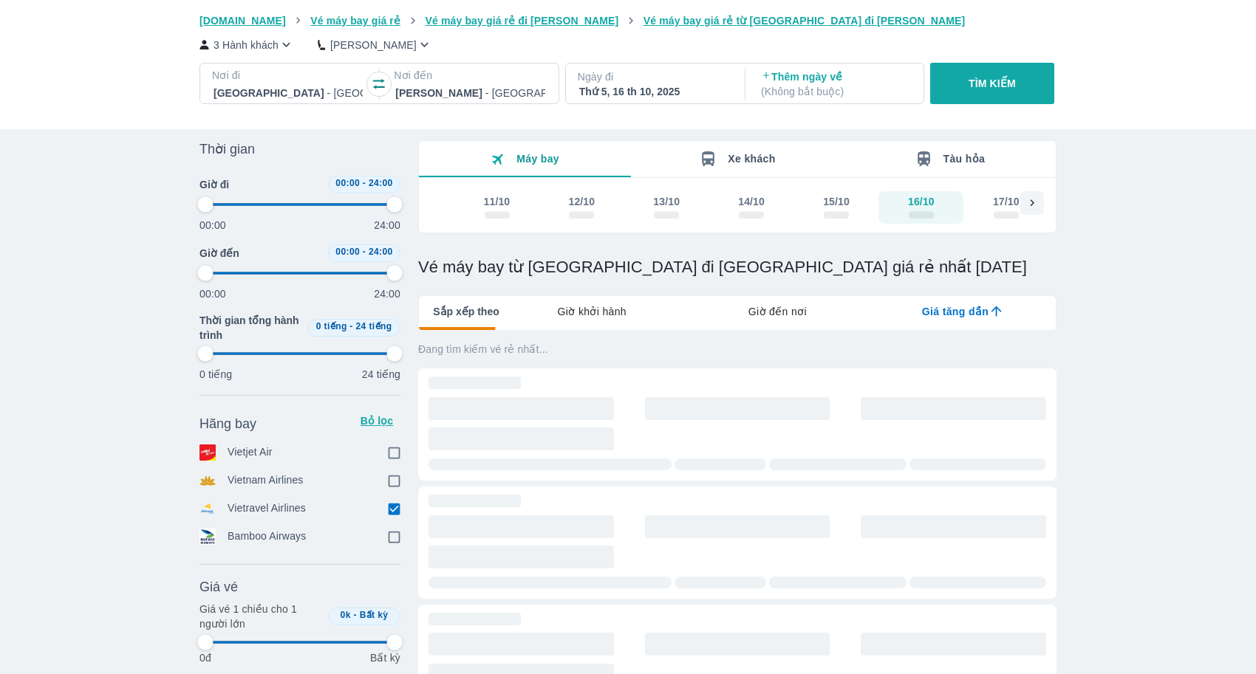
type input "97.9166666666667"
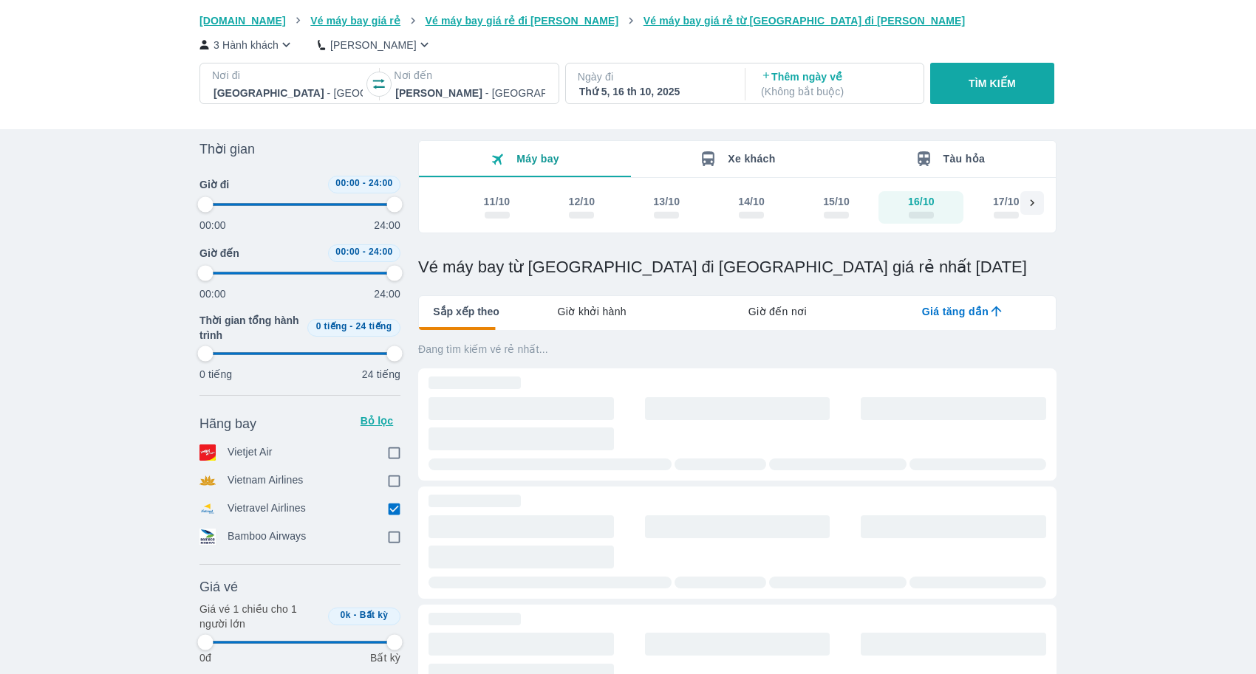
type input "97.9166666666667"
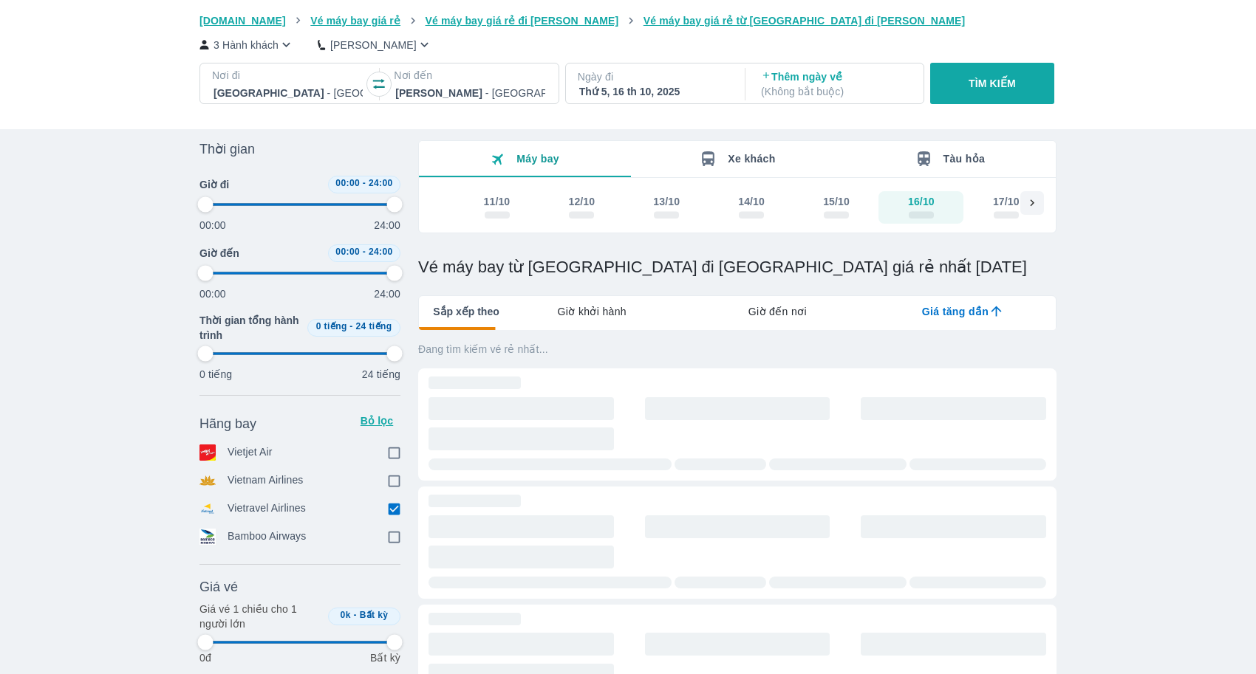
type input "97.9166666666667"
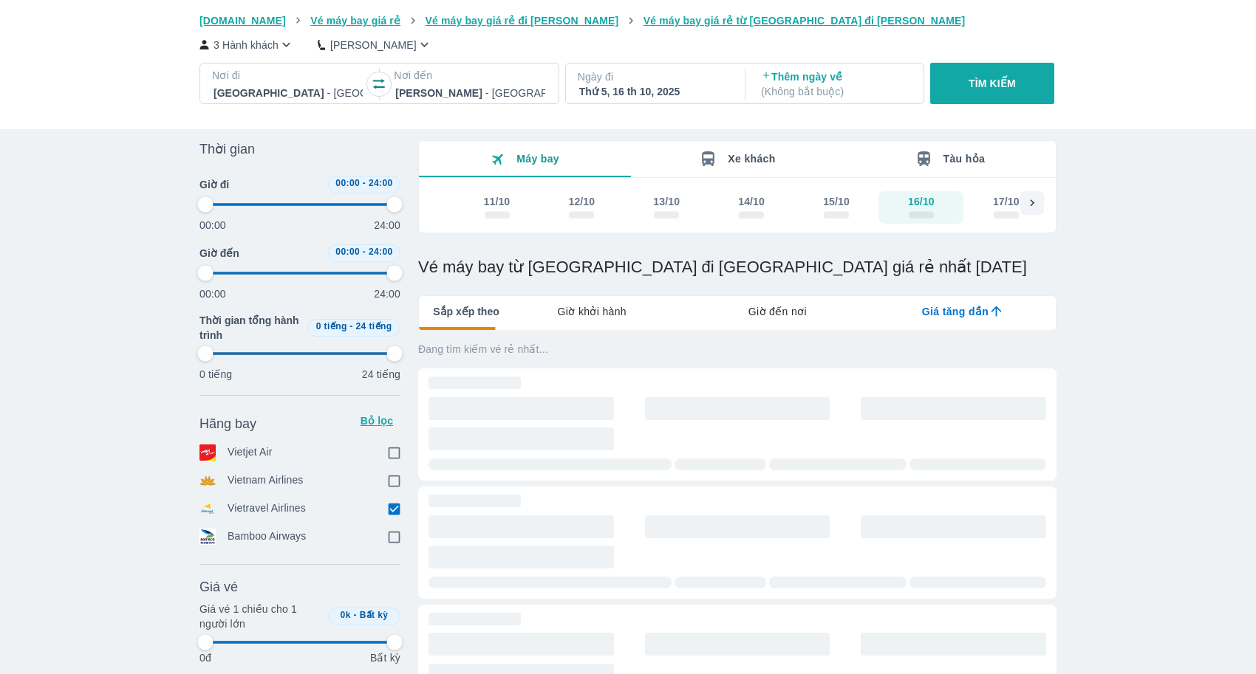
type input "97.9166666666667"
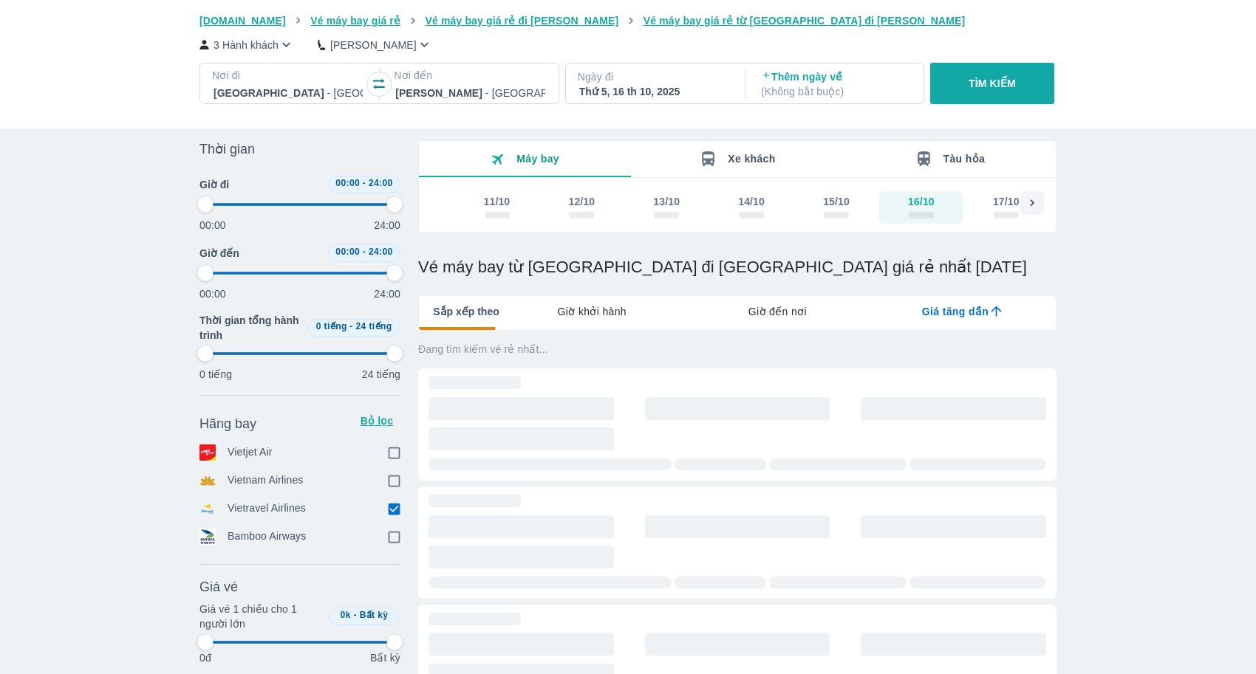
type input "97.9166666666667"
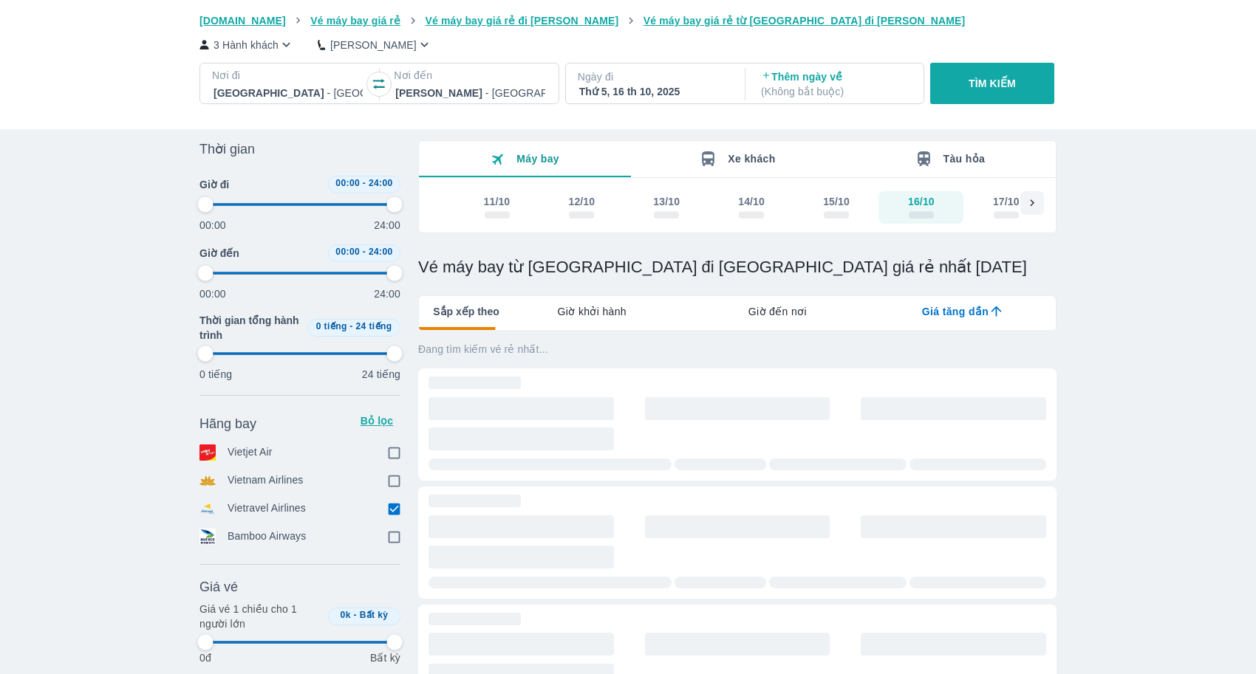
type input "97.9166666666667"
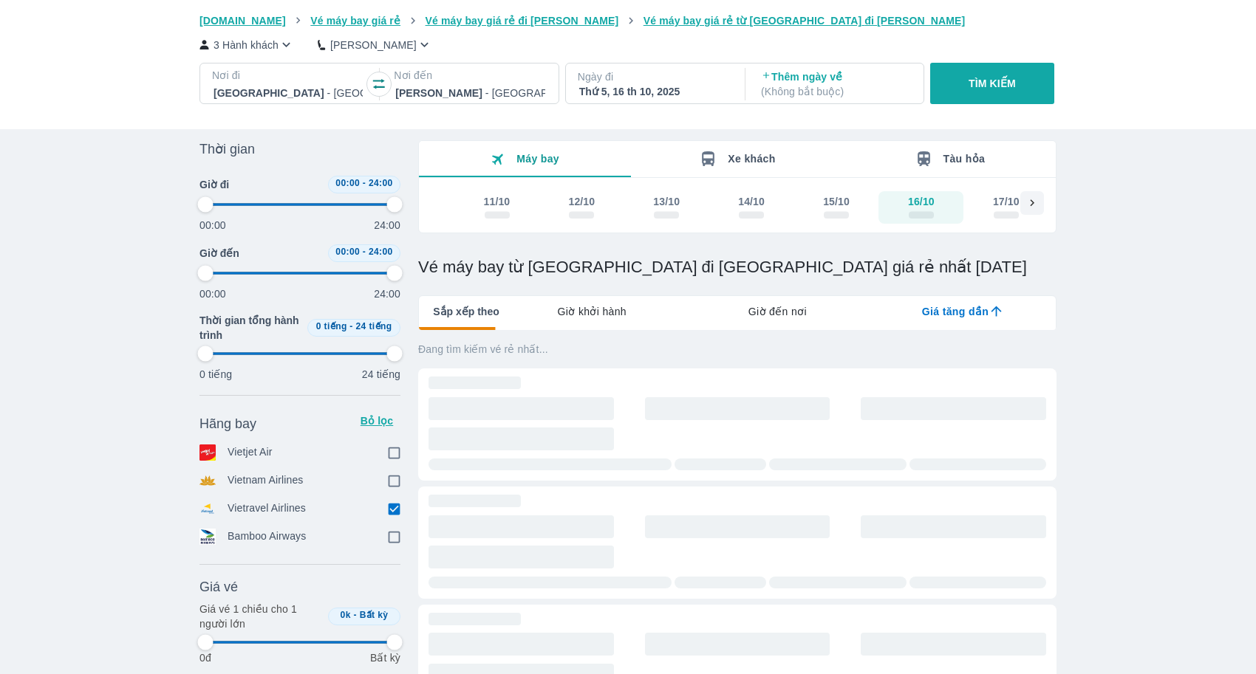
type input "97.9166666666667"
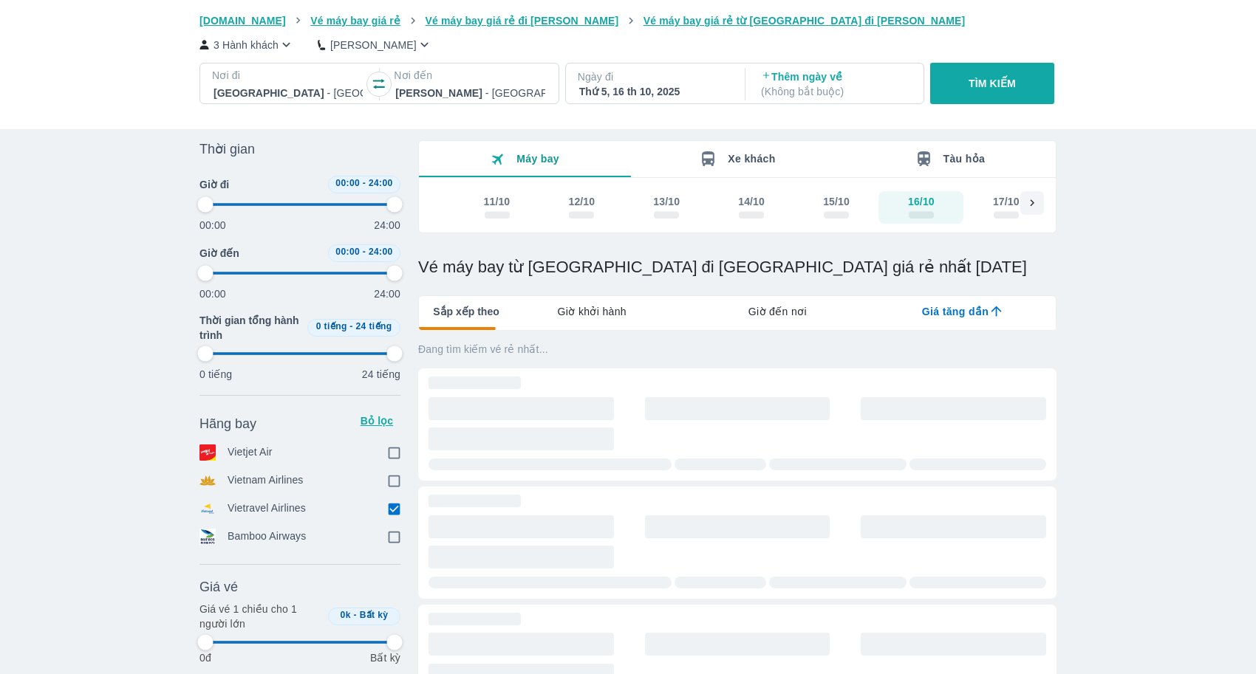
type input "97.9166666666667"
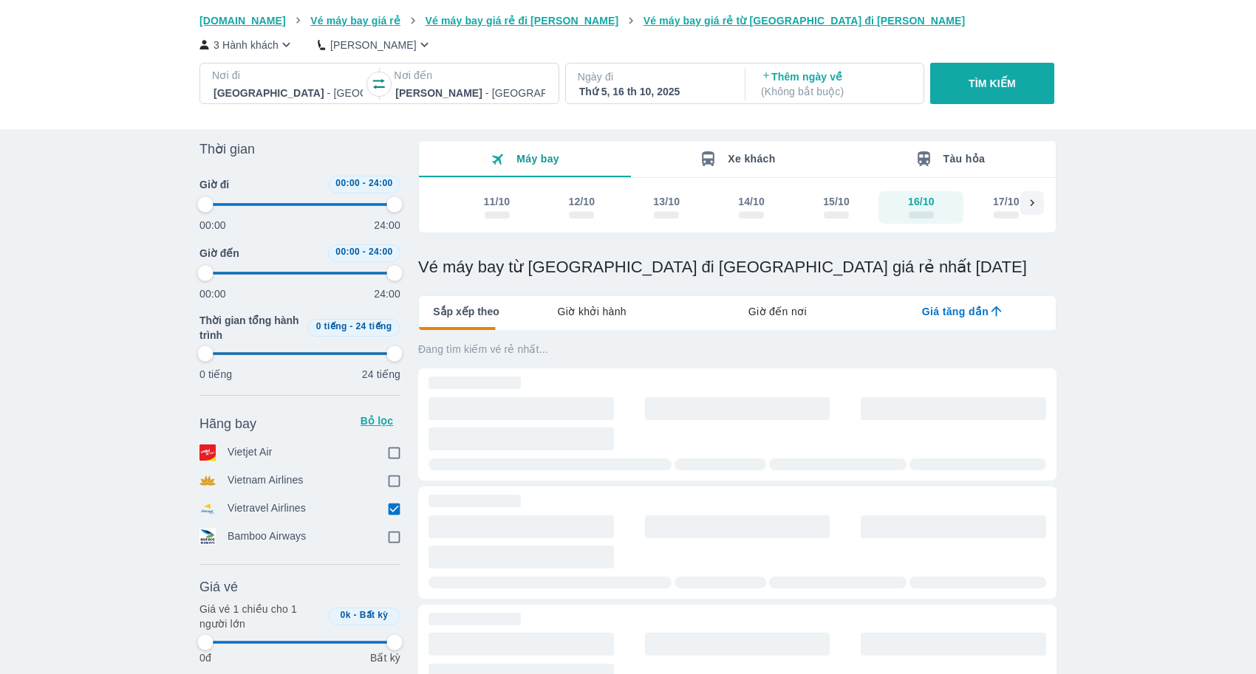
type input "97.9166666666667"
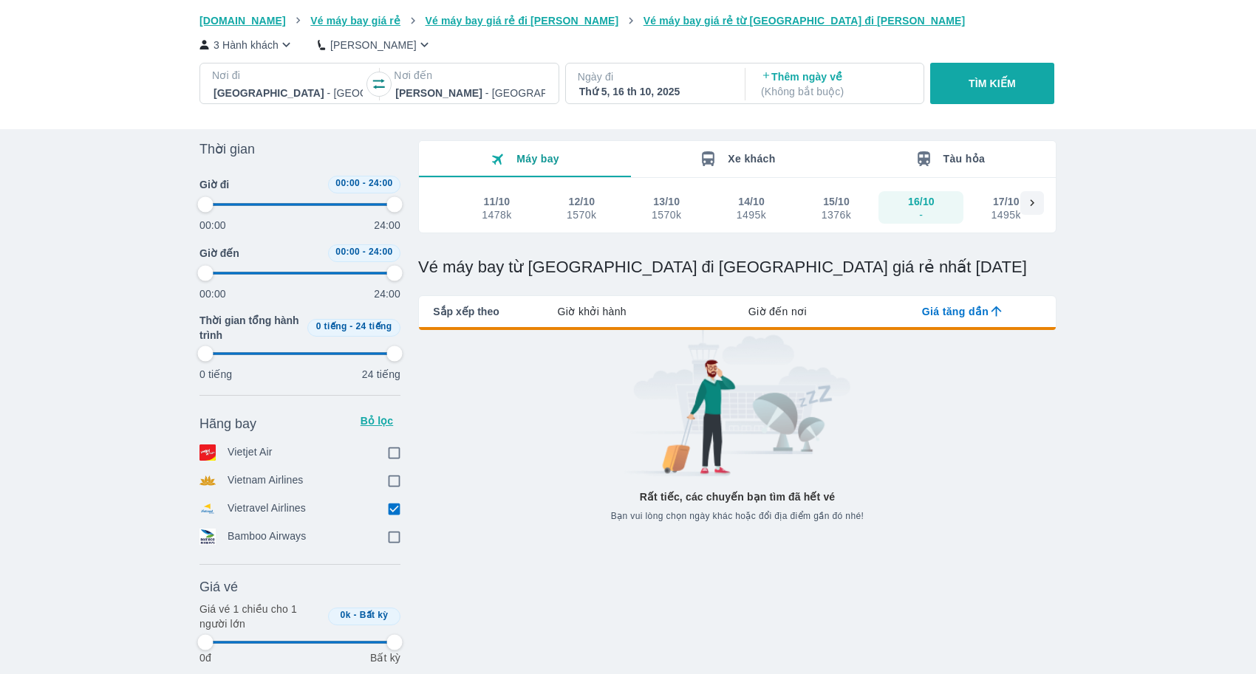
type input "97.9166666666667"
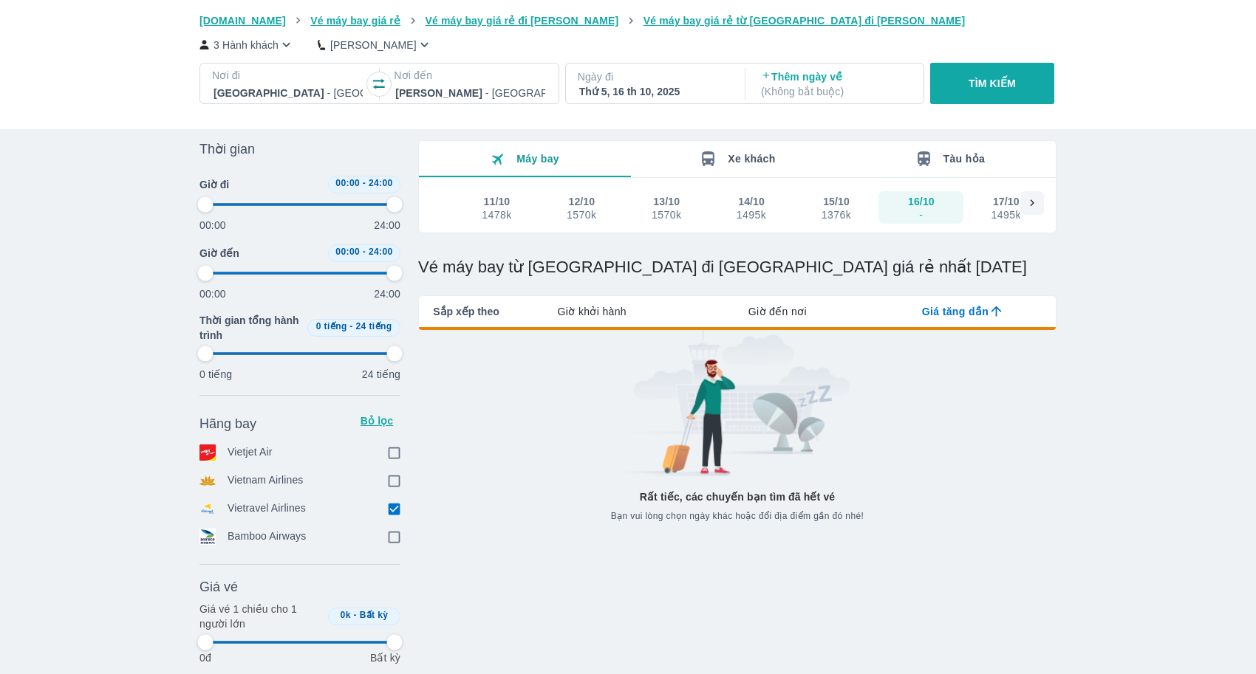
type input "97.9166666666667"
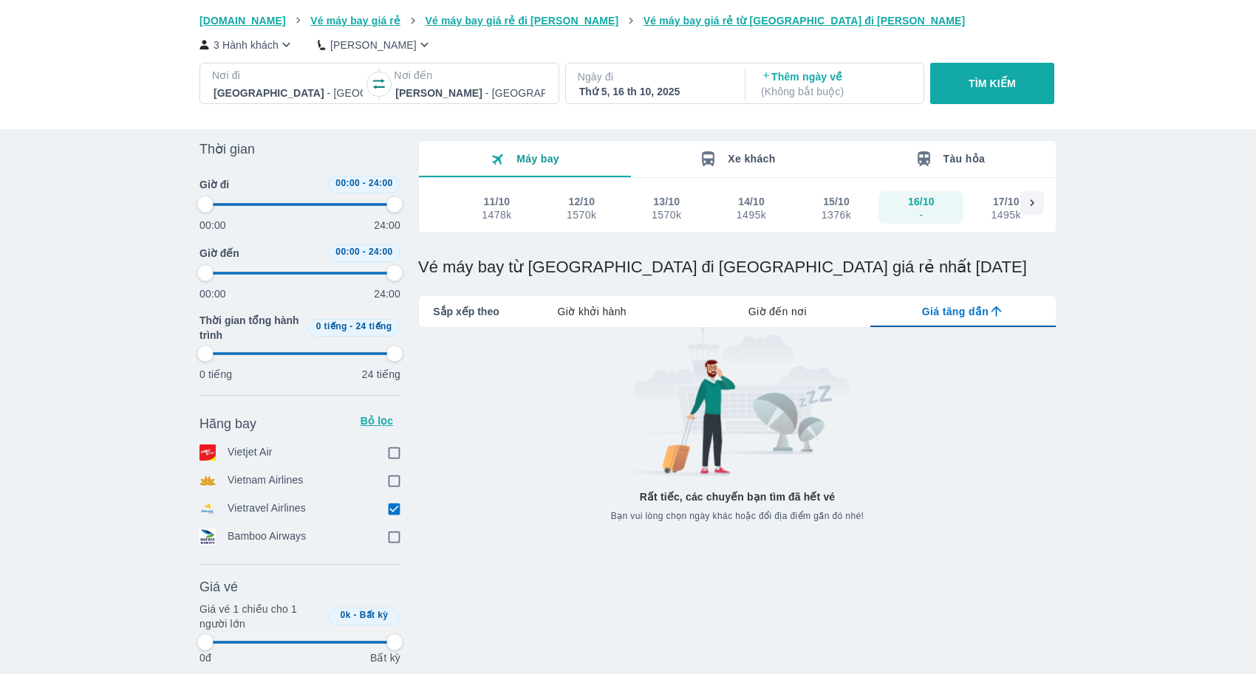
type input "97.9166666666667"
